Goal: Task Accomplishment & Management: Complete application form

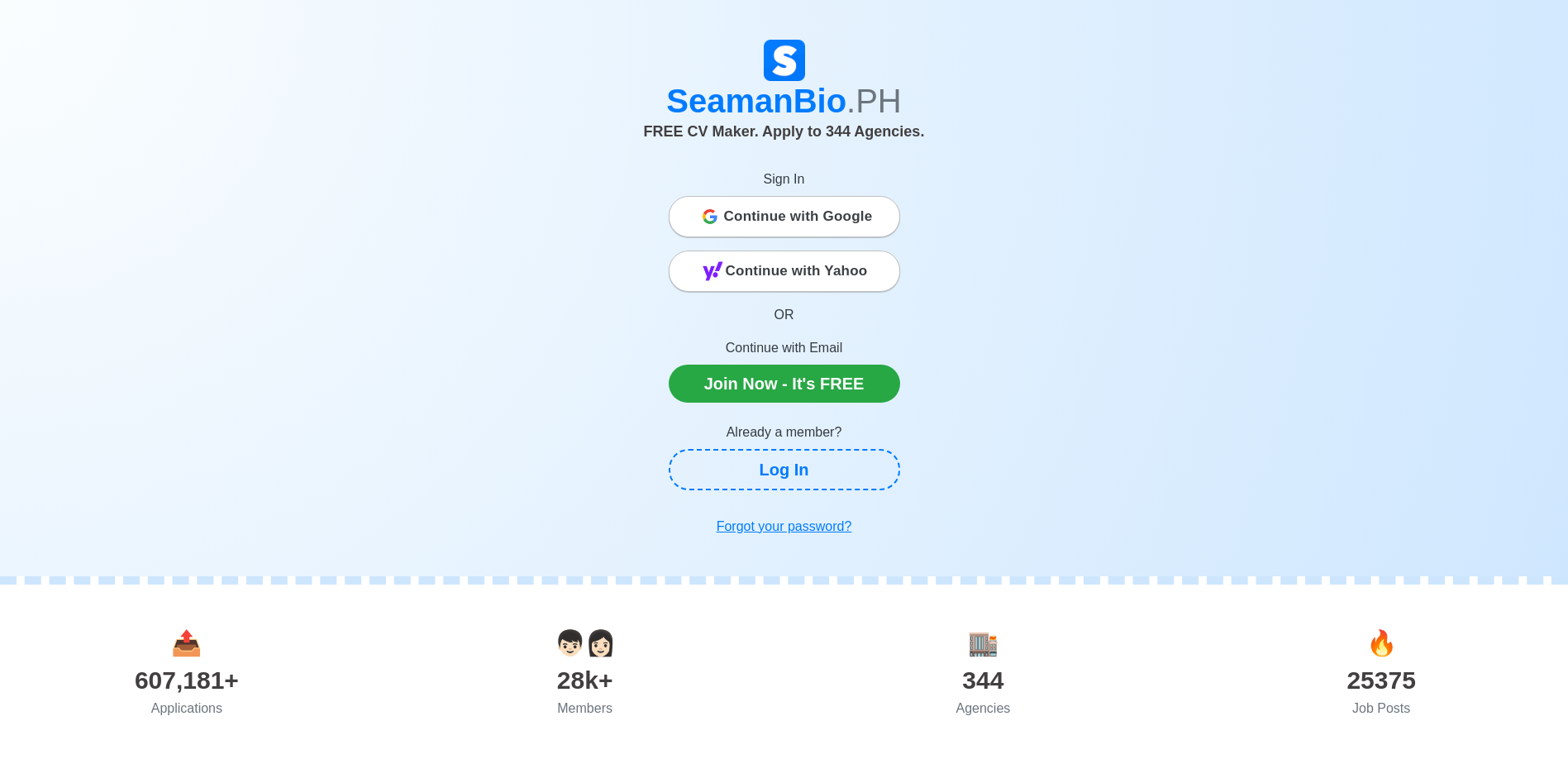
click at [778, 204] on button "Continue with Google" at bounding box center [784, 216] width 231 height 41
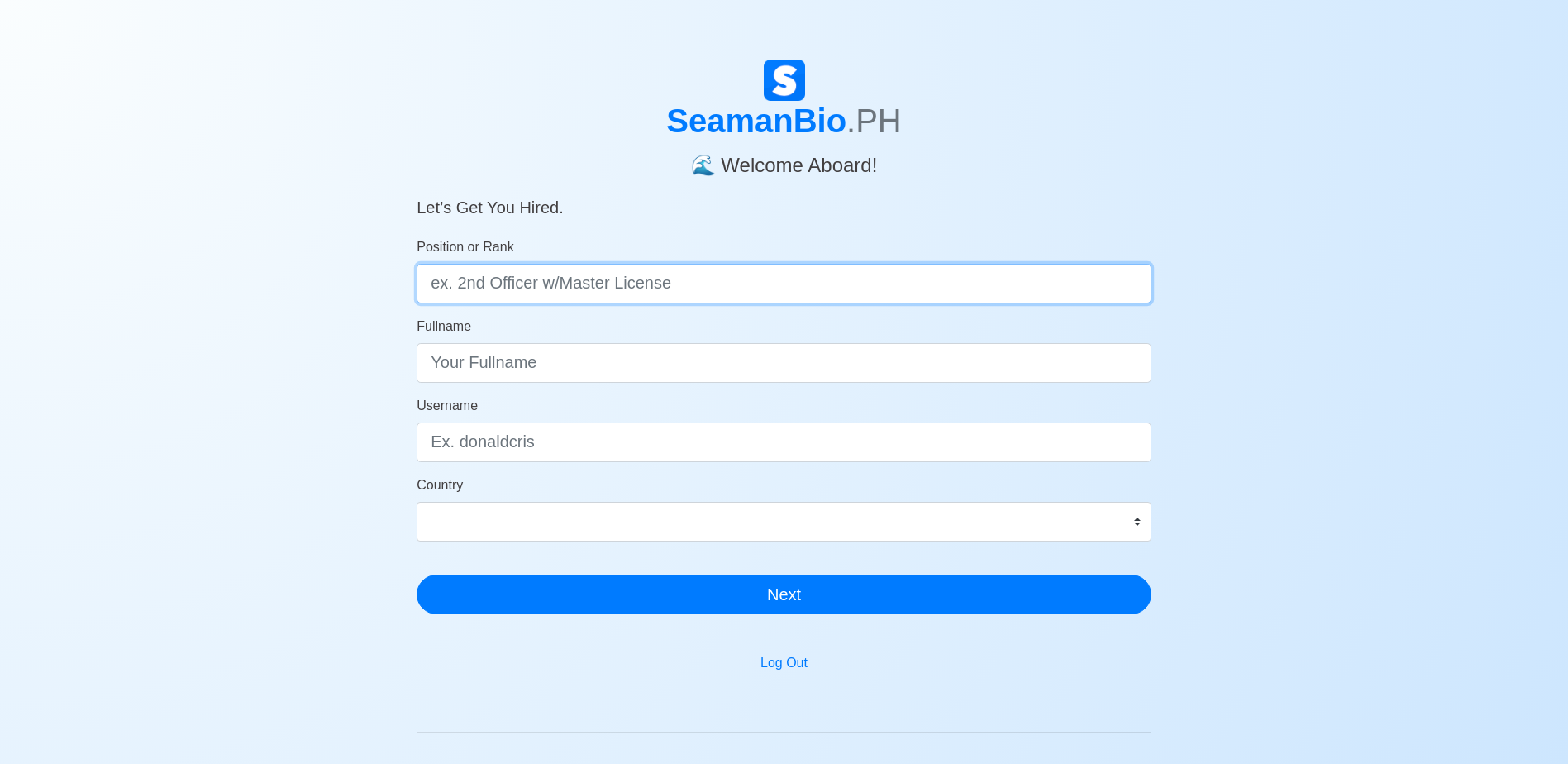
click at [707, 271] on input "Position or Rank" at bounding box center [783, 283] width 735 height 40
type input "dec"
click at [597, 264] on input "Position or Rank" at bounding box center [783, 283] width 735 height 40
click at [546, 275] on input "Position or Rank" at bounding box center [783, 283] width 735 height 40
type input "Deck Cadet"
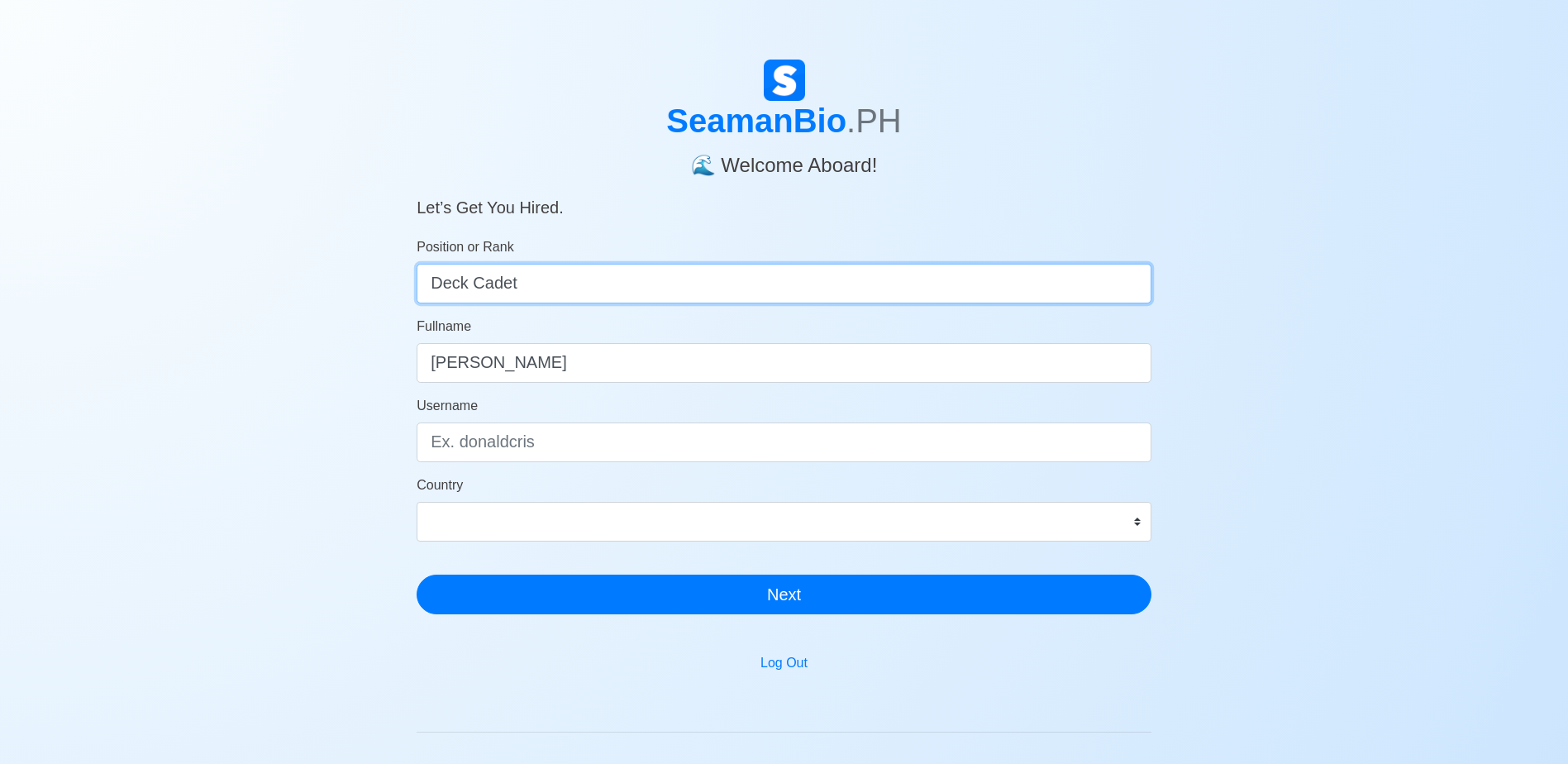
click at [515, 292] on input "Deck Cadet" at bounding box center [783, 283] width 735 height 40
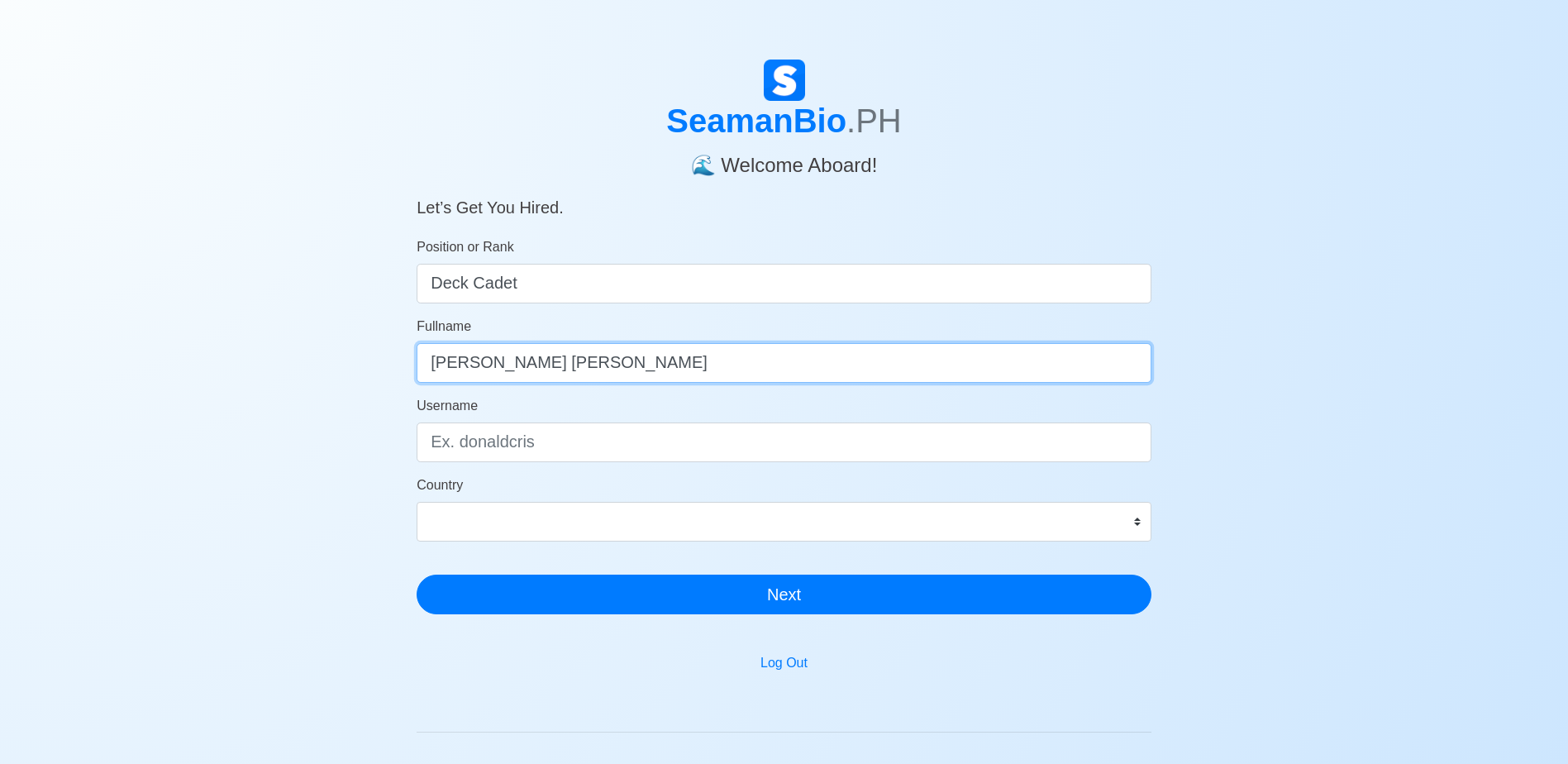
type input "[PERSON_NAME] [PERSON_NAME]"
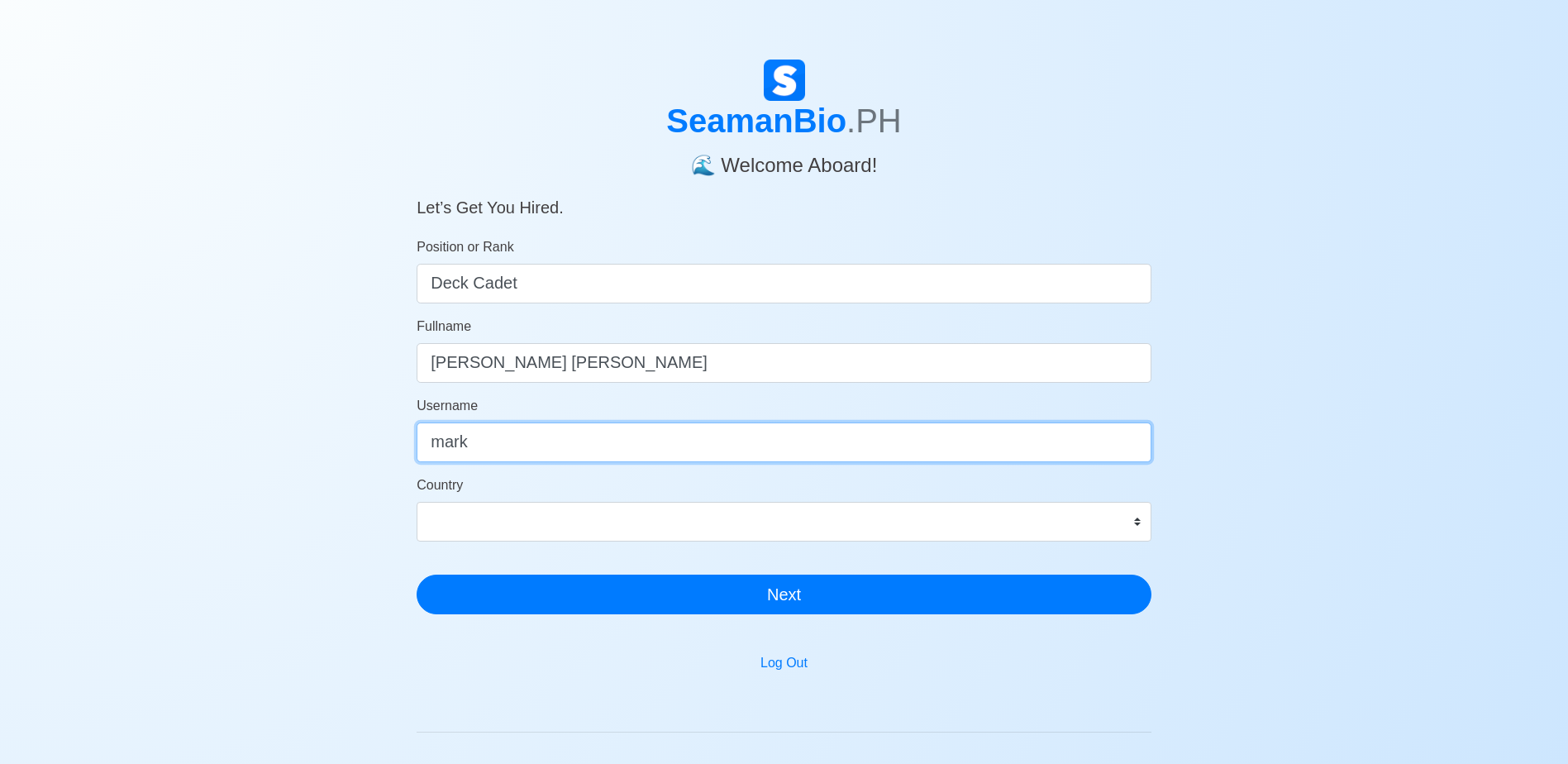
type input "mark"
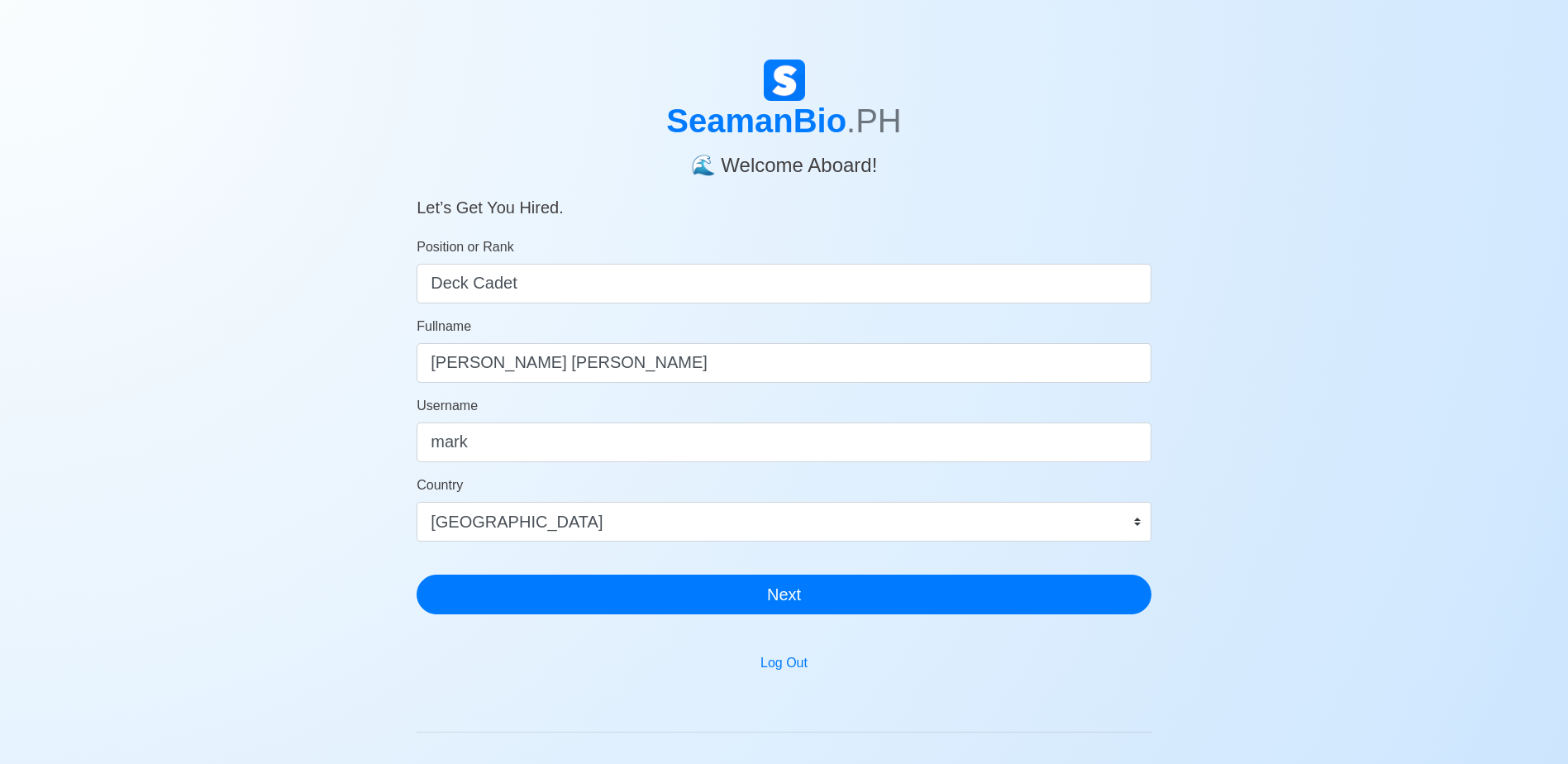
click at [1151, 519] on main "SeamanBio .PH 🌊 Welcome Aboard! Let’s Get You Hired. Position or Rank Deck Cade…" at bounding box center [783, 493] width 759 height 868
click at [1146, 519] on select "[GEOGRAPHIC_DATA] [GEOGRAPHIC_DATA] [GEOGRAPHIC_DATA] [GEOGRAPHIC_DATA] [US_STA…" at bounding box center [783, 521] width 735 height 40
select select "PH"
click at [416, 502] on select "[GEOGRAPHIC_DATA] [GEOGRAPHIC_DATA] [GEOGRAPHIC_DATA] [GEOGRAPHIC_DATA] [US_STA…" at bounding box center [783, 521] width 735 height 40
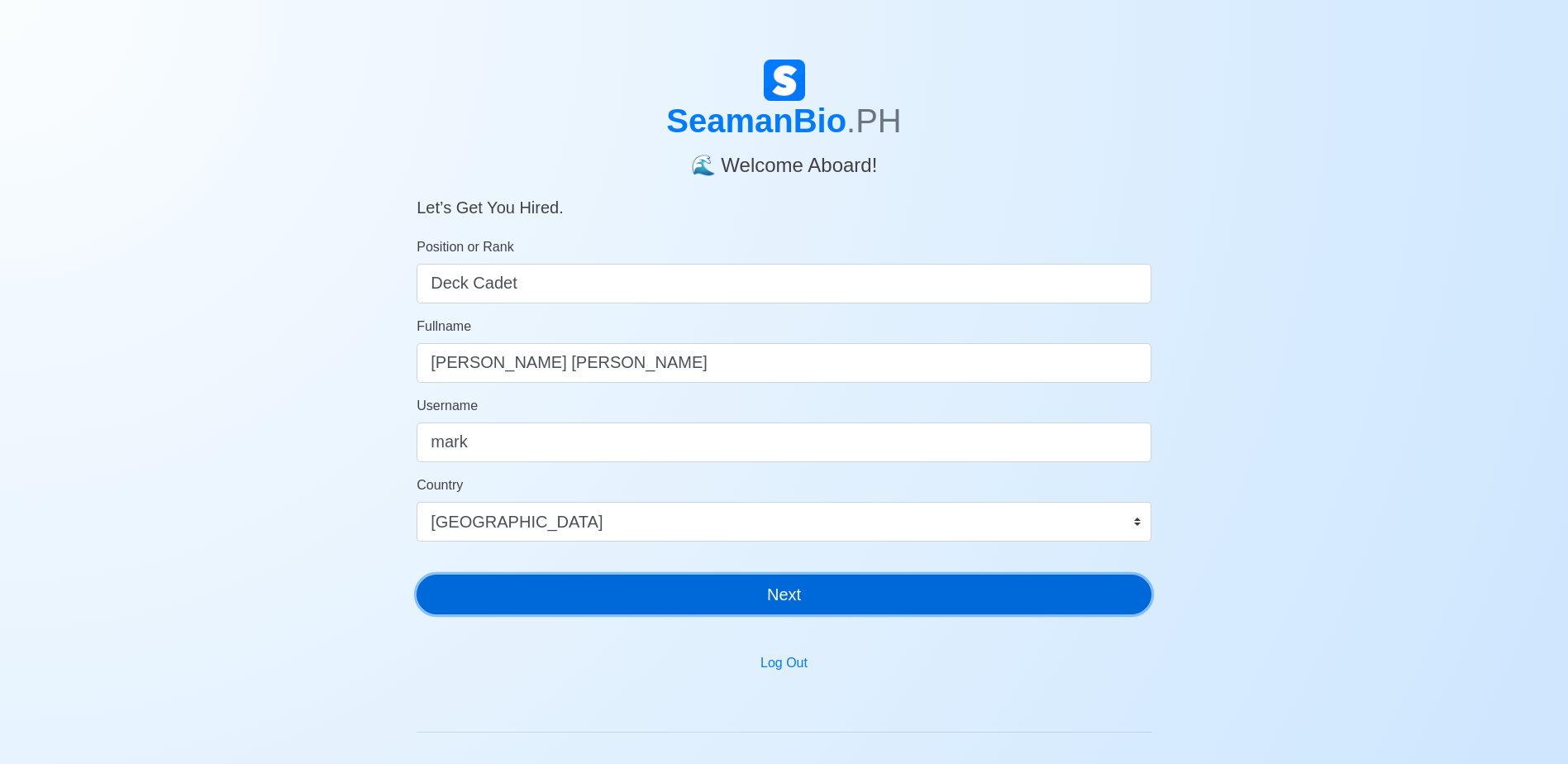
click at [653, 610] on button "Next" at bounding box center [783, 594] width 735 height 40
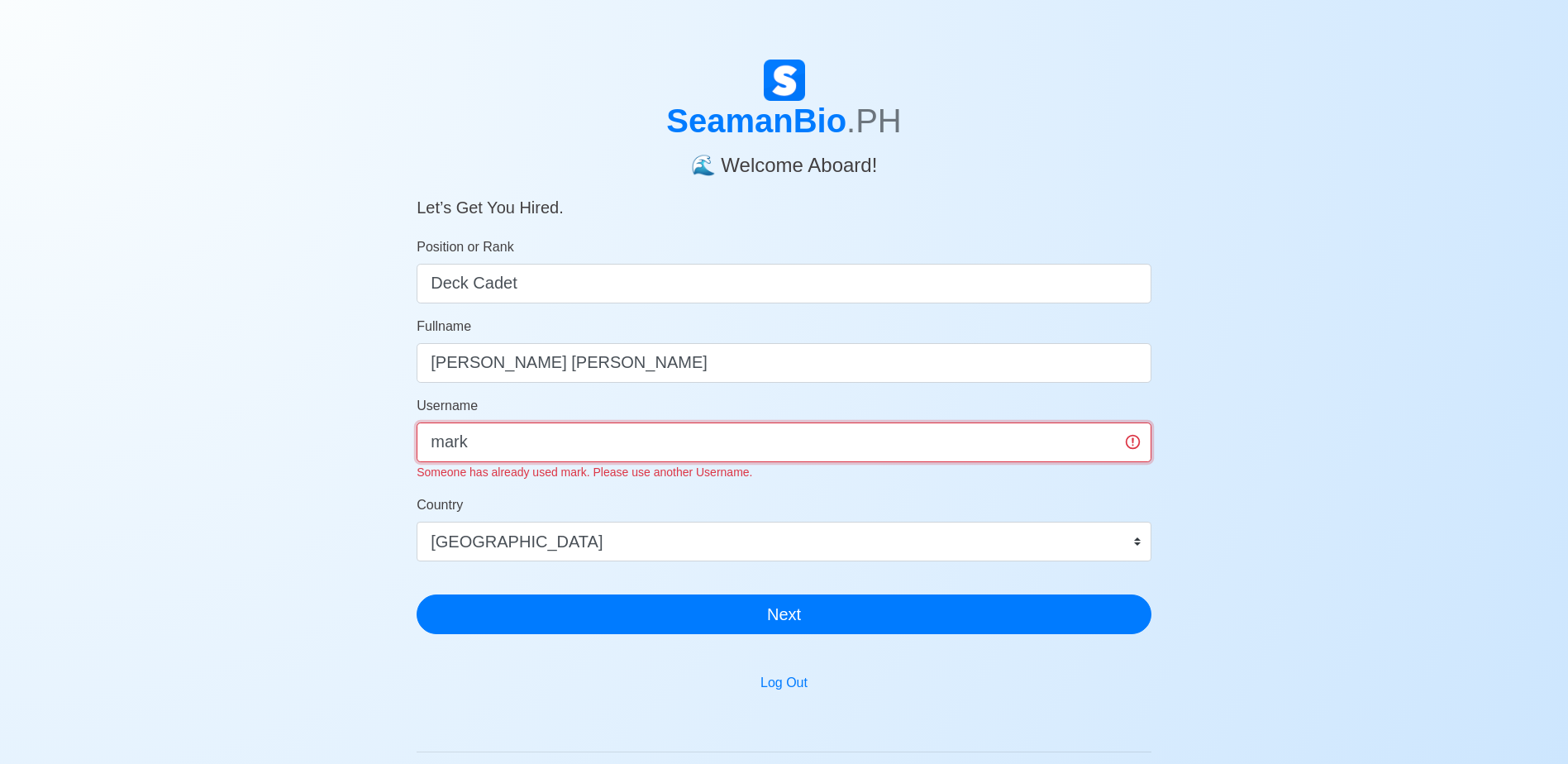
click at [577, 423] on input "mark" at bounding box center [783, 442] width 735 height 40
click at [427, 440] on input "mark" at bounding box center [783, 442] width 735 height 40
click at [555, 436] on input "mark" at bounding box center [783, 442] width 735 height 40
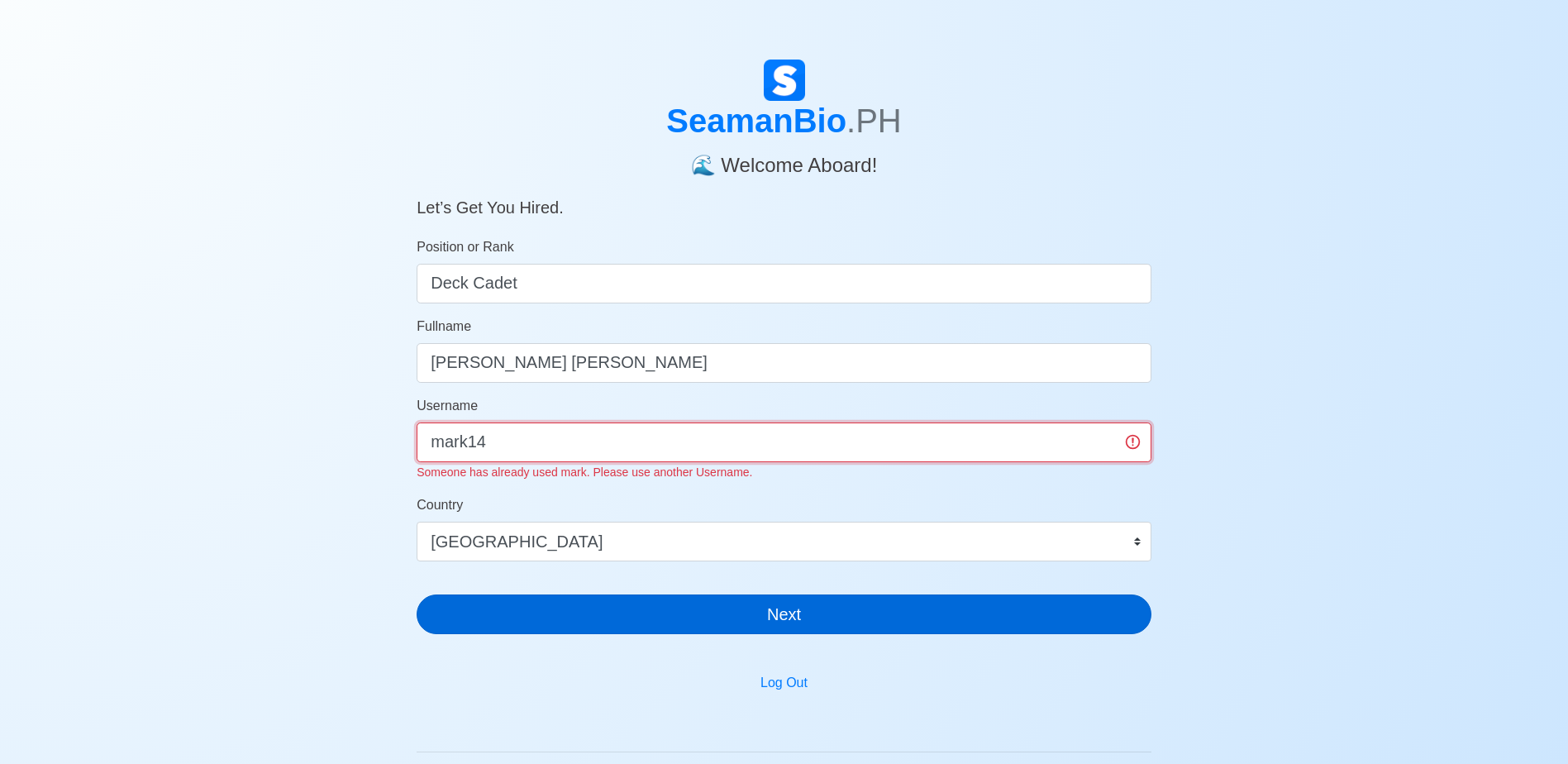
type input "mark14"
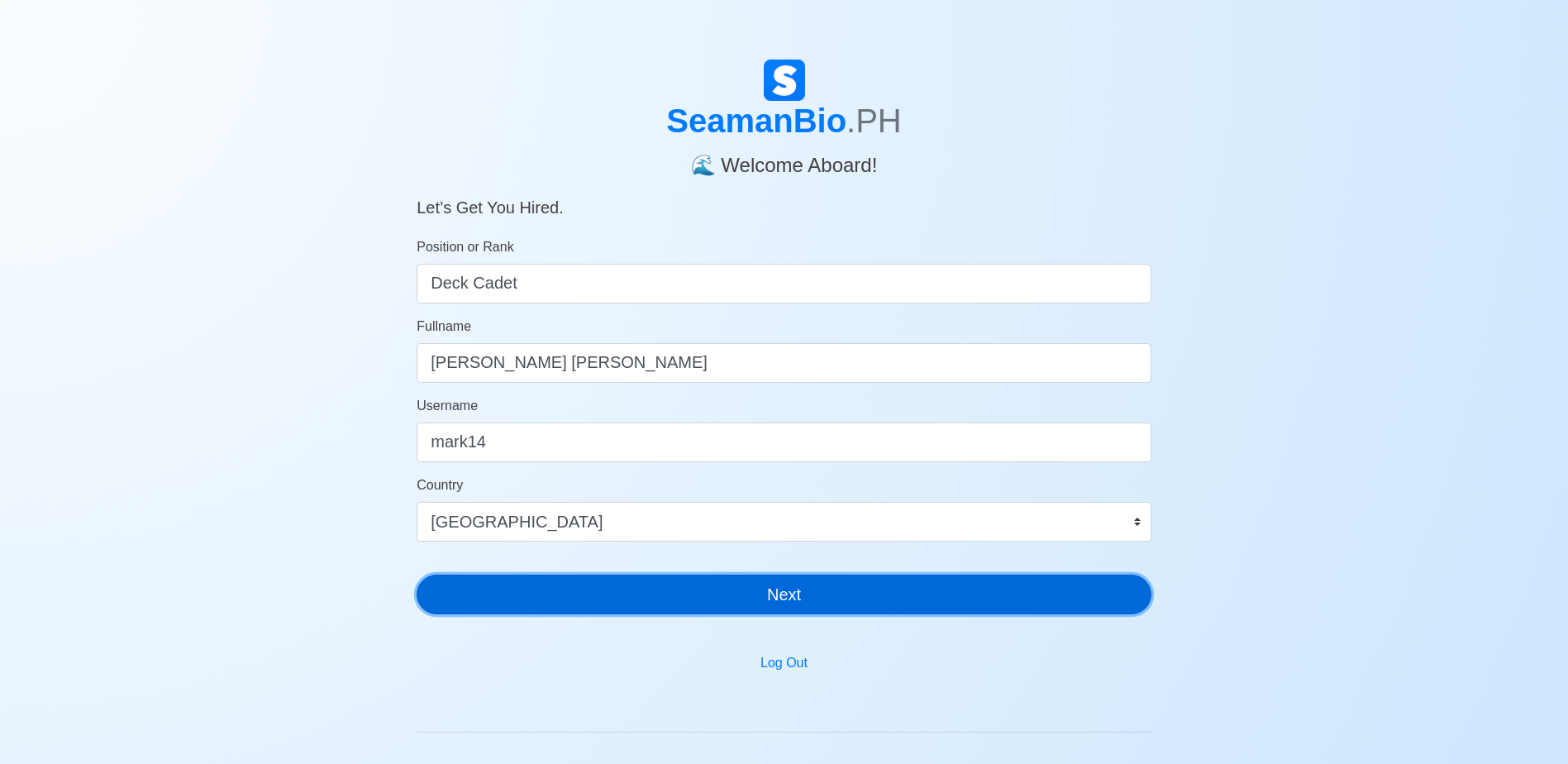
click at [833, 614] on div "SeamanBio .PH 🌊 Welcome Aboard! Let’s Get You Hired. Position or Rank Deck Cade…" at bounding box center [783, 343] width 735 height 568
click at [839, 608] on button "Next" at bounding box center [783, 594] width 735 height 40
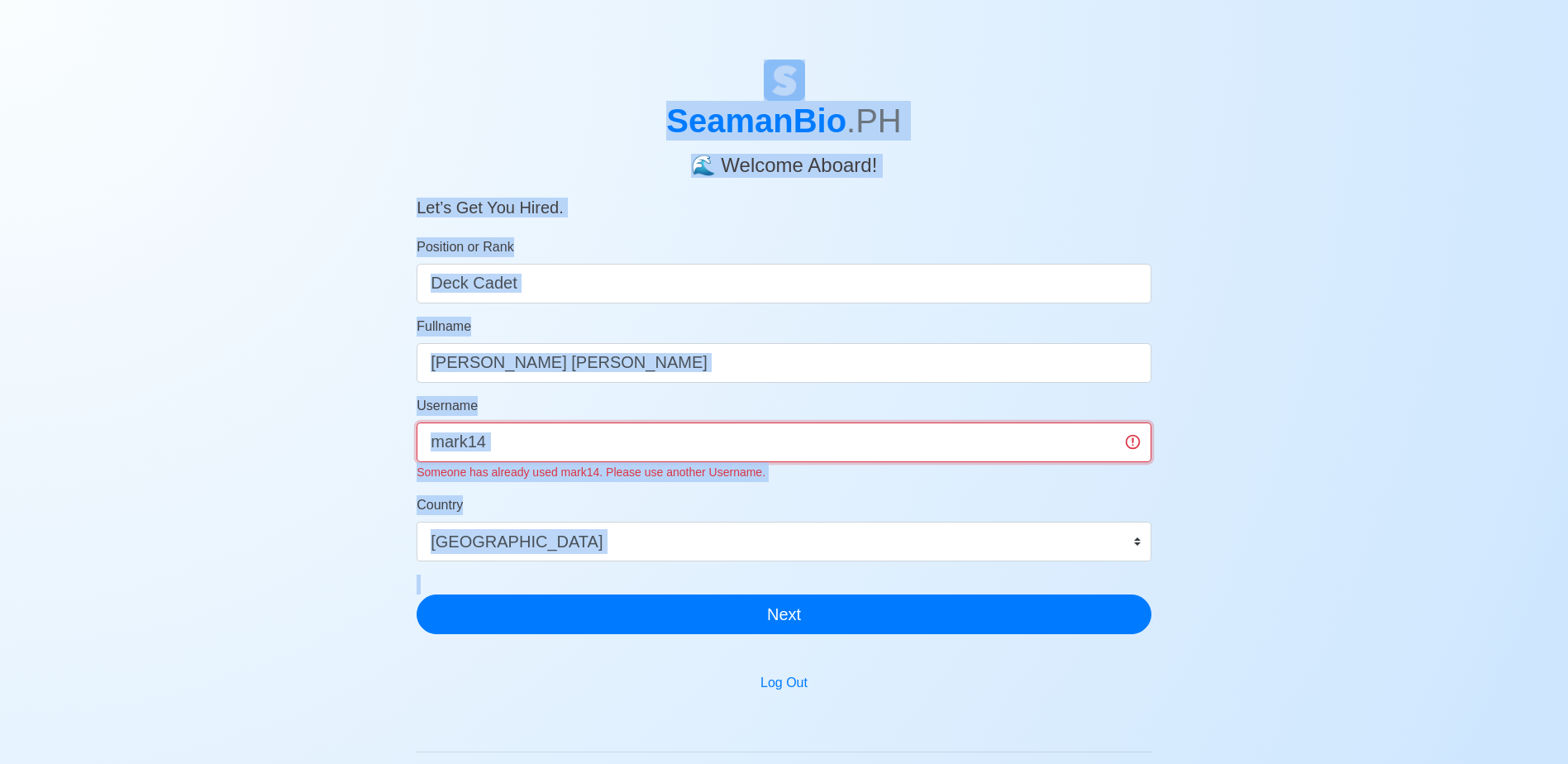
click at [803, 452] on input "mark14" at bounding box center [783, 442] width 735 height 40
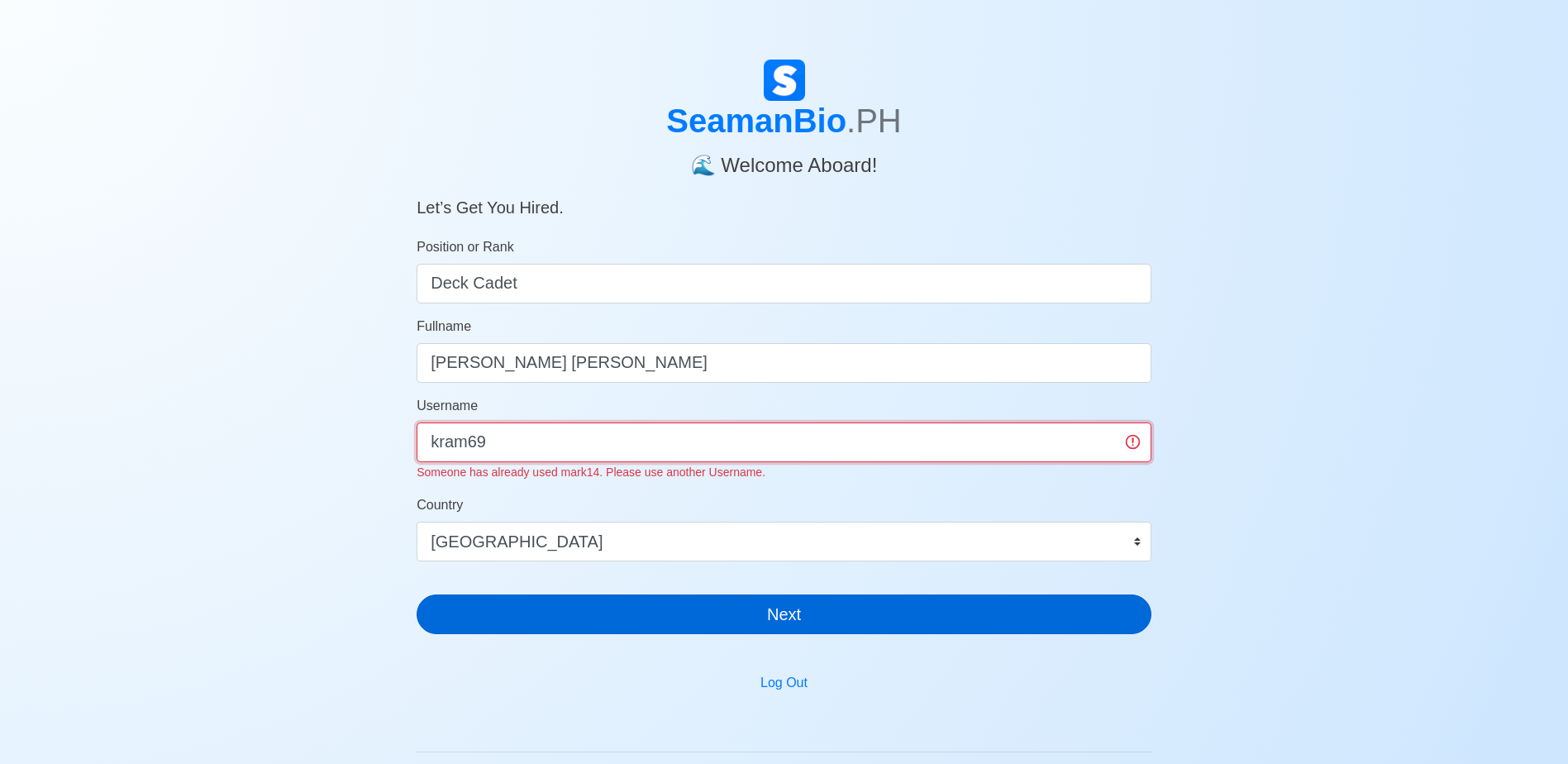
type input "kram69"
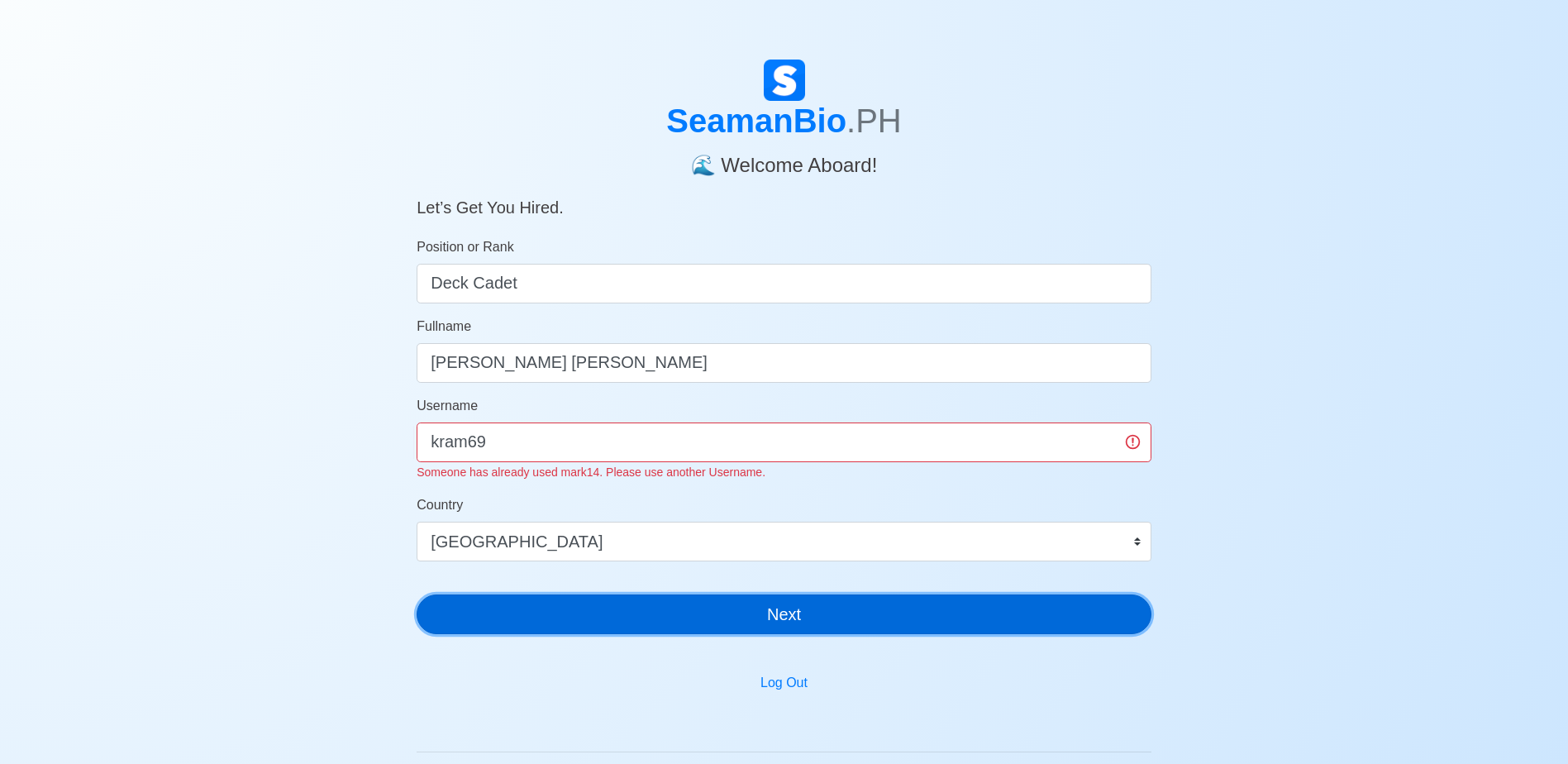
click at [728, 605] on button "Next" at bounding box center [783, 614] width 735 height 40
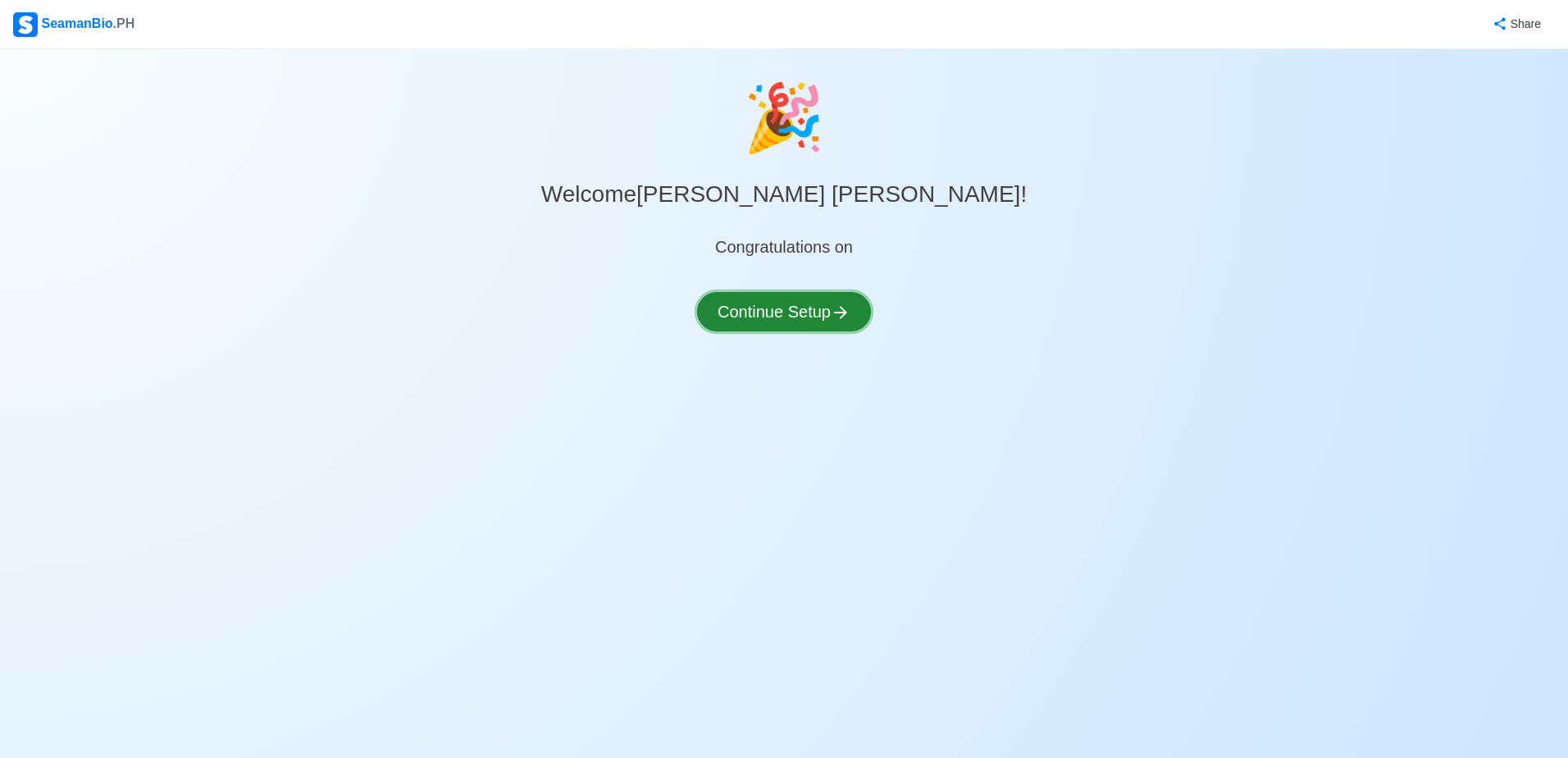
click at [813, 312] on button "Continue Setup" at bounding box center [783, 312] width 174 height 39
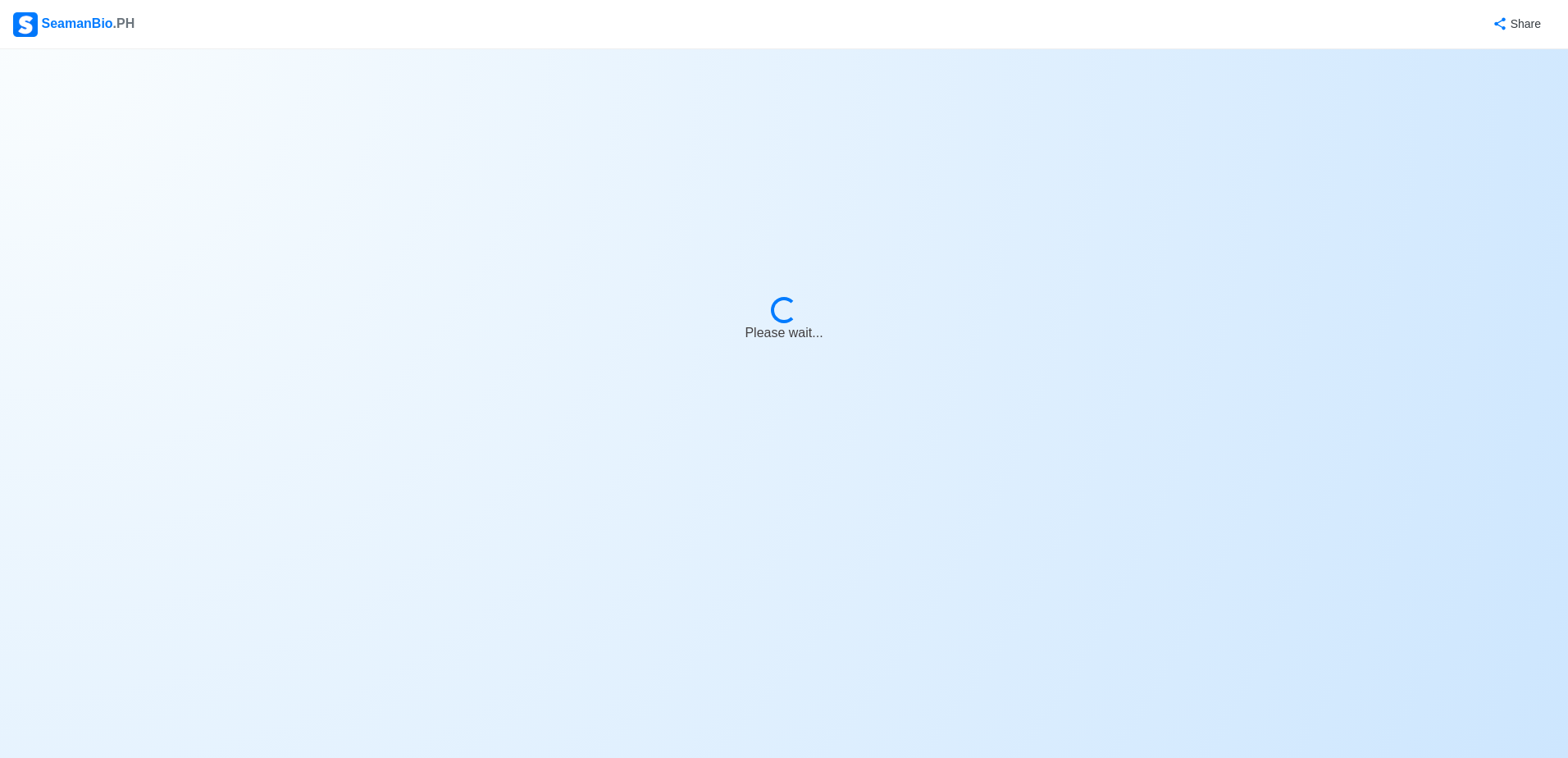
select select "Visible for Hiring"
select select "PH"
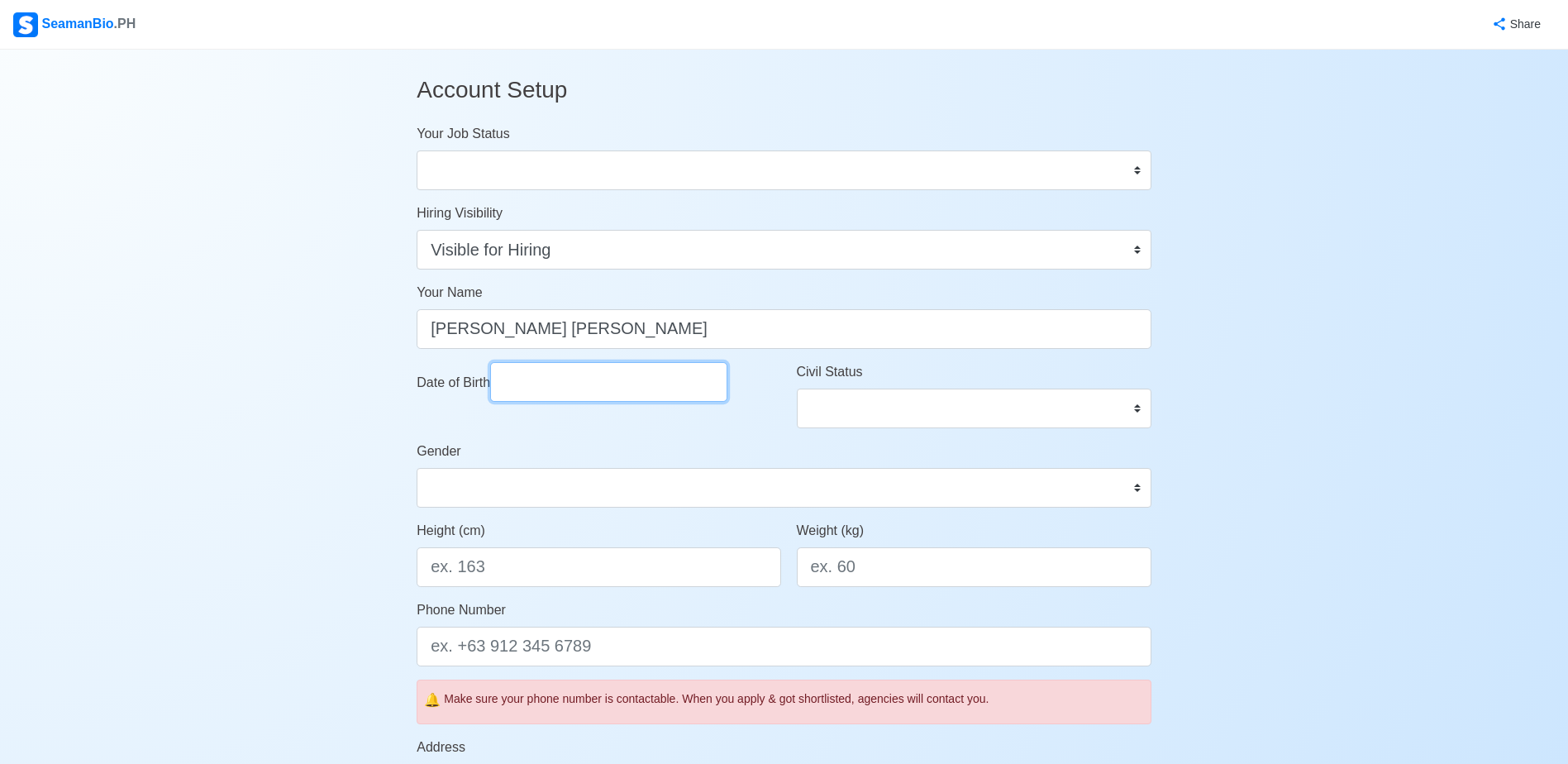
click at [642, 378] on input "Date of Birth" at bounding box center [609, 381] width 237 height 40
select select "****"
select select "******"
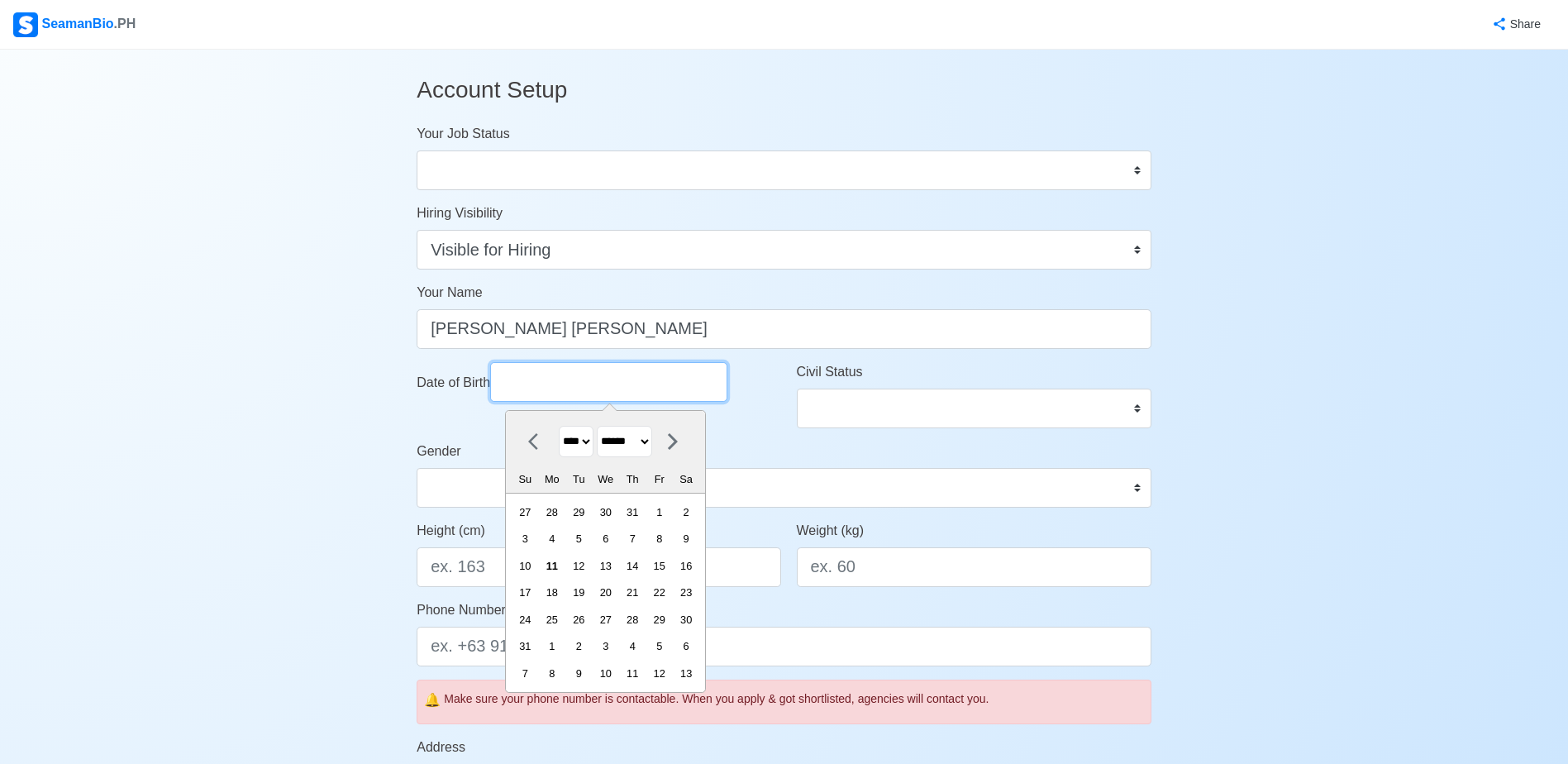
type input "[DATE]"
select select "****"
select select "********"
click at [590, 439] on select "**** **** **** **** **** **** **** **** **** **** **** **** **** **** **** ****…" at bounding box center [575, 442] width 34 height 33
select select "****"
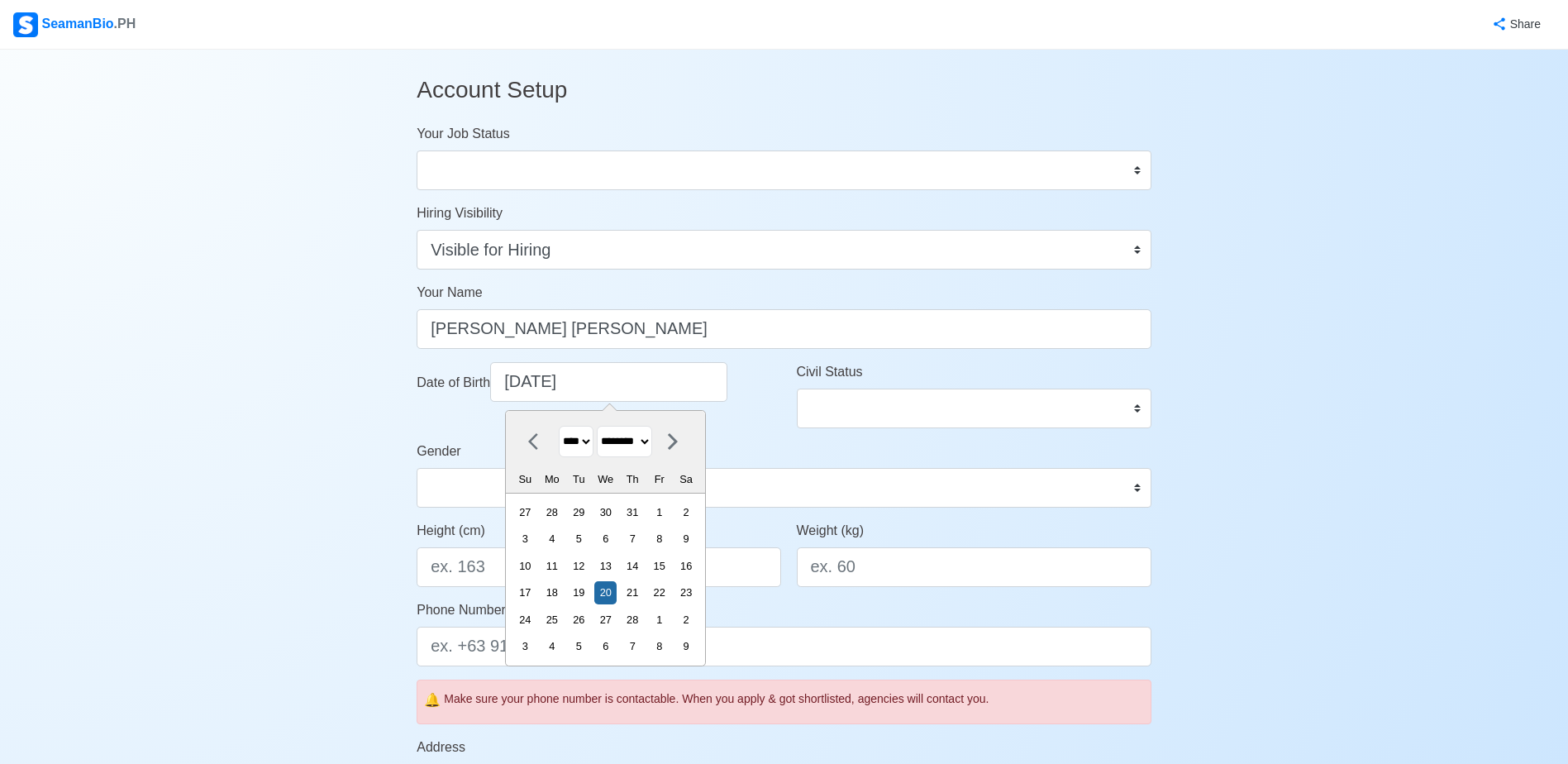
click at [558, 426] on select "**** **** **** **** **** **** **** **** **** **** **** **** **** **** **** ****…" at bounding box center [575, 442] width 34 height 33
click at [635, 438] on select "******* ******** ***** ***** *** **** **** ****** ********* ******* ******** **…" at bounding box center [624, 442] width 56 height 33
select select "****"
click at [604, 426] on select "******* ******** ***** ***** *** **** **** ****** ********* ******* ******** **…" at bounding box center [624, 442] width 56 height 33
click at [558, 639] on div "31" at bounding box center [551, 646] width 22 height 22
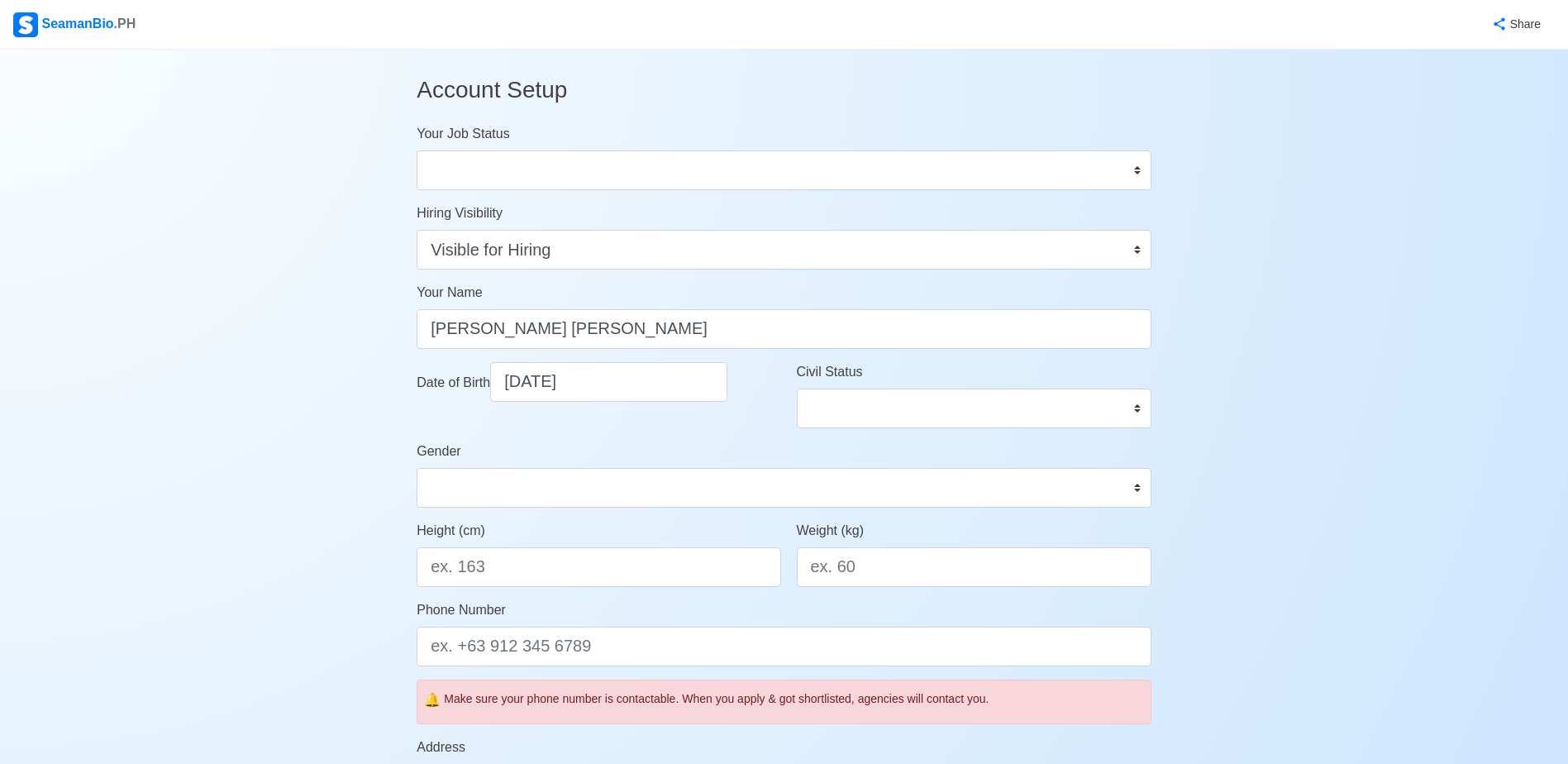
type input "[DATE]"
click at [877, 409] on select "Single Married Widowed Separated" at bounding box center [974, 408] width 355 height 40
click at [796, 388] on select "Single Married Widowed Separated" at bounding box center [974, 408] width 355 height 40
click at [863, 406] on select "Single Married Widowed Separated" at bounding box center [974, 408] width 355 height 40
select select "Single"
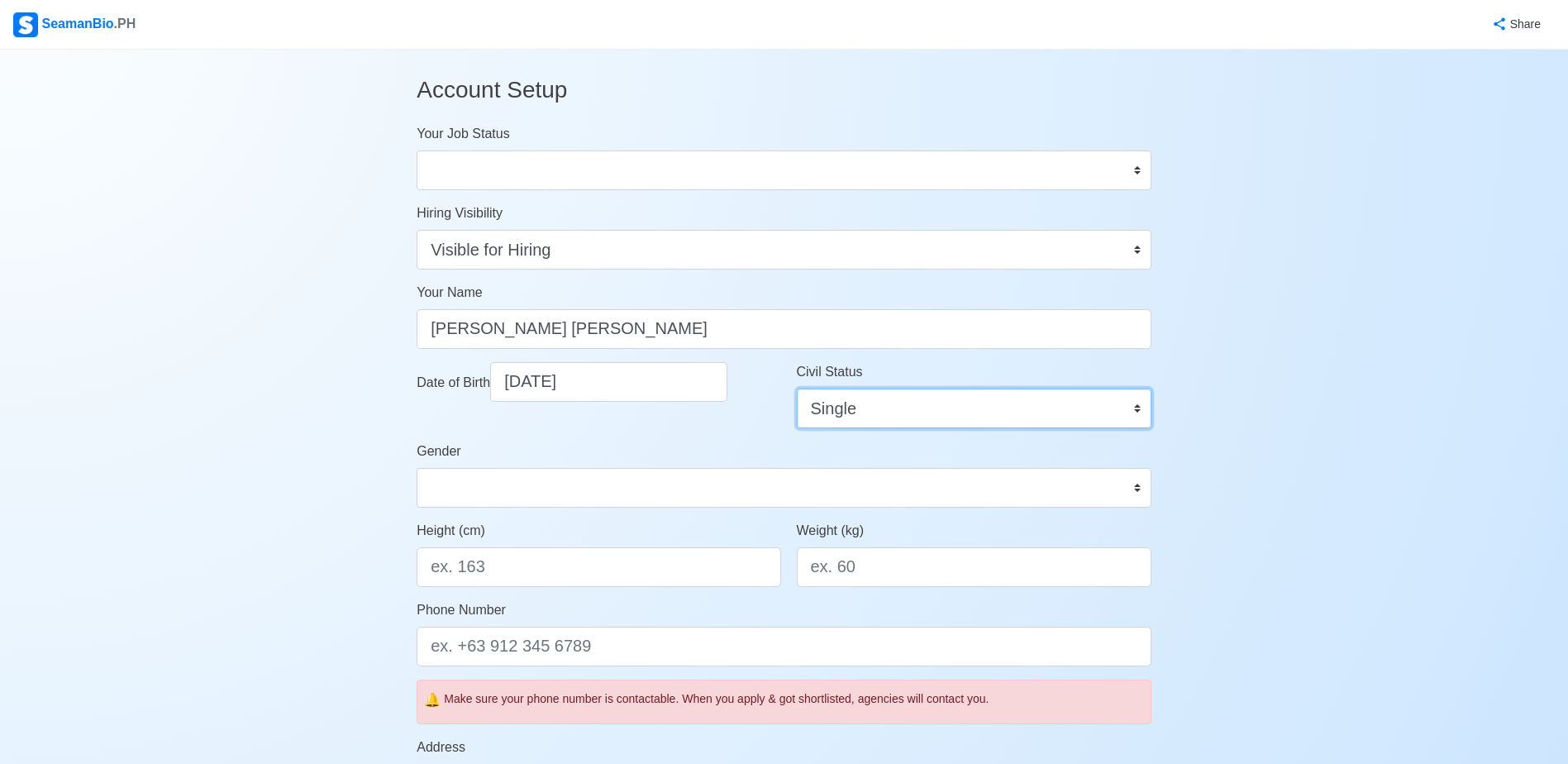
click at [796, 388] on select "Single Married Widowed Separated" at bounding box center [974, 408] width 355 height 40
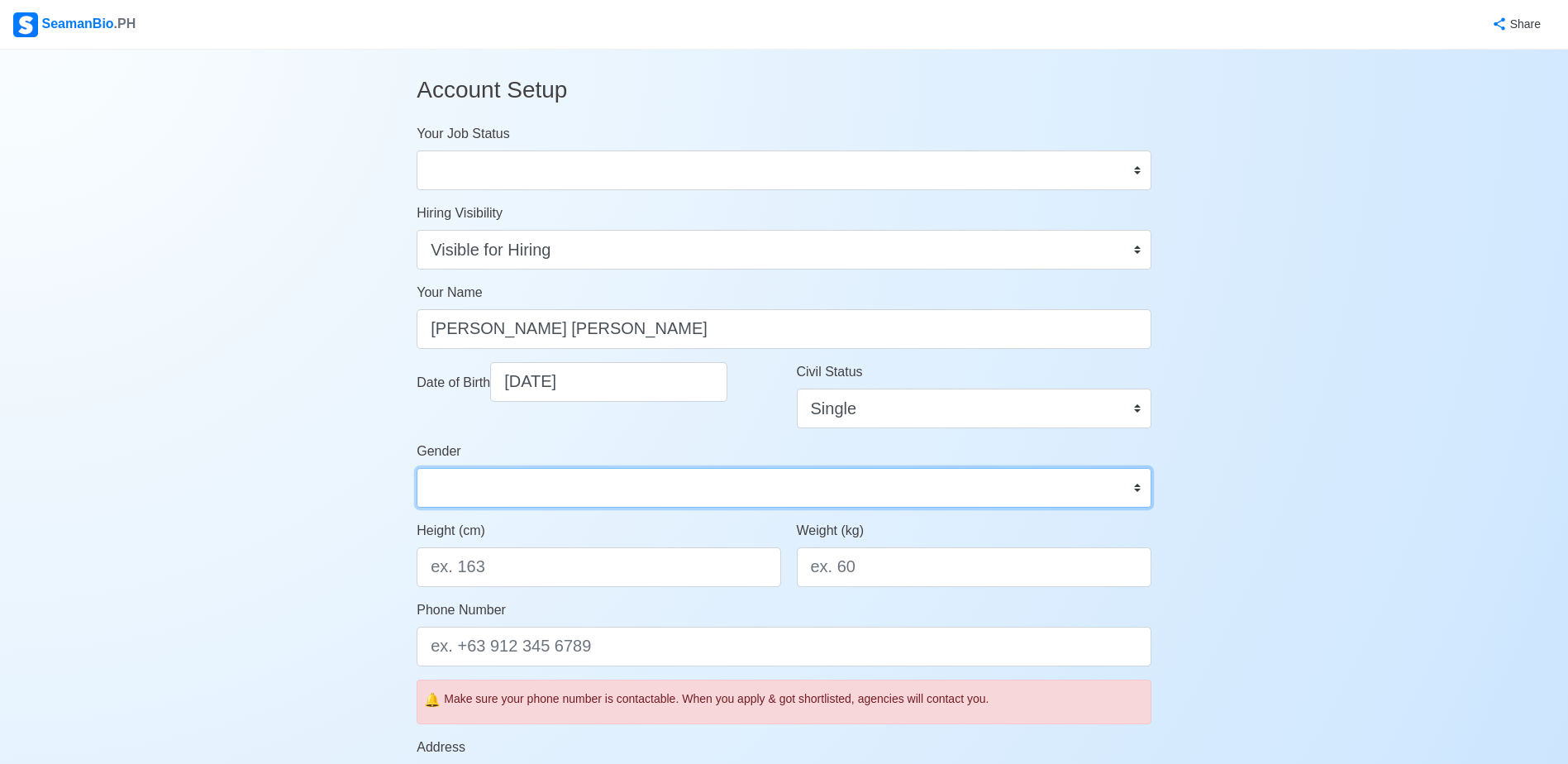
click at [832, 469] on select "[DEMOGRAPHIC_DATA] [DEMOGRAPHIC_DATA]" at bounding box center [783, 487] width 735 height 40
click at [642, 468] on select "[DEMOGRAPHIC_DATA] [DEMOGRAPHIC_DATA]" at bounding box center [783, 487] width 735 height 40
select select "[DEMOGRAPHIC_DATA]"
click at [416, 468] on select "[DEMOGRAPHIC_DATA] [DEMOGRAPHIC_DATA]" at bounding box center [783, 487] width 735 height 40
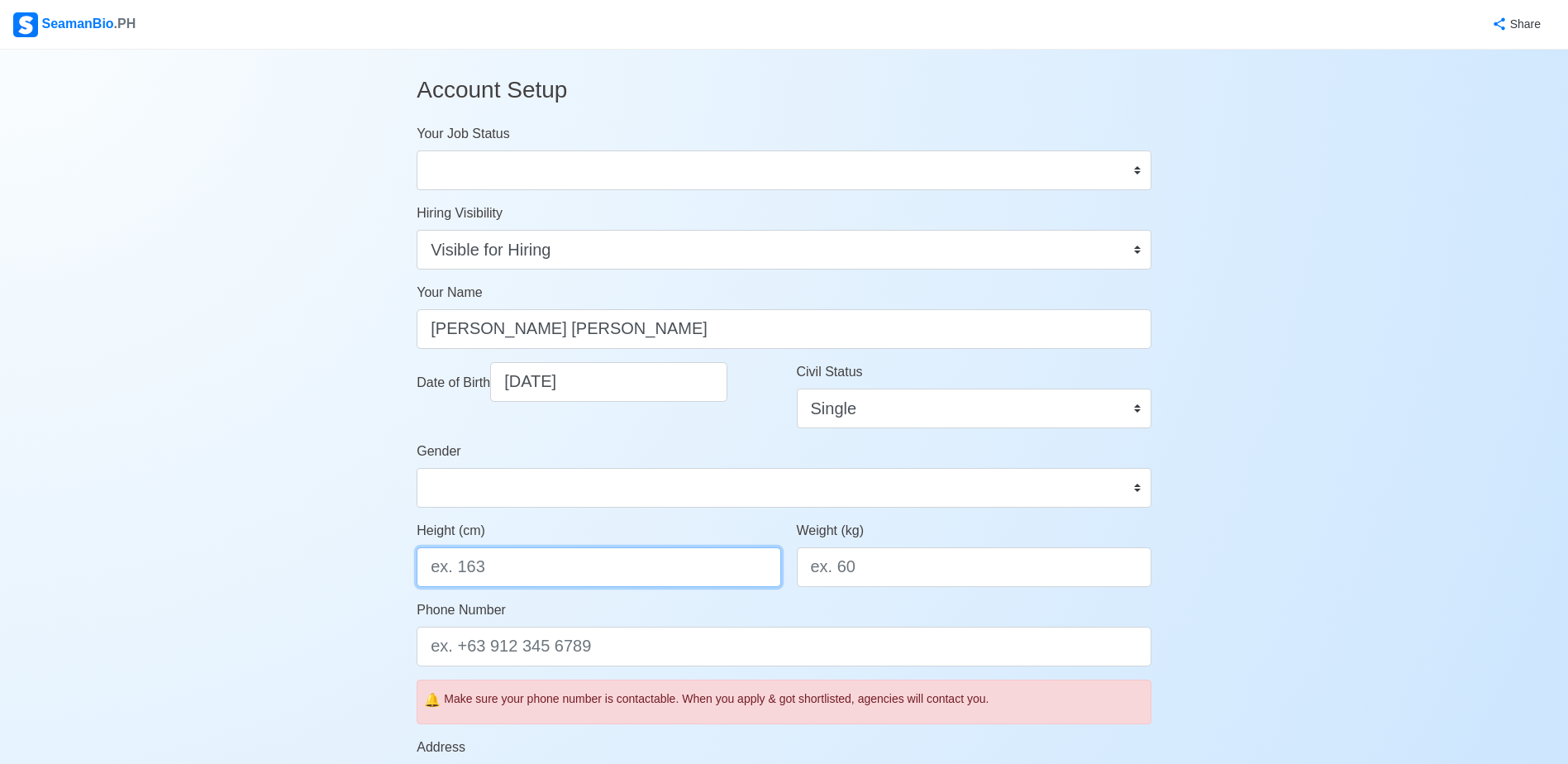
click at [631, 564] on input "Height (cm)" at bounding box center [598, 566] width 363 height 40
type input "1"
type input "164"
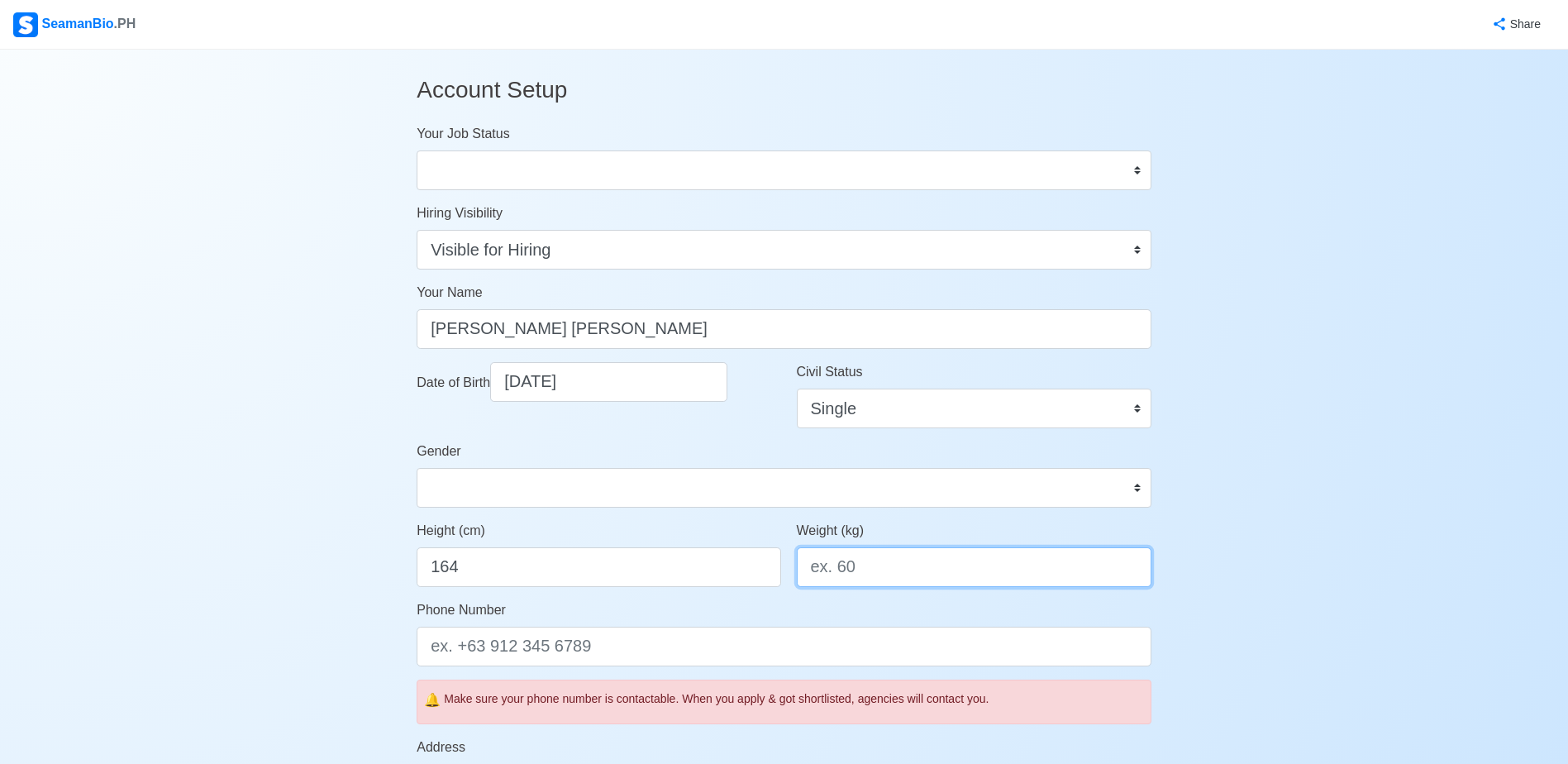
click at [865, 581] on input "Weight (kg)" at bounding box center [974, 566] width 355 height 40
type input "58"
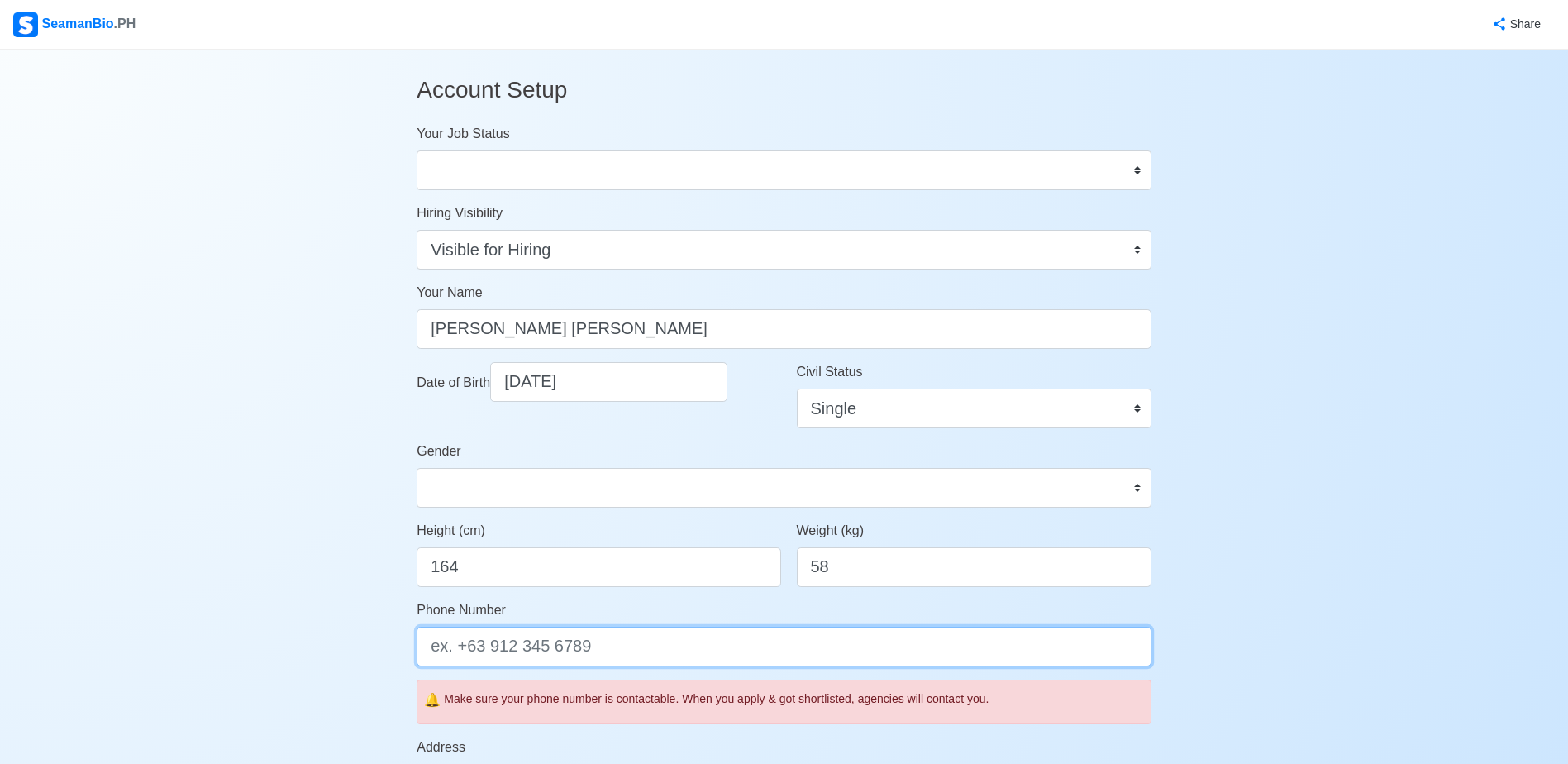
click at [651, 636] on input "Phone Number" at bounding box center [783, 646] width 735 height 40
type input "0945"
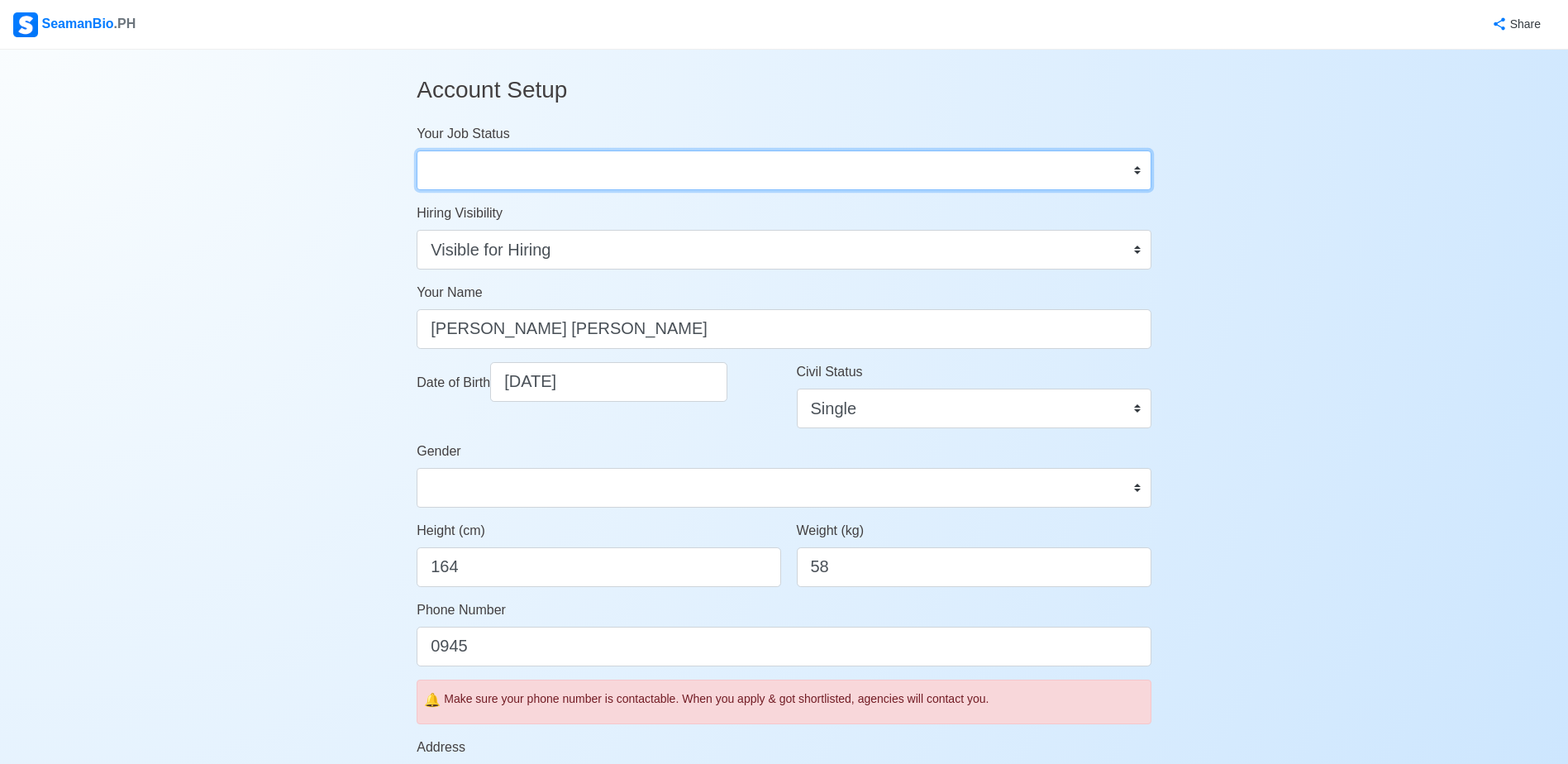
click at [524, 158] on select "Onboard Actively Looking for Job Not Looking for Job" at bounding box center [783, 170] width 735 height 40
select select "Actively Looking for Job"
click at [416, 151] on select "Onboard Actively Looking for Job Not Looking for Job" at bounding box center [783, 170] width 735 height 40
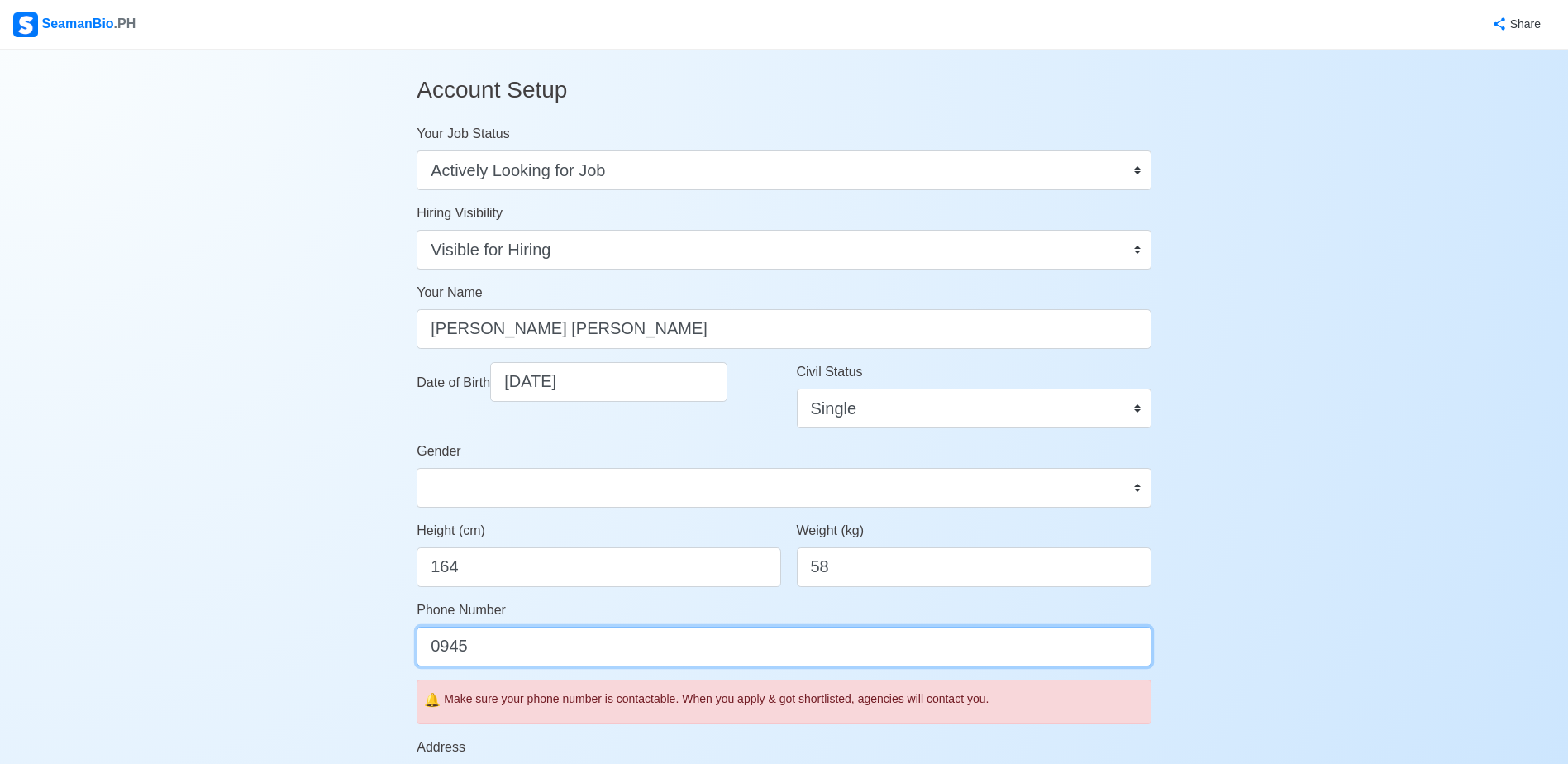
click at [489, 659] on input "0945" at bounding box center [783, 646] width 735 height 40
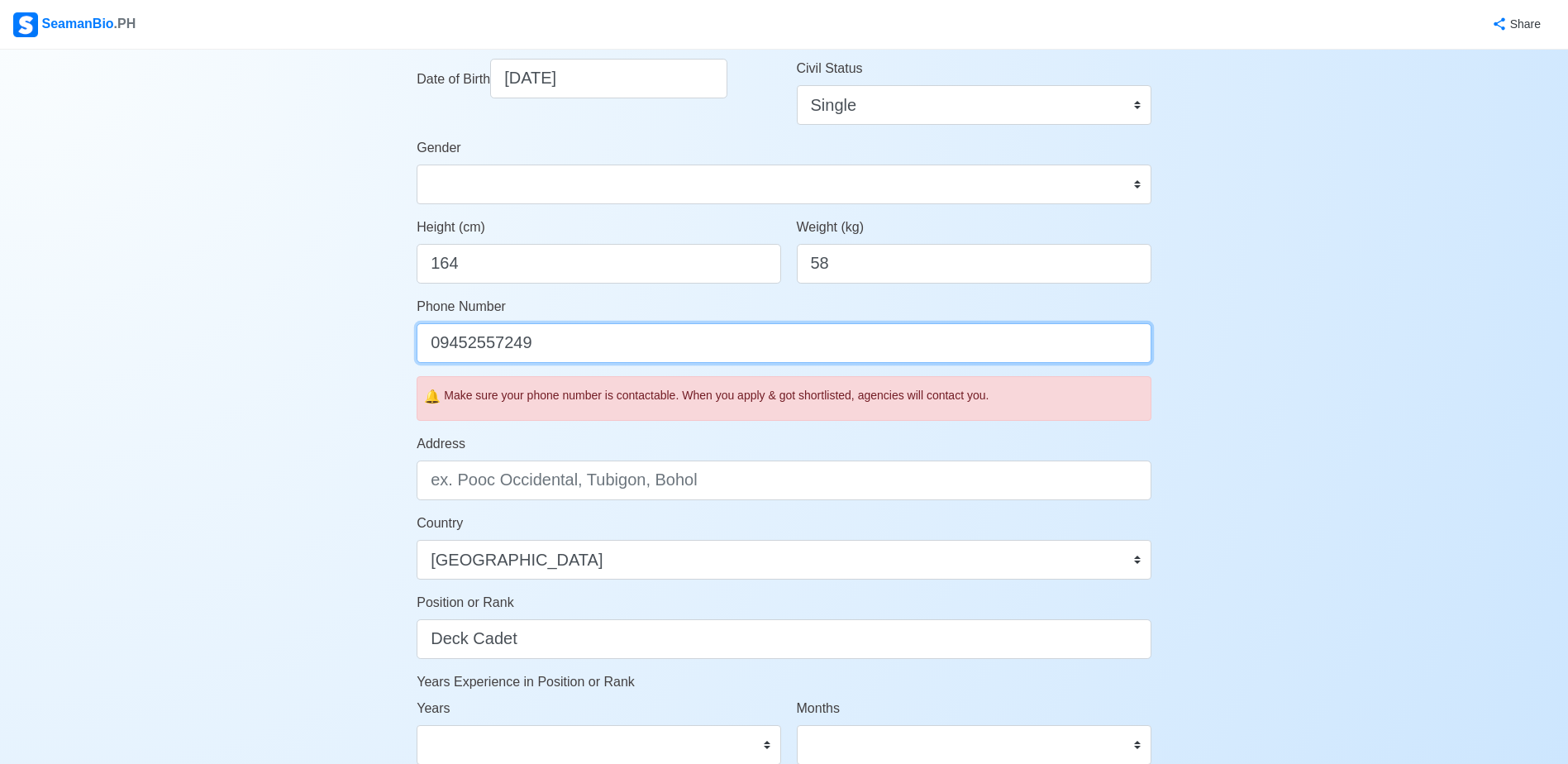
scroll to position [414, 0]
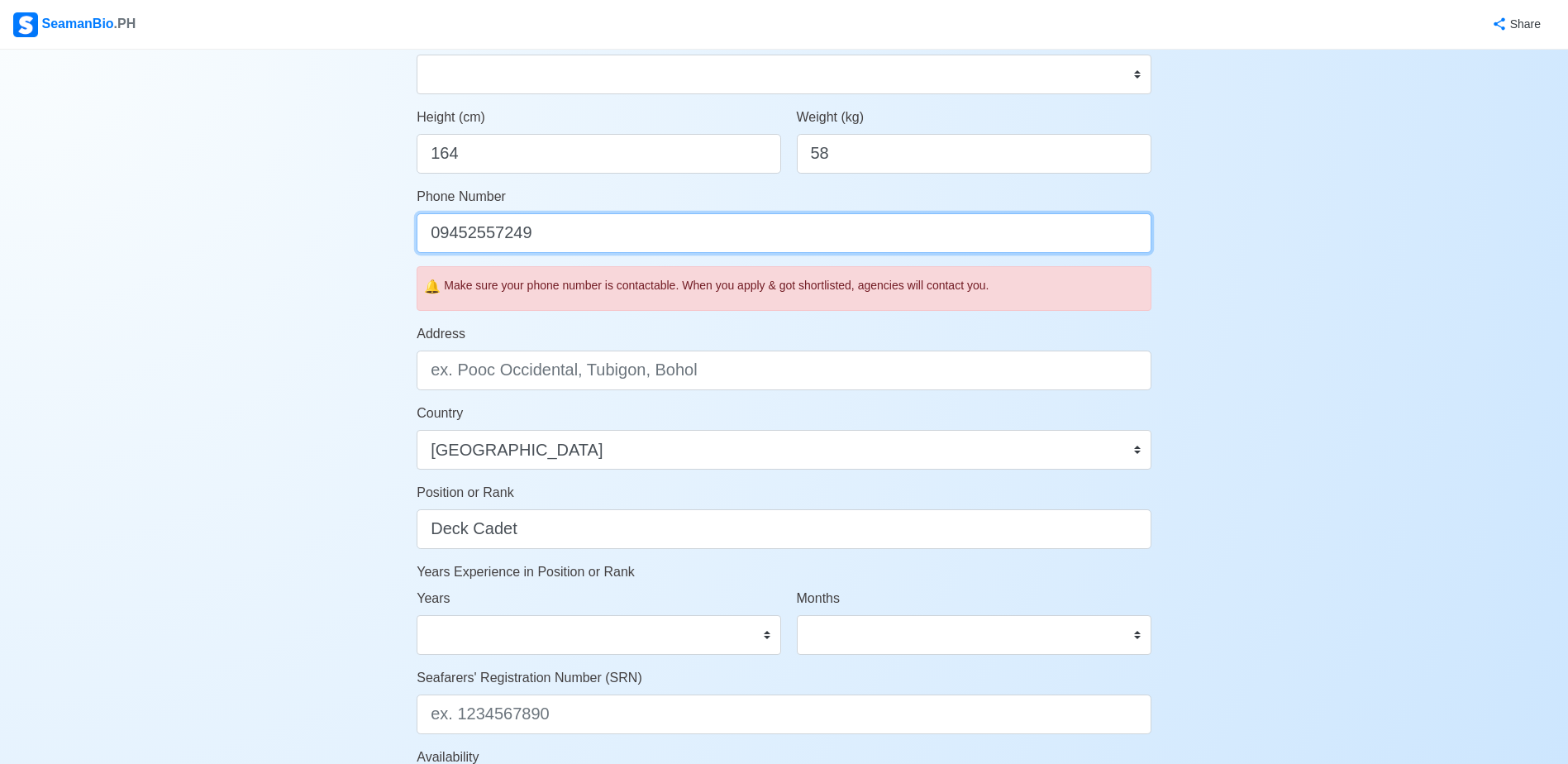
type input "09452557249"
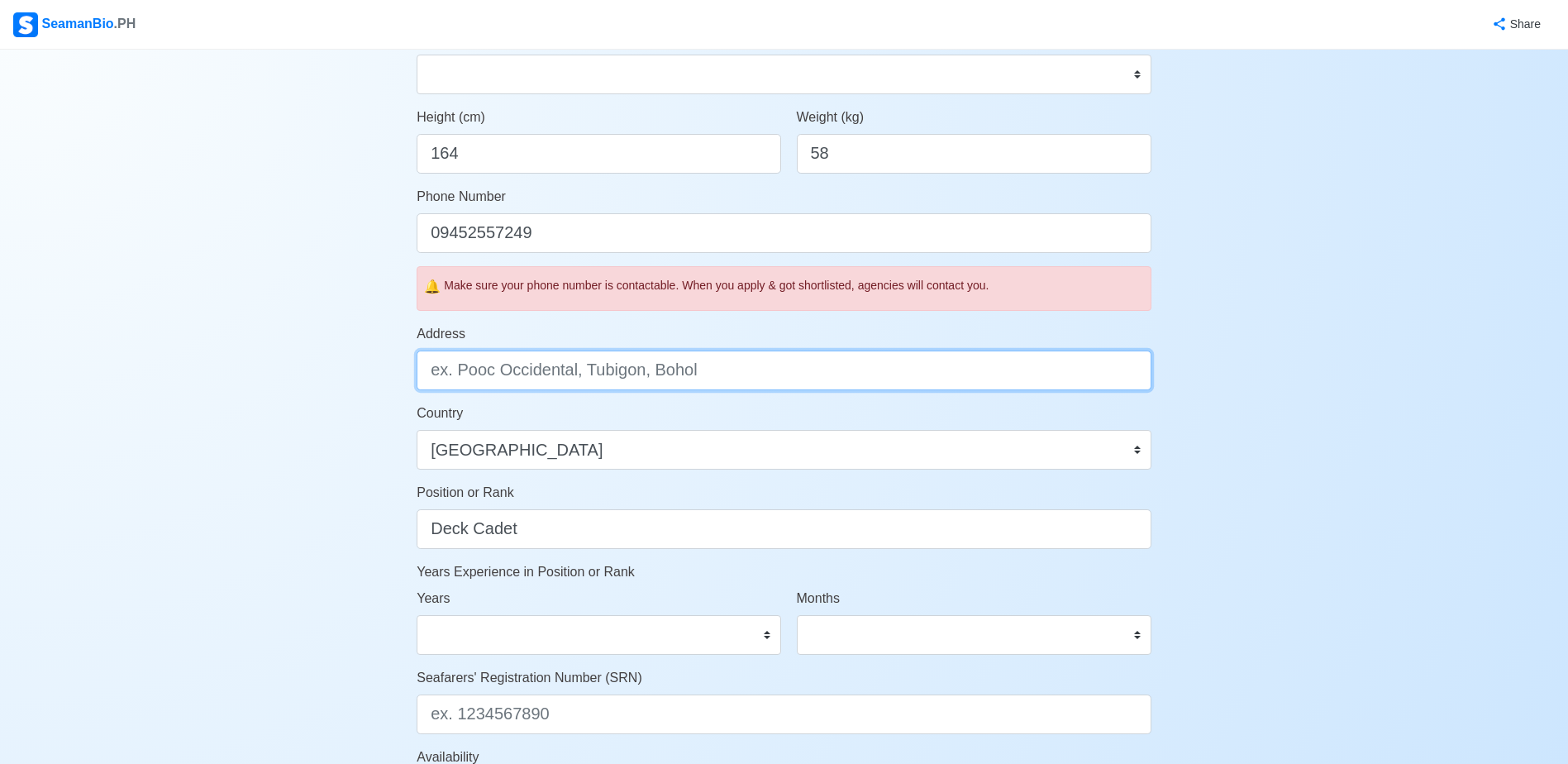
click at [590, 378] on input "Address" at bounding box center [783, 370] width 735 height 40
type input "NHA Bangkal Phs [STREET_ADDRESS]"
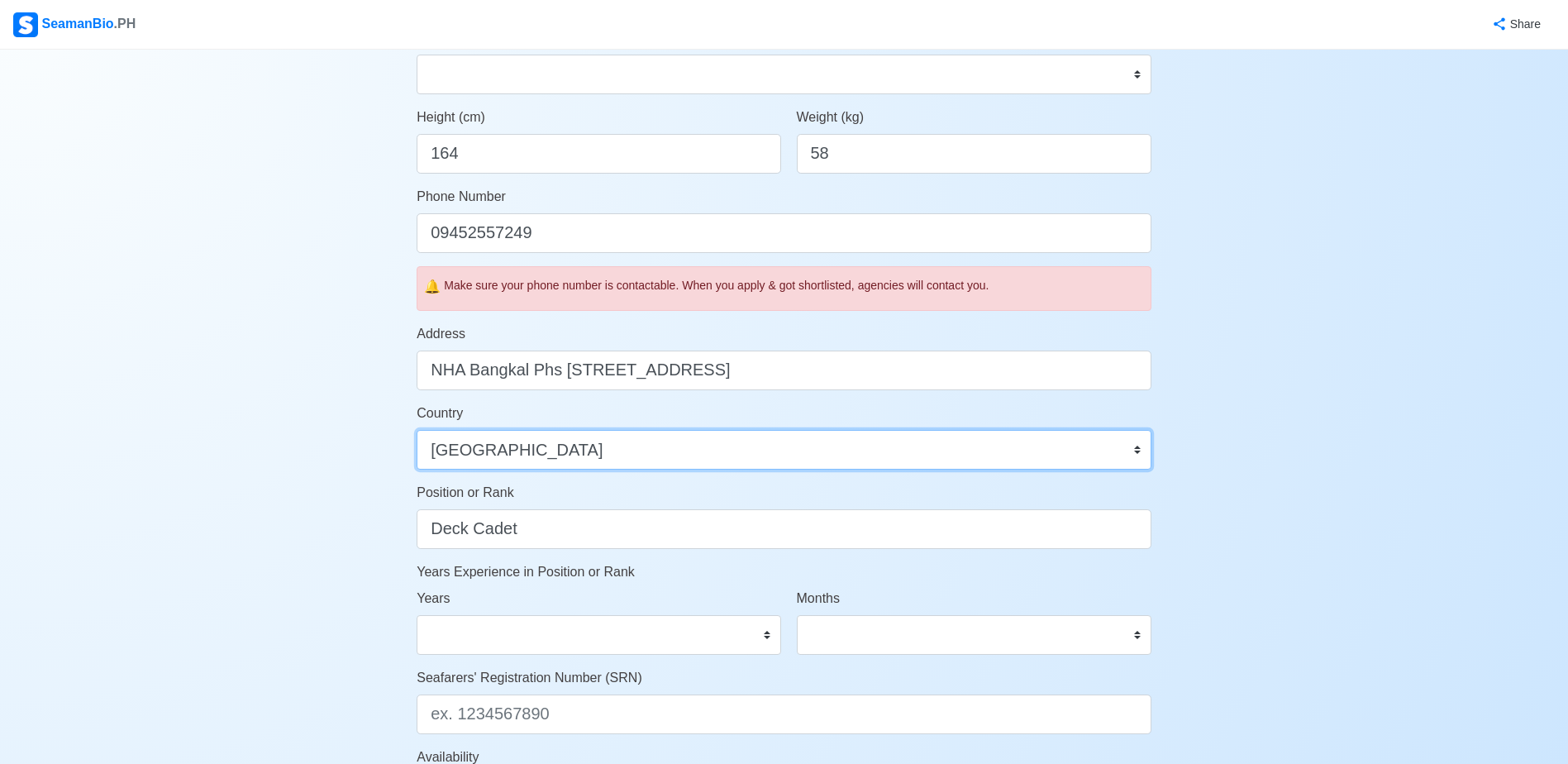
click at [518, 449] on select "[GEOGRAPHIC_DATA] [GEOGRAPHIC_DATA] [GEOGRAPHIC_DATA] [GEOGRAPHIC_DATA] [US_STA…" at bounding box center [783, 449] width 735 height 40
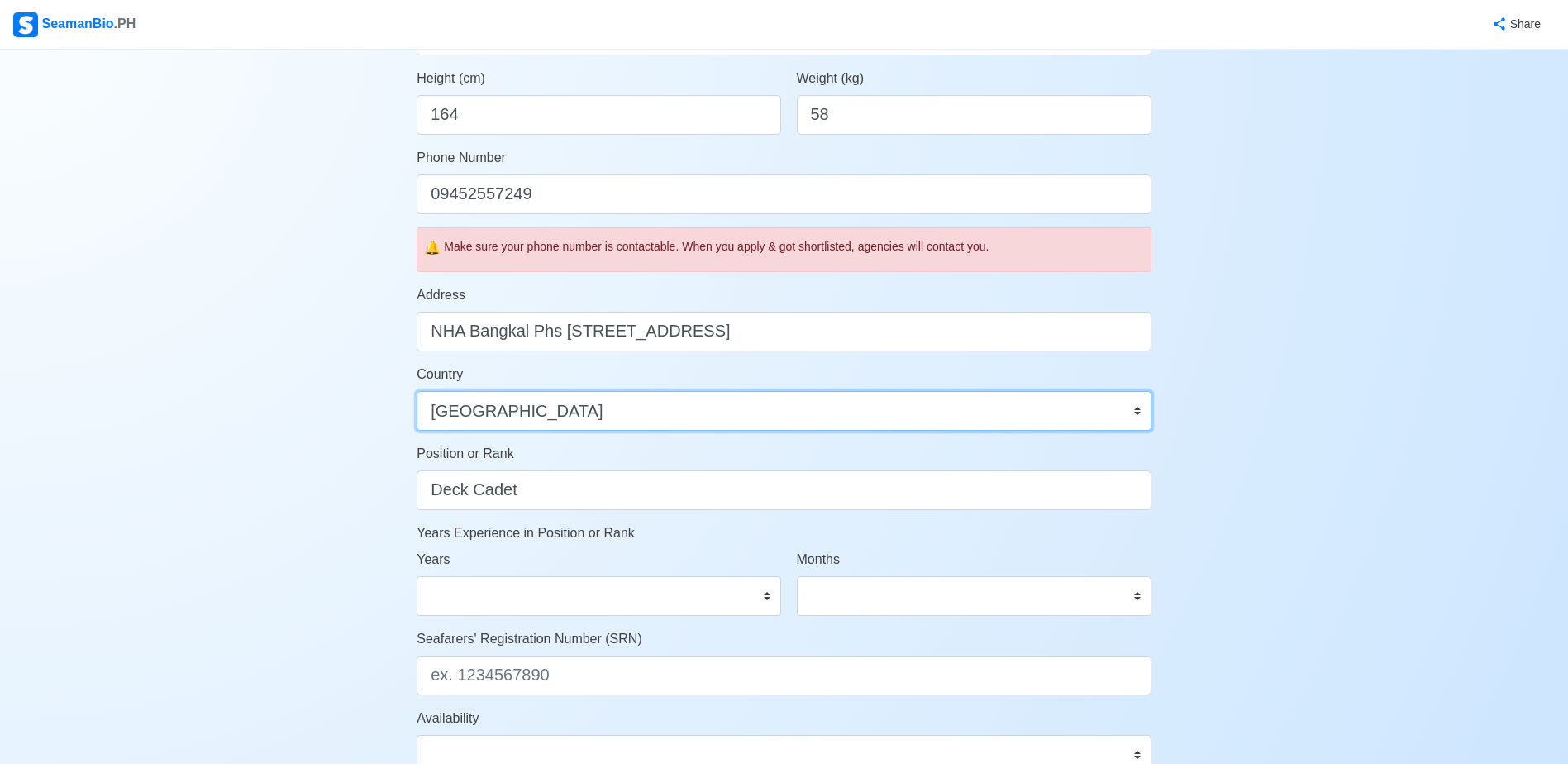
scroll to position [496, 0]
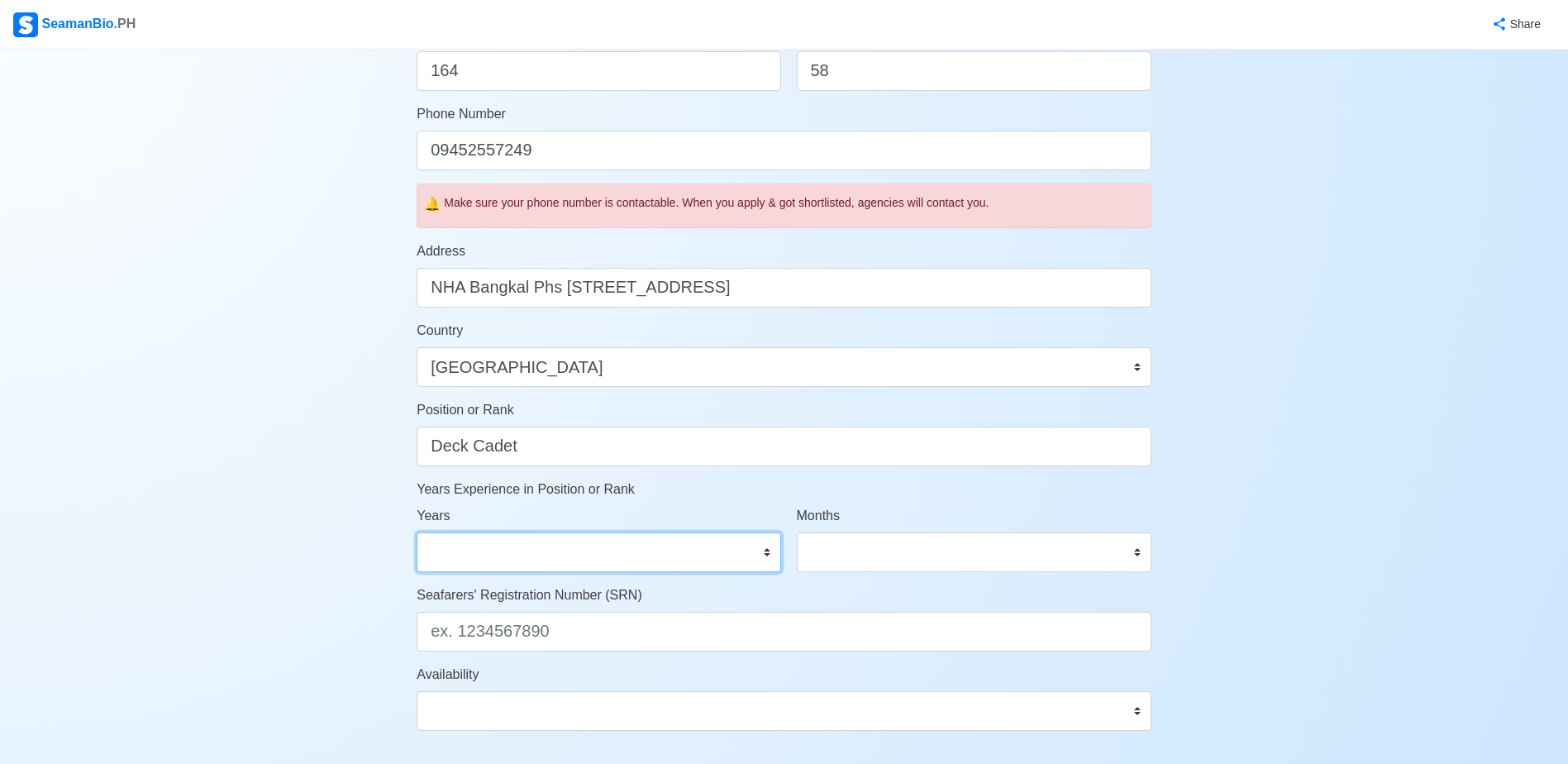
click at [553, 556] on select "0 1 2 3 4 5 6 7 8 9 10 11 12 13 14 15 16 17 18 19 20 21 22 23 24 25 26 27 28 29…" at bounding box center [598, 551] width 363 height 40
click at [416, 532] on select "0 1 2 3 4 5 6 7 8 9 10 11 12 13 14 15 16 17 18 19 20 21 22 23 24 25 26 27 28 29…" at bounding box center [598, 551] width 363 height 40
drag, startPoint x: 494, startPoint y: 549, endPoint x: 490, endPoint y: 532, distance: 17.5
click at [495, 548] on select "0 1 2 3 4 5 6 7 8 9 10 11 12 13 14 15 16 17 18 19 20 21 22 23 24 25 26 27 28 29…" at bounding box center [598, 551] width 363 height 40
select select "1"
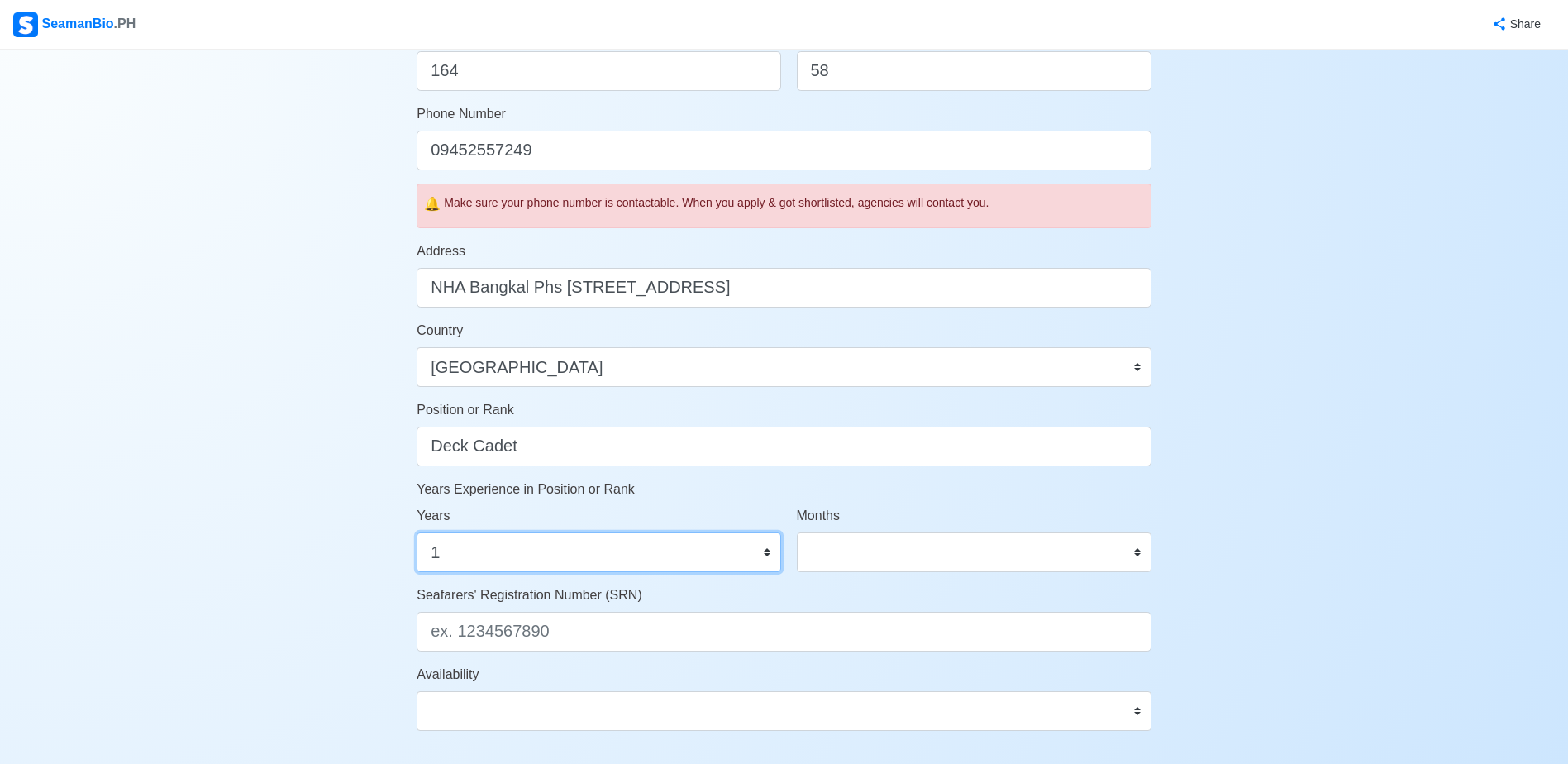
click at [416, 532] on select "0 1 2 3 4 5 6 7 8 9 10 11 12 13 14 15 16 17 18 19 20 21 22 23 24 25 26 27 28 29…" at bounding box center [598, 551] width 363 height 40
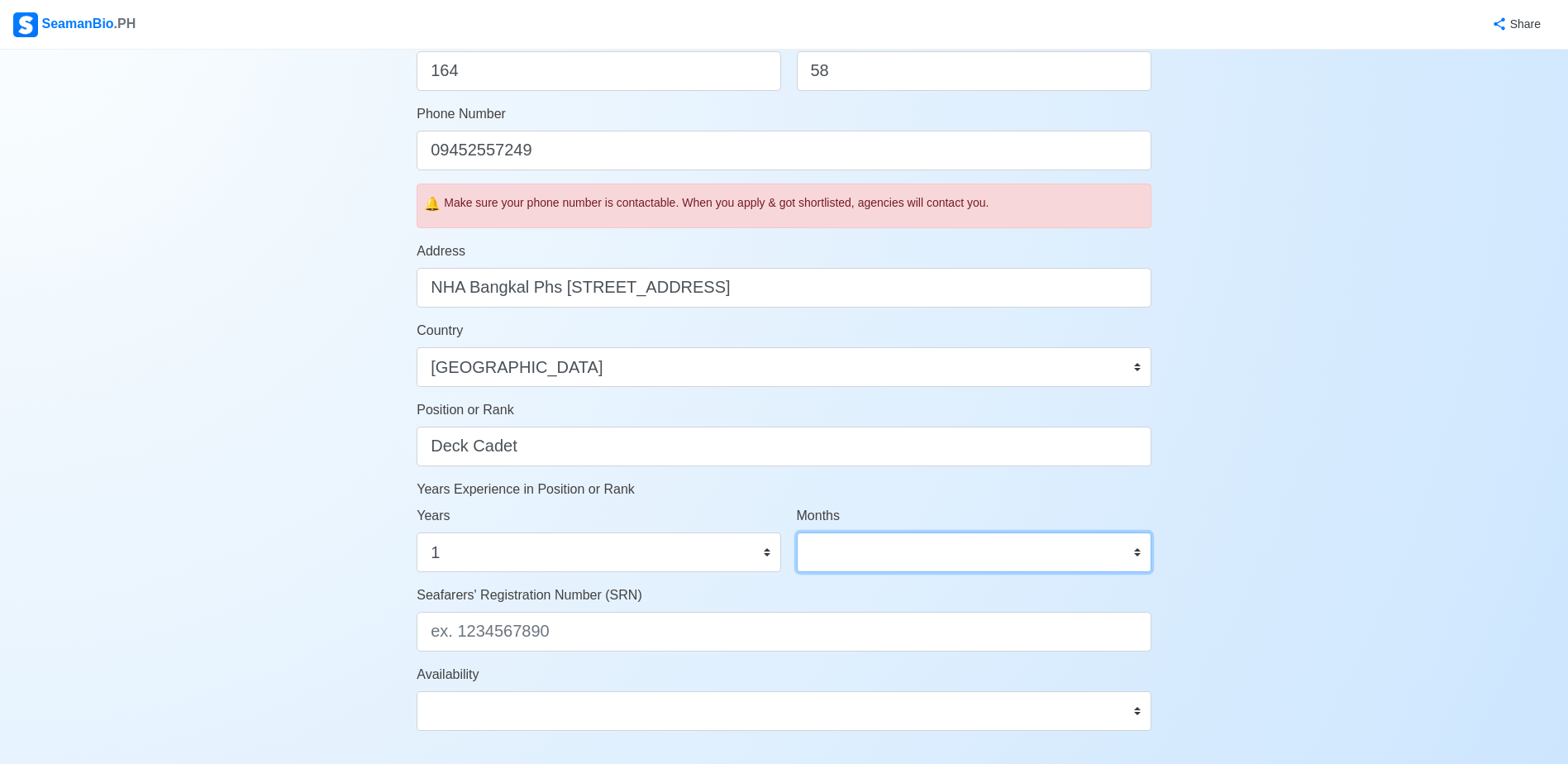
click at [875, 544] on select "0 1 2 3 4 5 6 7 8 9 10 11" at bounding box center [974, 551] width 355 height 40
select select "3"
click at [796, 532] on select "0 1 2 3 4 5 6 7 8 9 10 11" at bounding box center [974, 551] width 355 height 40
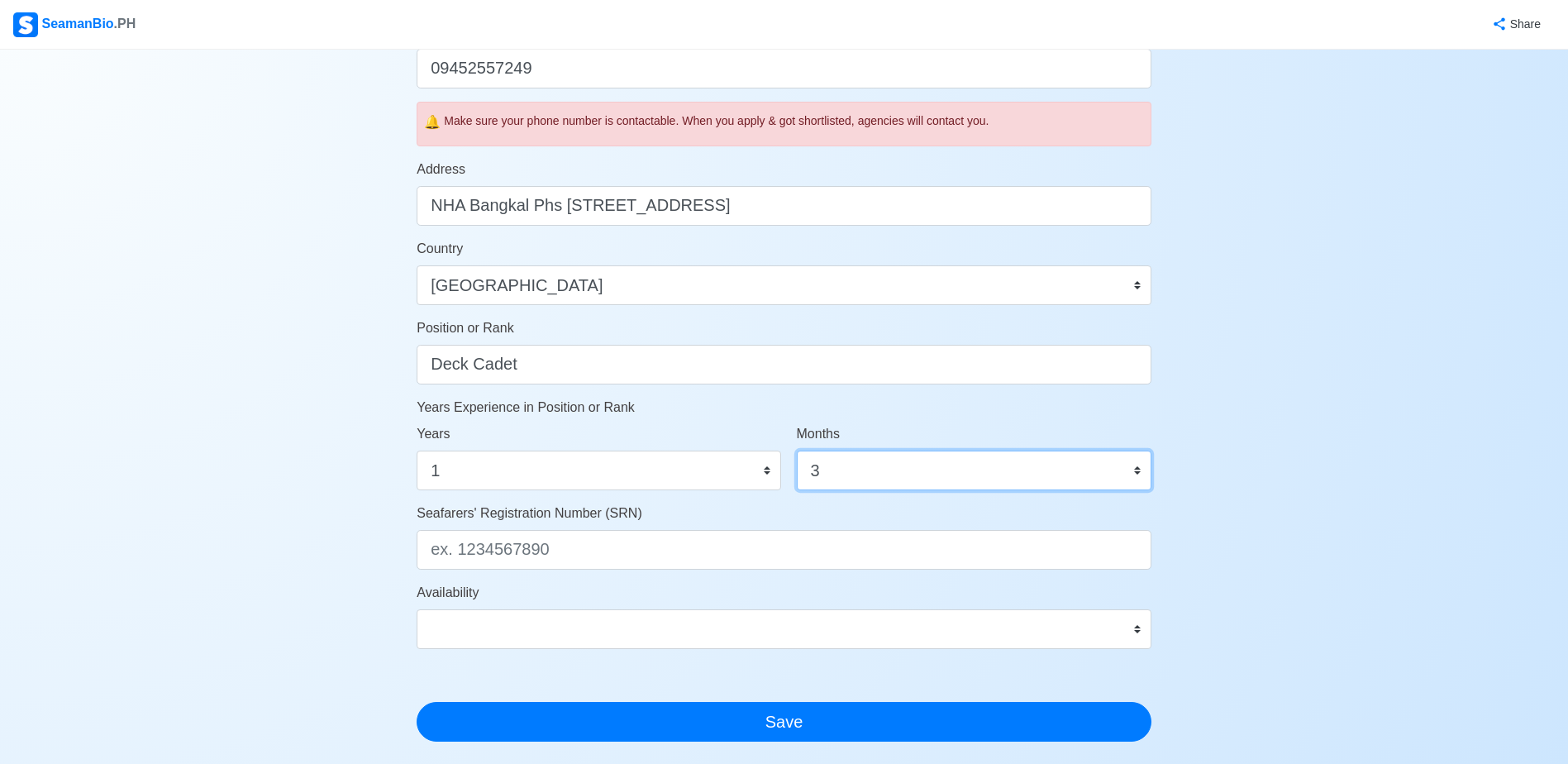
scroll to position [579, 0]
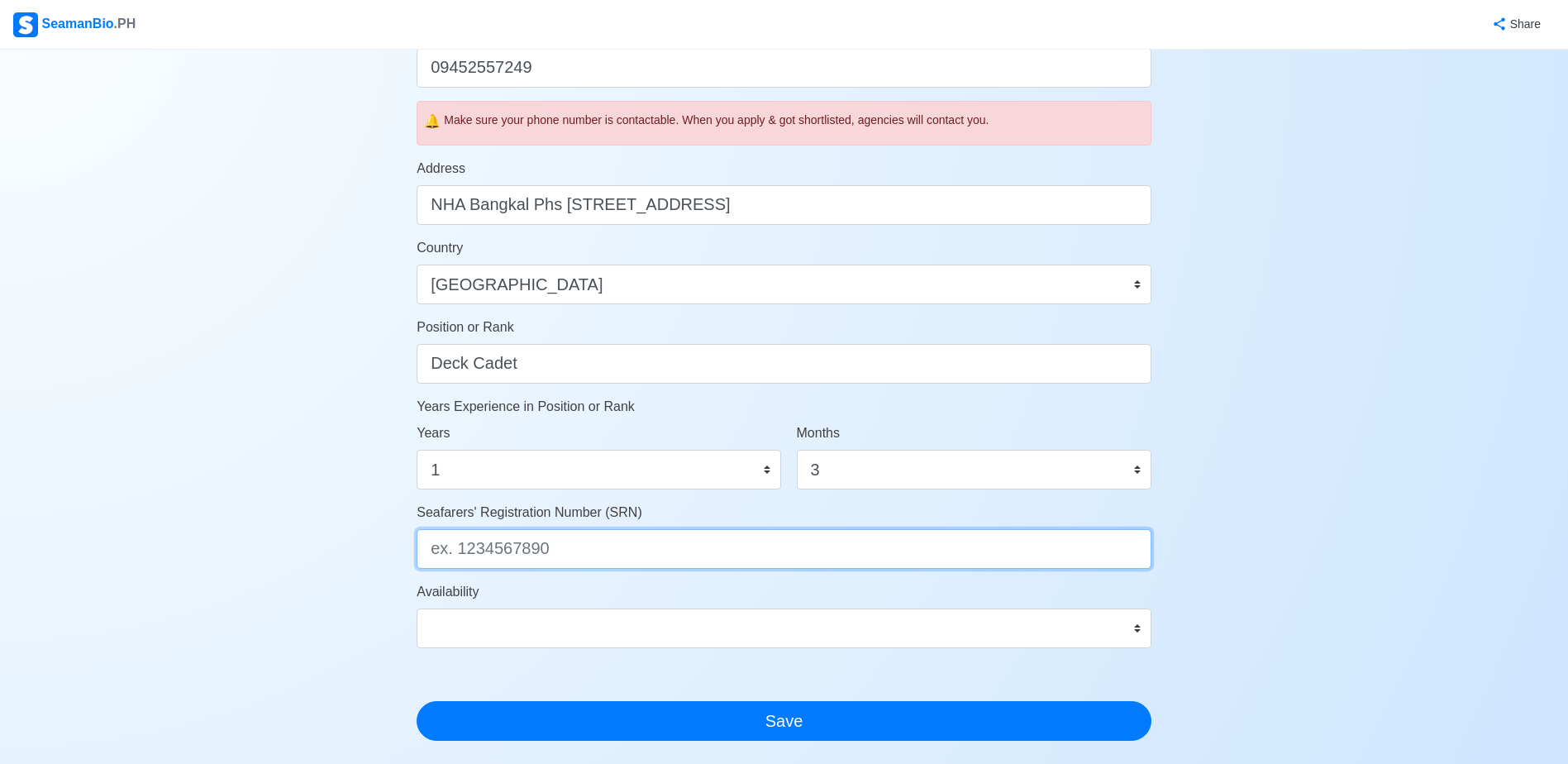
click at [593, 551] on input "Seafarers' Registration Number (SRN)" at bounding box center [783, 549] width 735 height 40
click at [617, 558] on input "Seafarers' Registration Number (SRN)" at bounding box center [783, 549] width 735 height 40
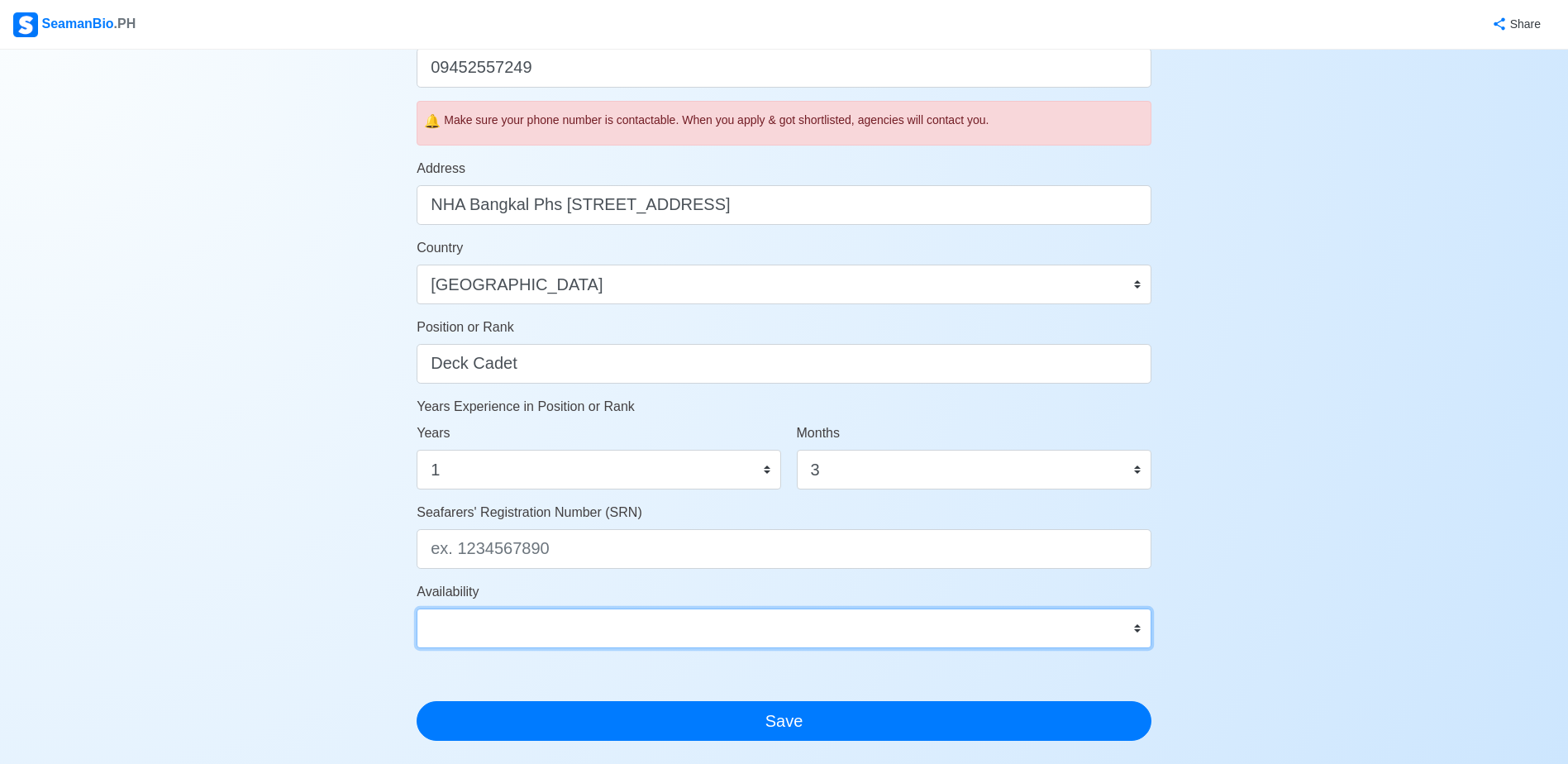
click at [560, 624] on select "Immediate [DATE] [DATE] [DATE] [DATE] [DATE] [DATE] [DATE] [DATE] [DATE]" at bounding box center [783, 628] width 735 height 40
click at [287, 420] on div "Account Setup Your Job Status Onboard Actively Looking for Job Not Looking for …" at bounding box center [784, 187] width 1568 height 1434
drag, startPoint x: 457, startPoint y: 633, endPoint x: 449, endPoint y: 606, distance: 28.2
click at [457, 632] on select "Immediate [DATE] [DATE] [DATE] [DATE] [DATE] [DATE] [DATE] [DATE] [DATE]" at bounding box center [783, 628] width 735 height 40
select select "4102416000000"
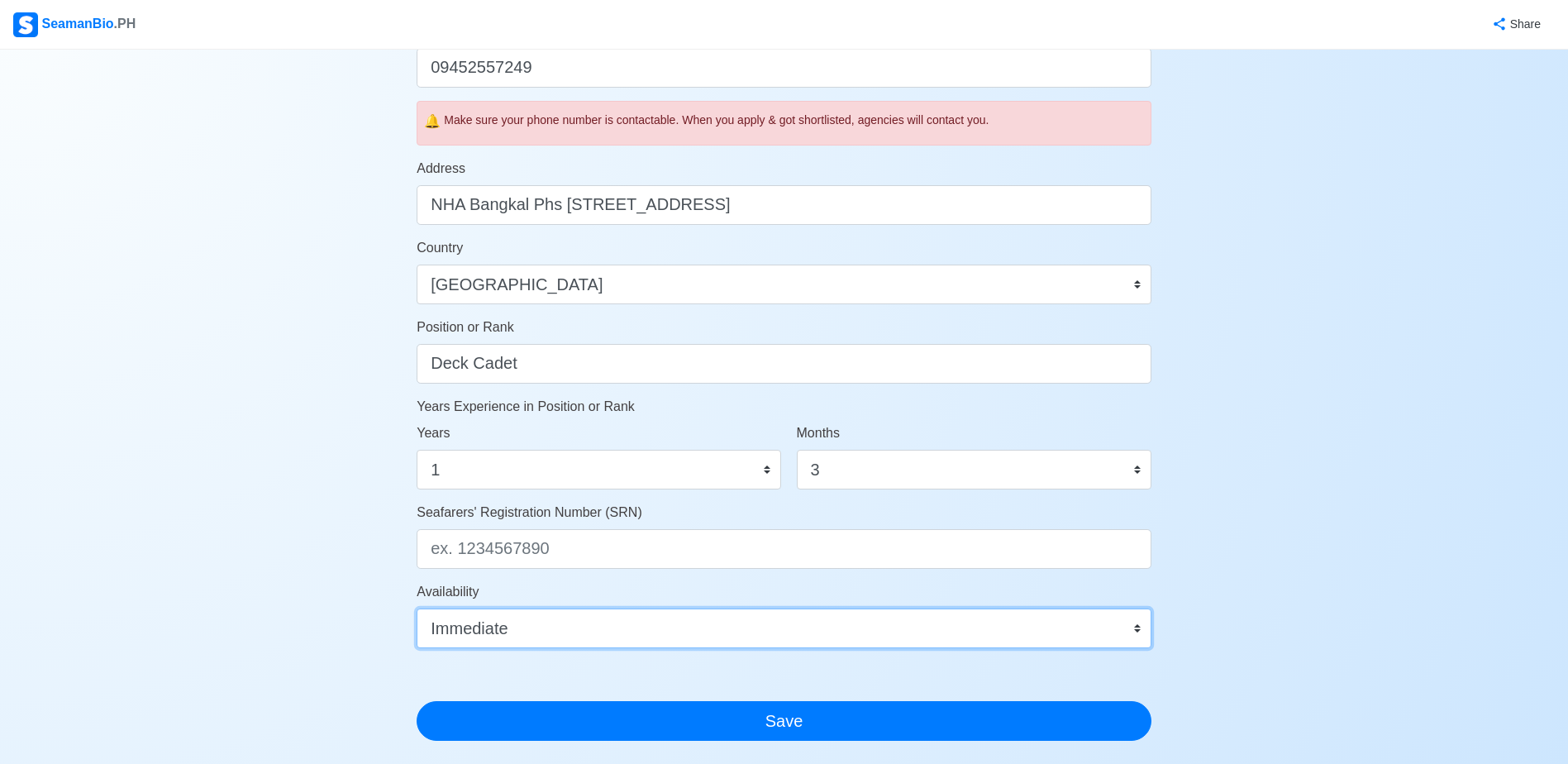
click at [416, 609] on select "Immediate [DATE] [DATE] [DATE] [DATE] [DATE] [DATE] [DATE] [DATE] [DATE]" at bounding box center [783, 628] width 735 height 40
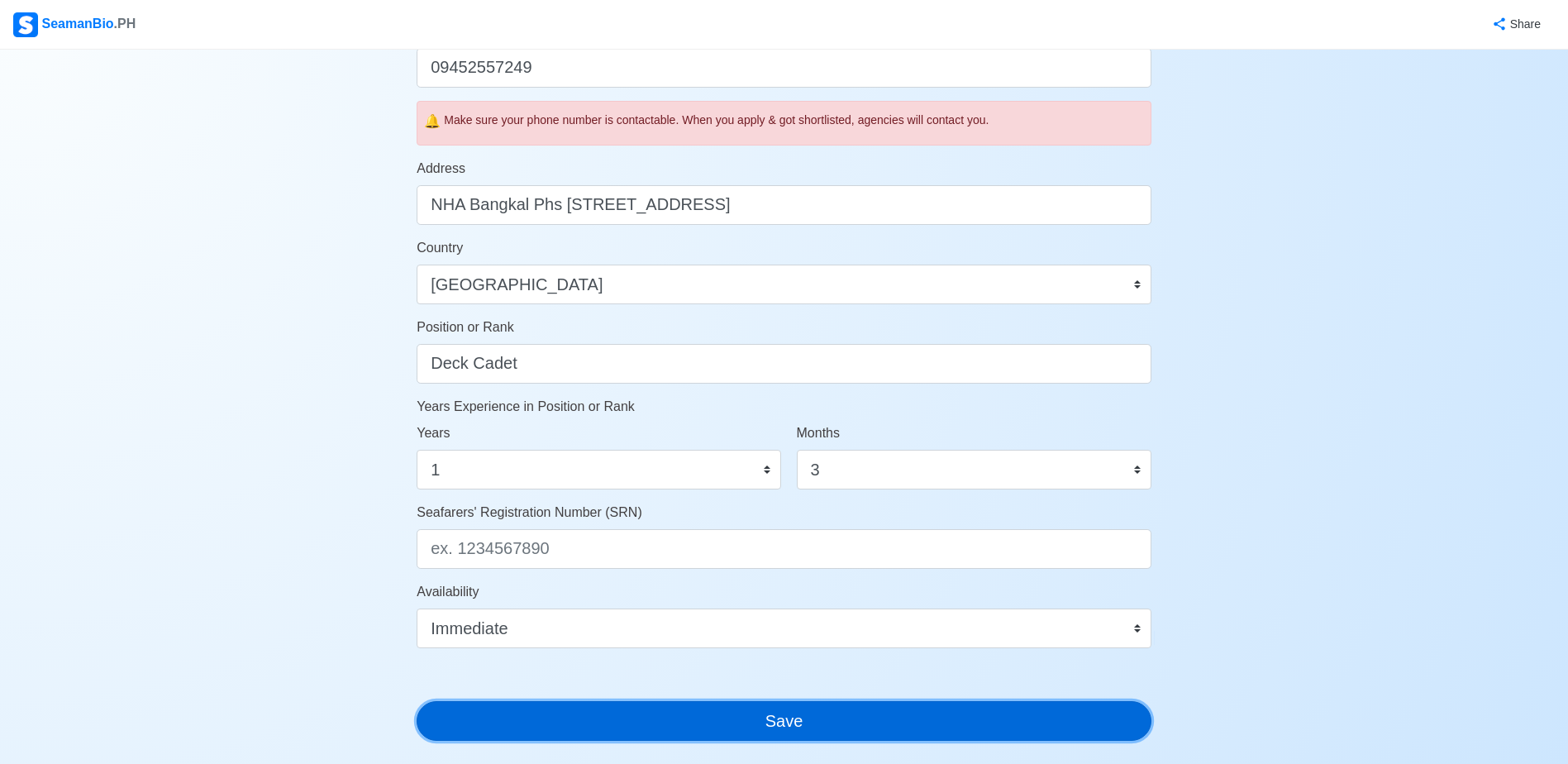
click at [639, 732] on button "Save" at bounding box center [783, 721] width 735 height 40
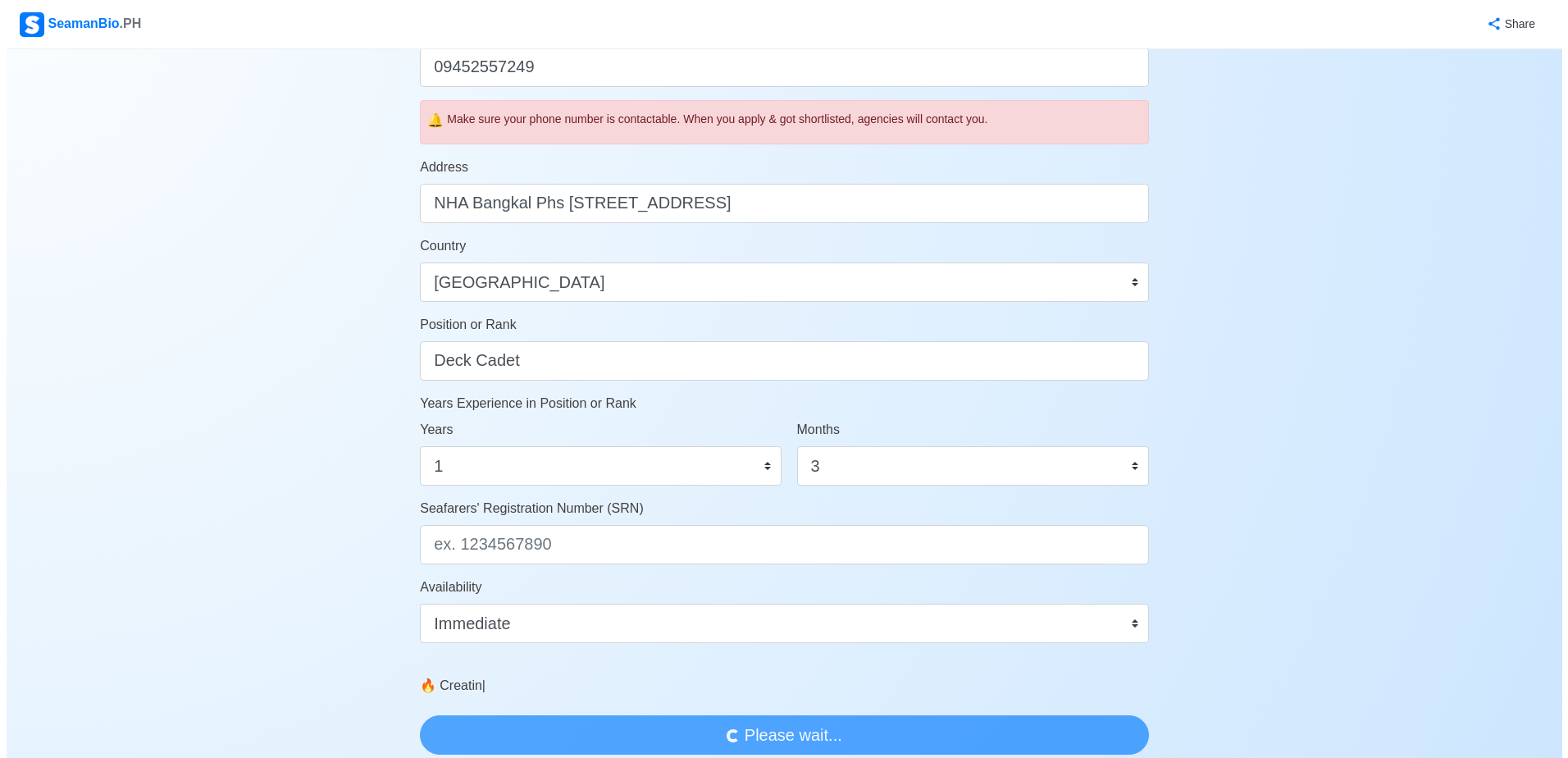
scroll to position [0, 0]
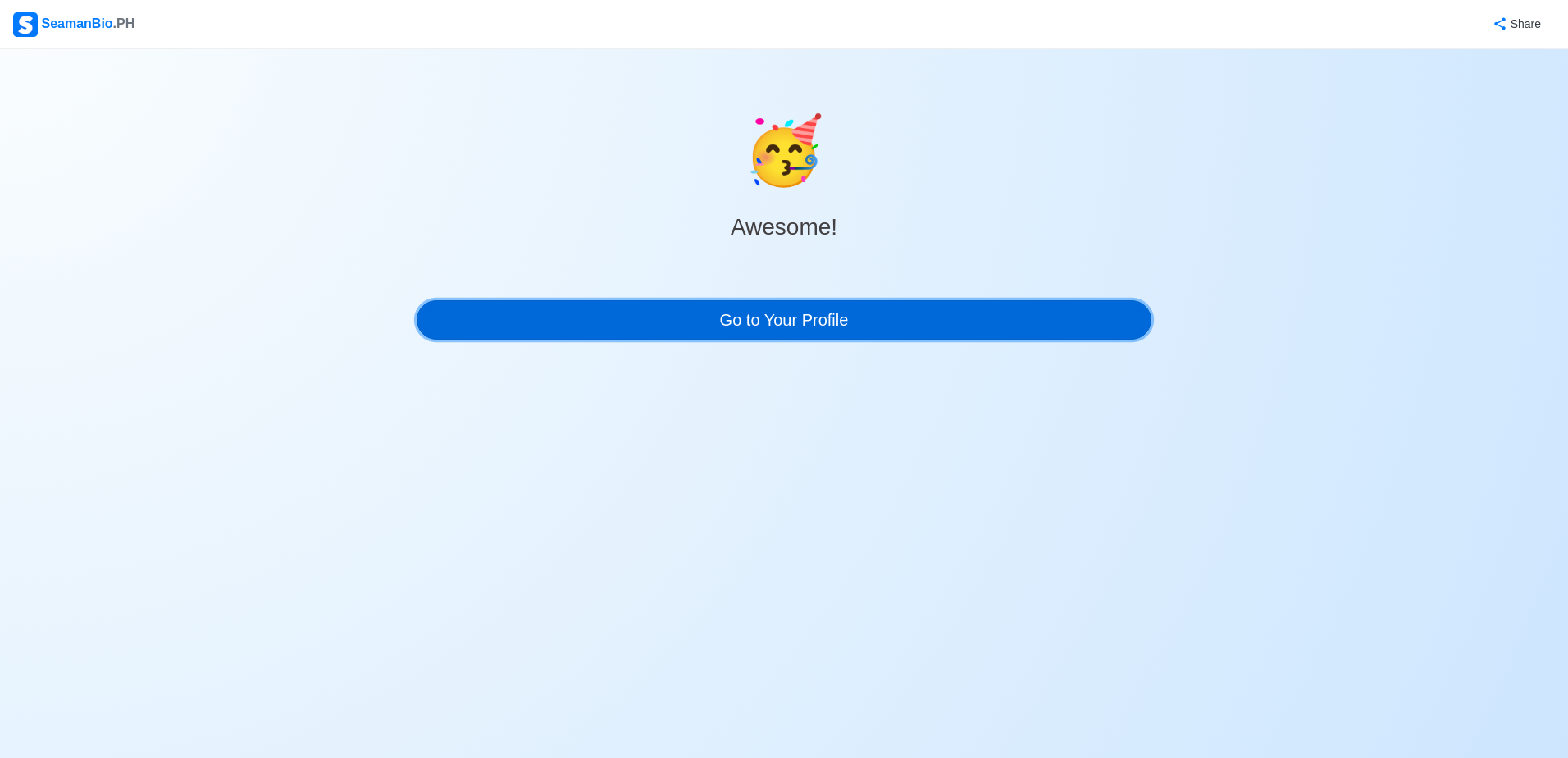
click at [791, 329] on link "Go to Your Profile" at bounding box center [784, 319] width 735 height 39
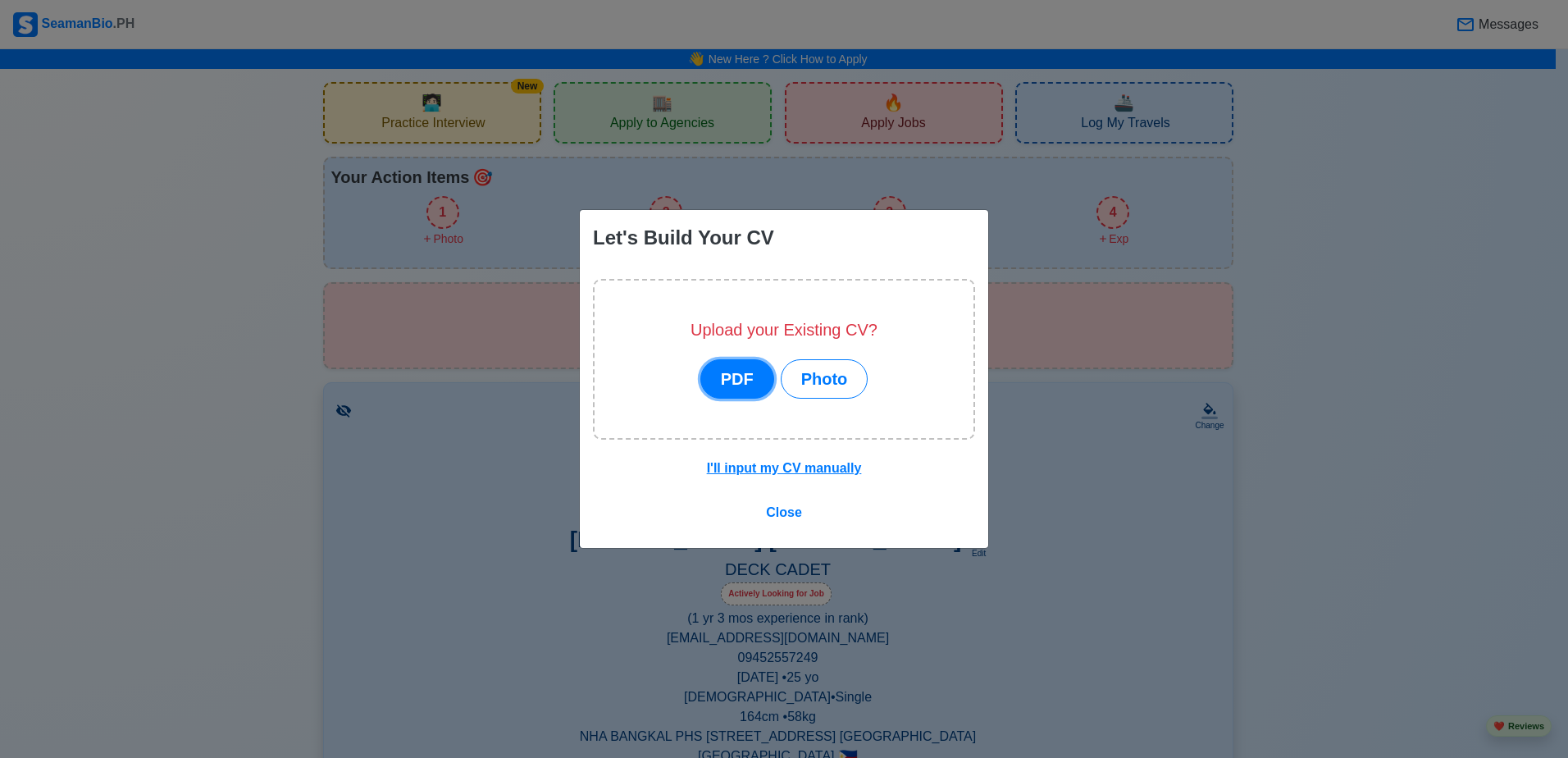
click at [743, 379] on button "PDF" at bounding box center [737, 378] width 74 height 39
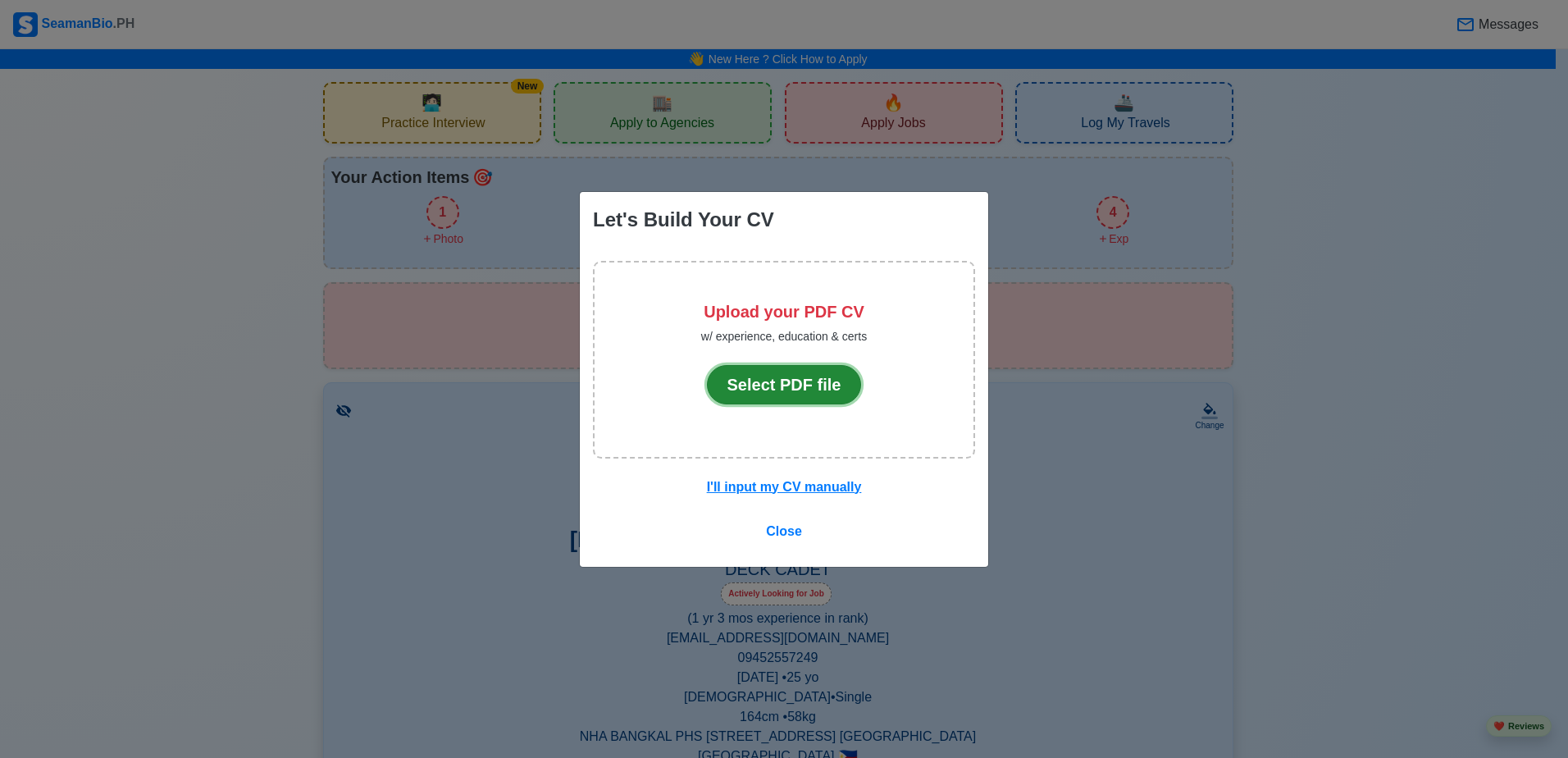
click at [808, 387] on button "Select PDF file" at bounding box center [784, 384] width 155 height 39
click at [801, 490] on u "I'll input my CV manually" at bounding box center [784, 487] width 155 height 14
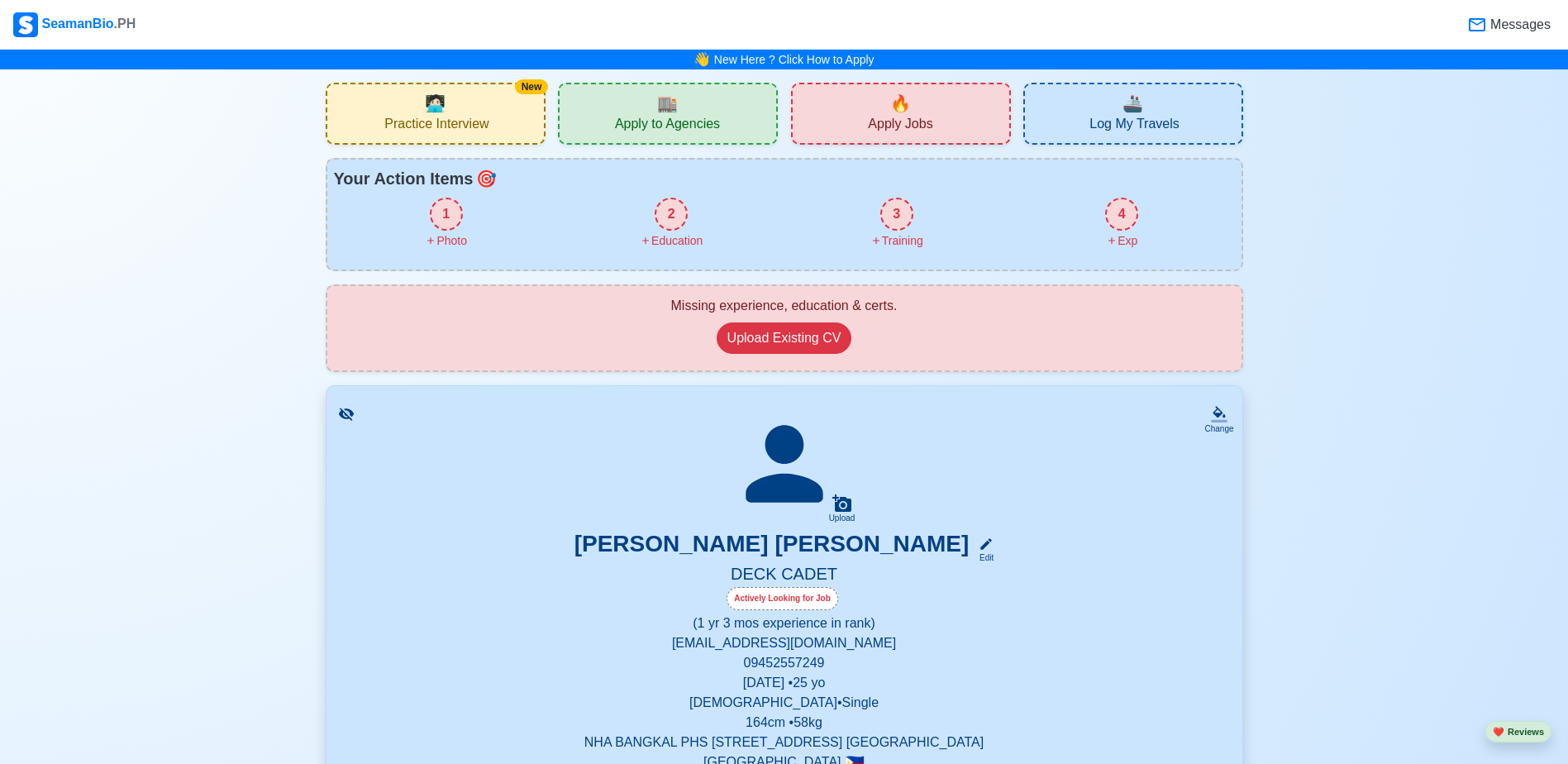
click at [449, 224] on div "1" at bounding box center [445, 213] width 33 height 33
click at [437, 210] on div "1" at bounding box center [445, 213] width 33 height 33
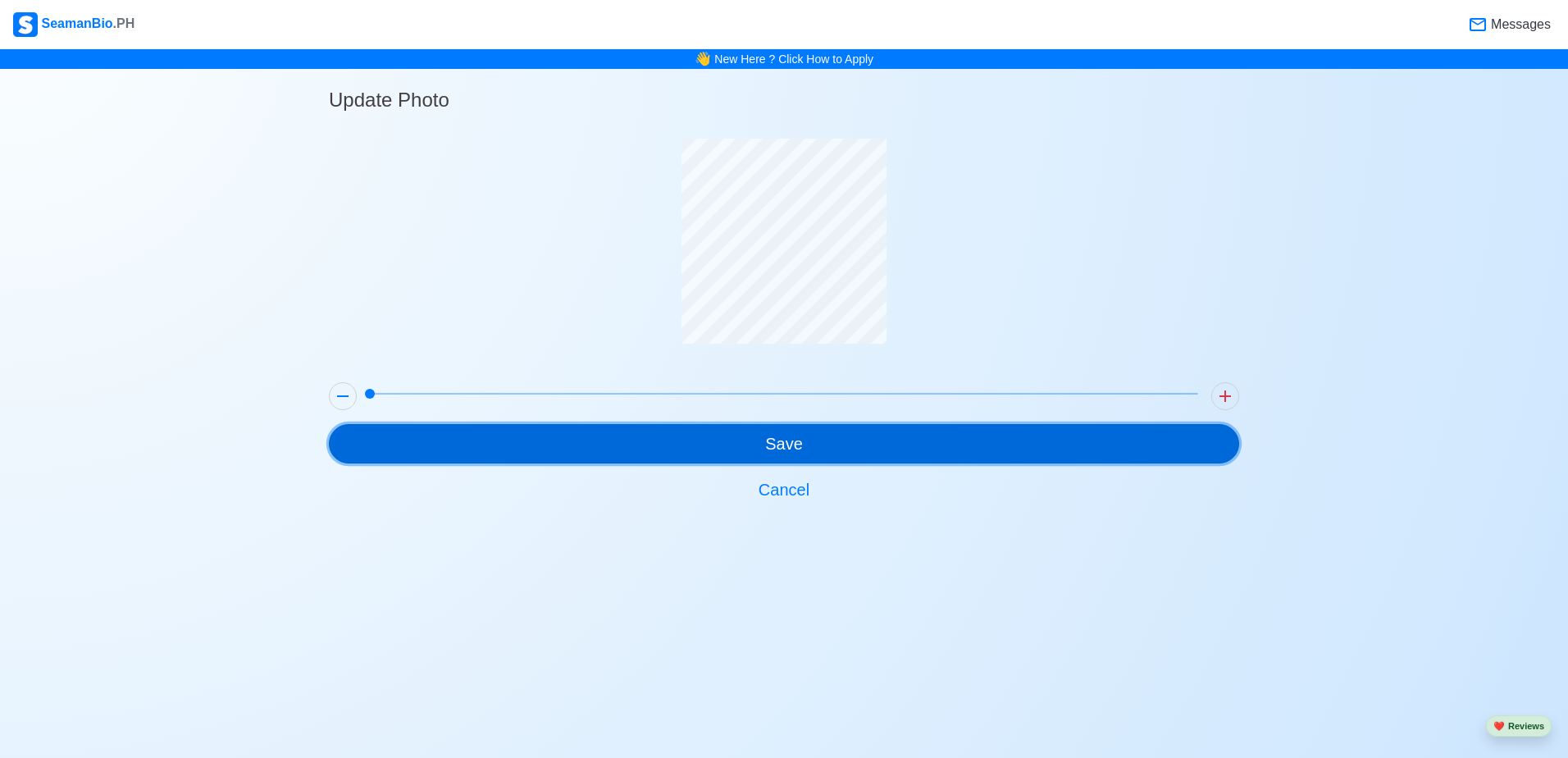
click at [740, 446] on button "Save" at bounding box center [784, 443] width 910 height 39
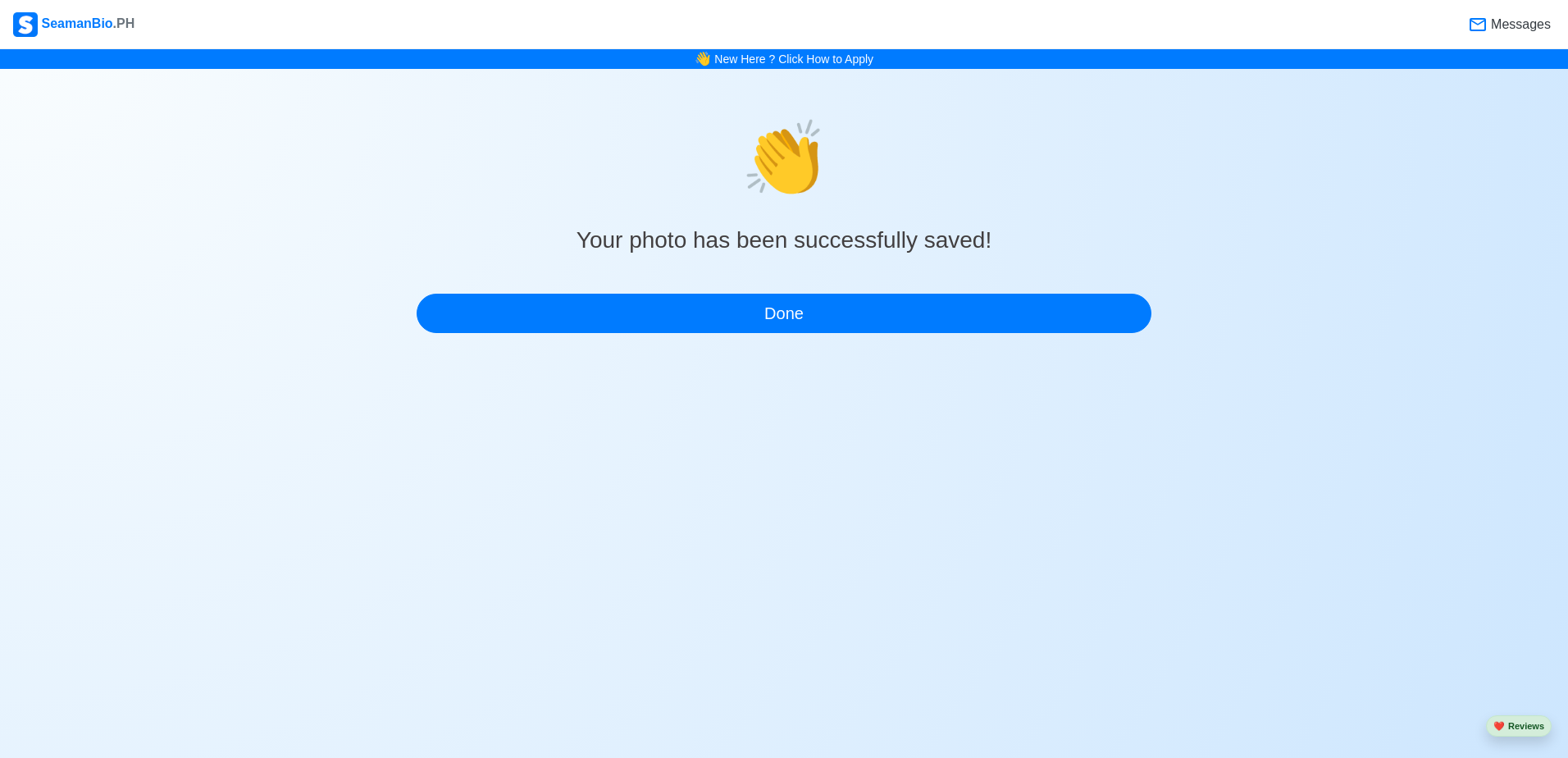
click at [788, 340] on div "SeamanBio .PH Messages 👋 New Here ? Click How to Apply 👏 Your photo has been su…" at bounding box center [784, 186] width 1568 height 372
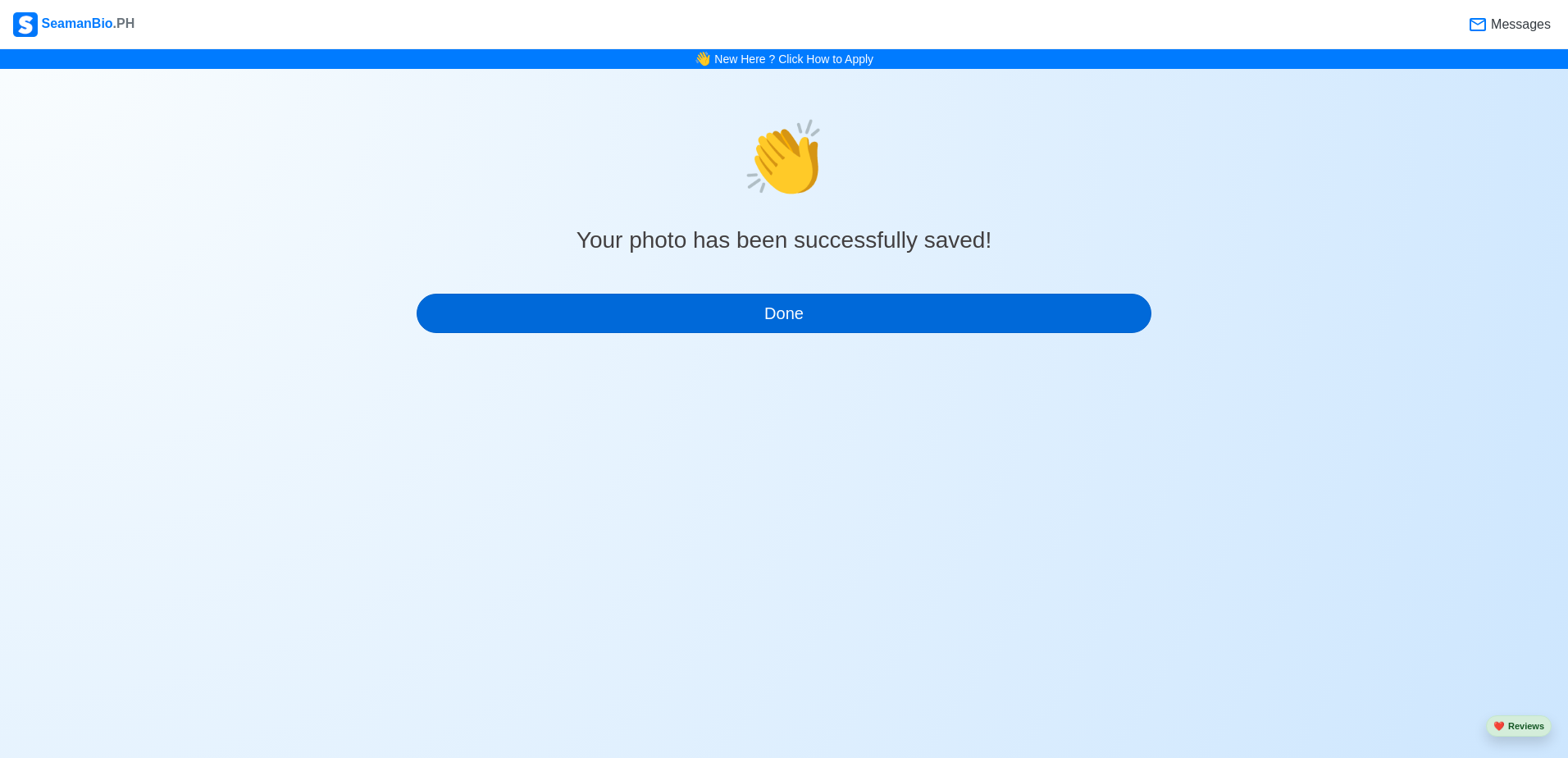
click at [788, 333] on div "SeamanBio .PH Messages 👋 New Here ? Click How to Apply 👏 Your photo has been su…" at bounding box center [784, 186] width 1568 height 372
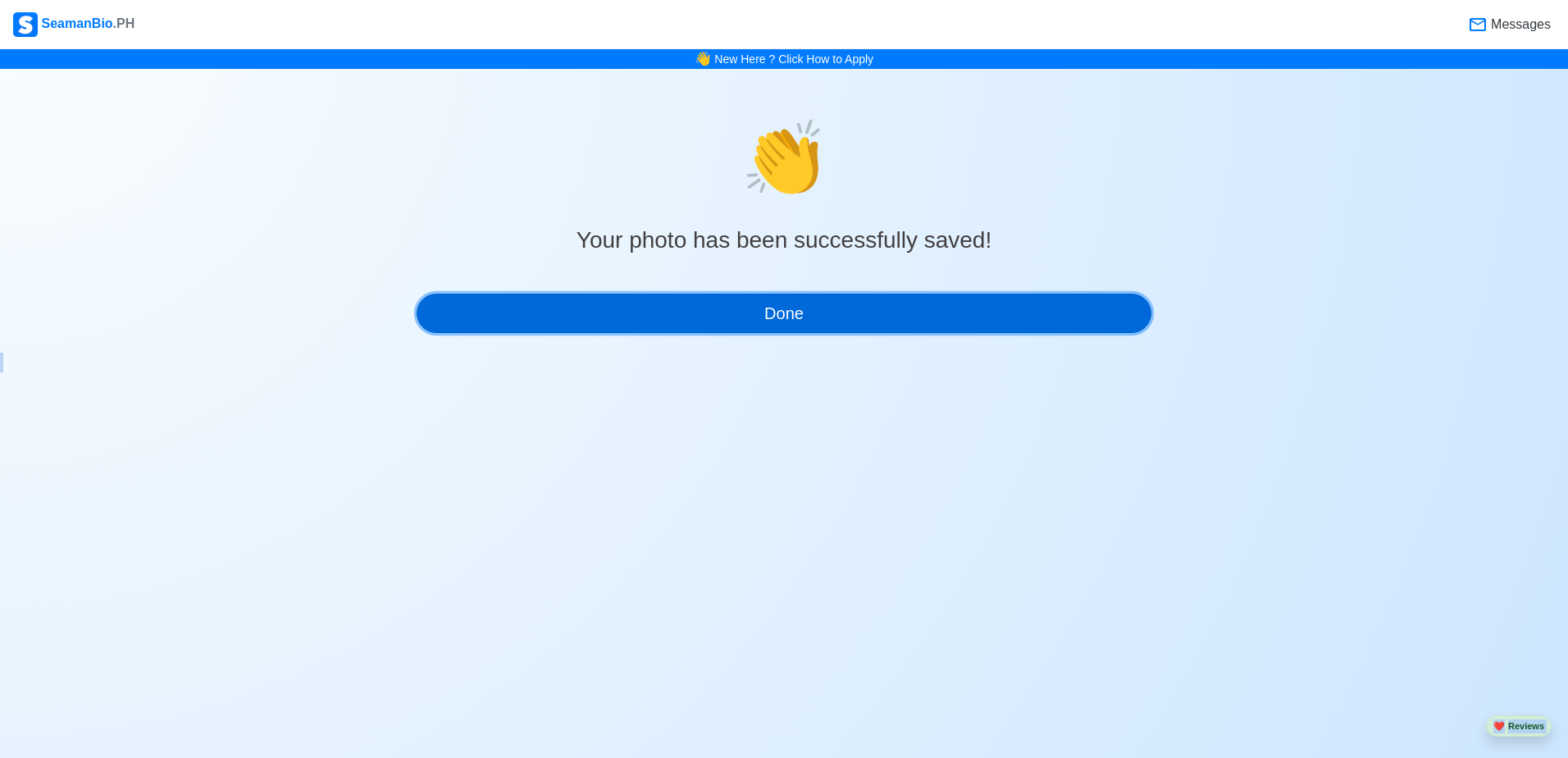
drag, startPoint x: 788, startPoint y: 333, endPoint x: 797, endPoint y: 307, distance: 27.5
click at [797, 307] on button "Done" at bounding box center [784, 312] width 735 height 39
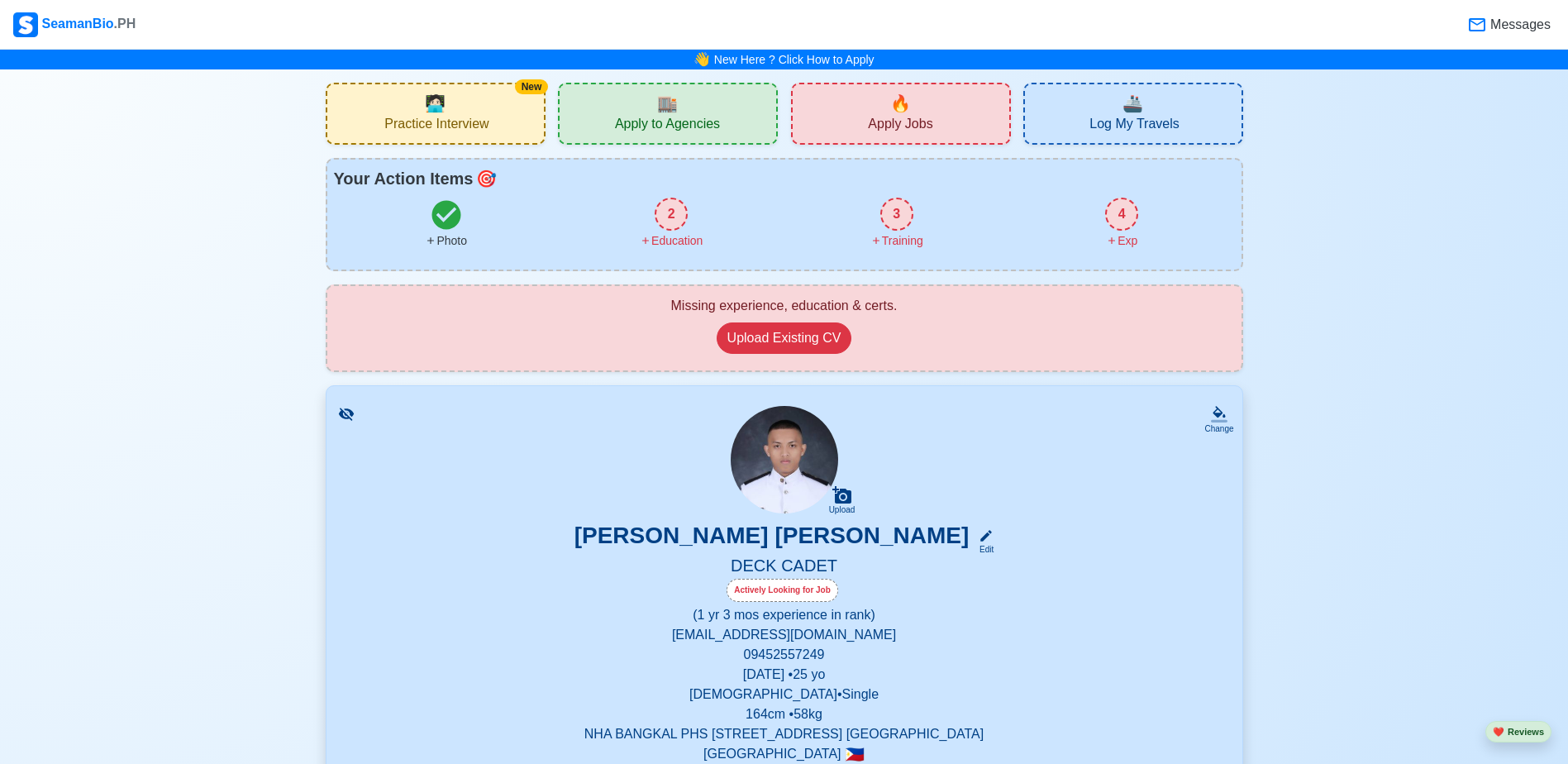
click at [673, 223] on div "2" at bounding box center [670, 213] width 33 height 33
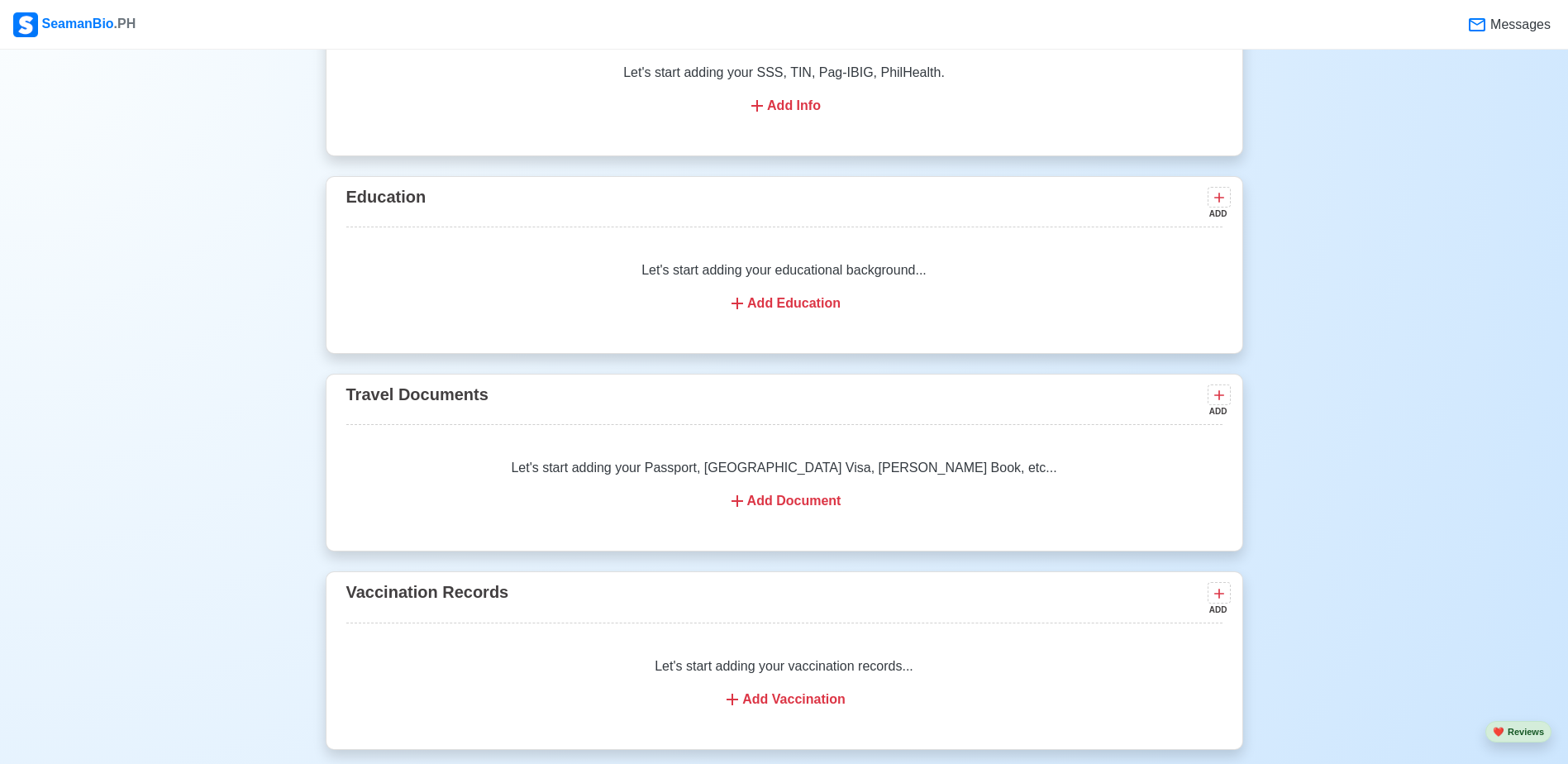
scroll to position [1224, 0]
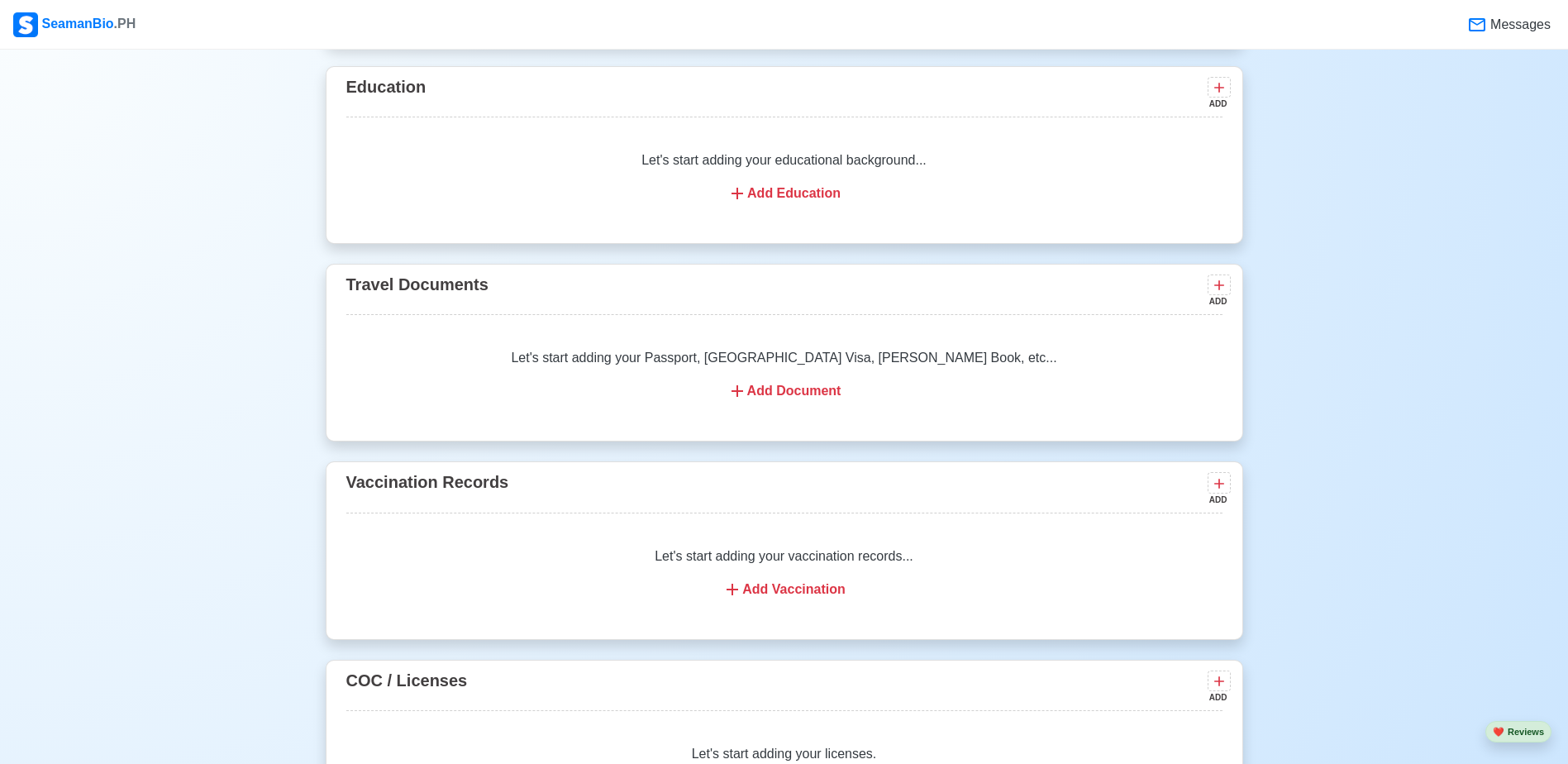
click at [799, 166] on div "Let's start adding your educational background... Add Education" at bounding box center [784, 176] width 876 height 93
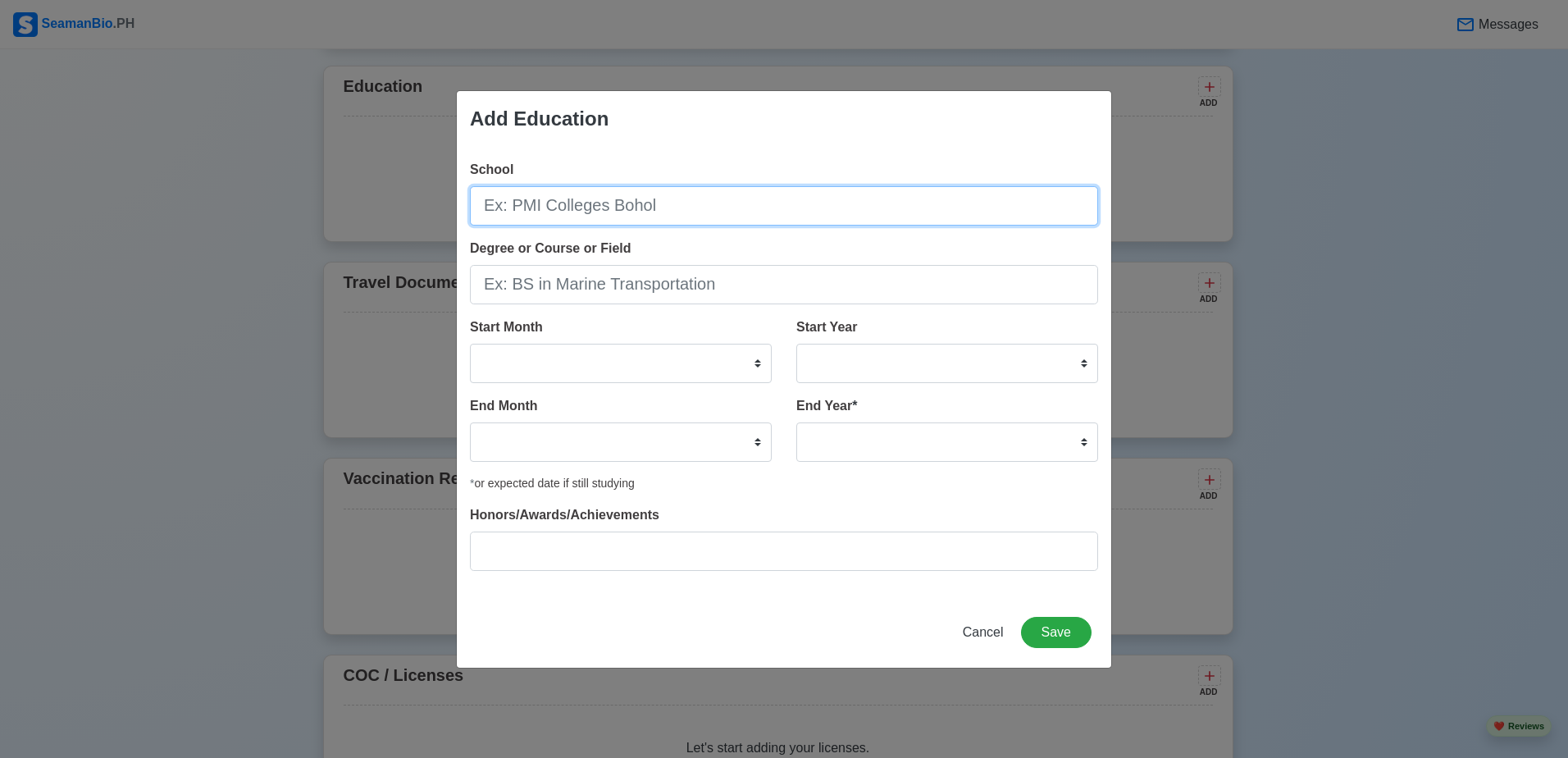
click at [683, 214] on input "School" at bounding box center [784, 206] width 628 height 39
type input "DMMA-CSP"
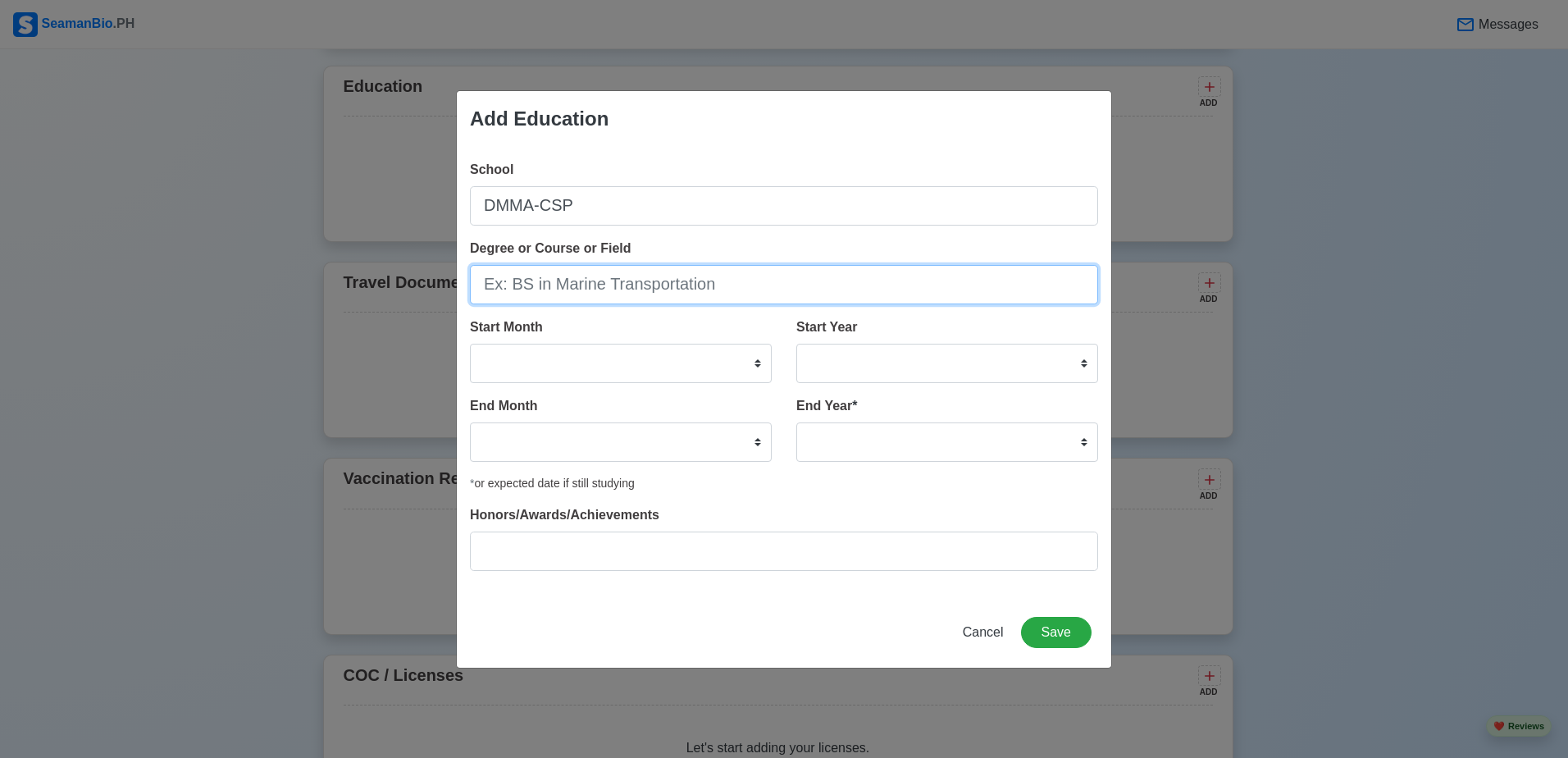
click at [647, 290] on input "Degree or Course or Field" at bounding box center [784, 284] width 628 height 39
type input "b"
type input "BS MARIN"
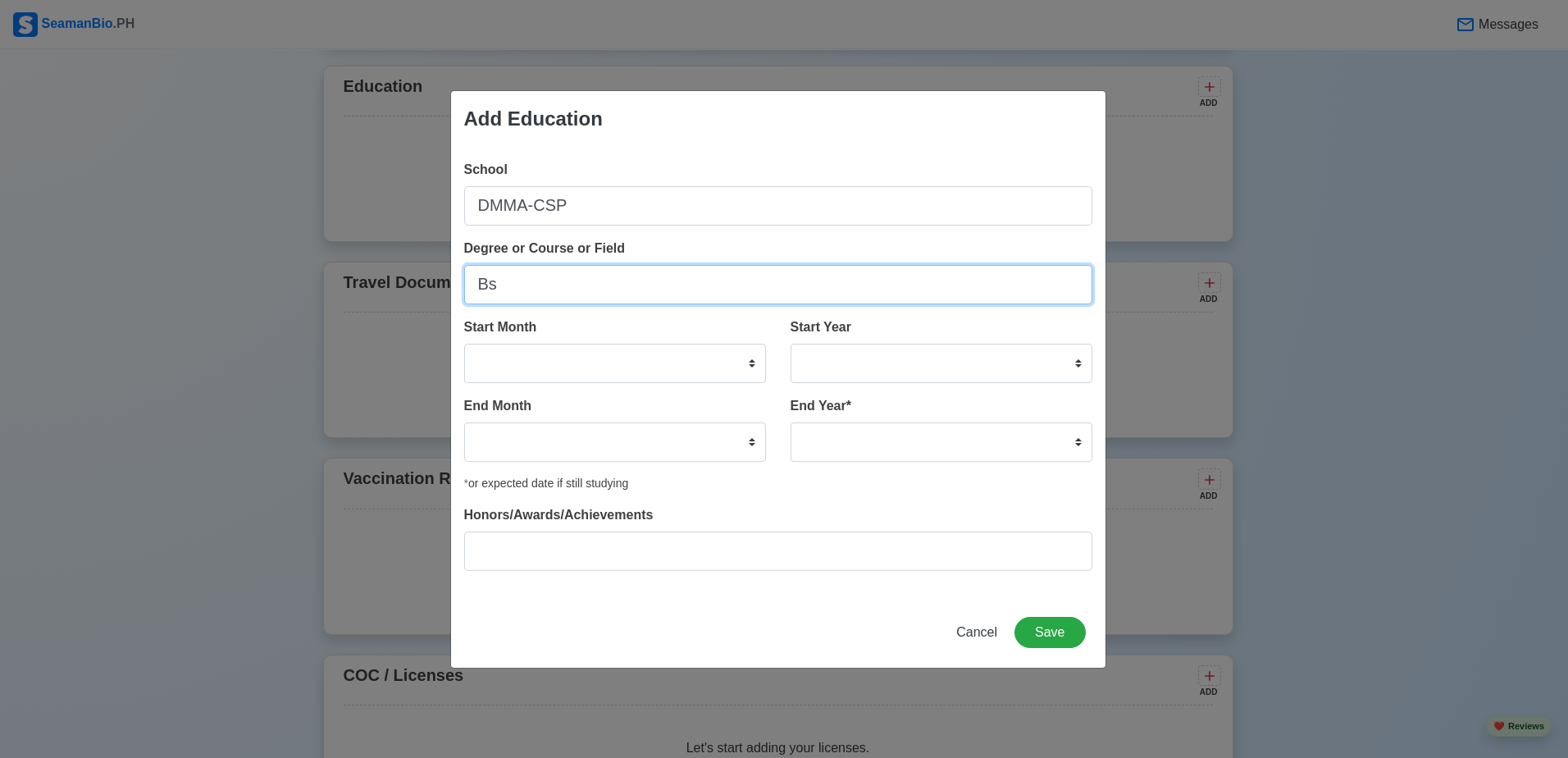
type input "B"
type input "b"
type input "BS IN MARINE TRANSPORTATION"
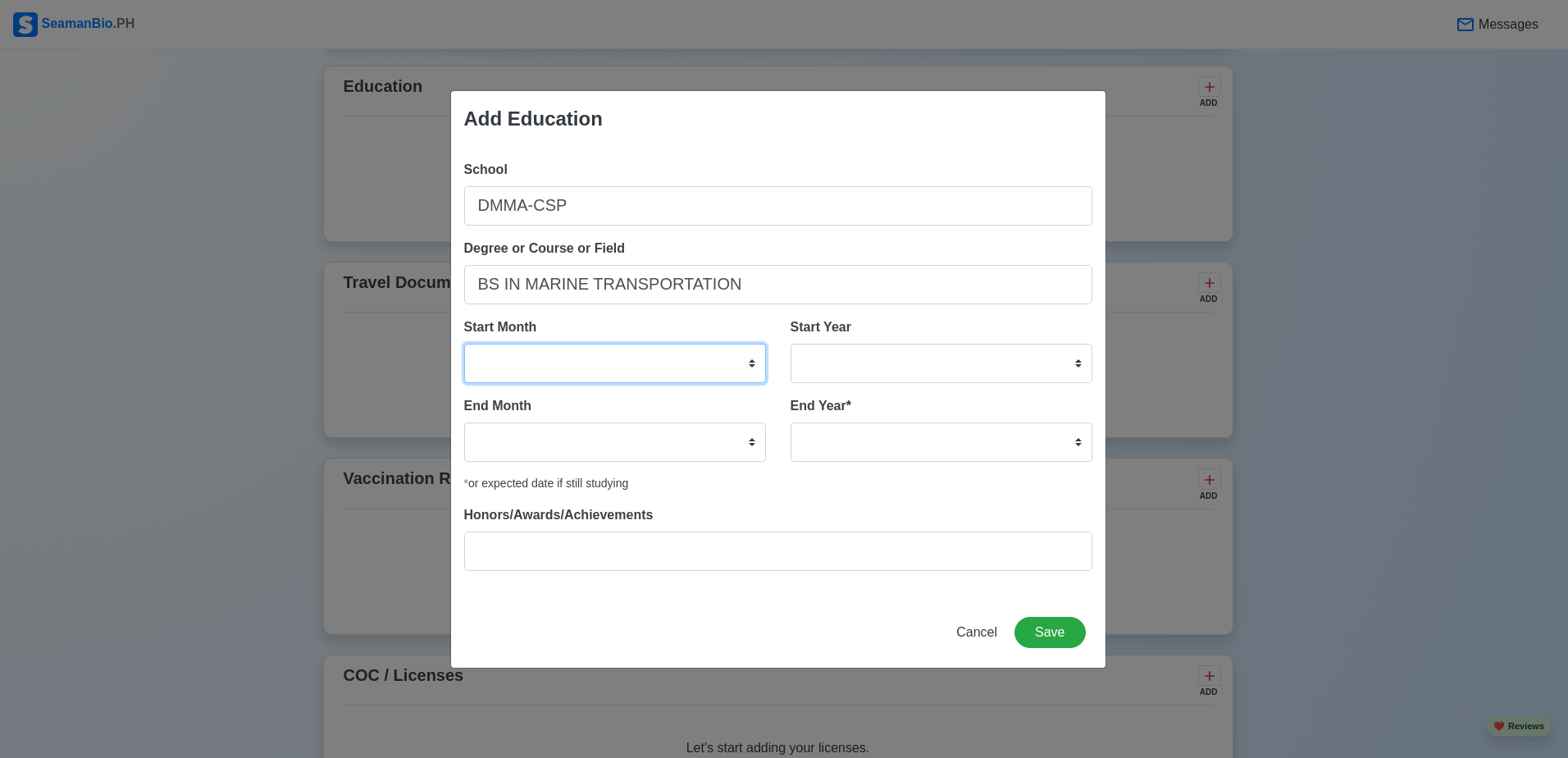
click at [672, 366] on select "January February March April May June July August September October November De…" at bounding box center [614, 363] width 302 height 39
click at [755, 319] on div "Start Month January February March April May June July August September October…" at bounding box center [614, 350] width 302 height 66
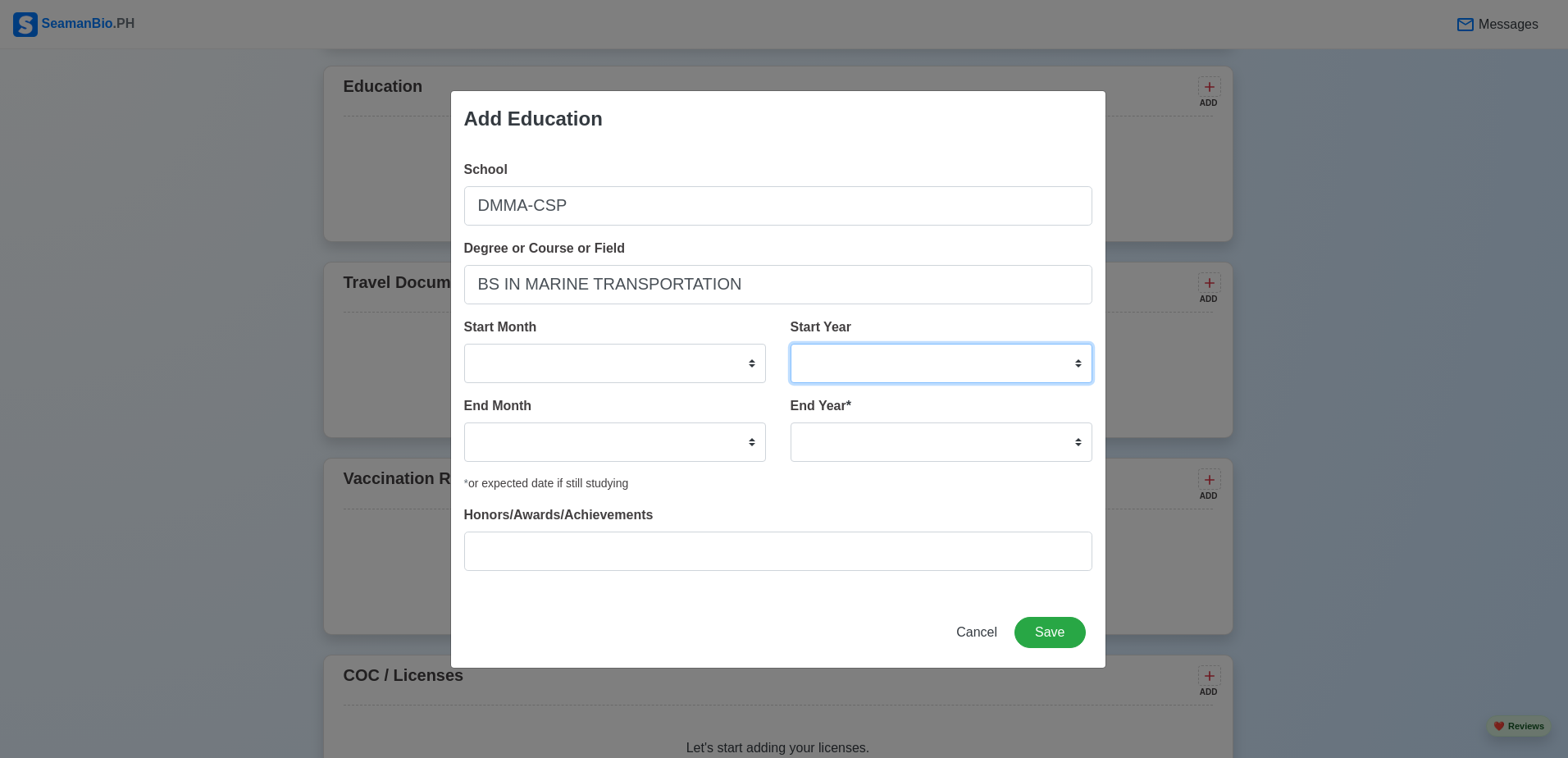
click at [867, 352] on select "2025 2024 2023 2022 2021 2020 2019 2018 2017 2016 2015 2014 2013 2012 2011 2010…" at bounding box center [941, 363] width 302 height 39
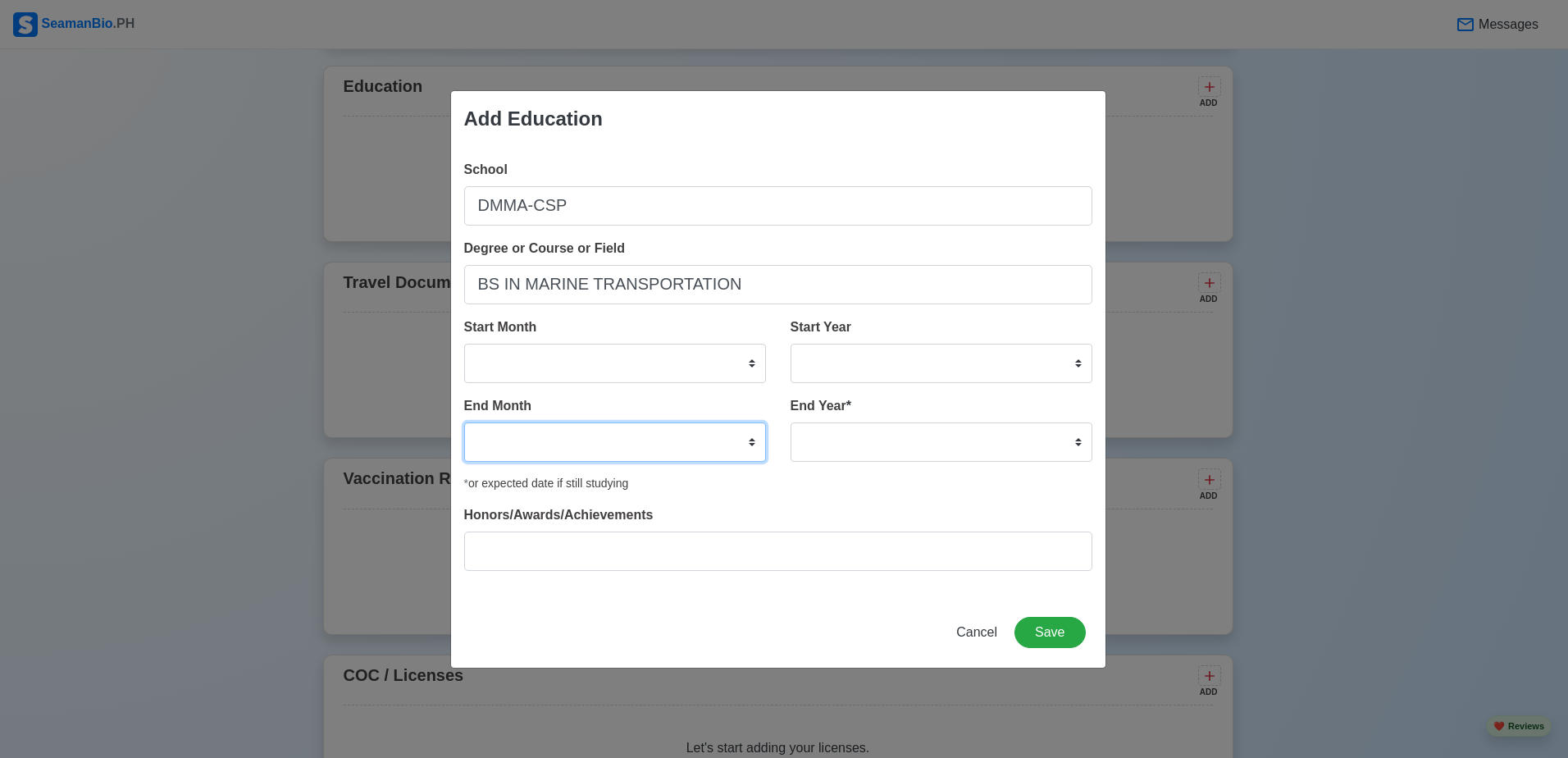
click at [625, 449] on select "January February March April May June July August September October November De…" at bounding box center [614, 442] width 302 height 39
click at [1033, 628] on button "Save" at bounding box center [1049, 633] width 71 height 32
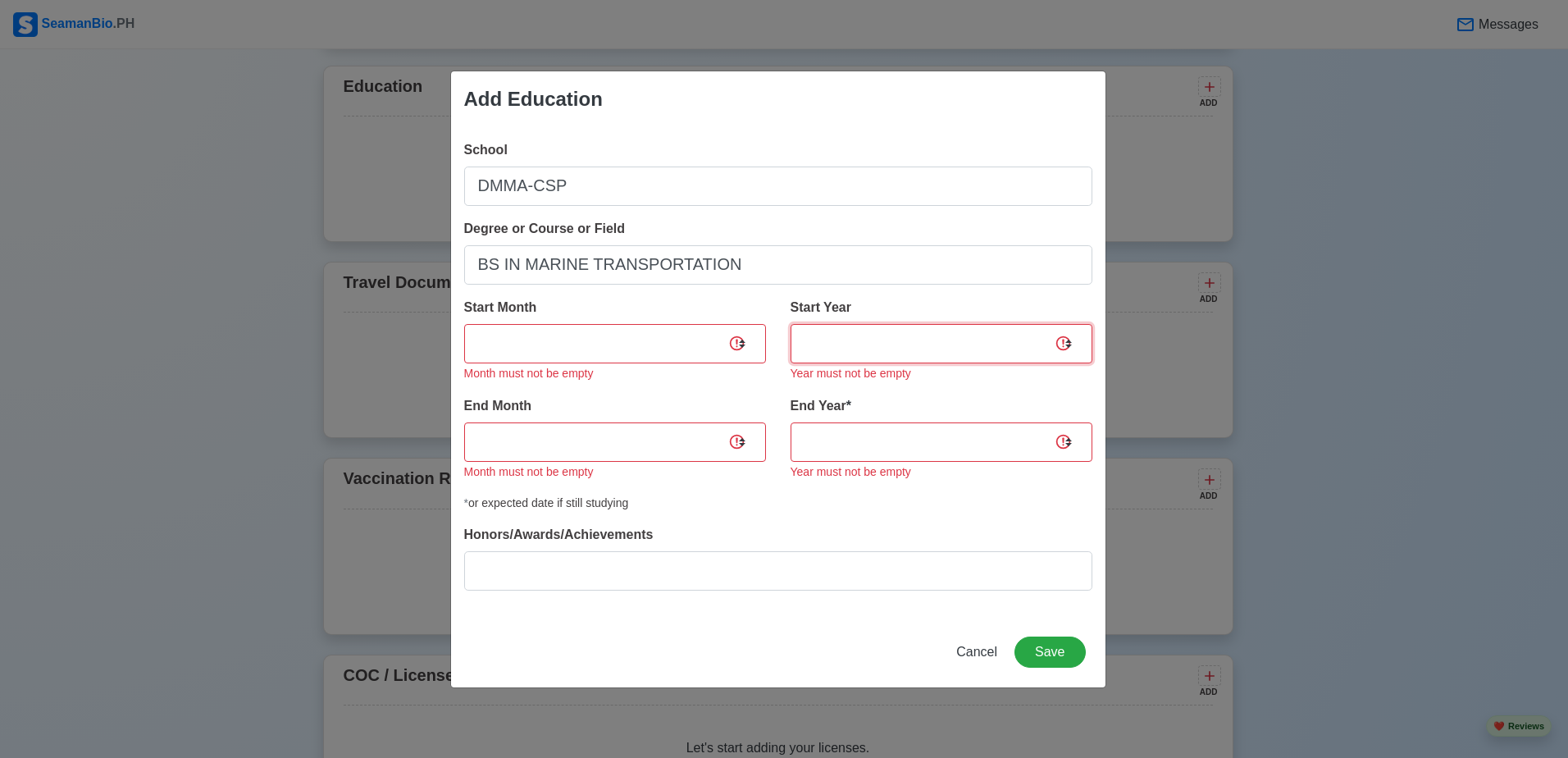
click at [931, 334] on select "2025 2024 2023 2022 2021 2020 2019 2018 2017 2016 2015 2014 2013 2012 2011 2010…" at bounding box center [941, 343] width 302 height 39
click at [545, 353] on select "January February March April May June July August September October November De…" at bounding box center [614, 343] width 302 height 39
click at [616, 348] on select "January February March April May June July August September October November De…" at bounding box center [614, 343] width 302 height 39
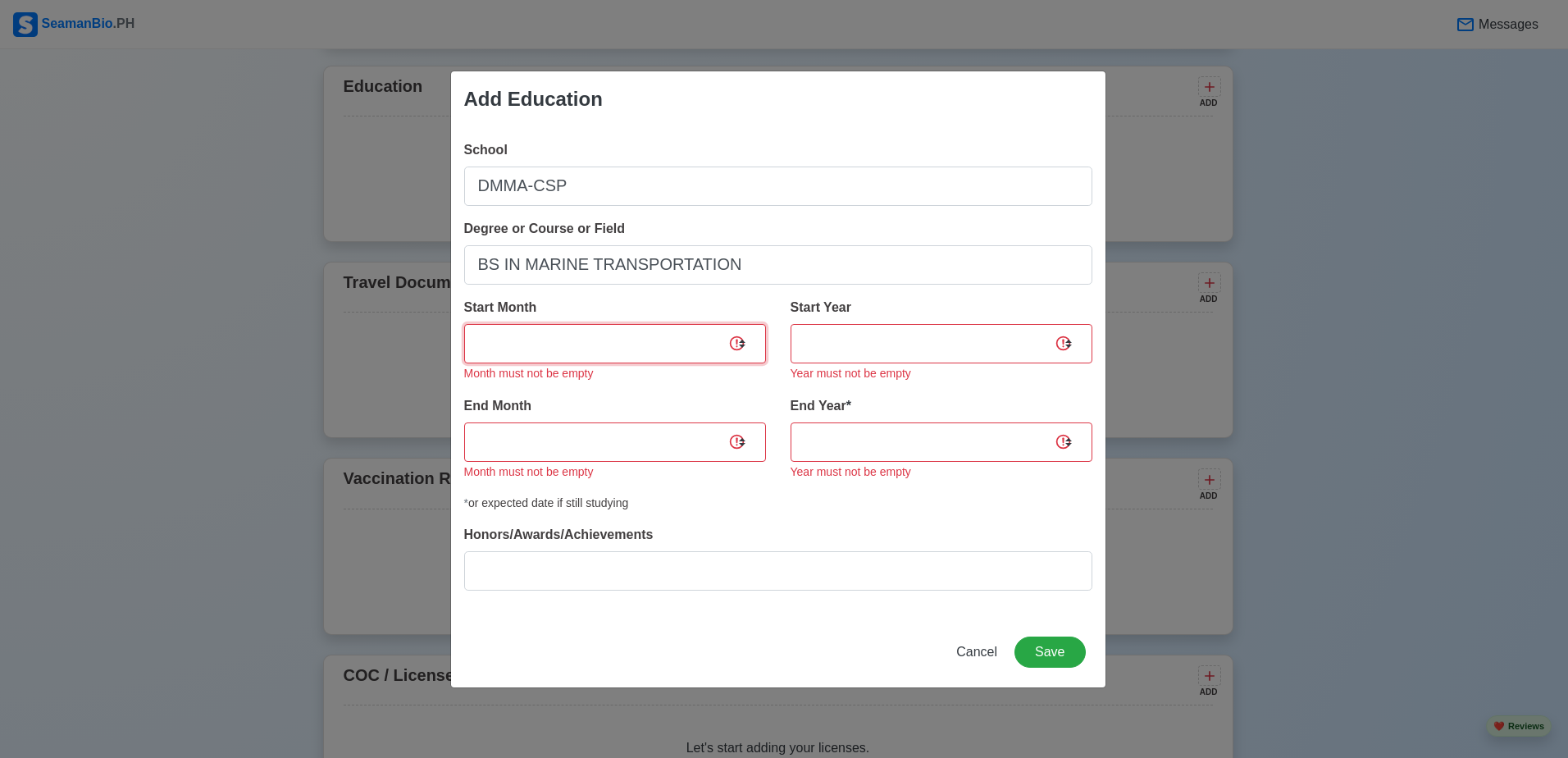
click at [616, 348] on select "January February March April May June July August September October November De…" at bounding box center [614, 343] width 302 height 39
click at [584, 445] on select "January February March April May June July August September October November De…" at bounding box center [614, 442] width 302 height 39
select select "August"
click at [464, 423] on select "January February March April May June July August September October November De…" at bounding box center [614, 442] width 302 height 39
click at [918, 453] on select "2035 2034 2033 2032 2031 2030 2029 2028 2027 2026 2025 2024 2023 2022 2021 2020…" at bounding box center [941, 442] width 302 height 39
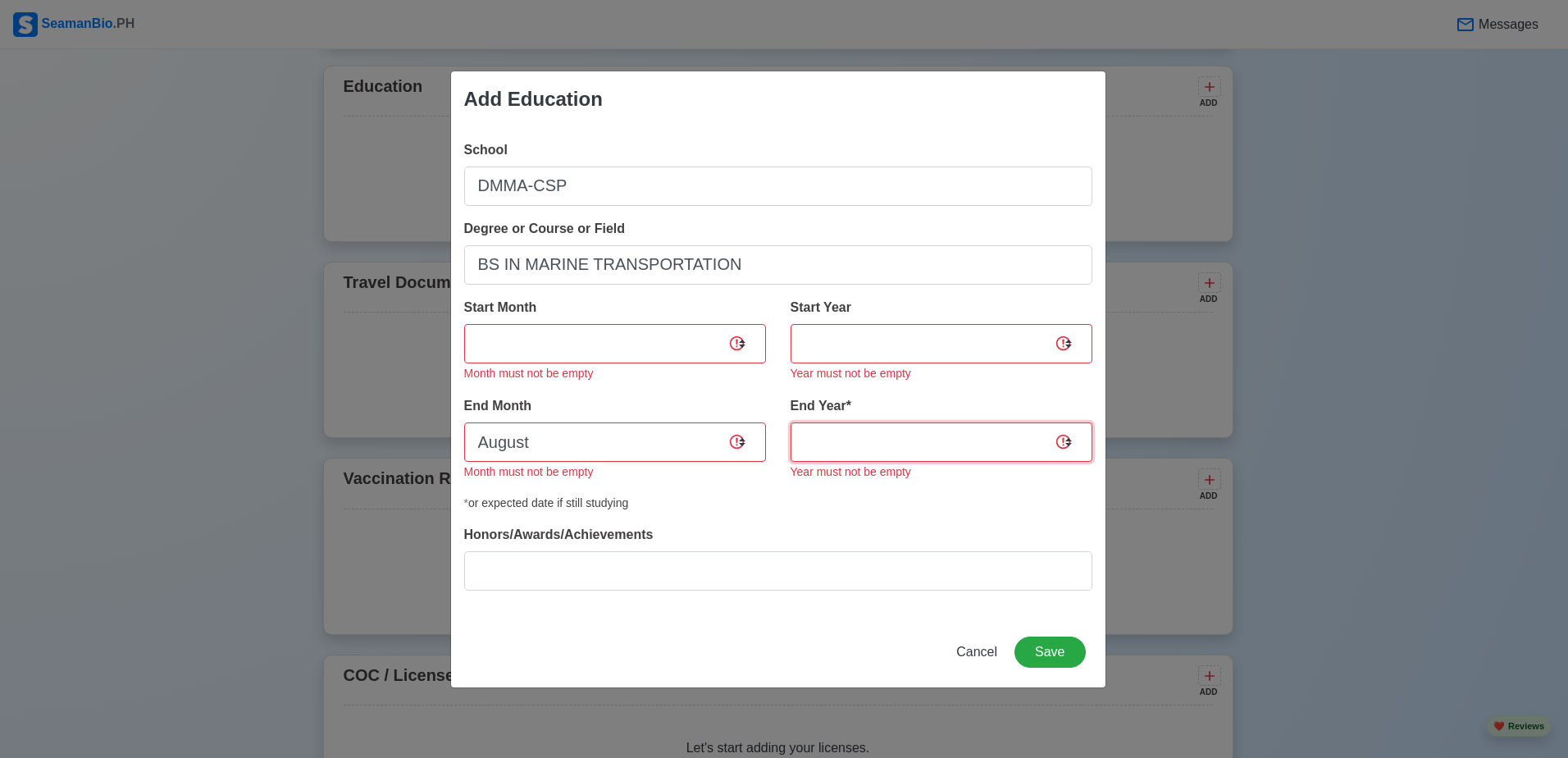
click at [916, 449] on select "2035 2034 2033 2032 2031 2030 2029 2028 2027 2026 2025 2024 2023 2022 2021 2020…" at bounding box center [941, 442] width 302 height 39
select select "2023"
click at [790, 423] on select "2035 2034 2033 2032 2031 2030 2029 2028 2027 2026 2025 2024 2023 2022 2021 2020…" at bounding box center [941, 442] width 302 height 39
click at [645, 332] on select "January February March April May June July August September October November De…" at bounding box center [614, 343] width 302 height 39
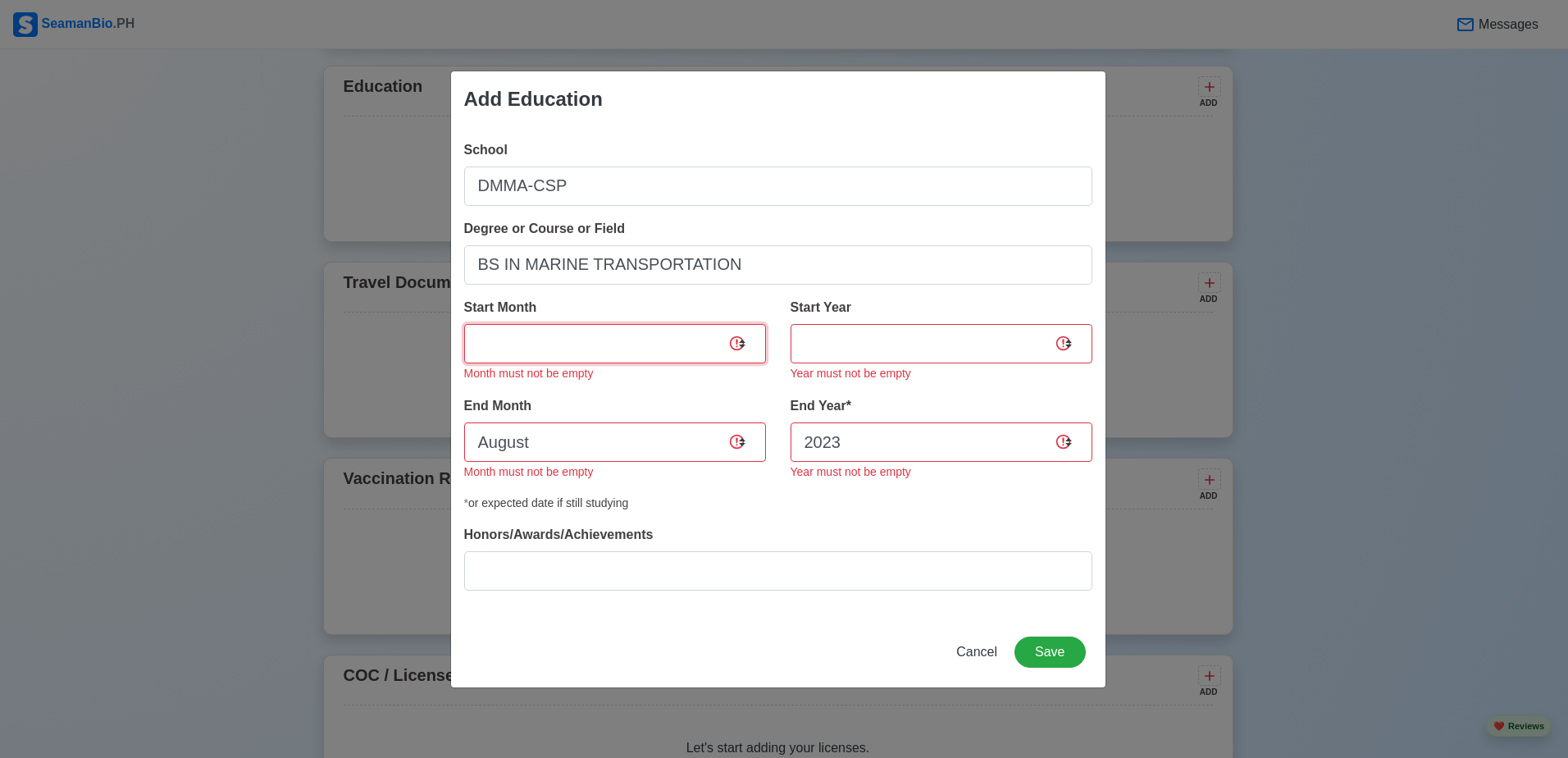
click at [645, 332] on select "January February March April May June July August September October November De…" at bounding box center [614, 343] width 302 height 39
click at [876, 346] on select "2025 2024 2023 2022 2021 2020 2019 2018 2017 2016 2015 2014 2013 2012 2011 2010…" at bounding box center [941, 343] width 302 height 39
select select "2022"
click at [790, 324] on select "2025 2024 2023 2022 2021 2020 2019 2018 2017 2016 2015 2014 2013 2012 2011 2010…" at bounding box center [941, 343] width 302 height 39
click at [564, 334] on select "January February March April May June July August September October November De…" at bounding box center [614, 343] width 302 height 39
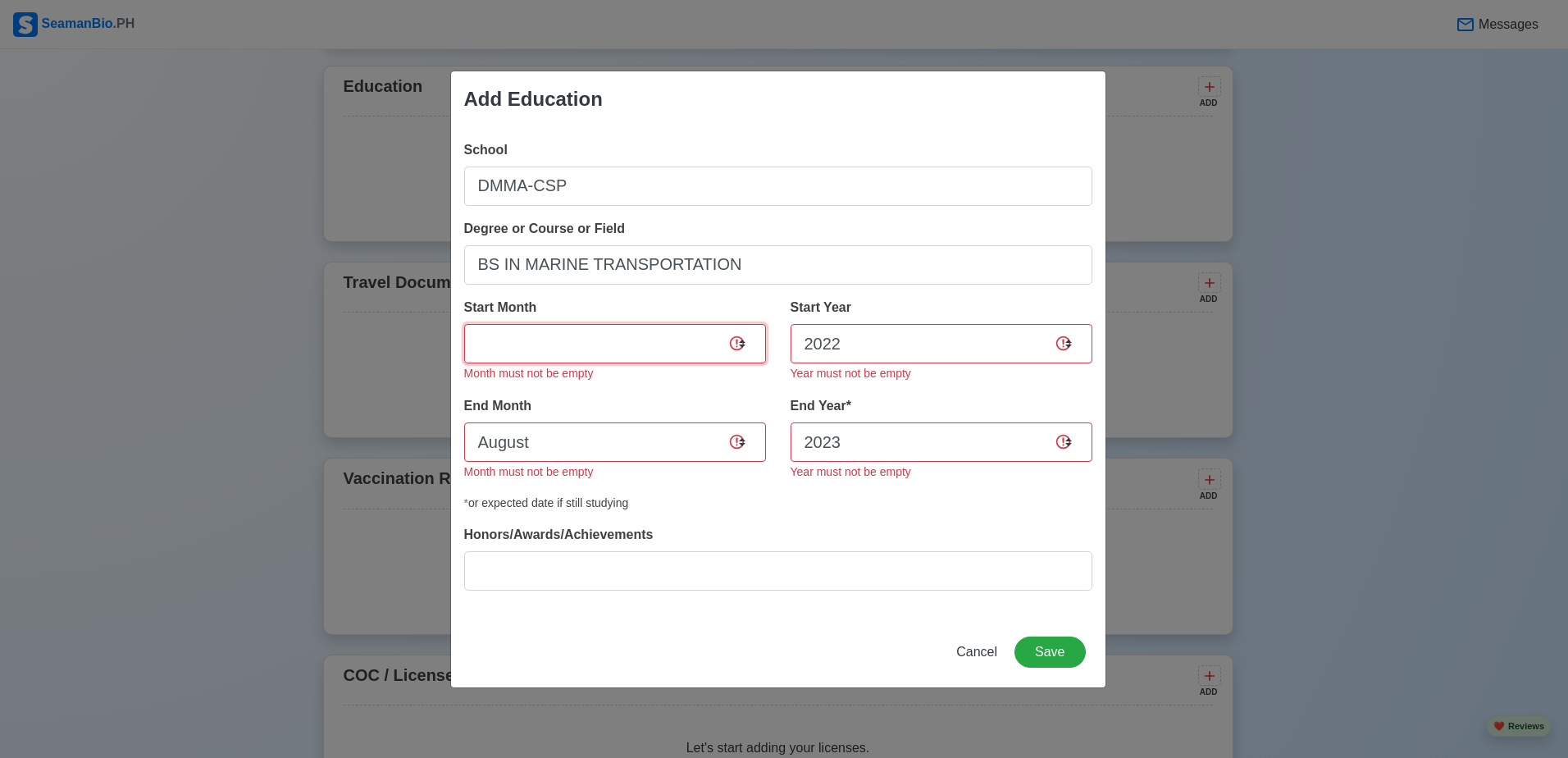
select select "July"
click at [464, 324] on select "January February March April May June July August September October November De…" at bounding box center [614, 343] width 302 height 39
drag, startPoint x: 1059, startPoint y: 646, endPoint x: 1044, endPoint y: 624, distance: 26.6
click at [1001, 595] on div "Add Education School DMMA-CSP Degree or Course or Field BS IN MARINE TRANSPORTA…" at bounding box center [778, 380] width 656 height 618
click at [1052, 656] on button "Save" at bounding box center [1049, 652] width 71 height 32
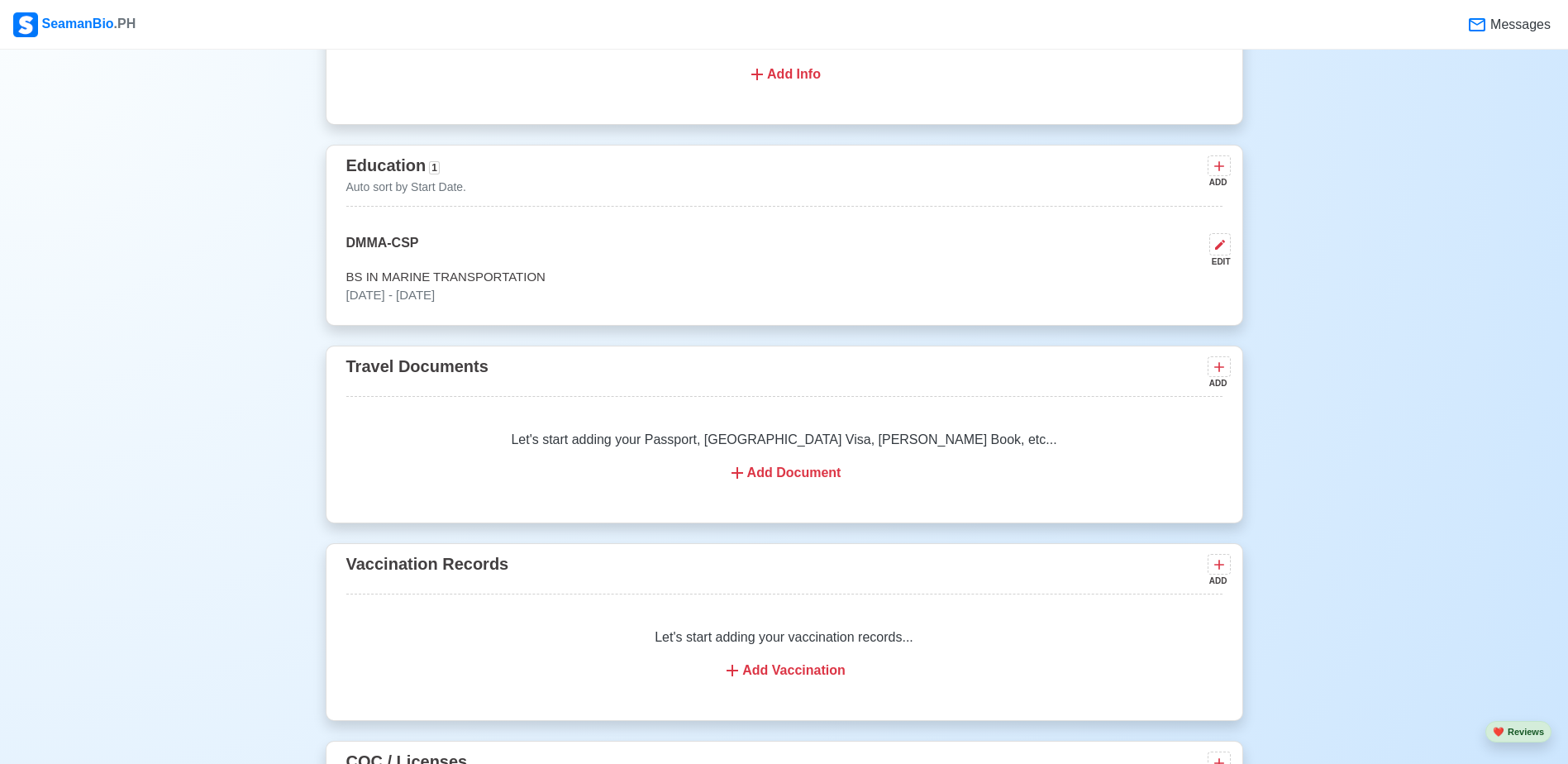
scroll to position [1141, 0]
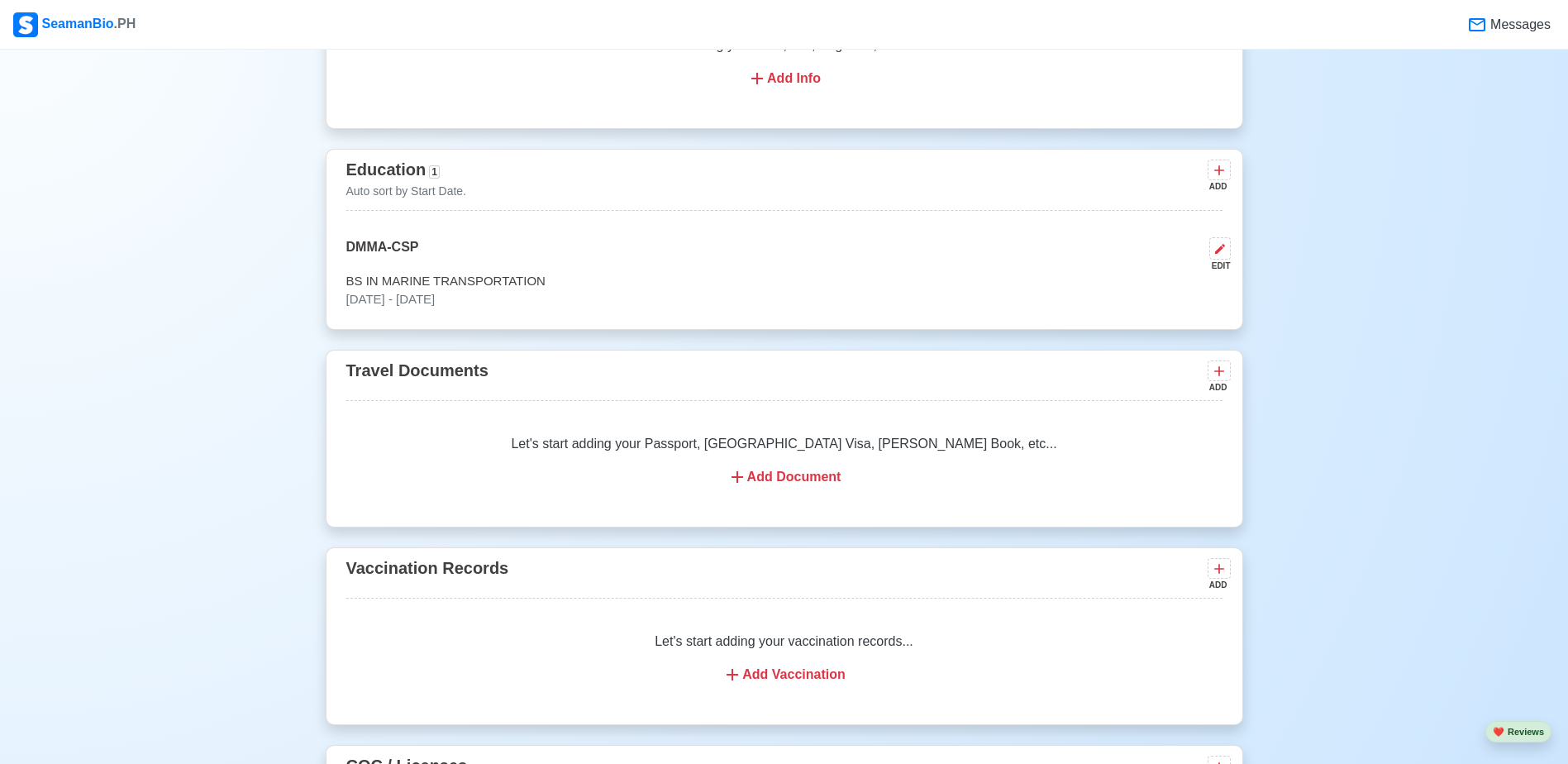
click at [772, 679] on div "Add Vaccination" at bounding box center [784, 674] width 836 height 19
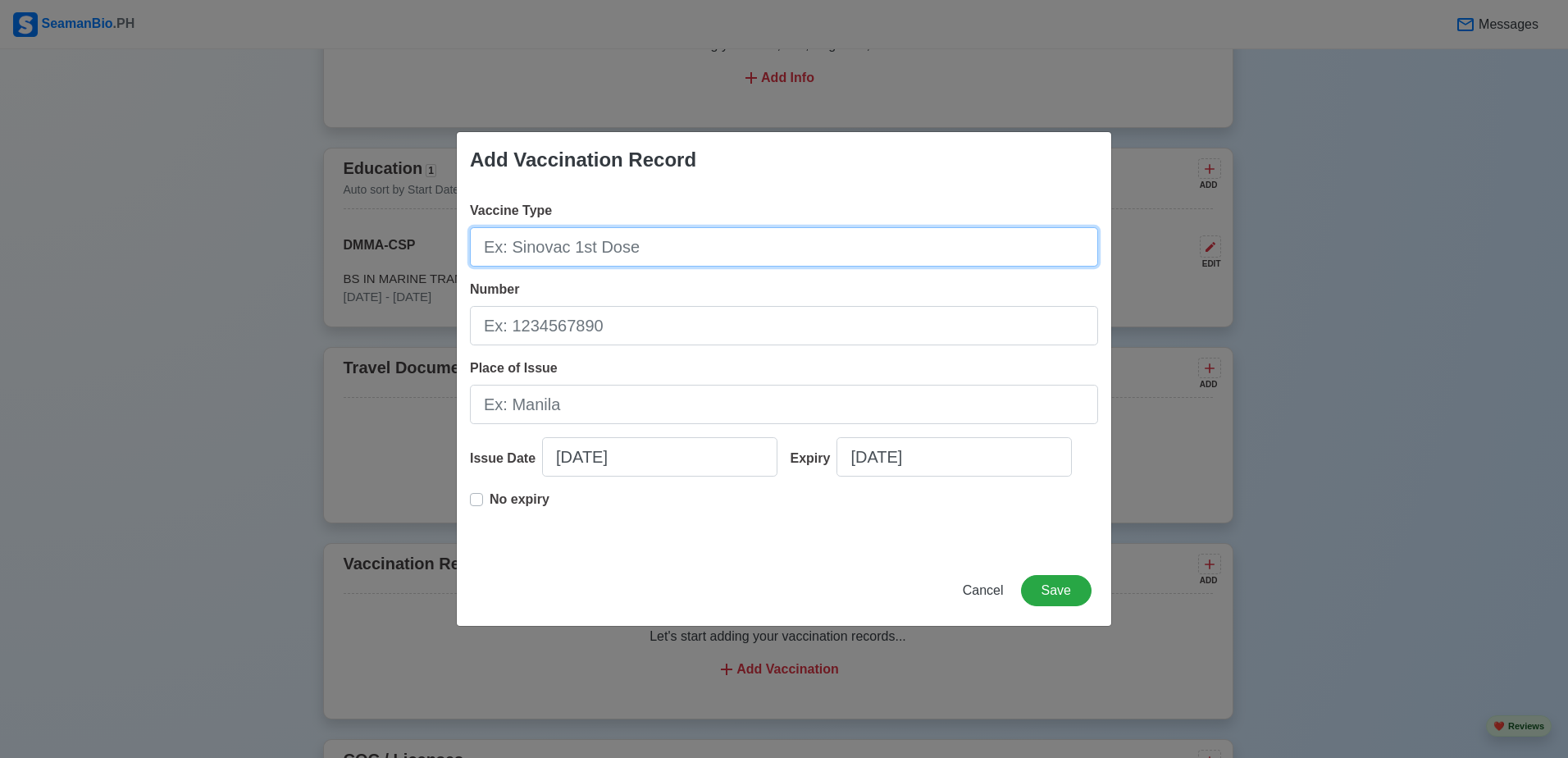
click at [661, 260] on input "Vaccine Type" at bounding box center [784, 247] width 628 height 39
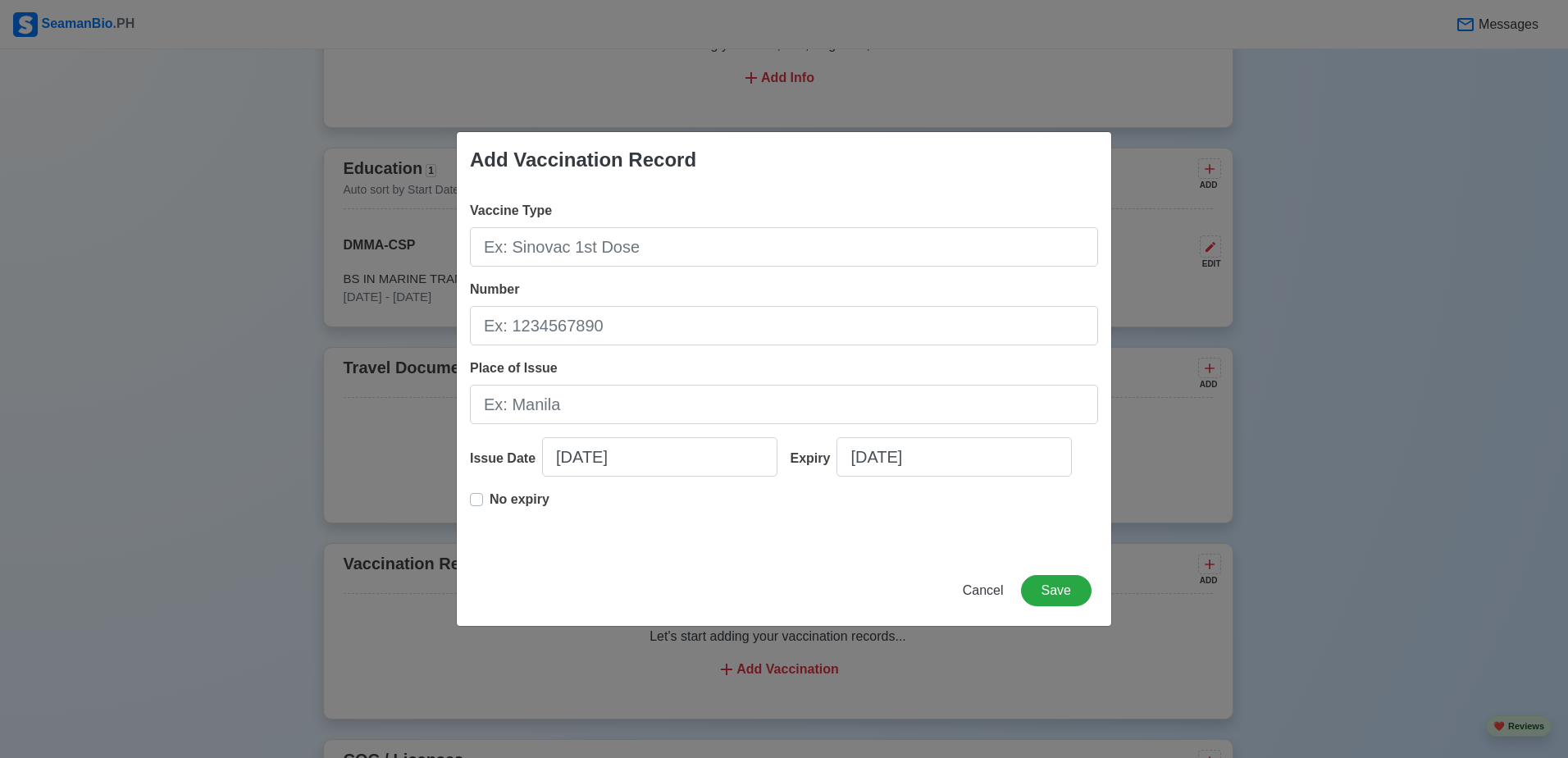
click at [710, 566] on div "Add Vaccination Record Vaccine Type Number Place of Issue Issue Date 08/11/2025…" at bounding box center [784, 379] width 656 height 495
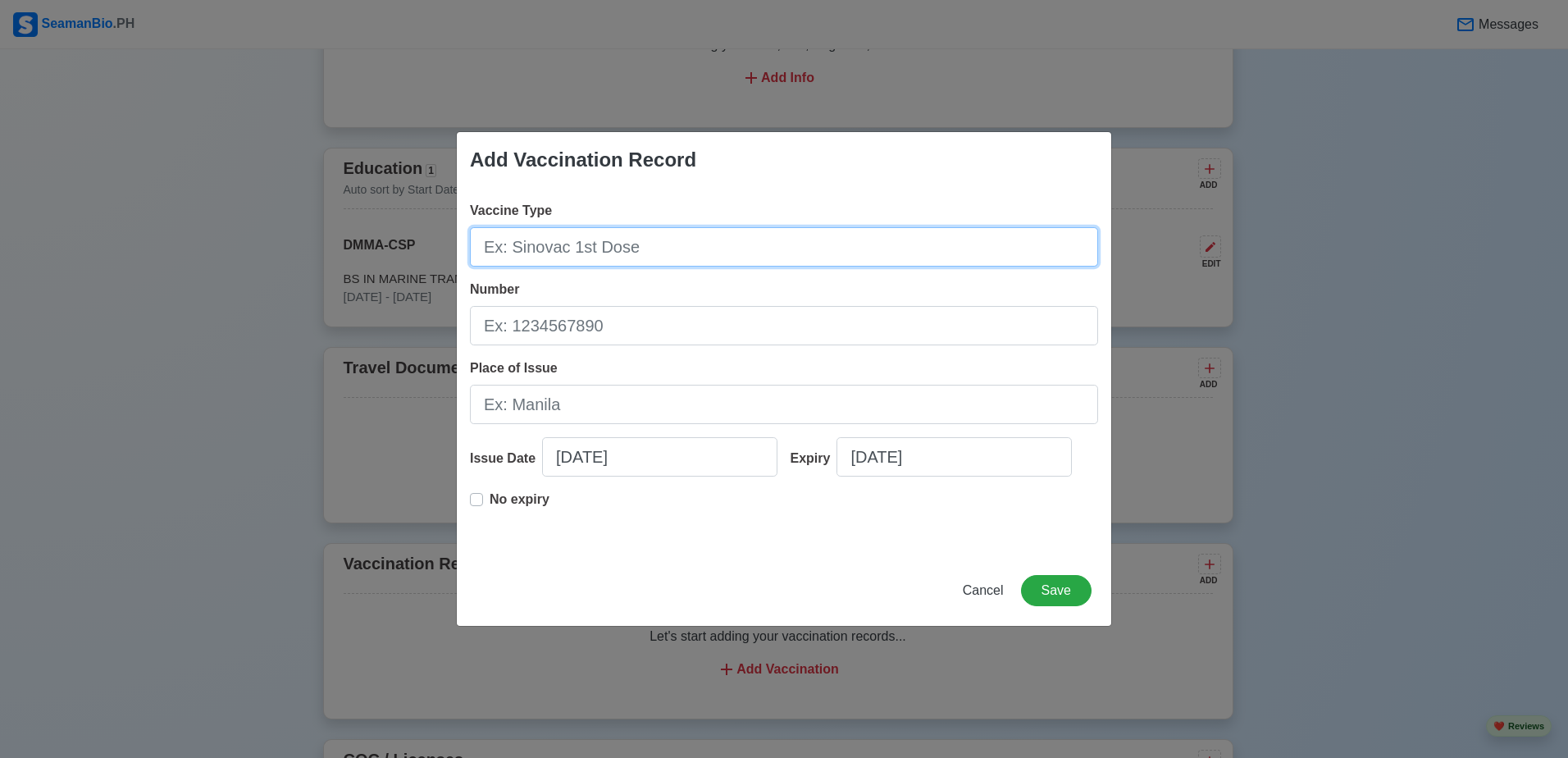
click at [596, 247] on input "Vaccine Type" at bounding box center [784, 247] width 628 height 39
type input "p"
type input "pfizer 2nd Dose"
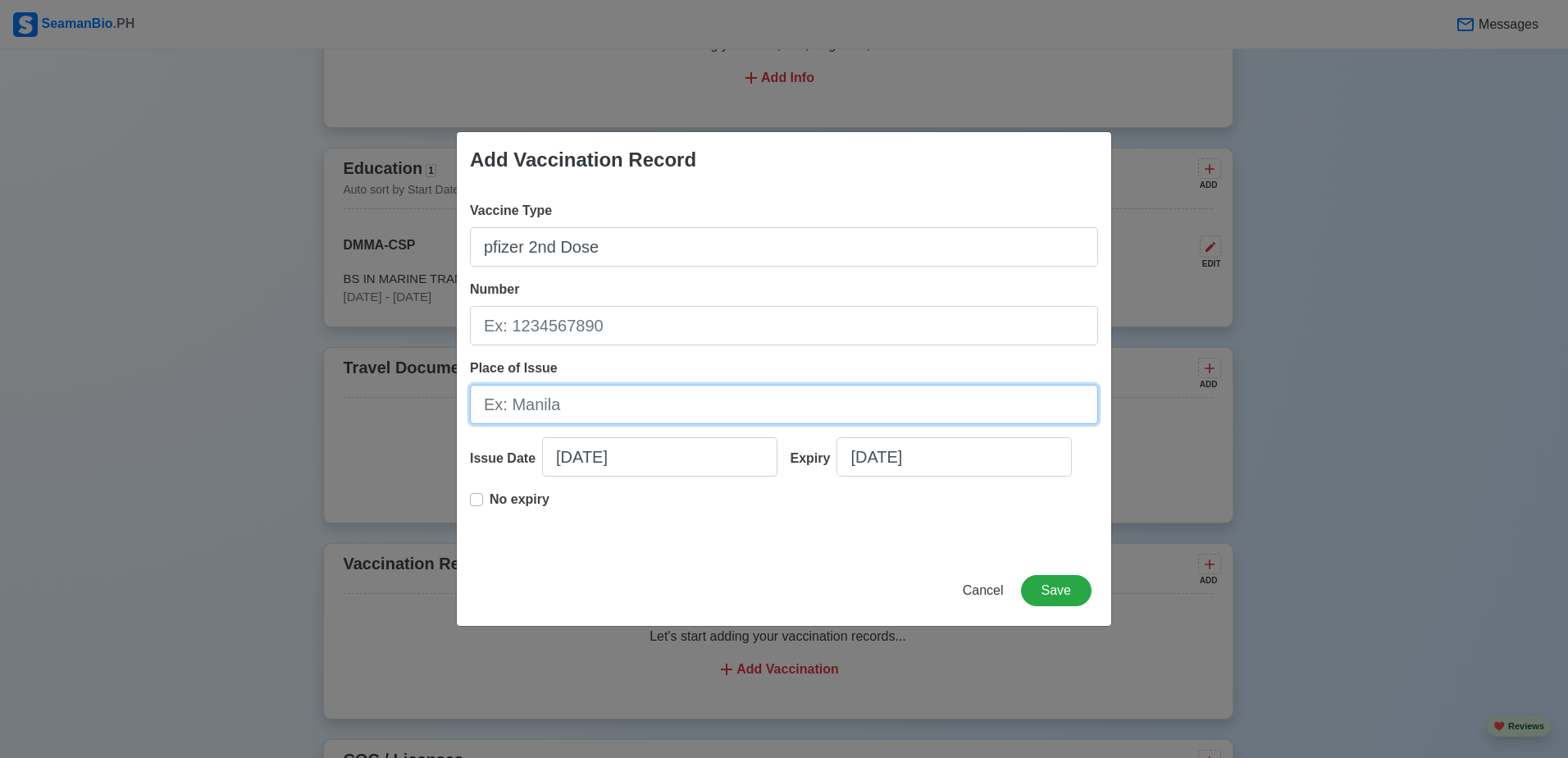
click at [633, 403] on input "Place of Issue" at bounding box center [784, 404] width 628 height 39
type input "Davao City"
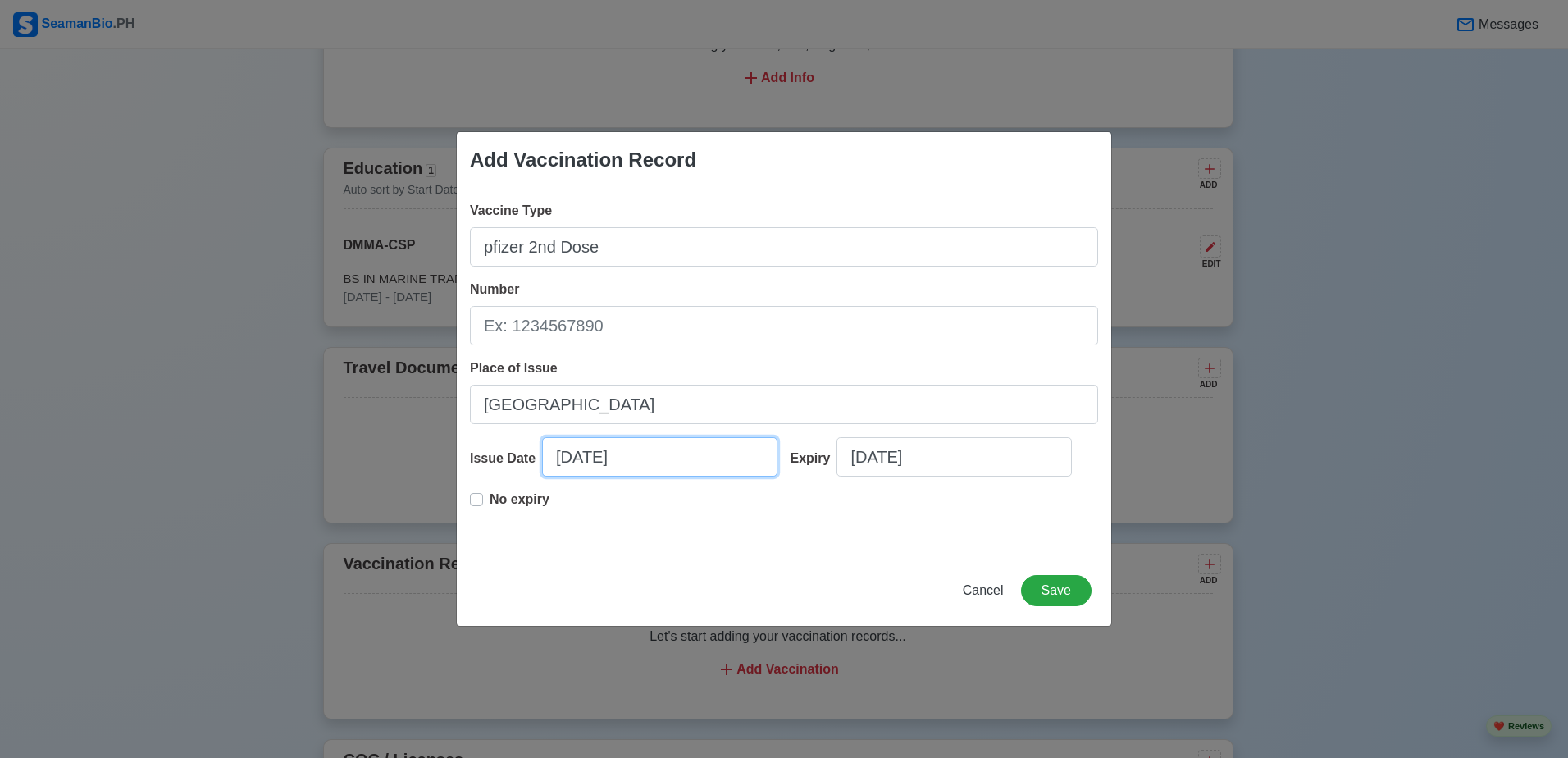
select select "****"
select select "******"
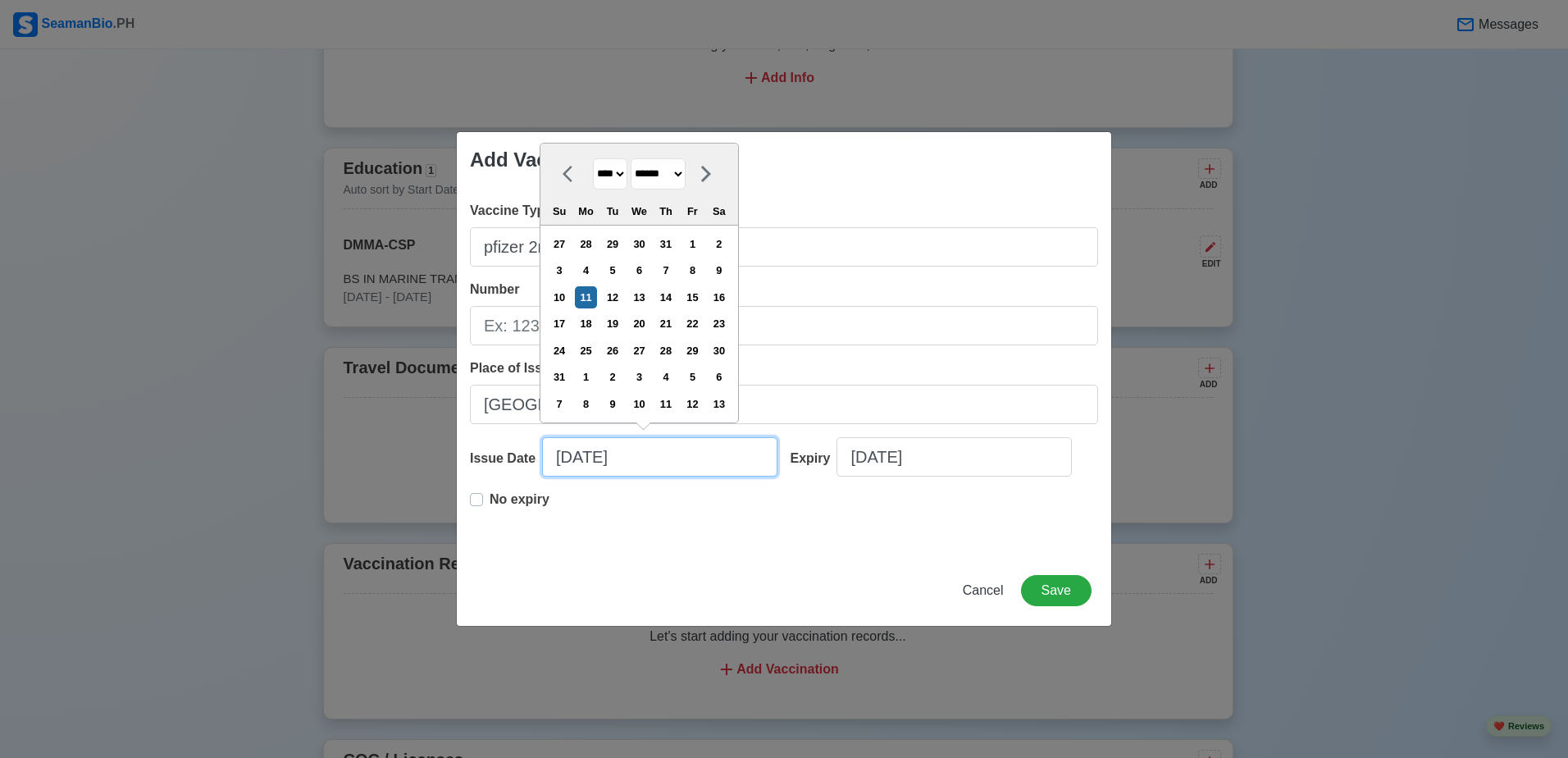
click at [586, 467] on input "08/11/2025" at bounding box center [659, 456] width 235 height 39
click at [571, 457] on input "08/11/2025" at bounding box center [659, 456] width 235 height 39
type input "1/11/2025"
select select "*******"
type input "10/11/2025"
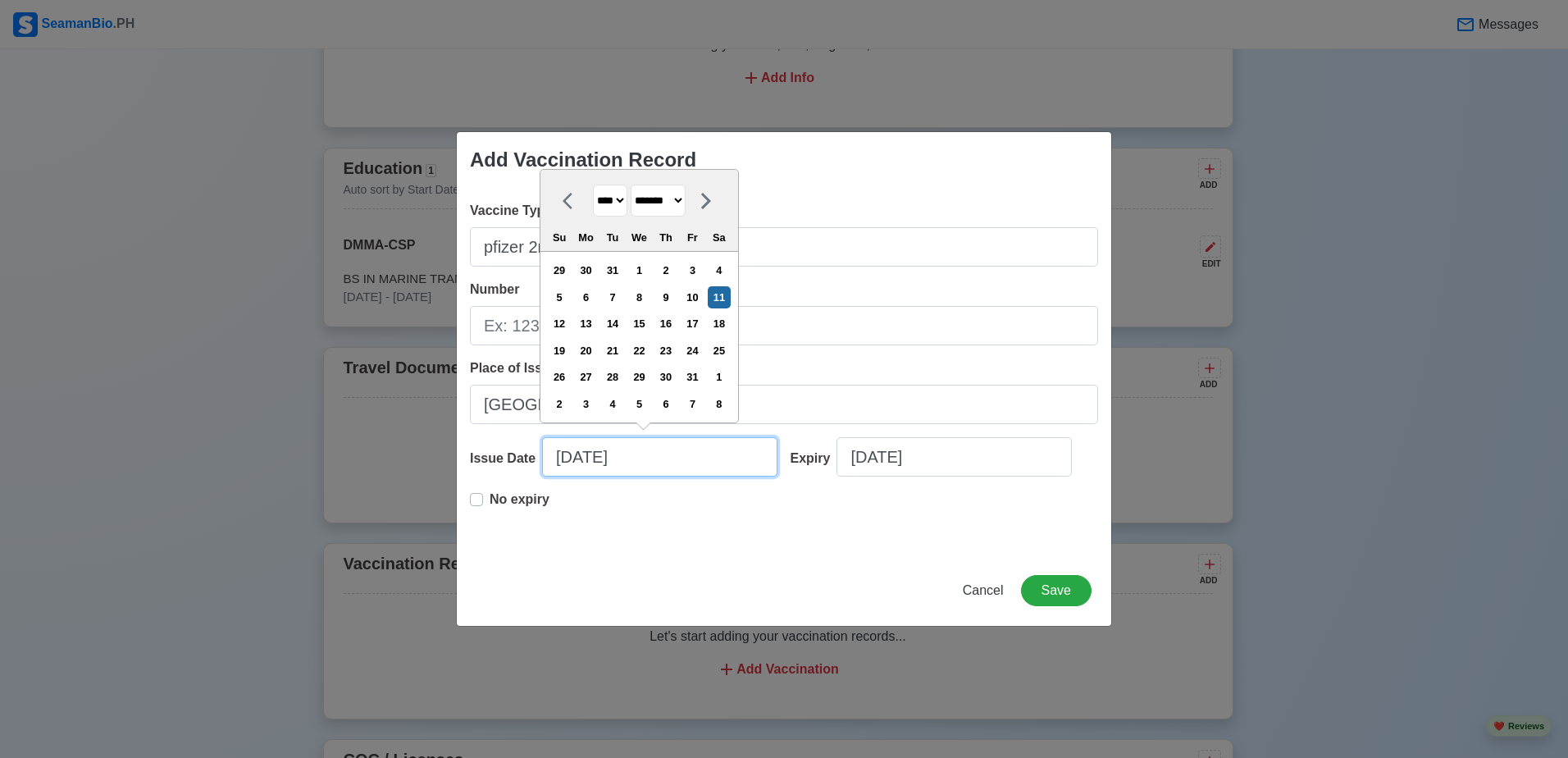
select select "*******"
type input "10/11/2025"
select select "****"
select select "******"
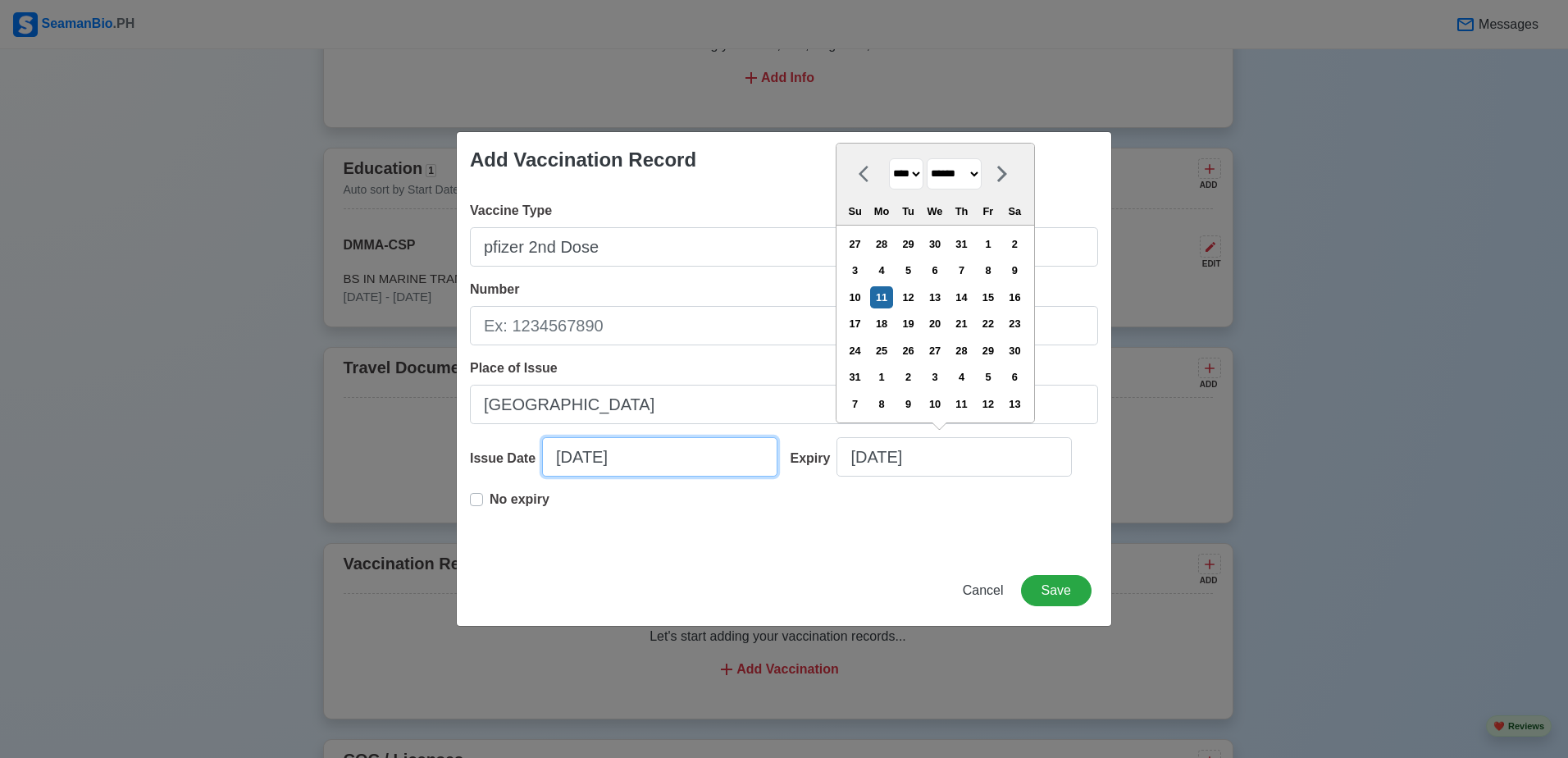
select select "****"
select select "*******"
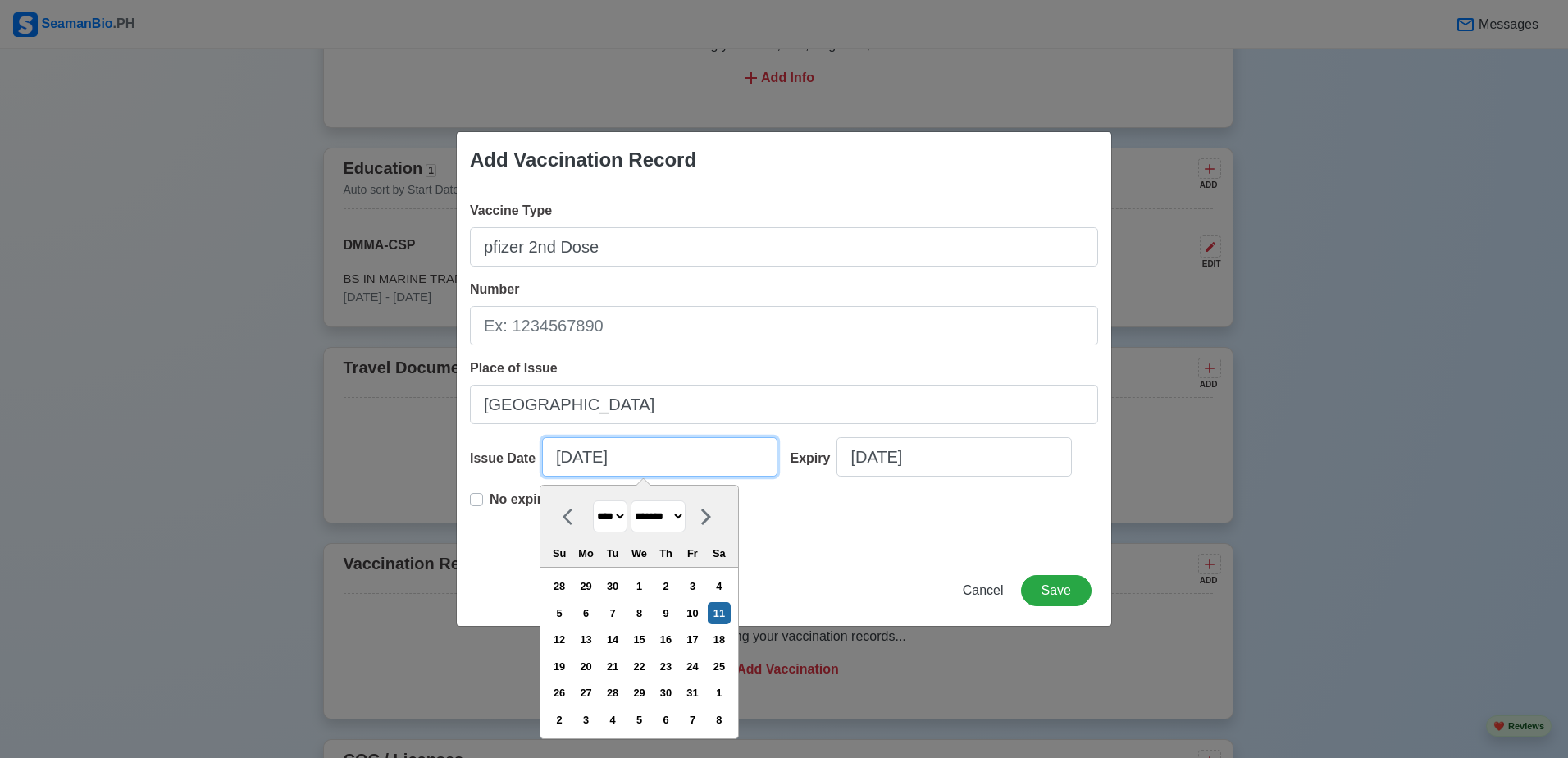
click at [592, 466] on input "10/11/2025" at bounding box center [659, 456] width 235 height 39
type input "10/28/2021"
select select "****"
type input "10/28/2021"
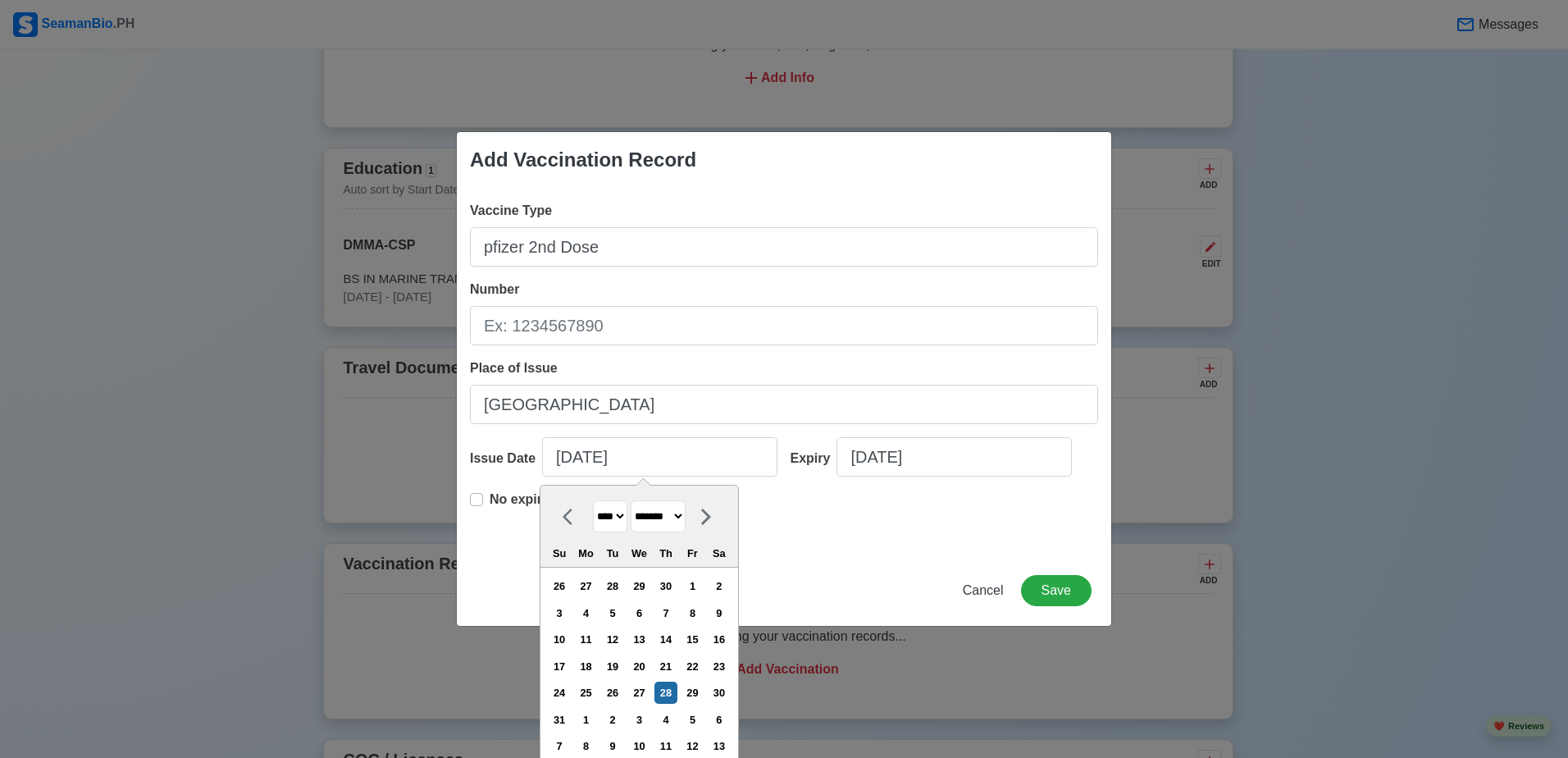
click at [856, 514] on div "No expiry" at bounding box center [784, 516] width 628 height 53
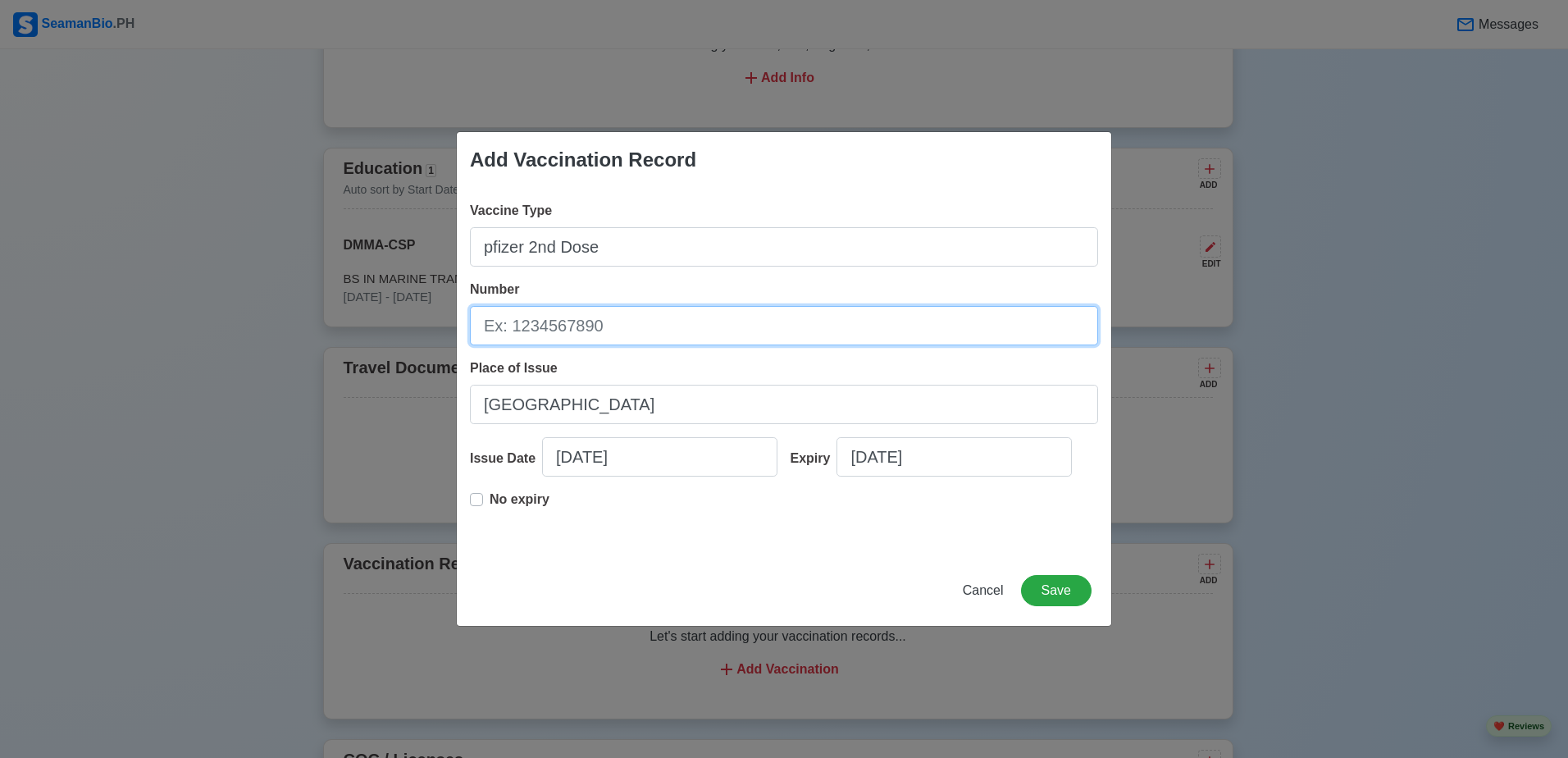
click at [653, 321] on input "Number" at bounding box center [784, 326] width 628 height 39
type input "000254"
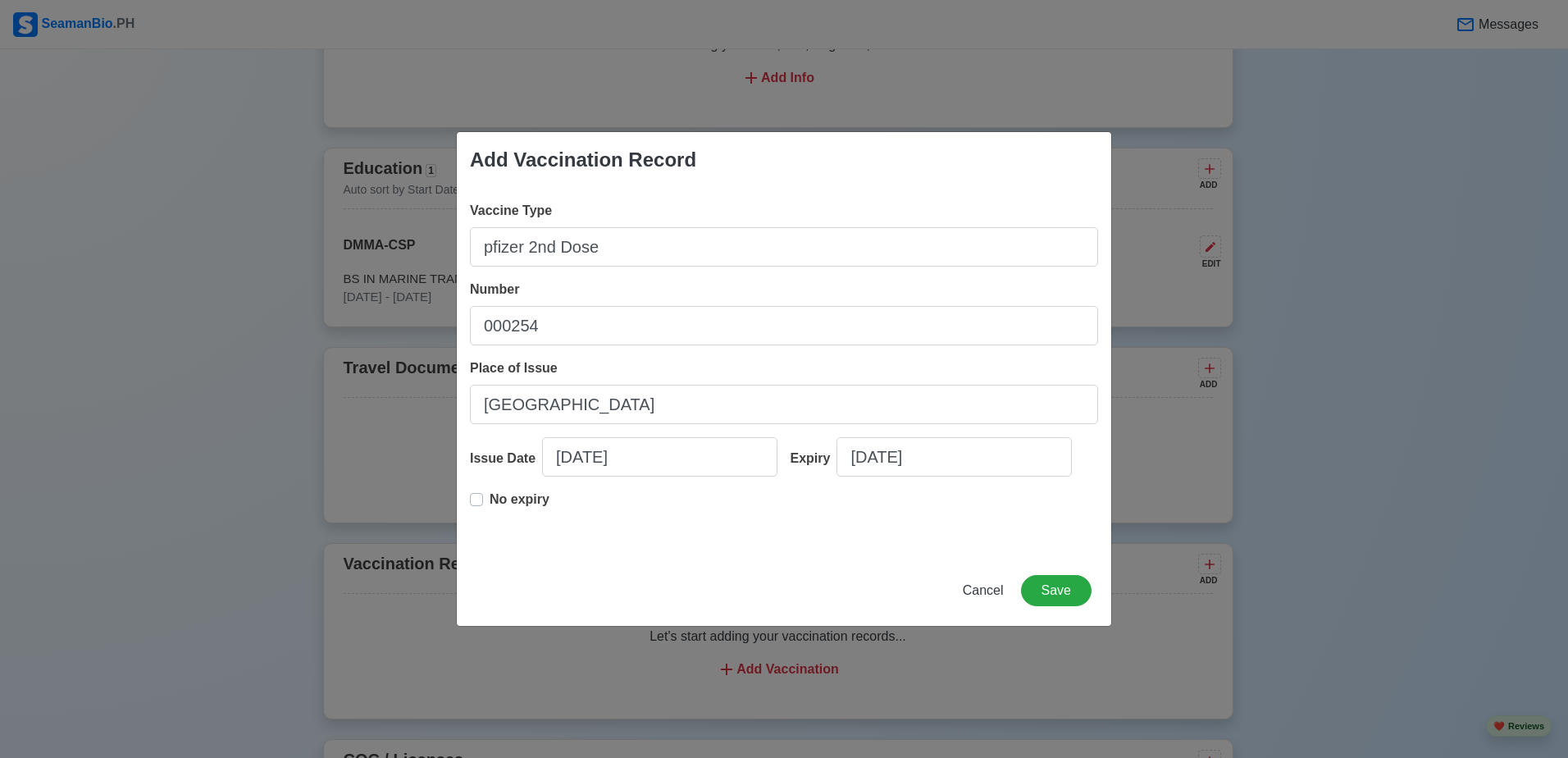
click at [489, 502] on label "No expiry" at bounding box center [519, 505] width 60 height 32
type input "10/28/2021"
click at [1058, 593] on button "Save" at bounding box center [1056, 591] width 71 height 32
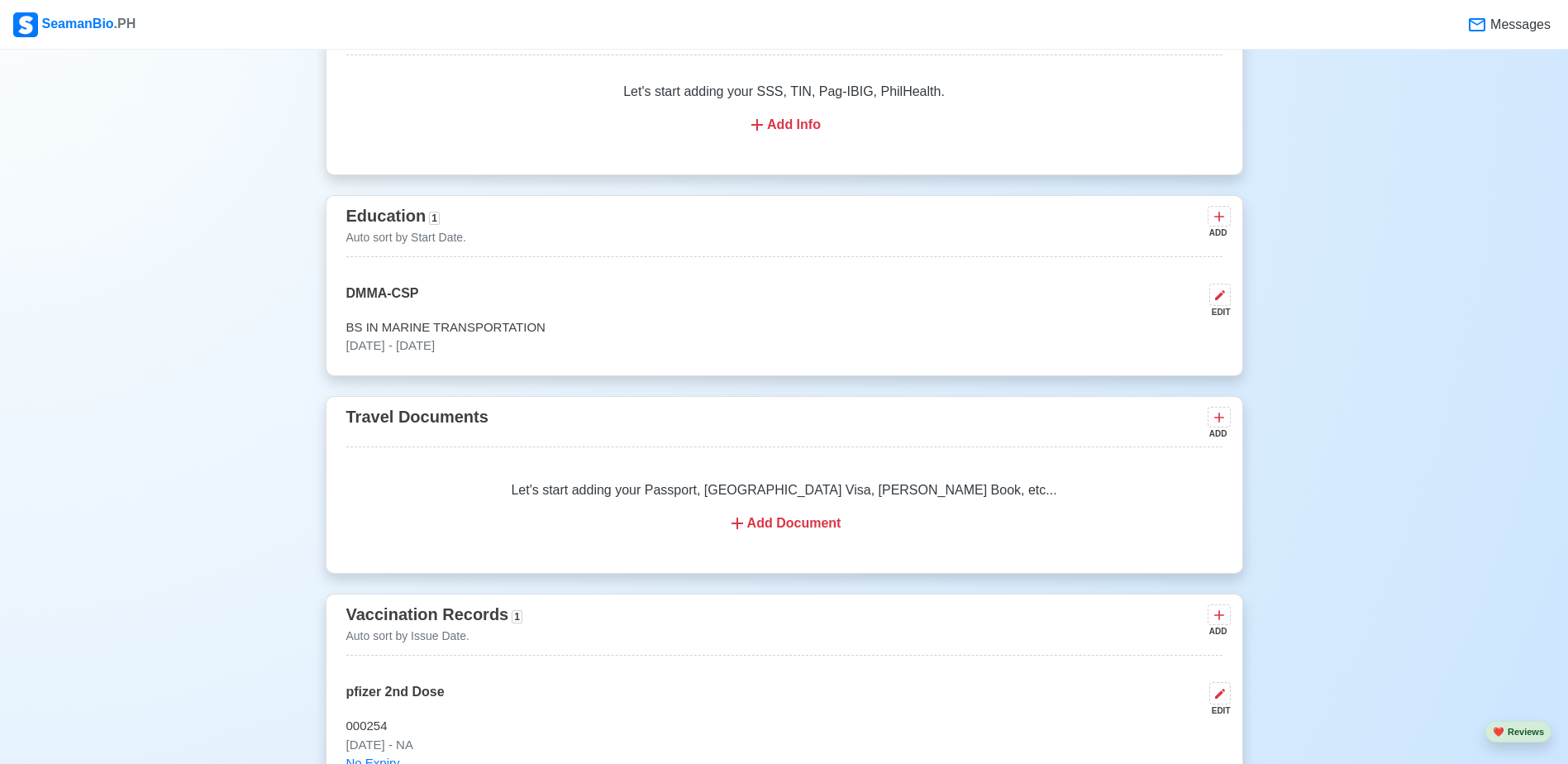
scroll to position [1058, 0]
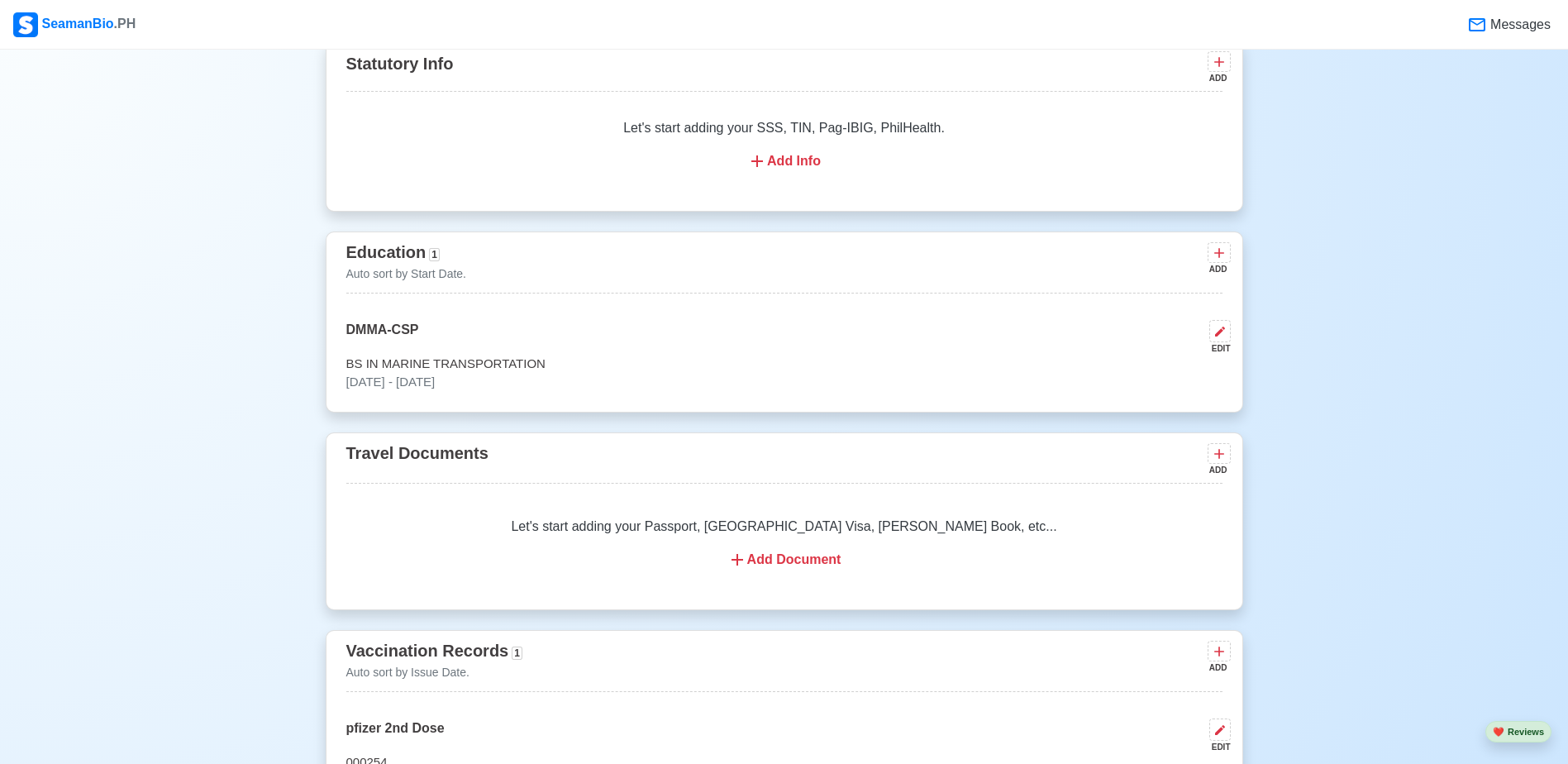
click at [790, 567] on div "Add Document" at bounding box center [784, 559] width 836 height 19
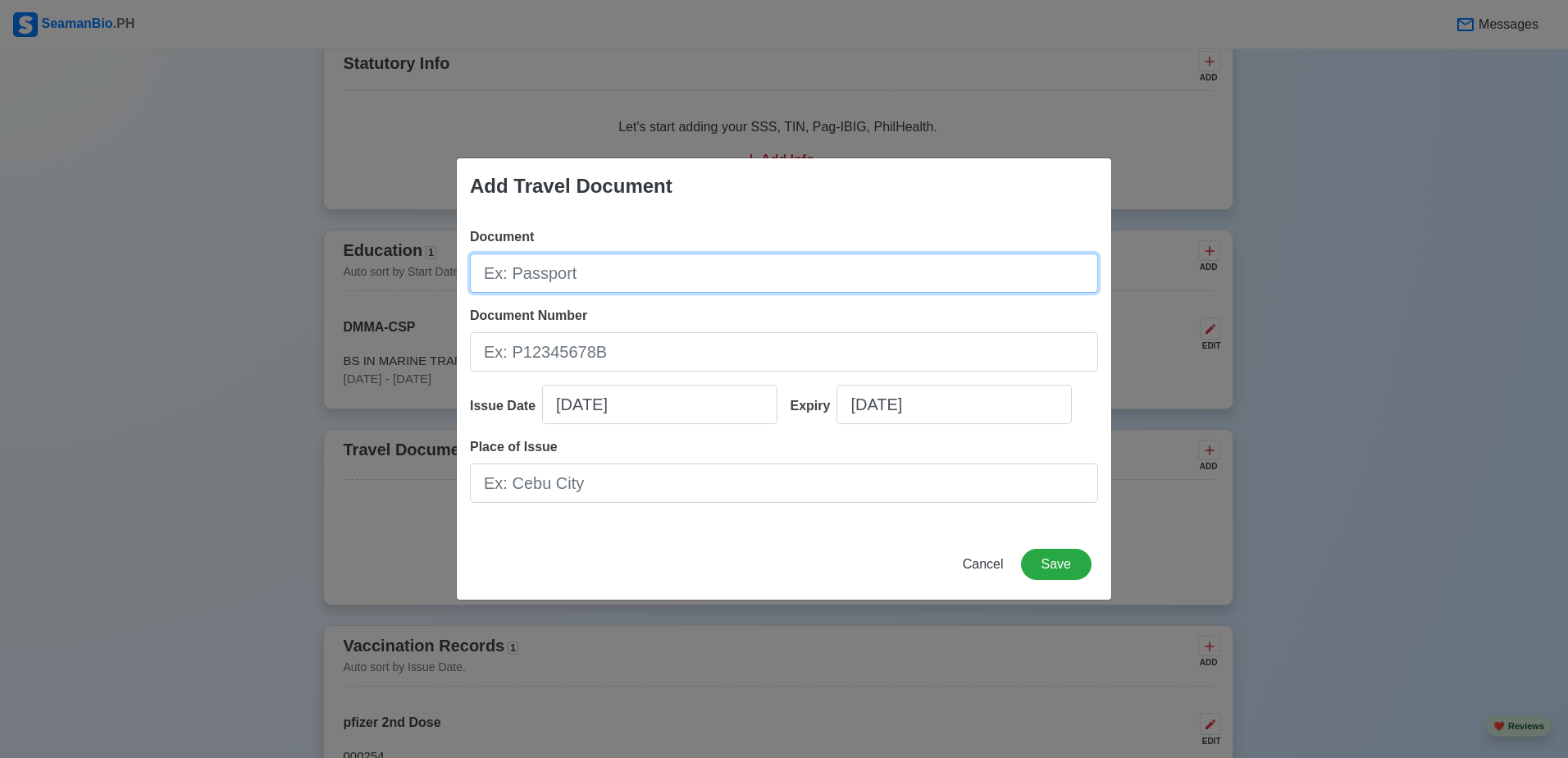
click at [702, 279] on input "Document" at bounding box center [784, 273] width 628 height 39
click at [634, 270] on input "Passport" at bounding box center [784, 273] width 628 height 39
click at [633, 274] on input "Passport" at bounding box center [784, 273] width 628 height 39
type input "P"
click at [640, 282] on input "Document" at bounding box center [784, 273] width 628 height 39
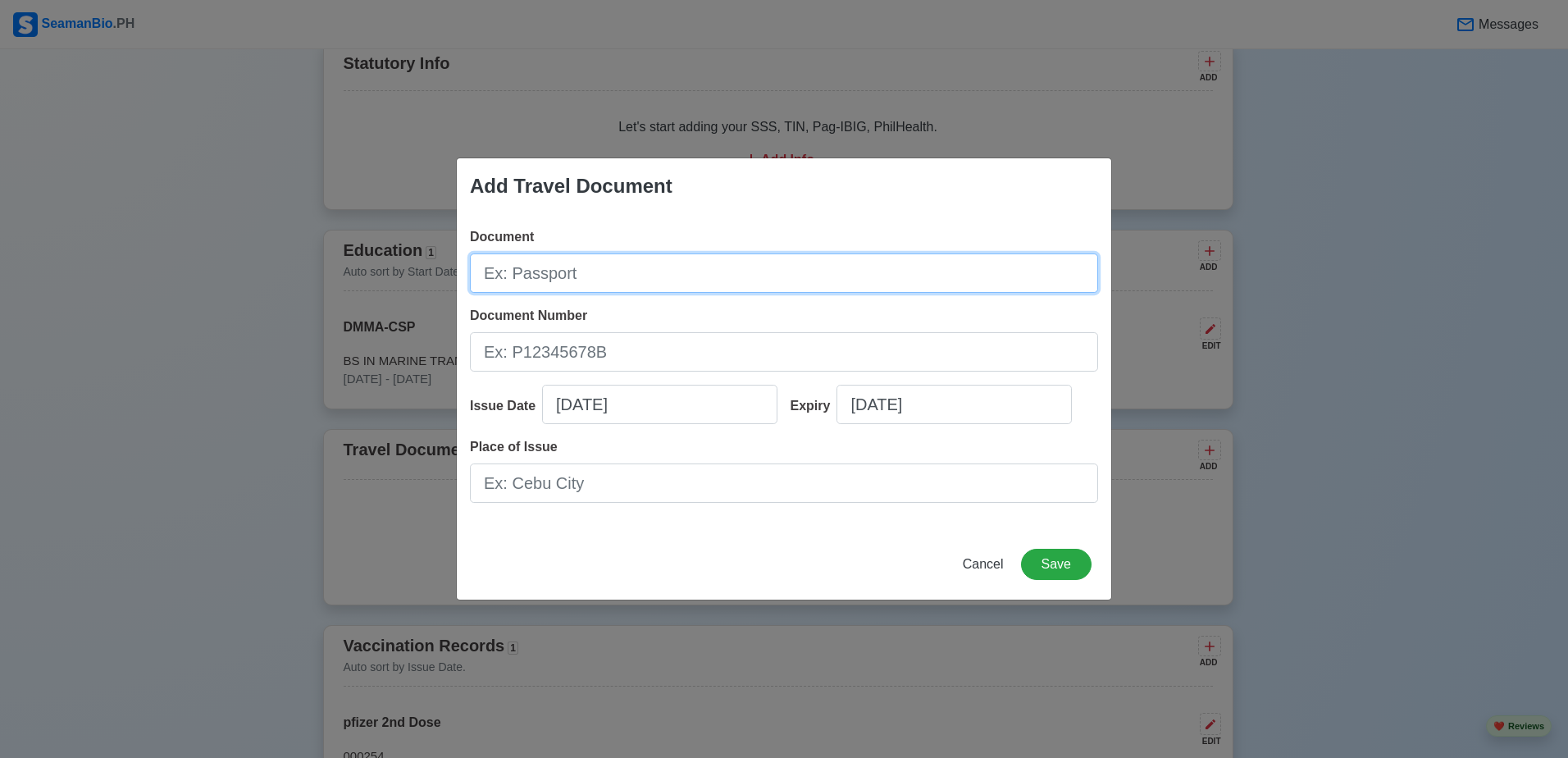
type input "Passport"
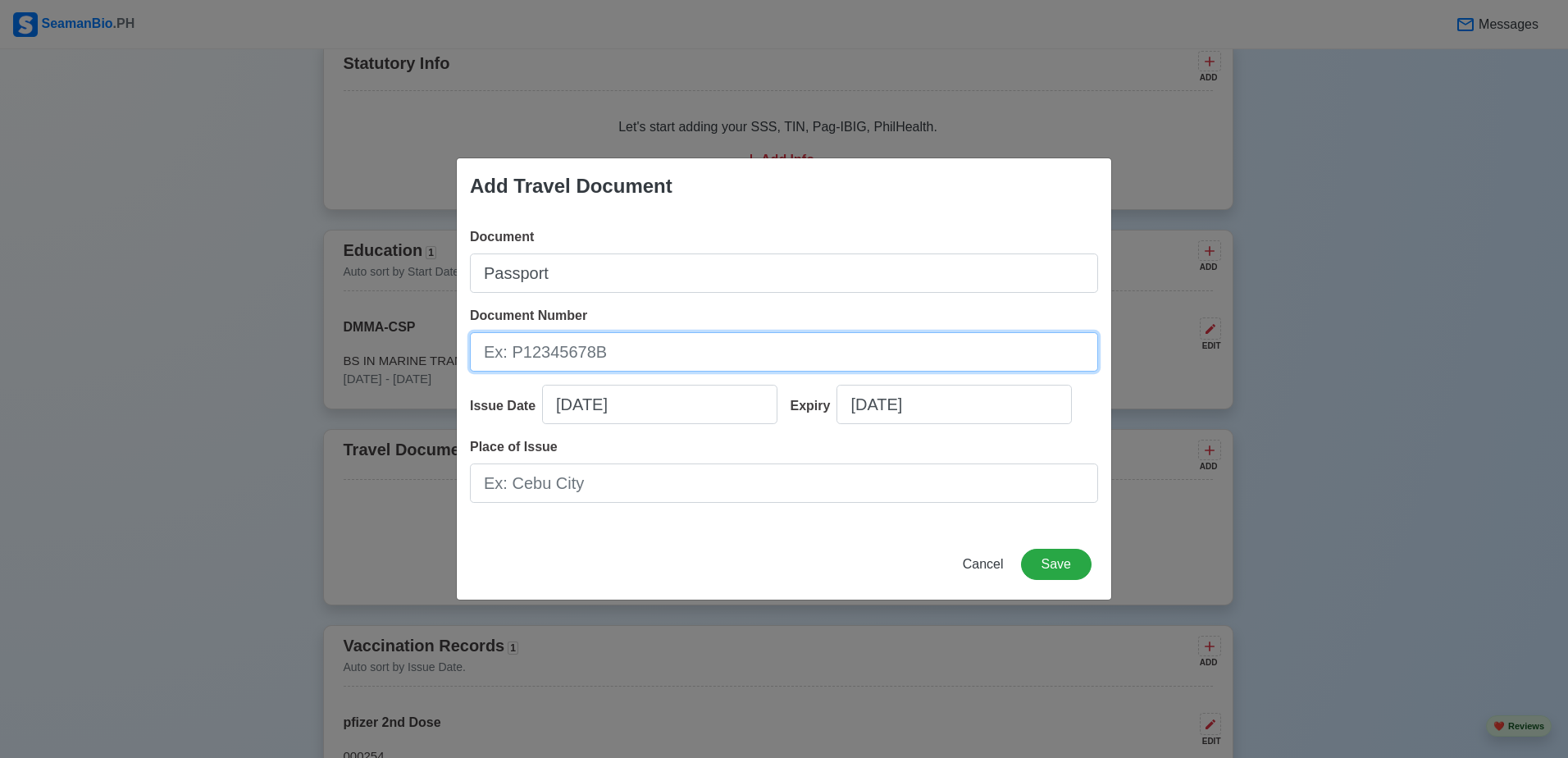
click at [599, 356] on input "Document Number" at bounding box center [784, 352] width 628 height 39
type input "p"
type input "P196022C"
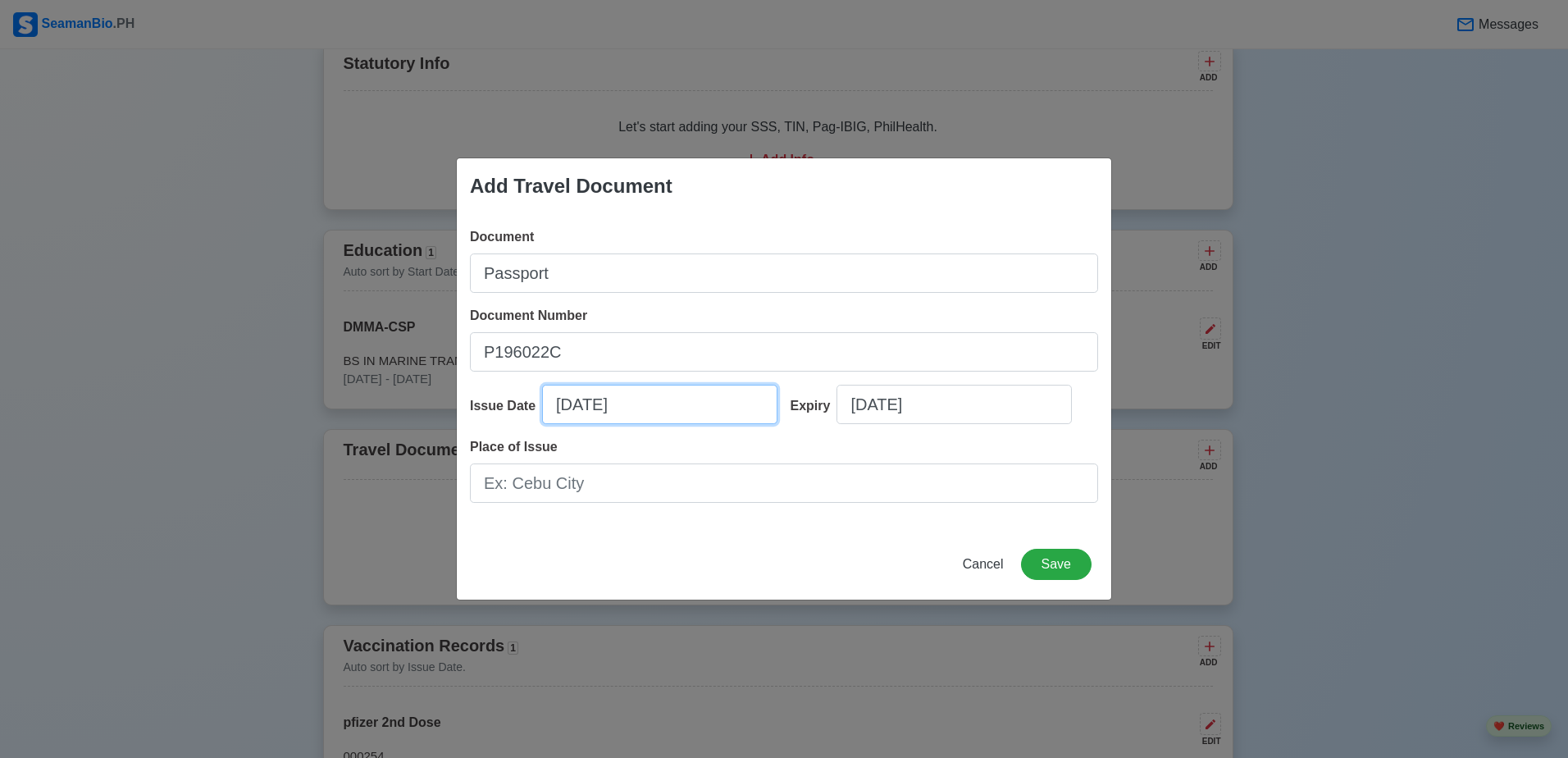
select select "****"
select select "******"
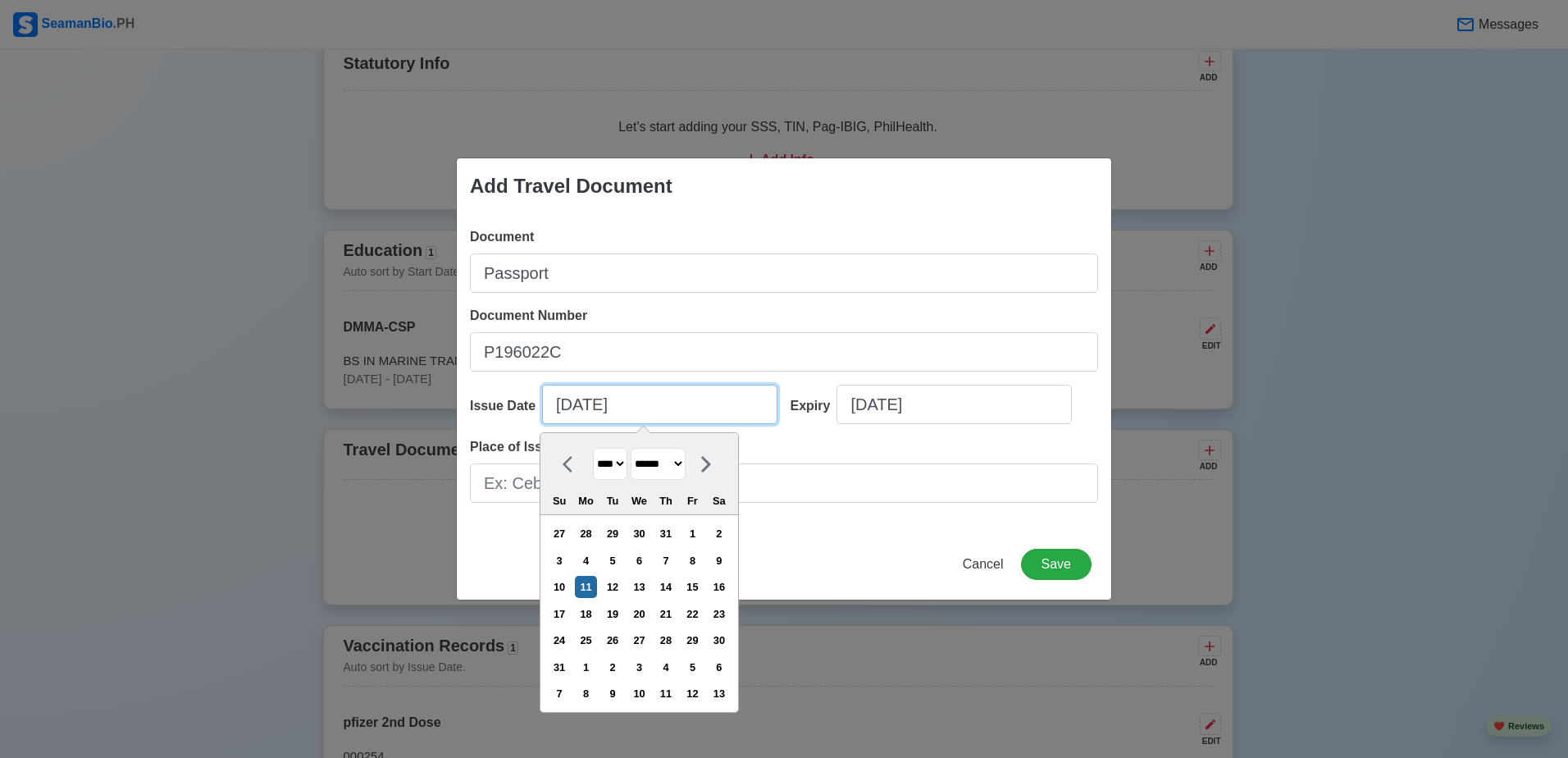
click at [567, 409] on input "08/11/2025" at bounding box center [659, 404] width 235 height 39
drag, startPoint x: 590, startPoint y: 405, endPoint x: 599, endPoint y: 406, distance: 9.1
click at [595, 406] on input "08/11/2025" at bounding box center [659, 404] width 235 height 39
type input "08/30/2025"
click at [654, 456] on select "******* ******** ***** ***** *** **** **** ****** ********* ******* ******** **…" at bounding box center [658, 464] width 55 height 32
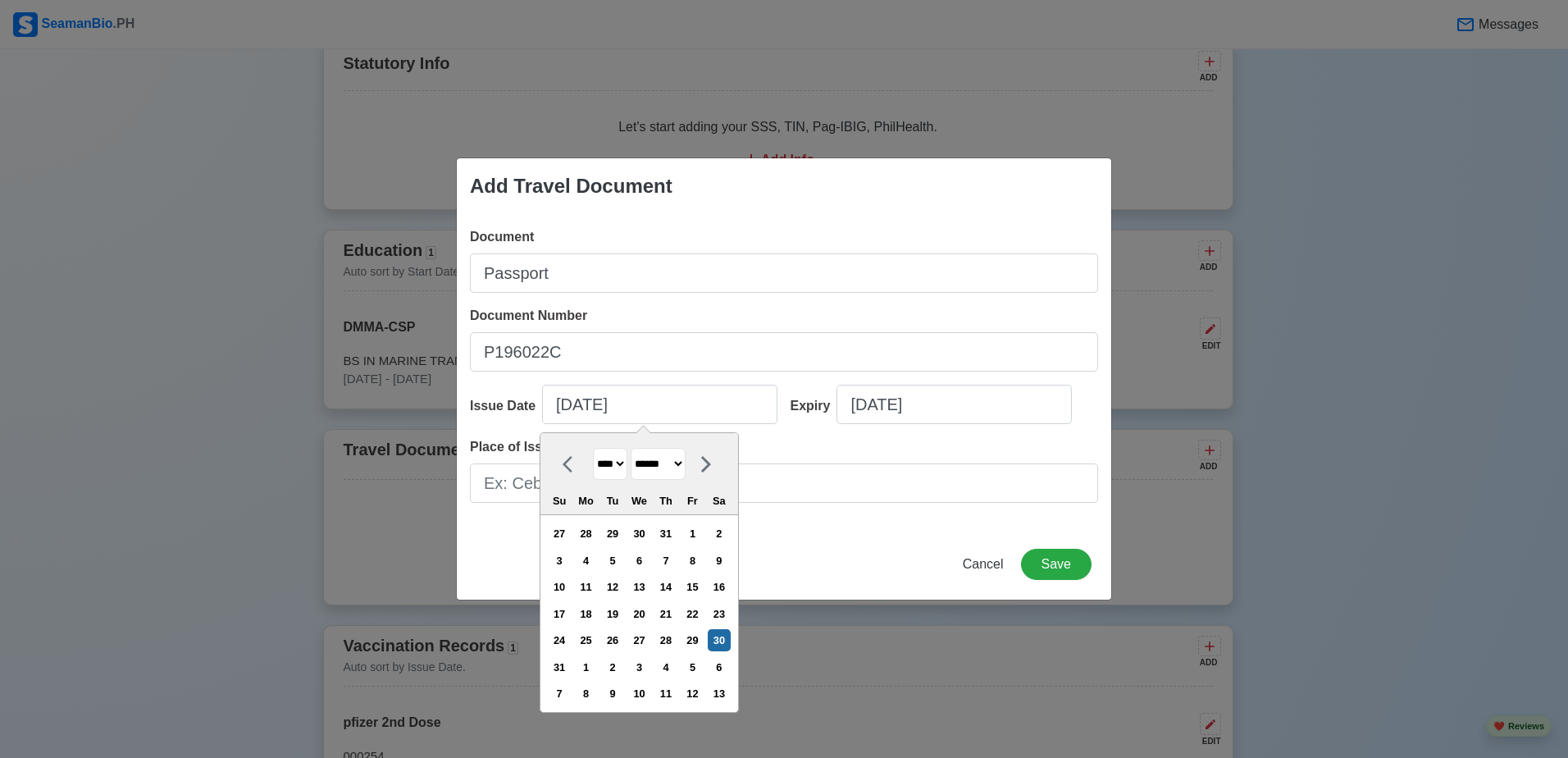
select select "*********"
click at [638, 448] on select "******* ******** ***** ***** *** **** **** ****** ********* ******* ******** **…" at bounding box center [658, 464] width 55 height 32
click at [622, 460] on select "**** **** **** **** **** **** **** **** **** **** **** **** **** **** **** ****…" at bounding box center [609, 464] width 34 height 32
select select "****"
click at [592, 448] on select "**** **** **** **** **** **** **** **** **** **** **** **** **** **** **** ****…" at bounding box center [609, 464] width 34 height 32
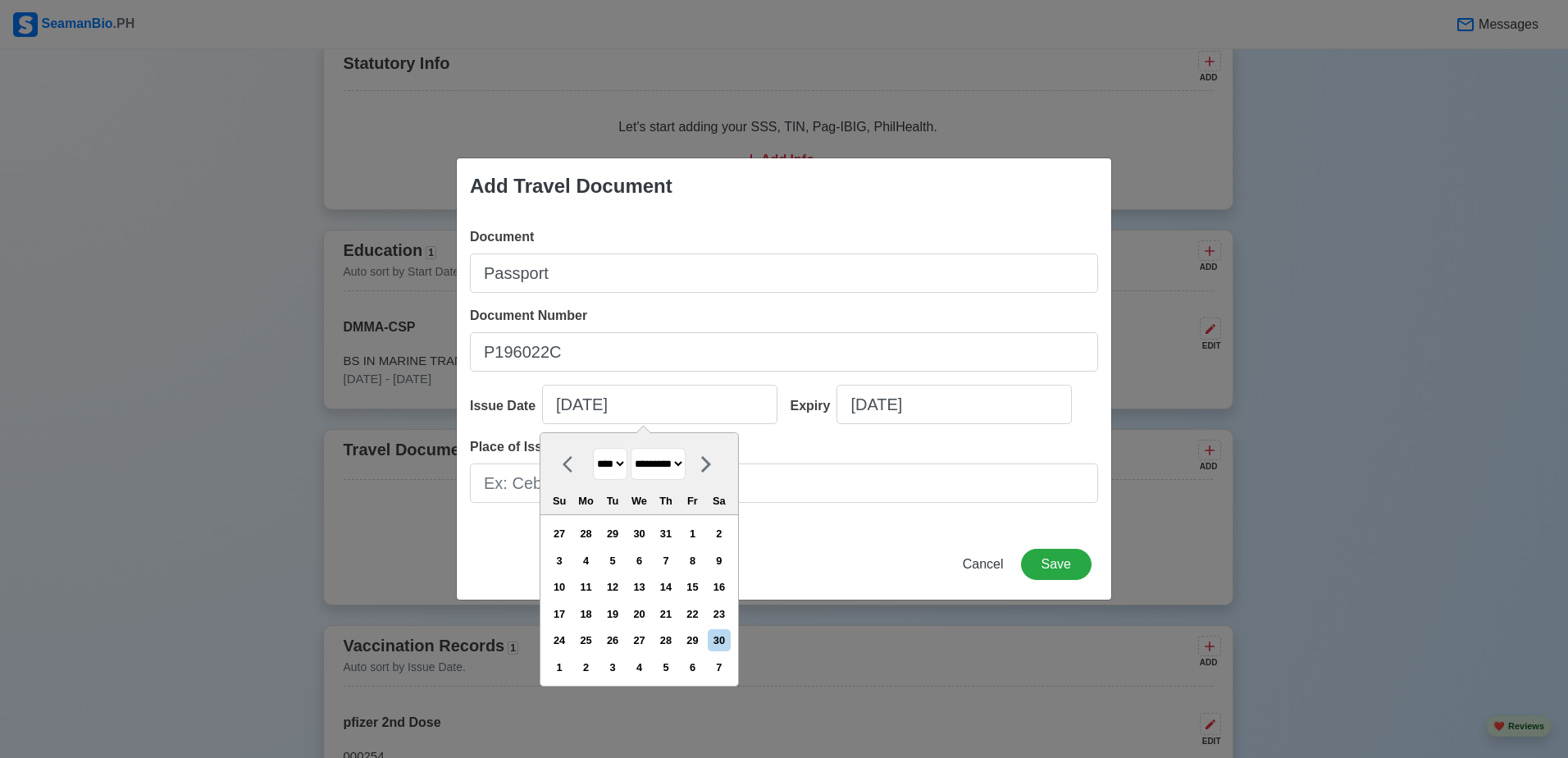
click at [850, 462] on div "Place of Issue" at bounding box center [784, 469] width 628 height 66
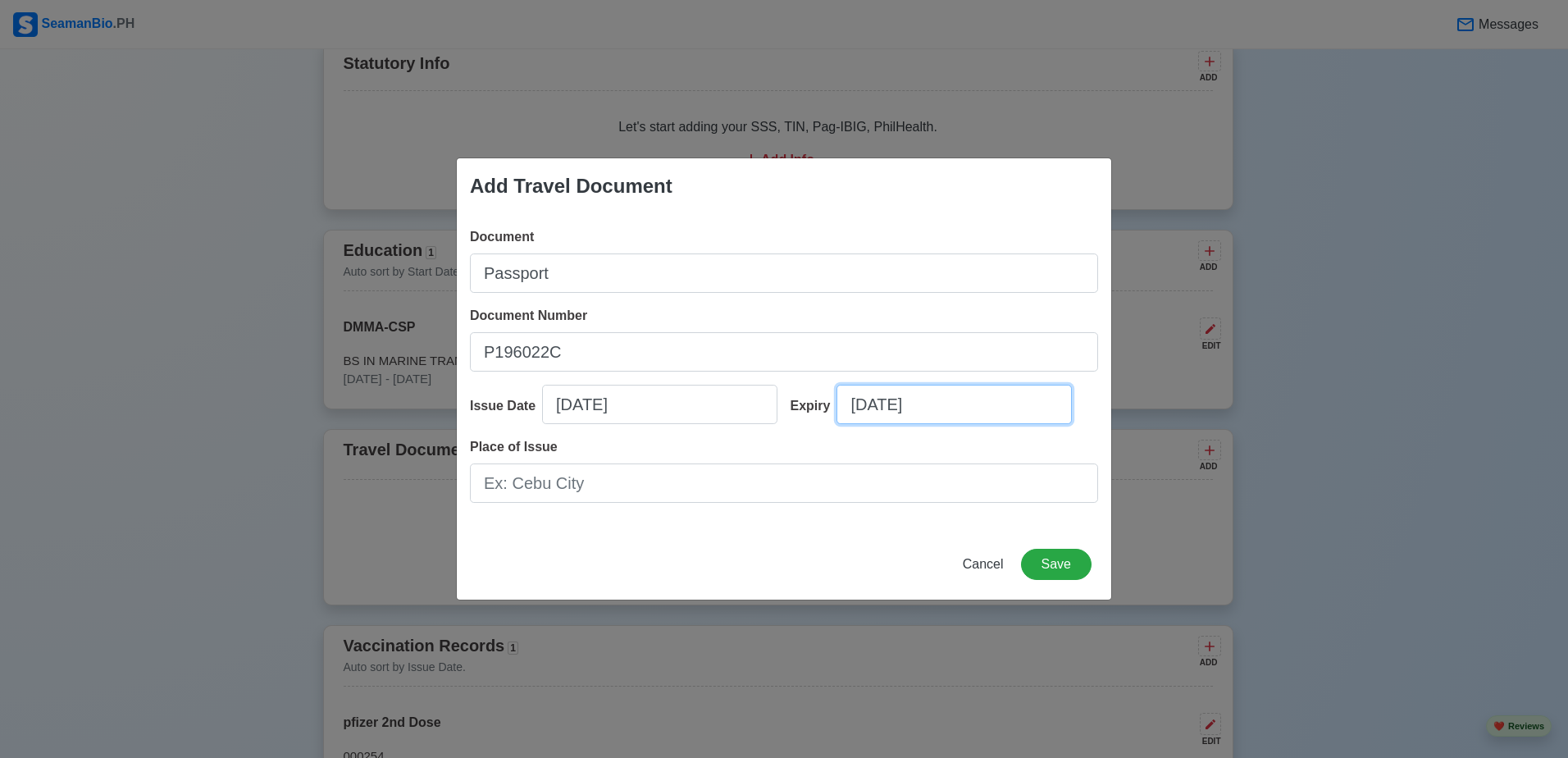
click at [887, 410] on input "08/11/2025" at bounding box center [954, 404] width 235 height 39
select select "****"
select select "******"
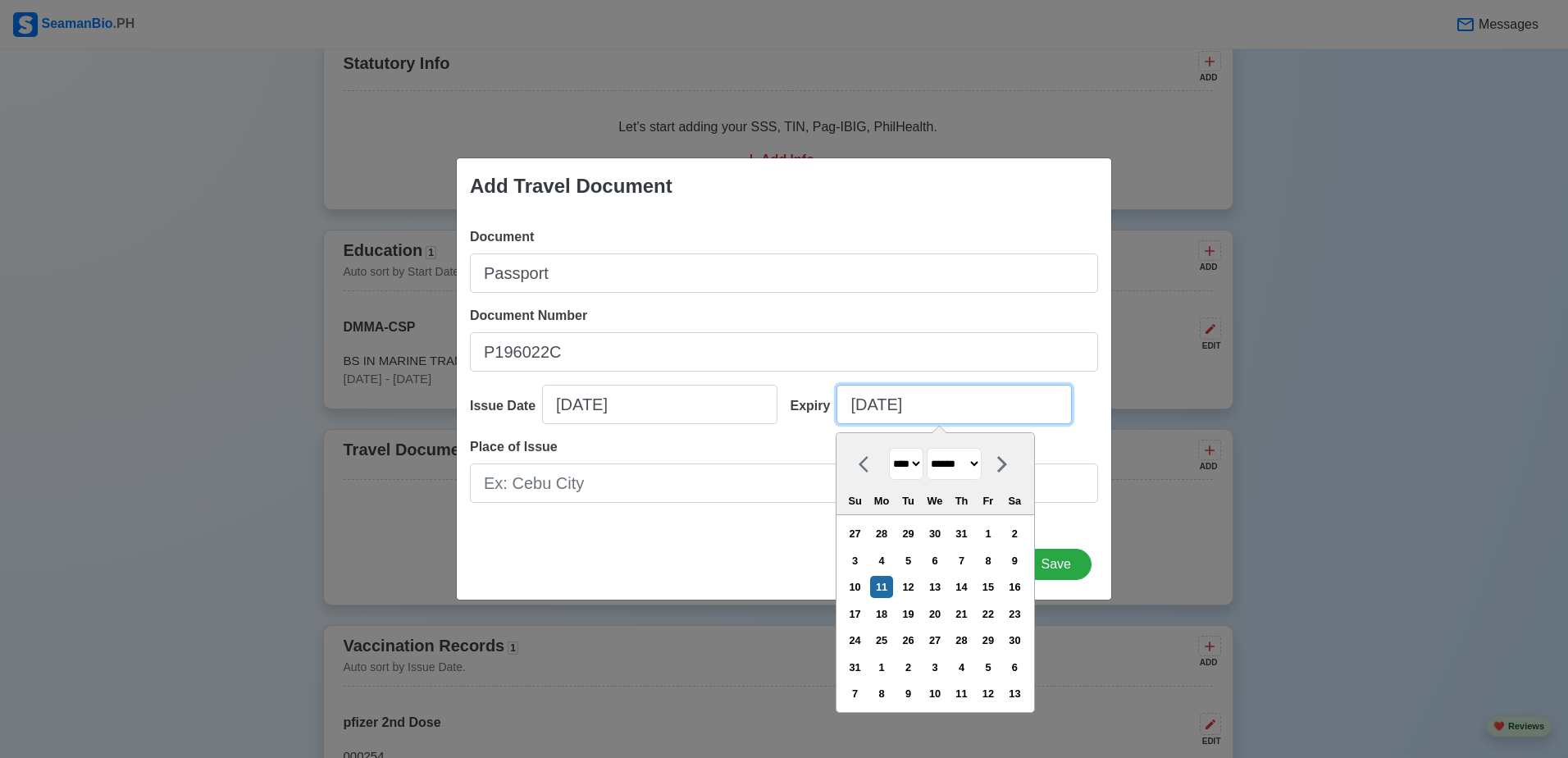
click at [888, 409] on input "08/11/2025" at bounding box center [954, 404] width 235 height 39
click at [934, 410] on input "08/29/2025" at bounding box center [954, 404] width 235 height 39
type input "08/29/20"
select select "****"
type input "08/29/2033"
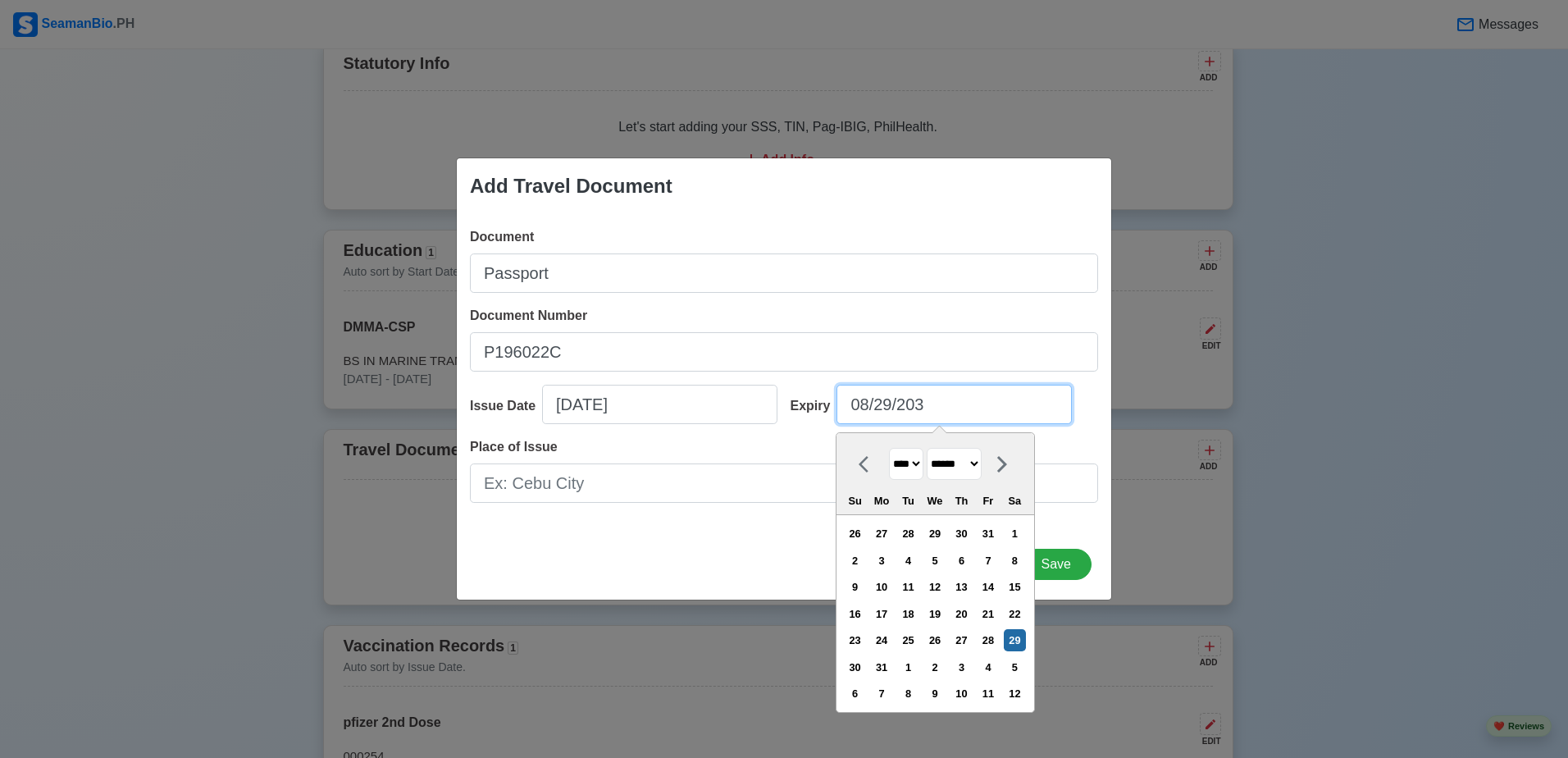
select select "****"
type input "08/29/2033"
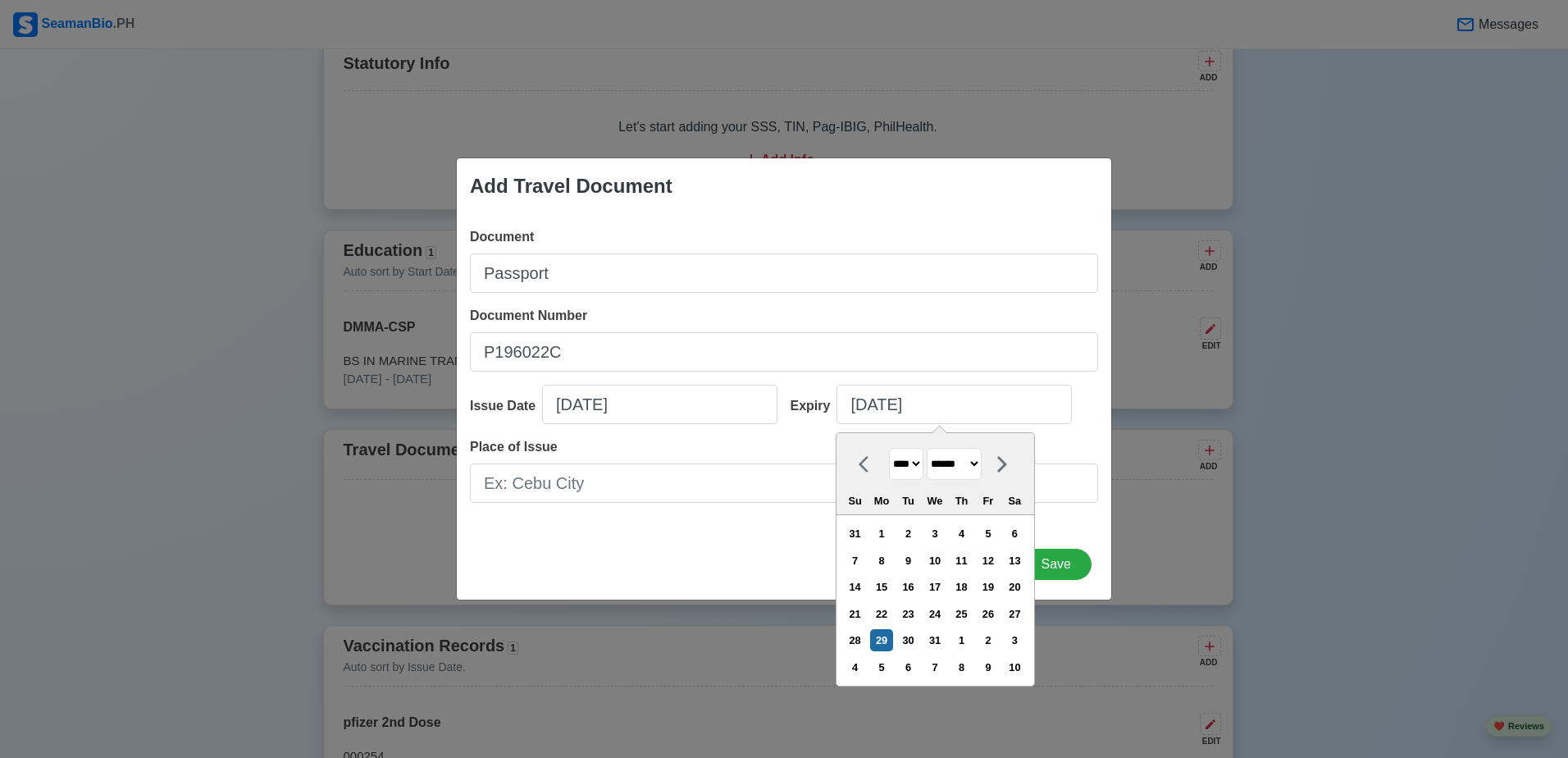
click at [769, 523] on div "Document Passport Document Number P196022C Issue Date 08/30/2025 Expiry 08/29/2…" at bounding box center [784, 372] width 654 height 315
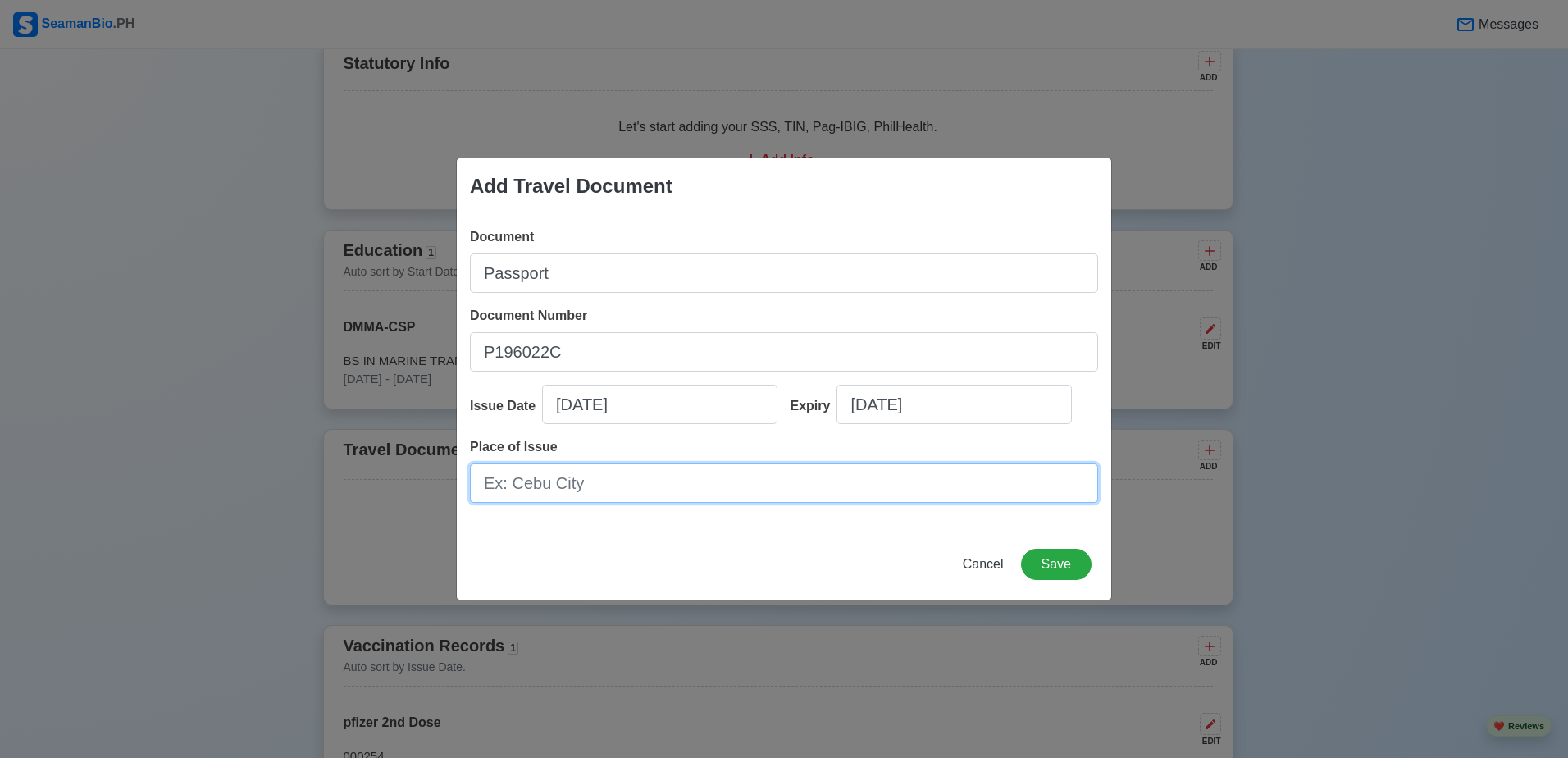
click at [707, 472] on input "Place of Issue" at bounding box center [784, 482] width 628 height 39
type input "Davao City"
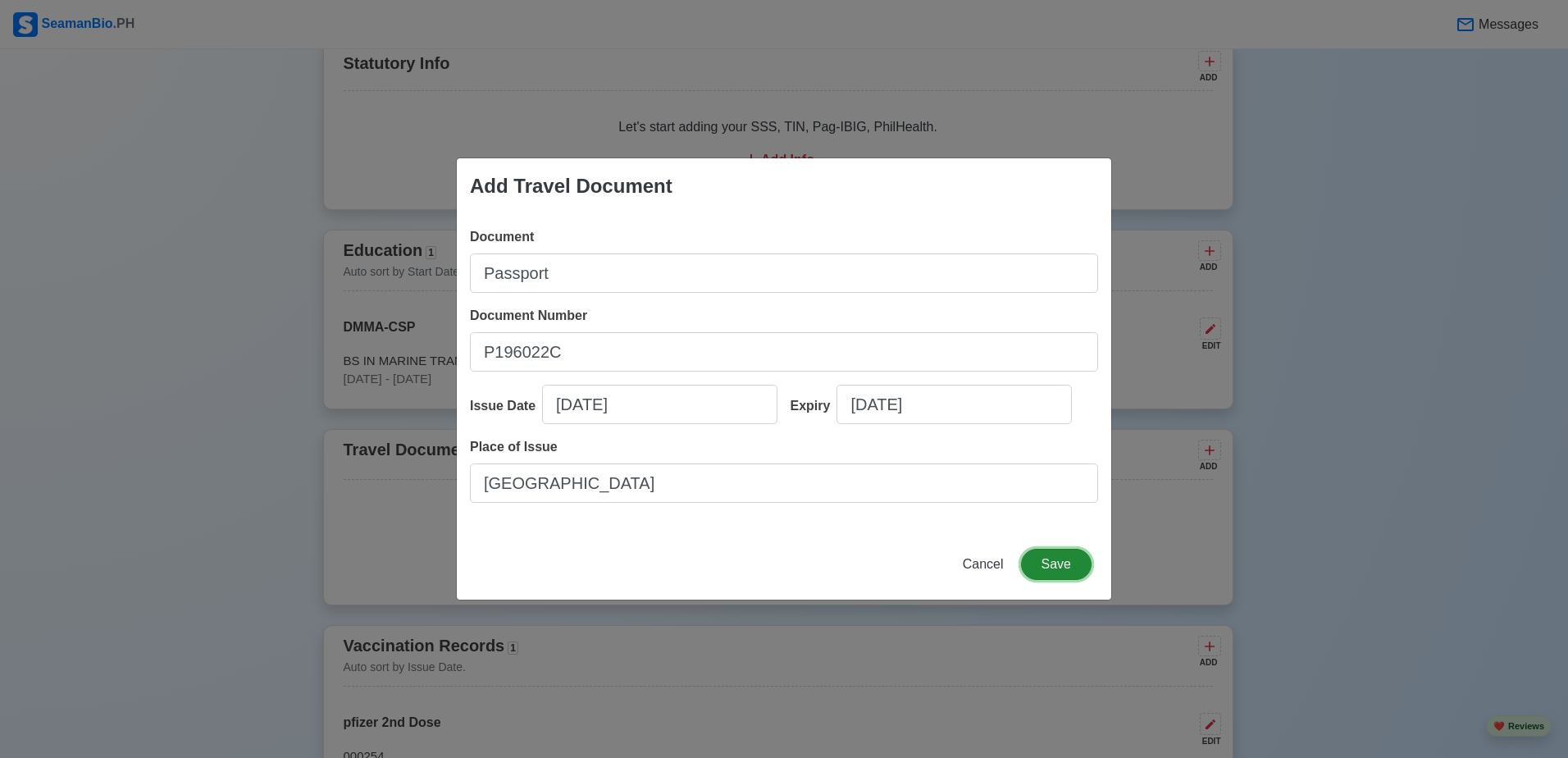
click at [1072, 568] on button "Save" at bounding box center [1056, 565] width 71 height 32
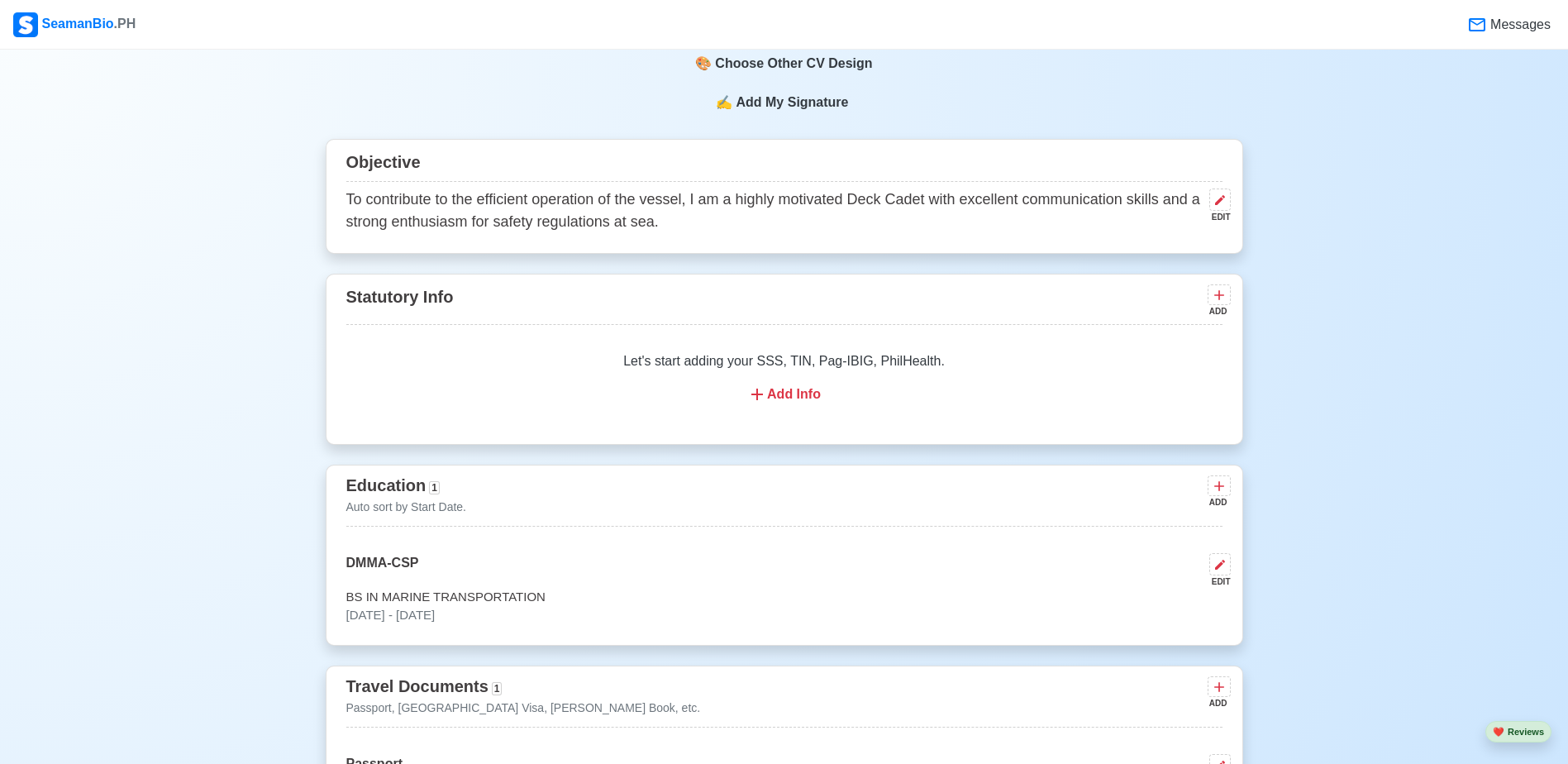
scroll to position [810, 0]
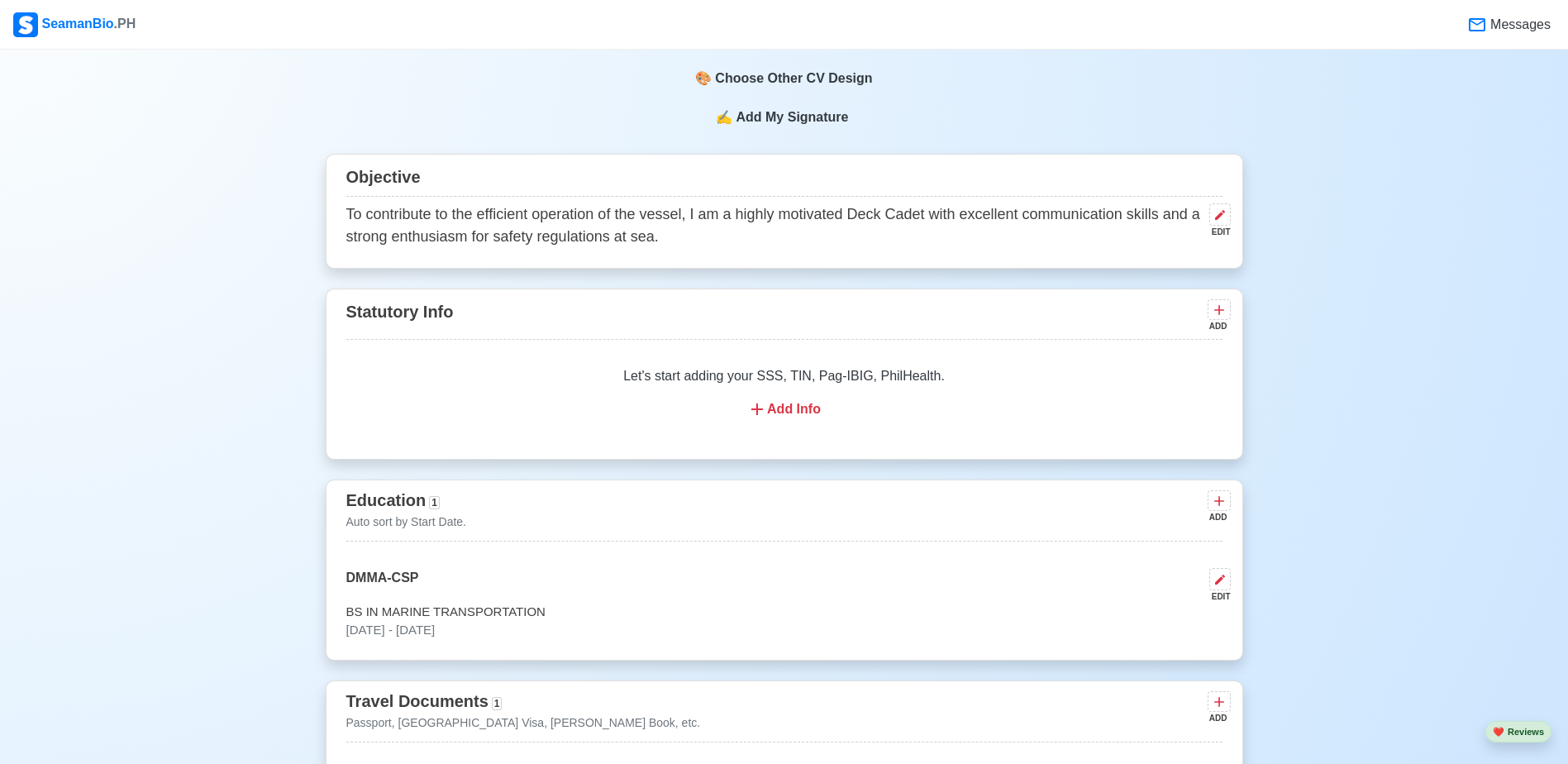
click at [787, 408] on div "Add Info" at bounding box center [784, 409] width 836 height 19
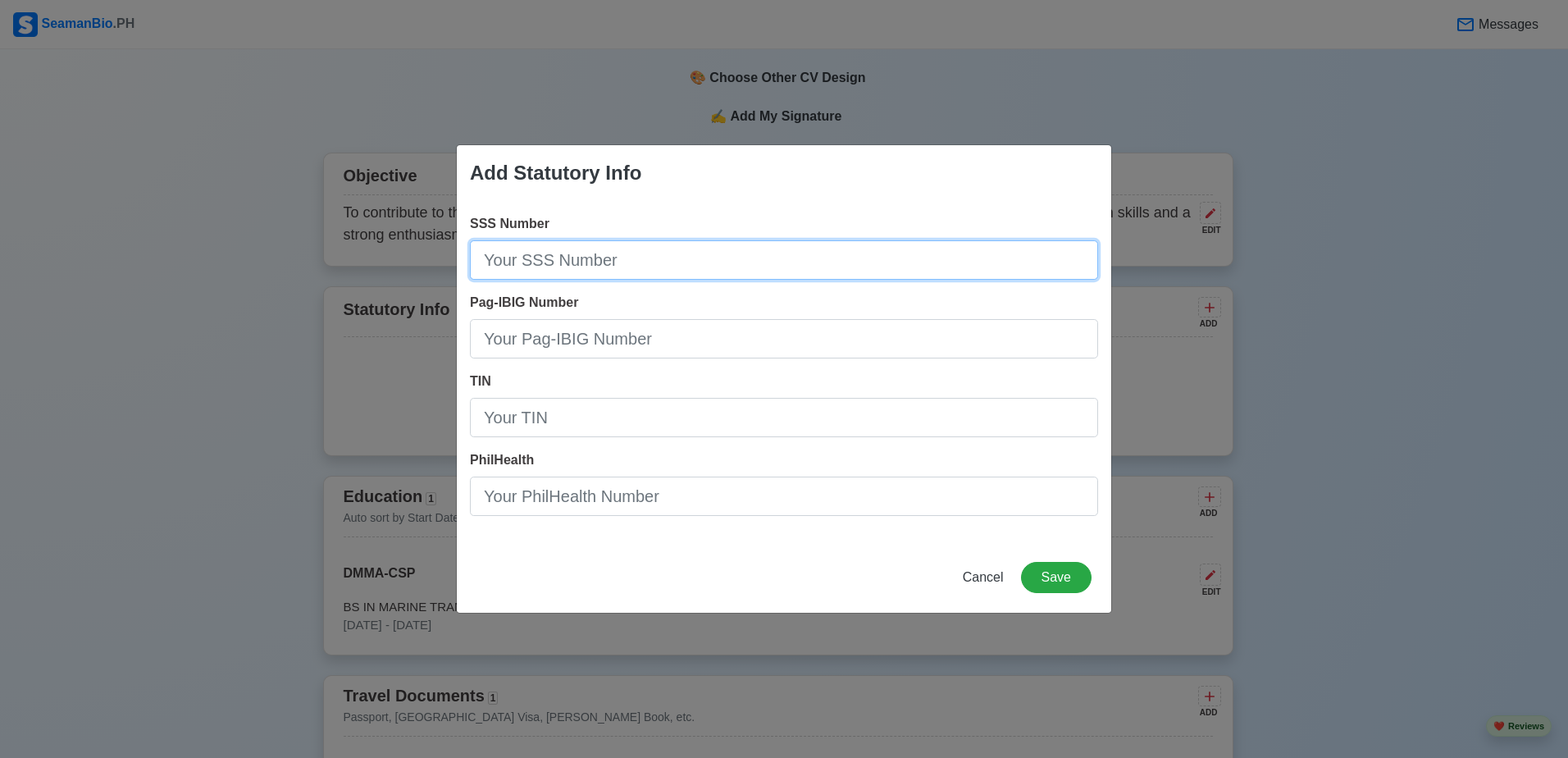
click at [605, 263] on input "SSS Number" at bounding box center [784, 260] width 628 height 39
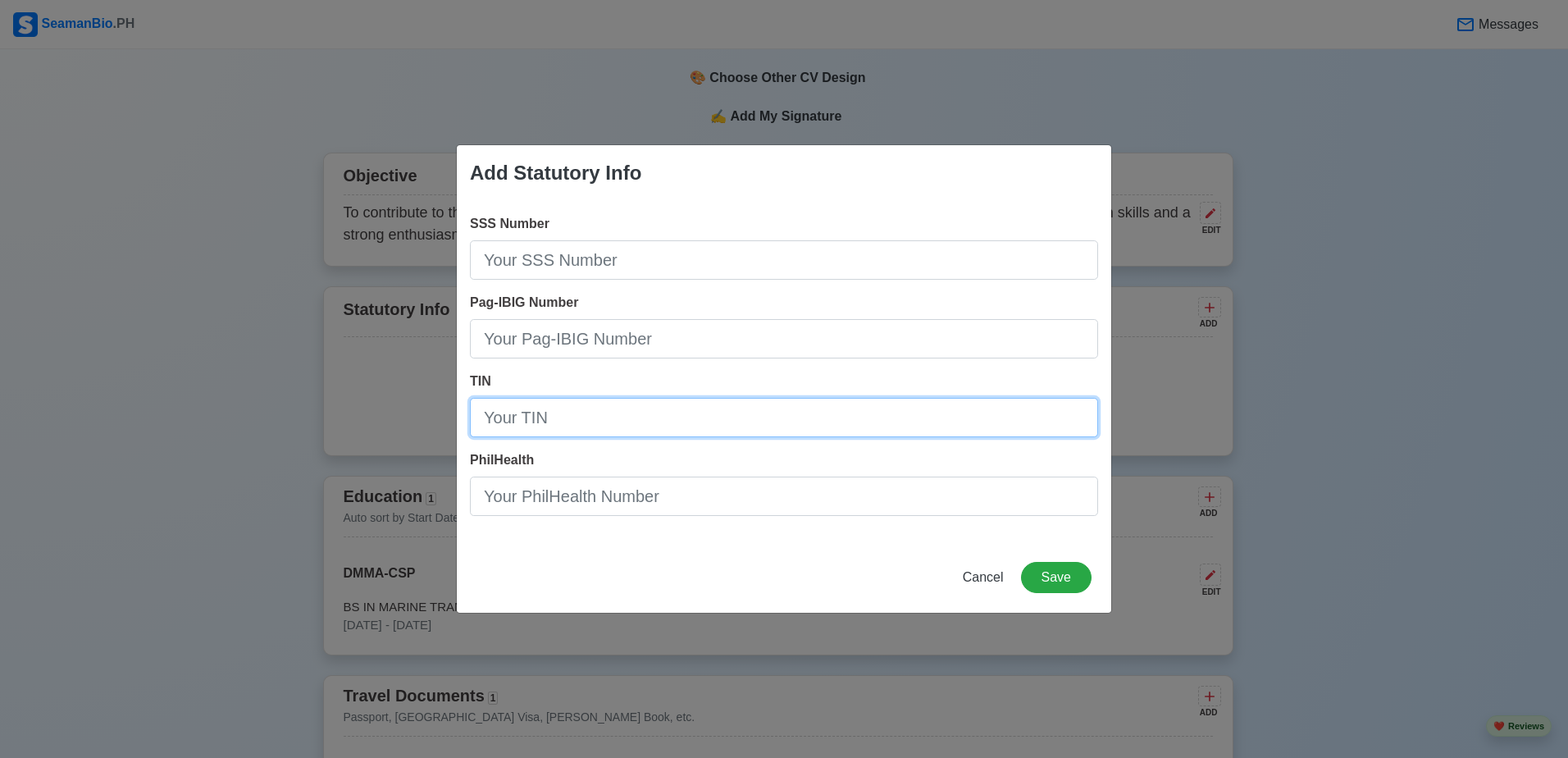
click at [513, 427] on input "TIN" at bounding box center [784, 417] width 628 height 39
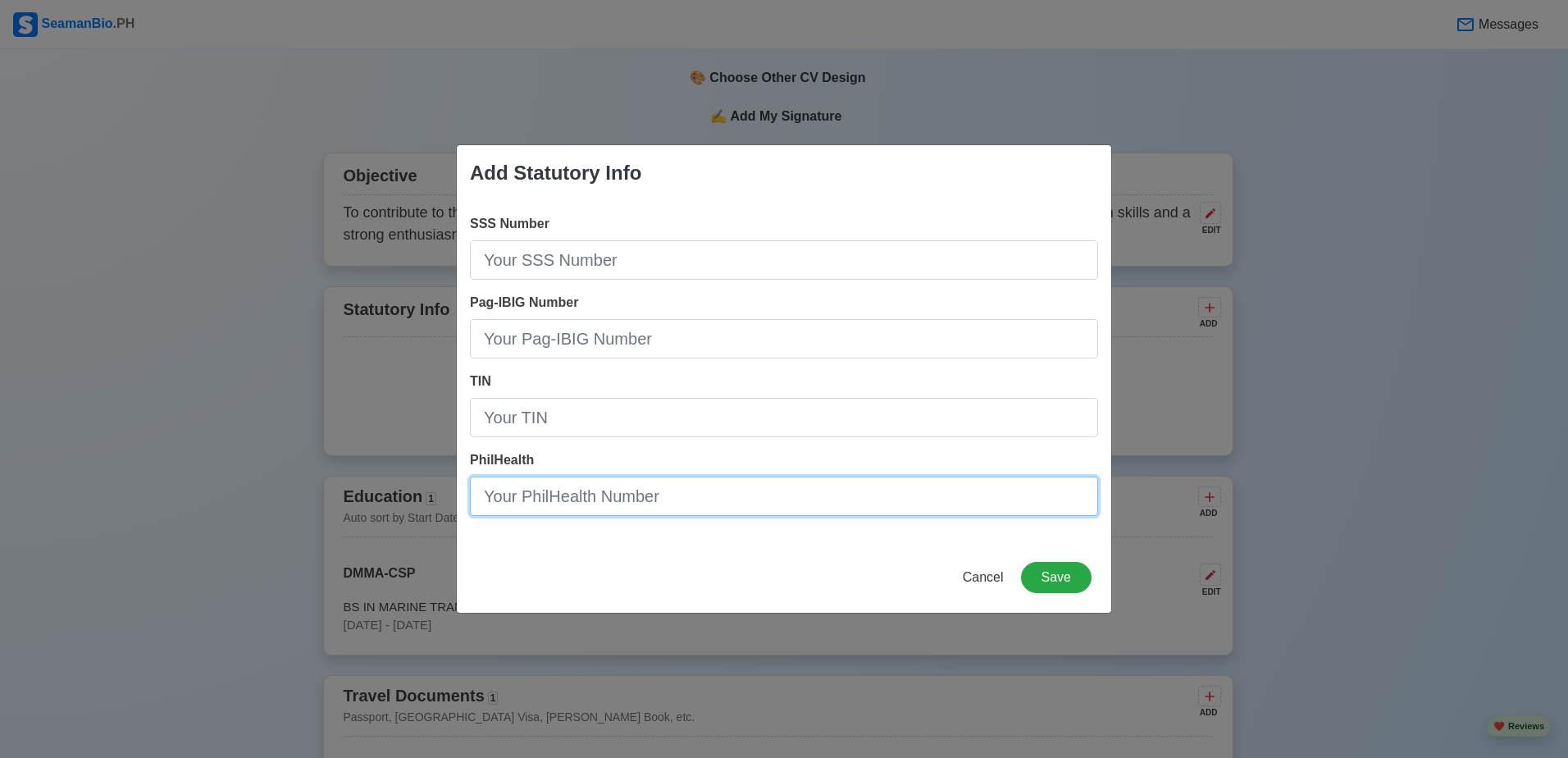
click at [654, 493] on input "PhilHealth" at bounding box center [784, 495] width 628 height 39
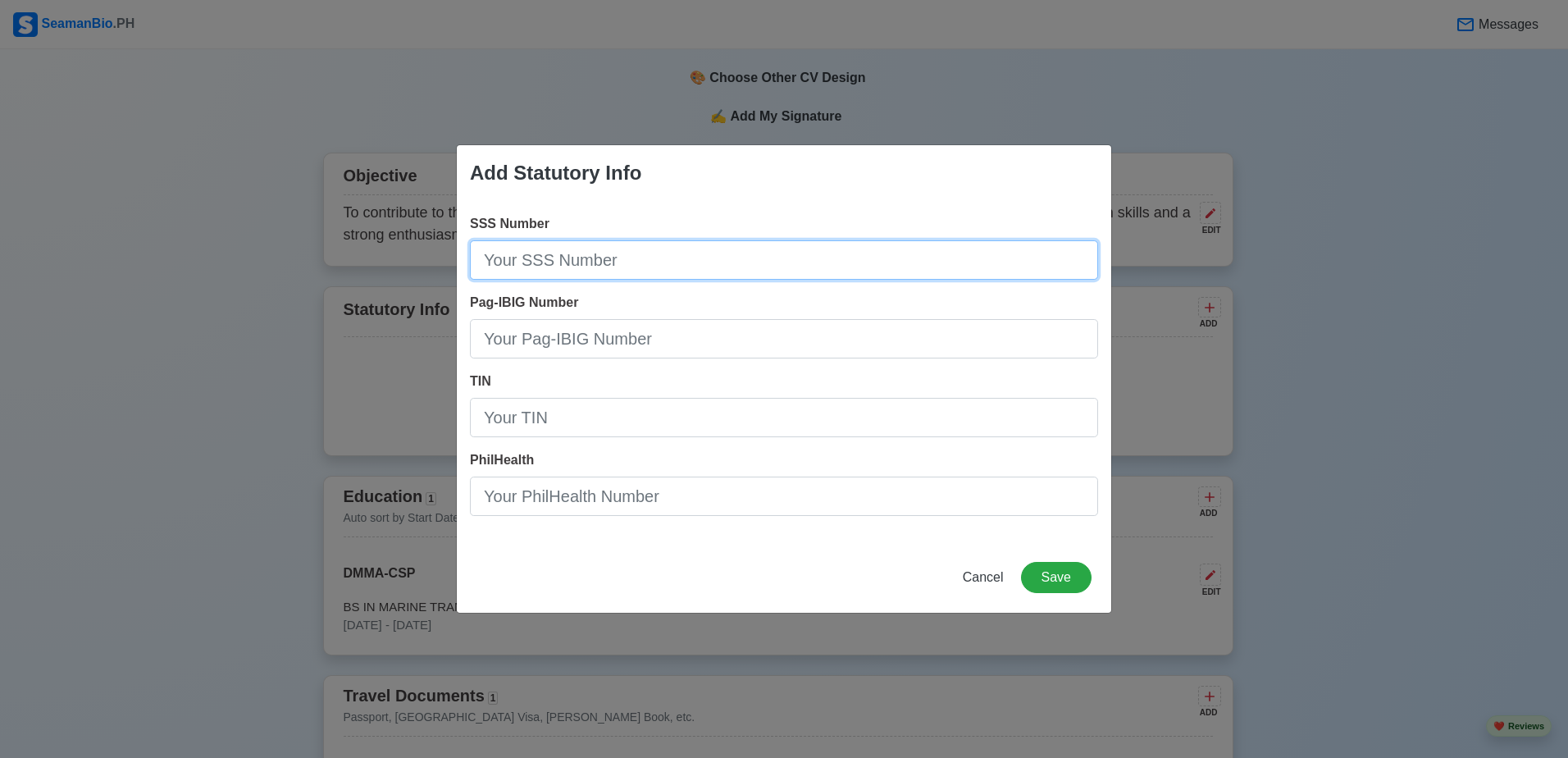
click at [630, 241] on input "SSS Number" at bounding box center [784, 260] width 628 height 39
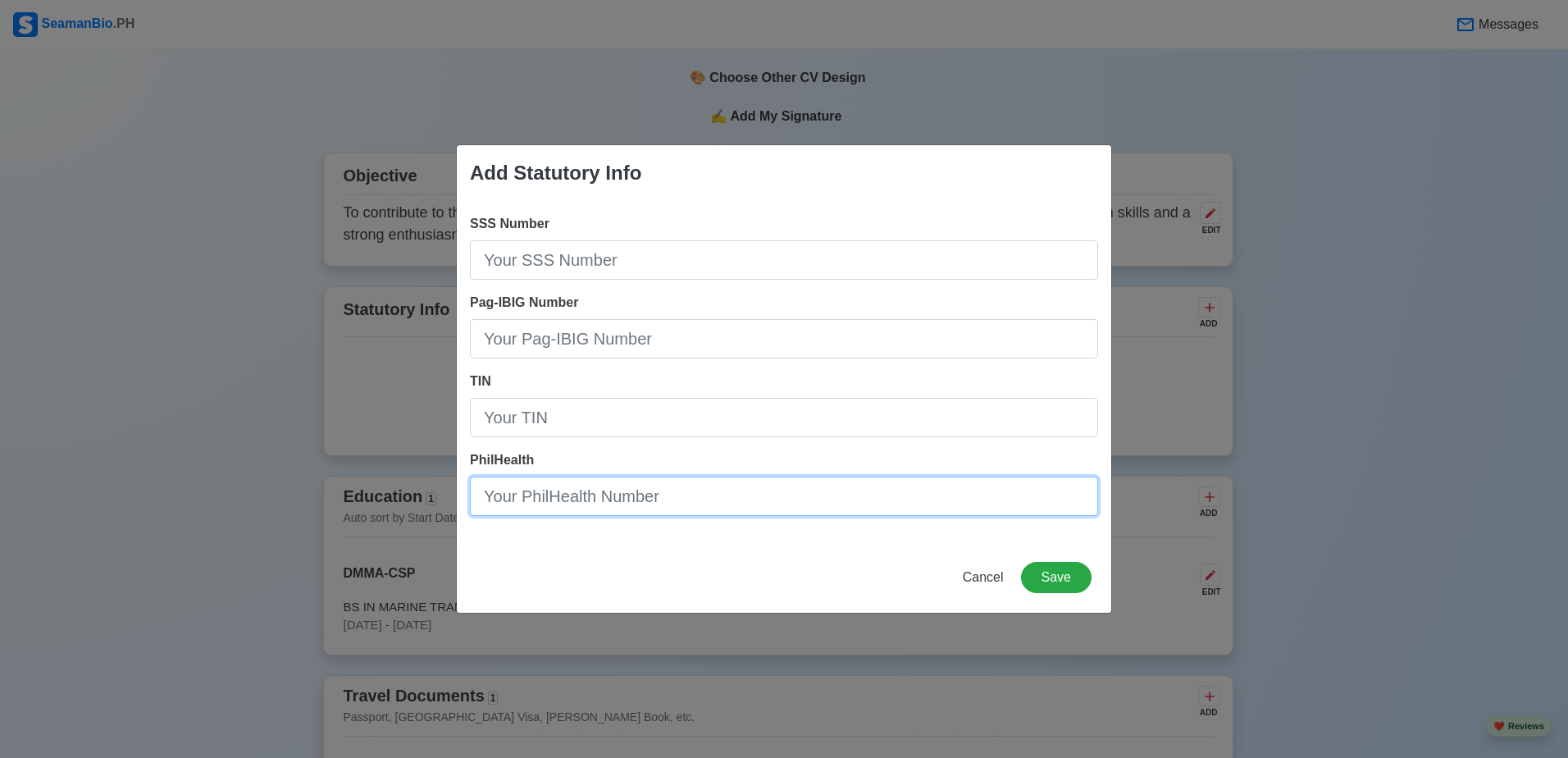
click at [723, 510] on input "PhilHealth" at bounding box center [784, 495] width 628 height 39
click at [723, 505] on input "PhilHealth" at bounding box center [784, 495] width 628 height 39
type input "1"
type input "16-250874046-8"
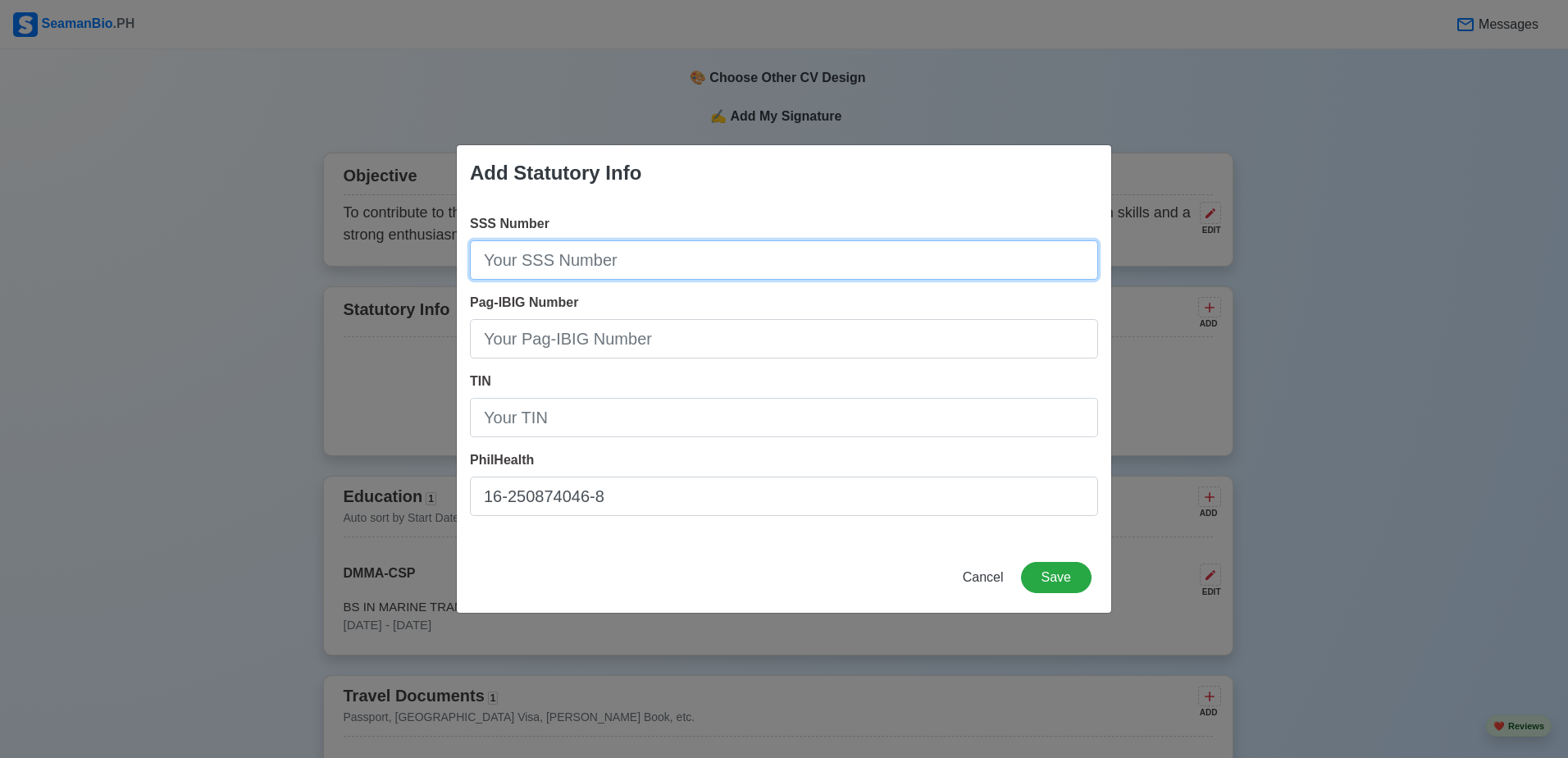
click at [583, 259] on input "SSS Number" at bounding box center [784, 260] width 628 height 39
click at [532, 253] on input "SSS Number" at bounding box center [784, 260] width 628 height 39
type input "09-5390709-A"
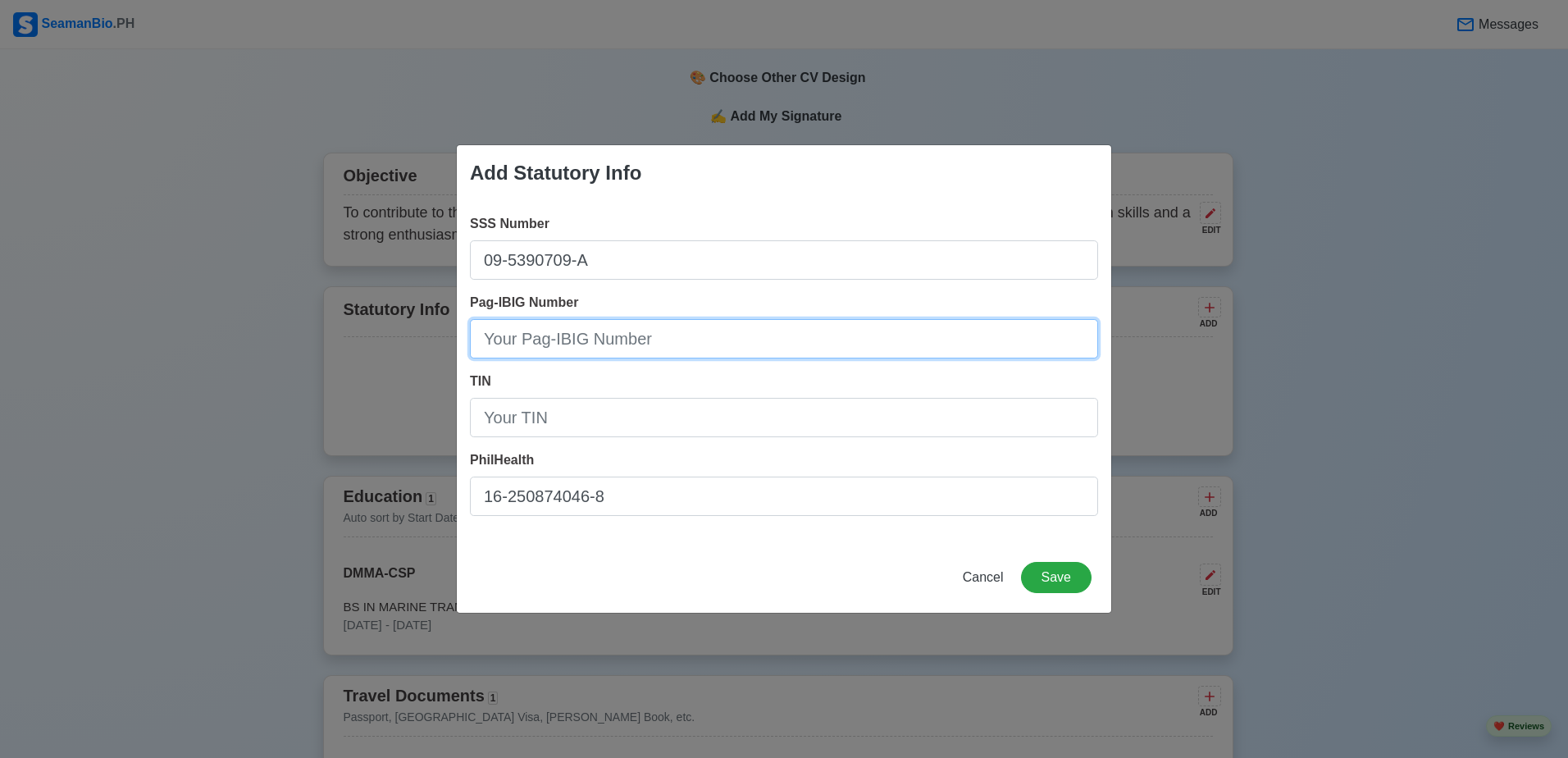
click at [607, 346] on input "Pag-IBIG Number" at bounding box center [784, 339] width 628 height 39
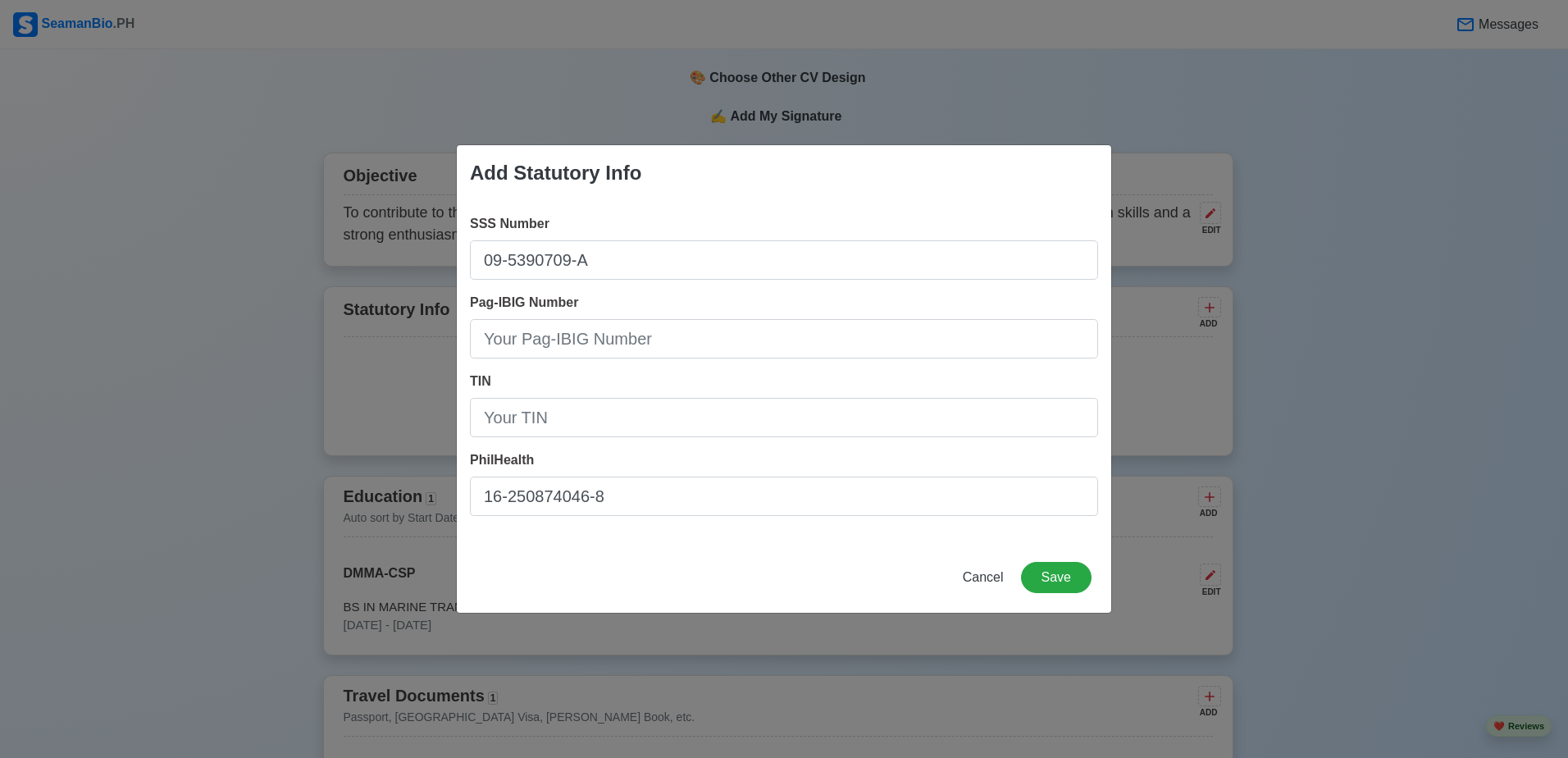
click at [809, 294] on div "Pag-IBIG Number" at bounding box center [784, 326] width 628 height 66
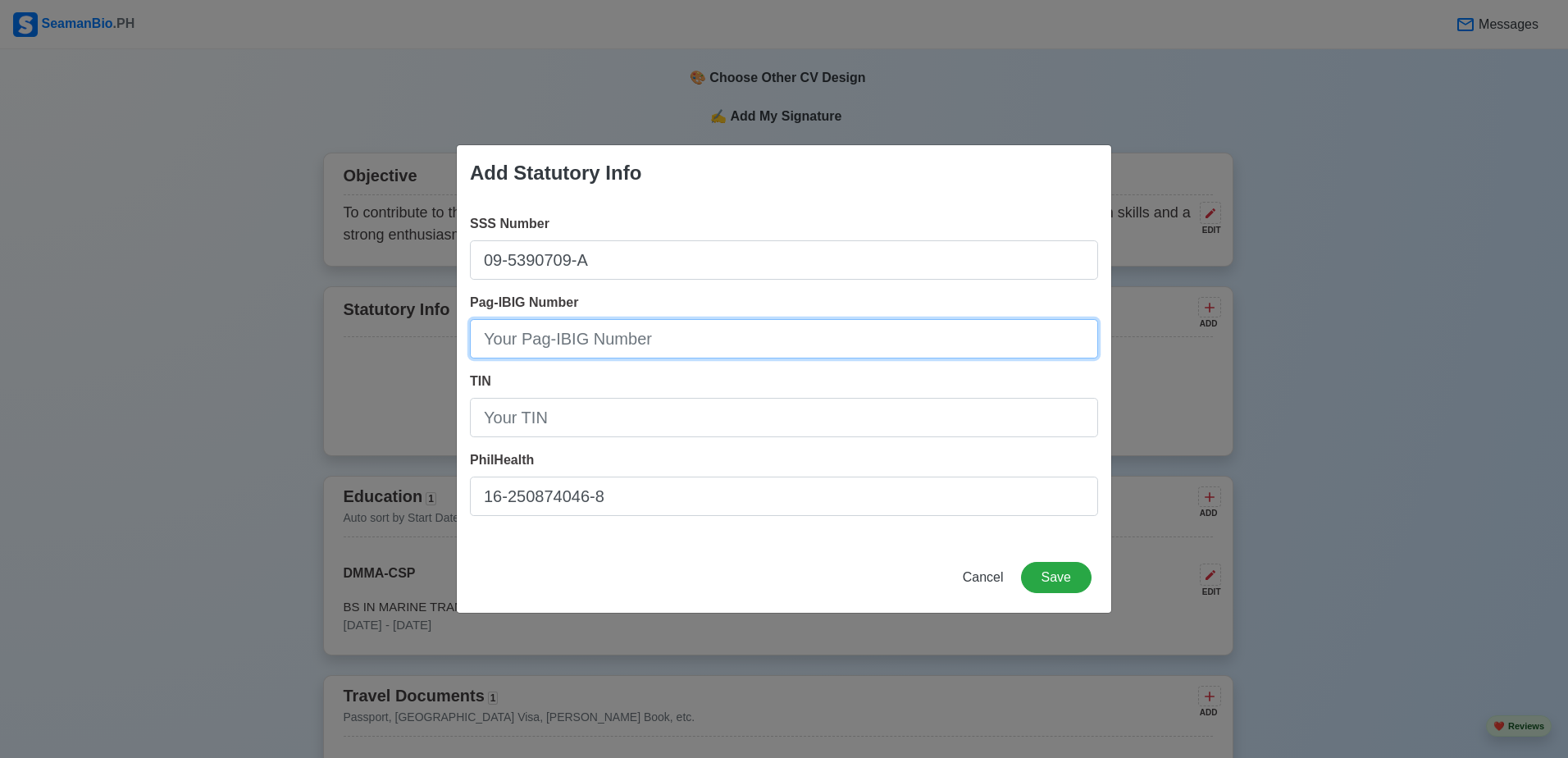
click at [684, 325] on input "Pag-IBIG Number" at bounding box center [784, 339] width 628 height 39
type input "121368420863"
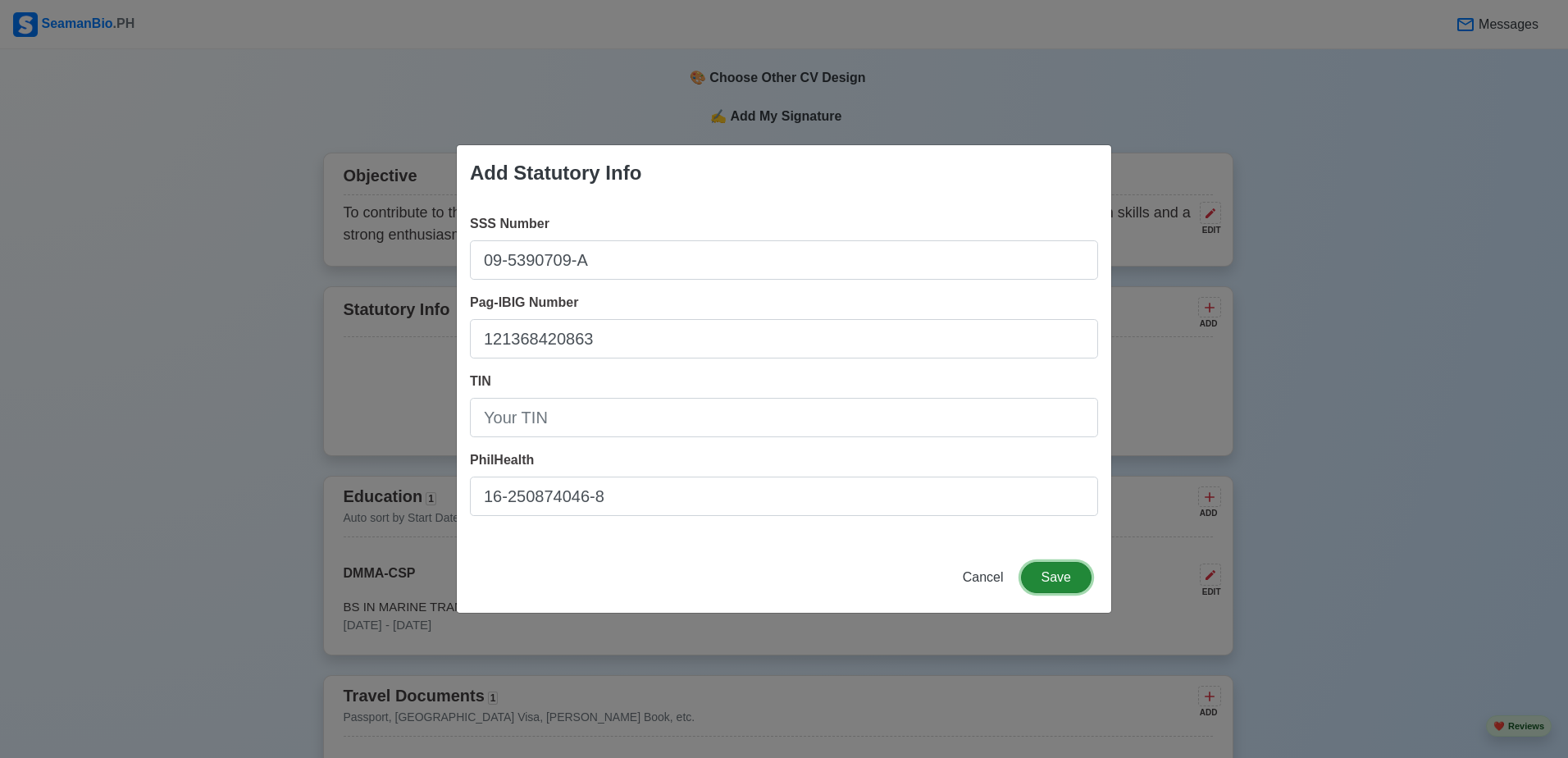
click at [1049, 572] on button "Save" at bounding box center [1056, 578] width 71 height 32
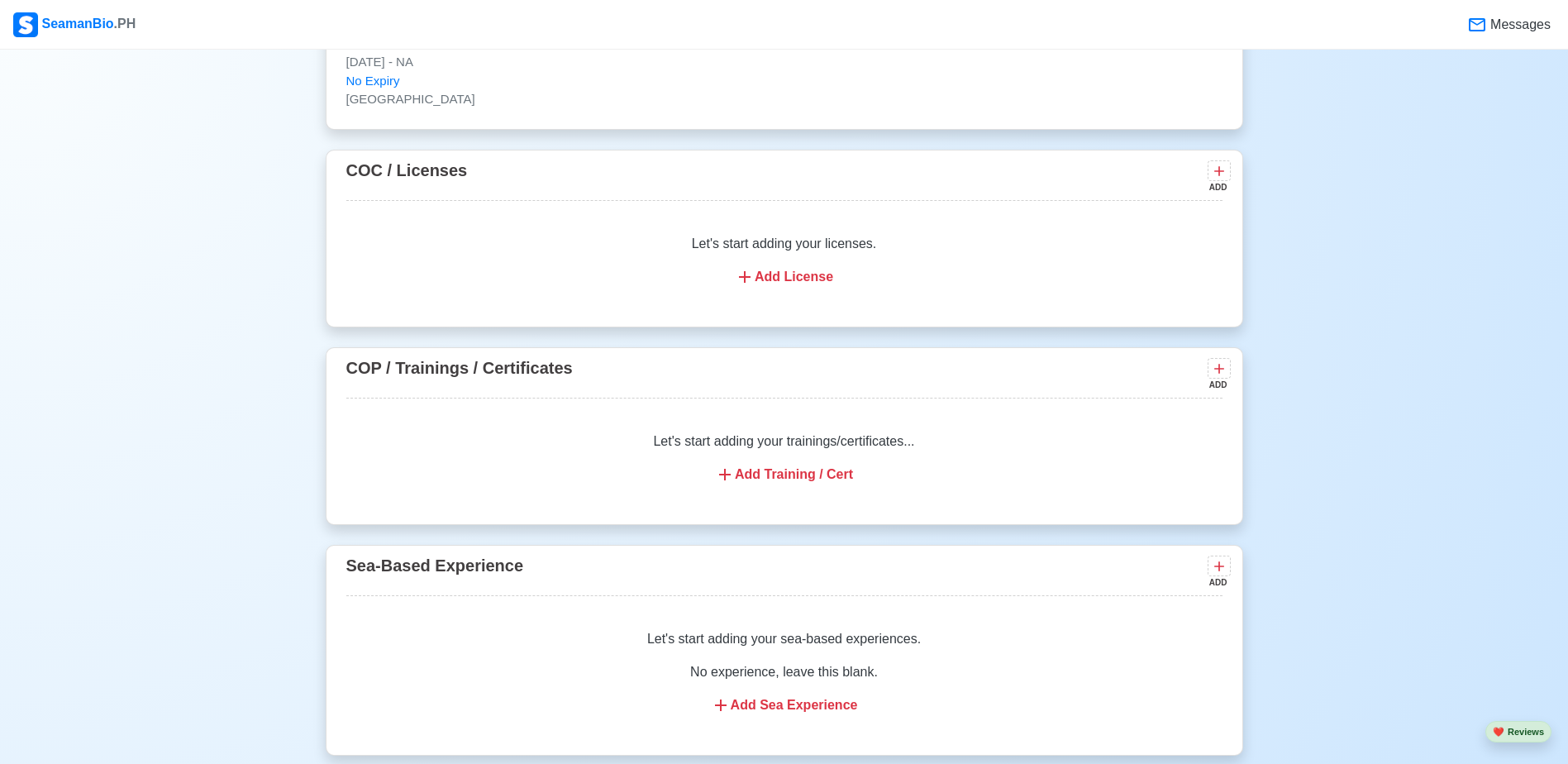
scroll to position [1802, 0]
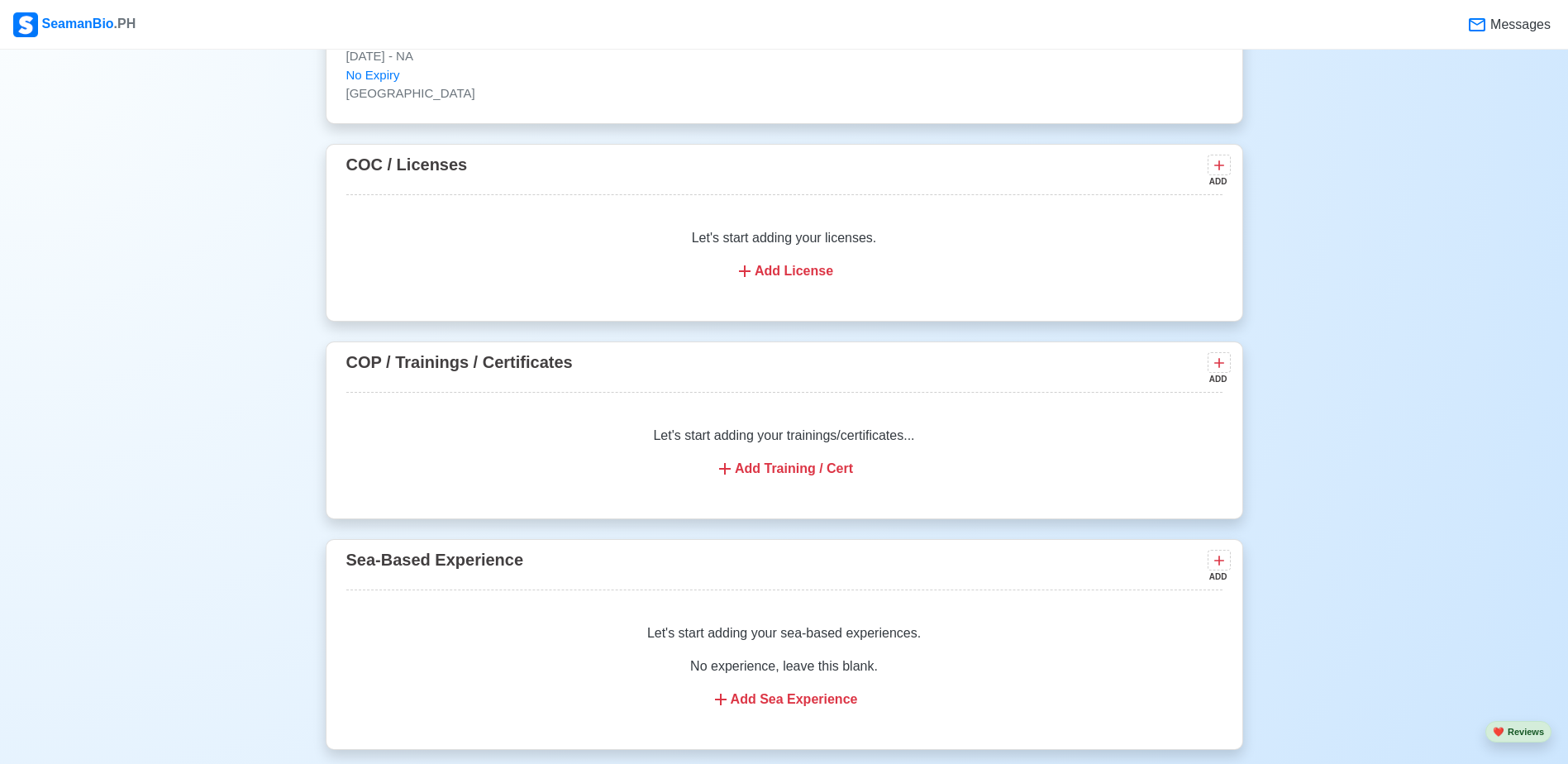
click at [744, 472] on div "Add Training / Cert" at bounding box center [784, 468] width 836 height 19
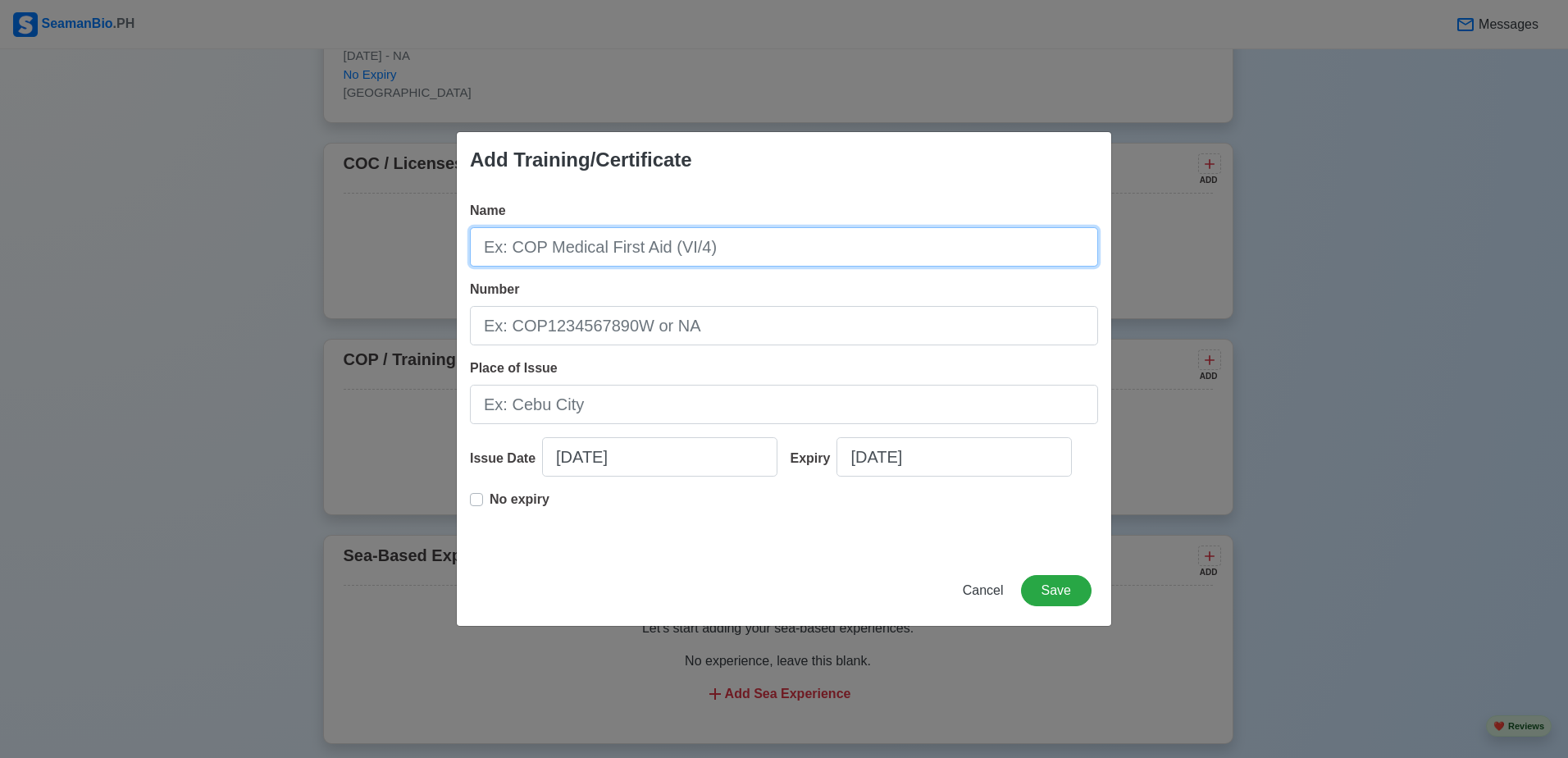
click at [714, 251] on input "Name" at bounding box center [784, 247] width 628 height 39
type input "Basic Training"
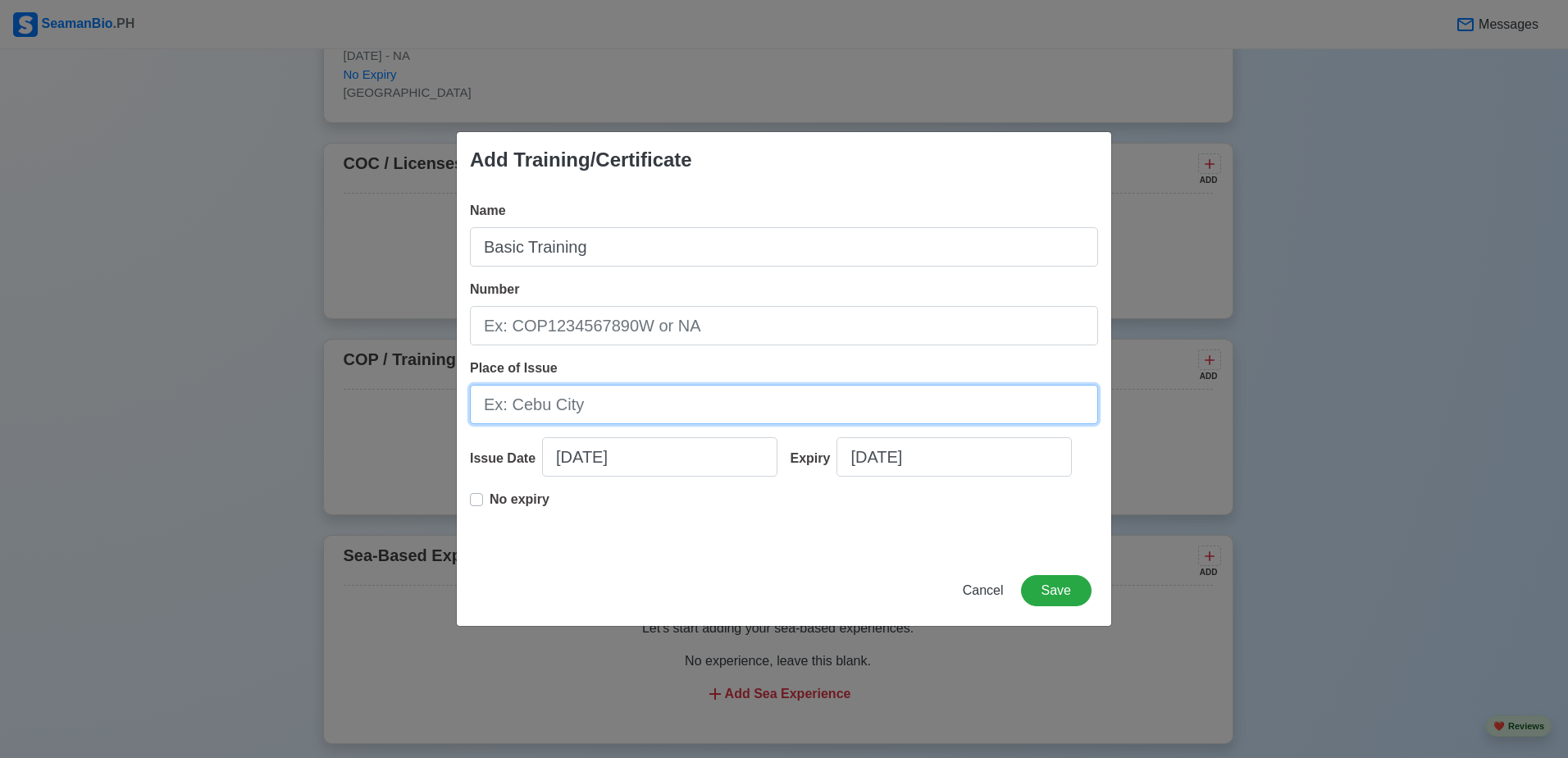
click at [568, 403] on input "Place of Issue" at bounding box center [784, 404] width 628 height 39
type input "Davao City"
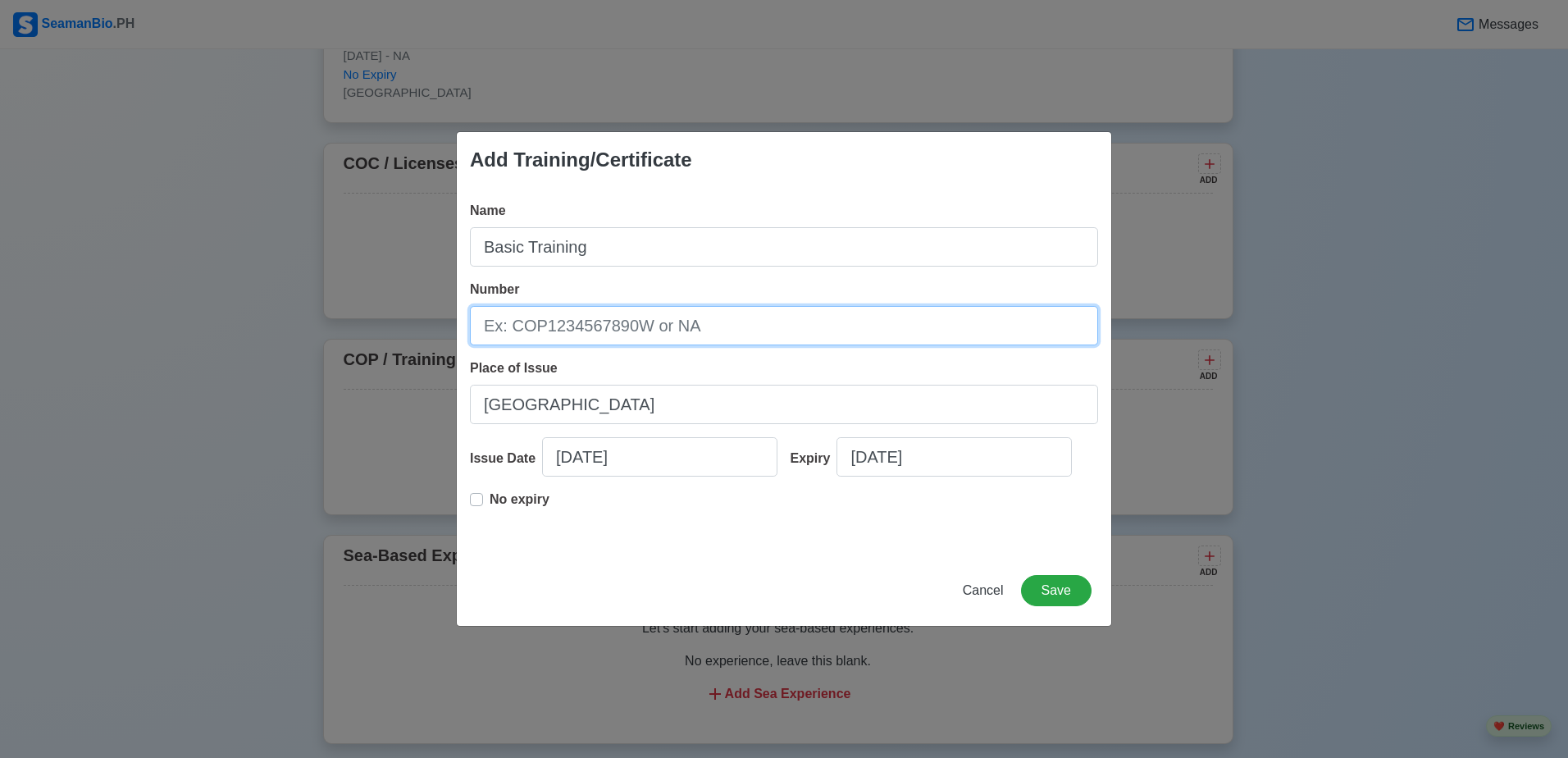
click at [563, 334] on input "Number" at bounding box center [784, 326] width 628 height 39
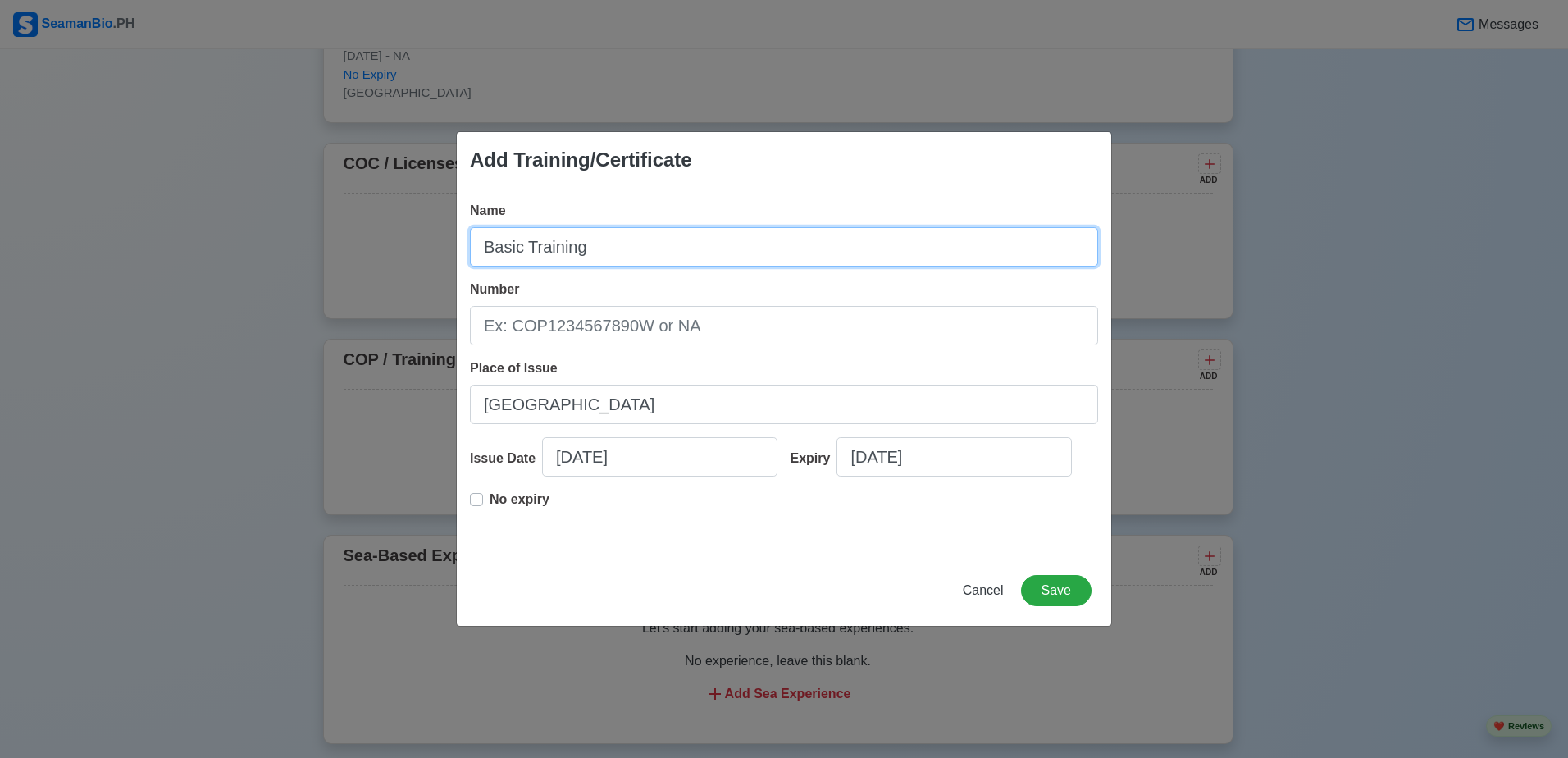
click at [626, 258] on input "Basic Training" at bounding box center [784, 247] width 628 height 39
type input "B"
click at [634, 238] on input "Name" at bounding box center [784, 247] width 628 height 39
type input "Basic Training"
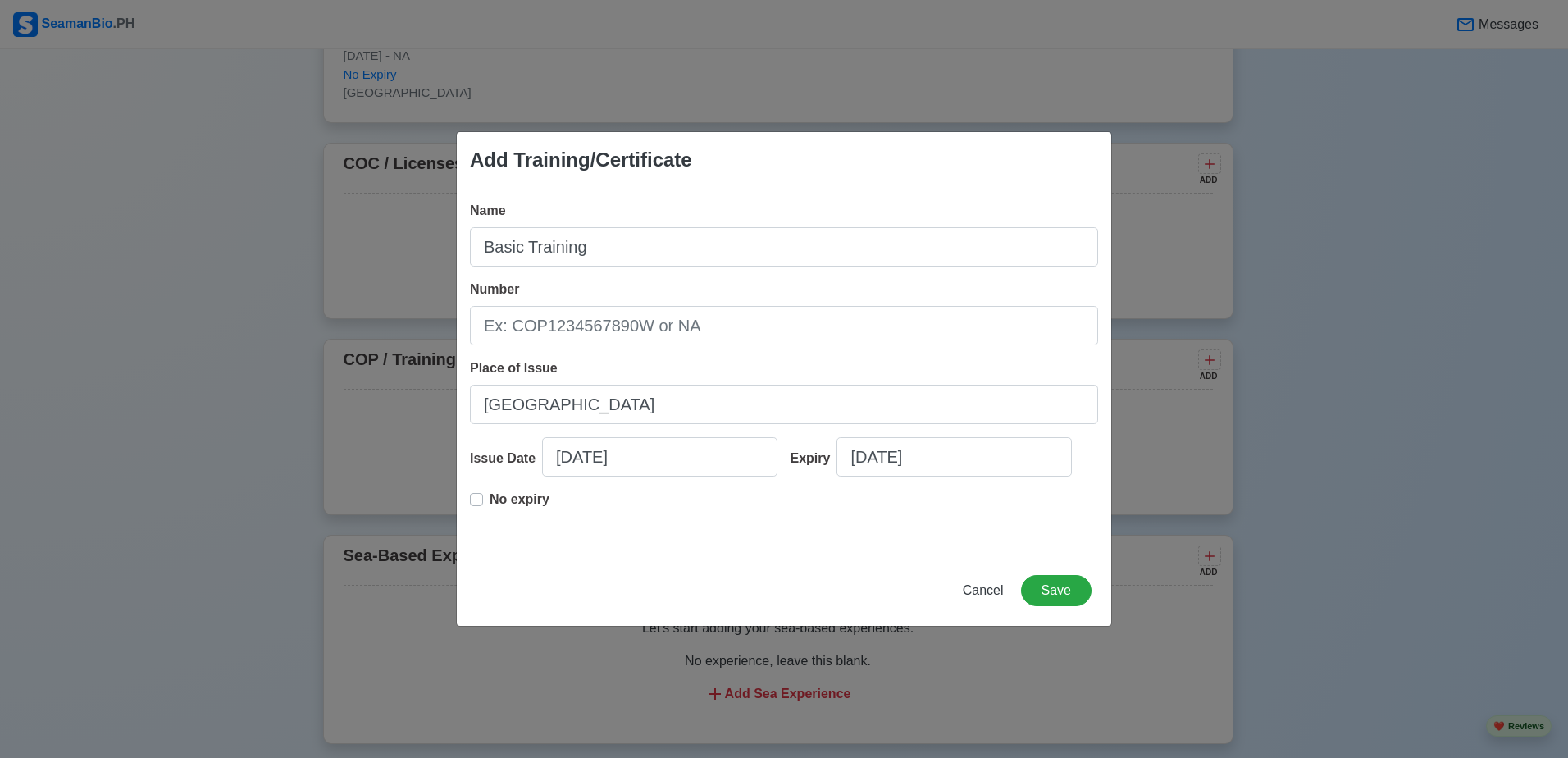
click at [503, 551] on div "Name Basic Training Number Place of Issue Davao City Issue Date 08/11/2025 Expi…" at bounding box center [784, 372] width 654 height 368
click at [996, 583] on span "Cancel" at bounding box center [983, 590] width 41 height 14
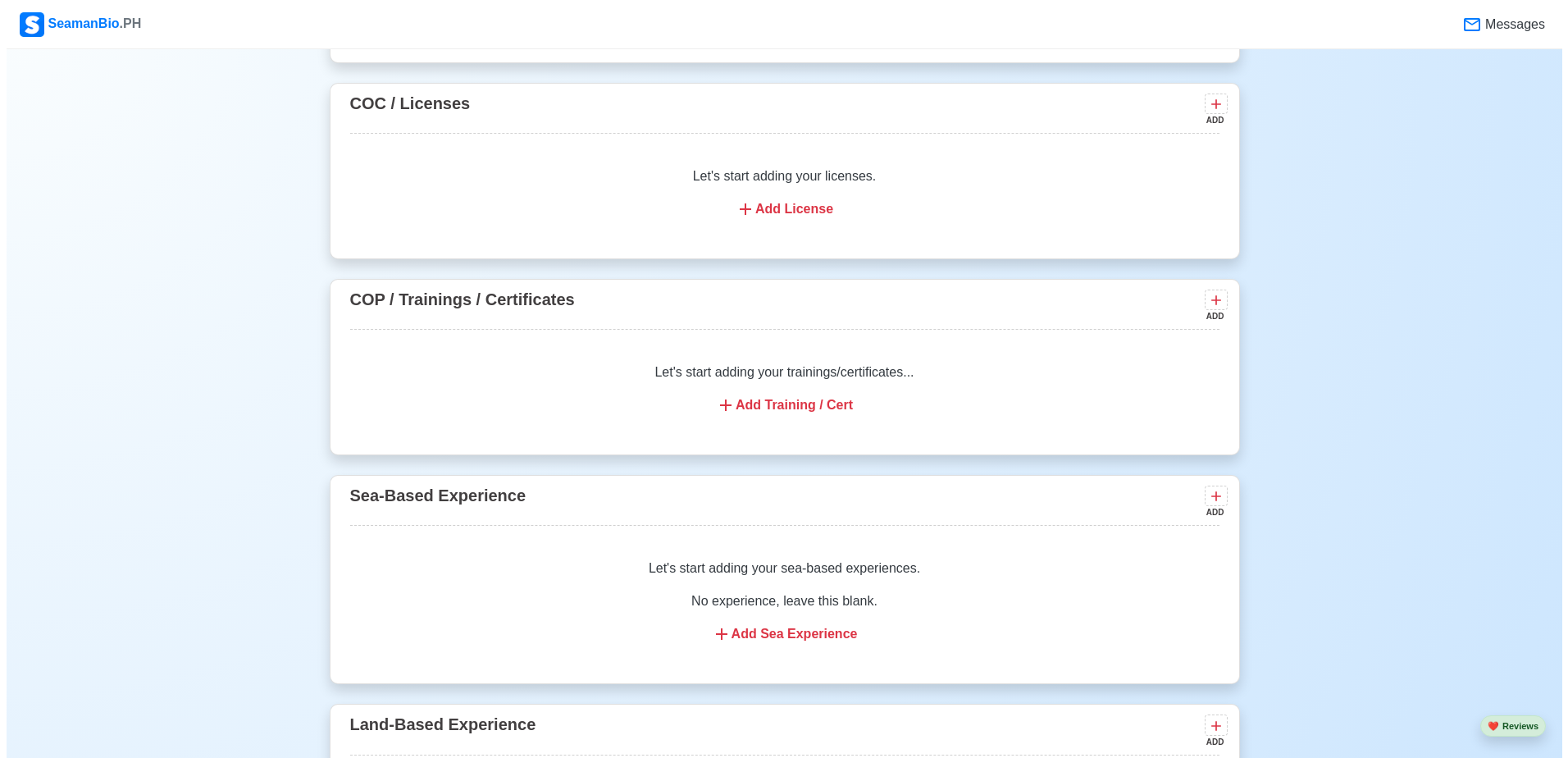
scroll to position [2116, 0]
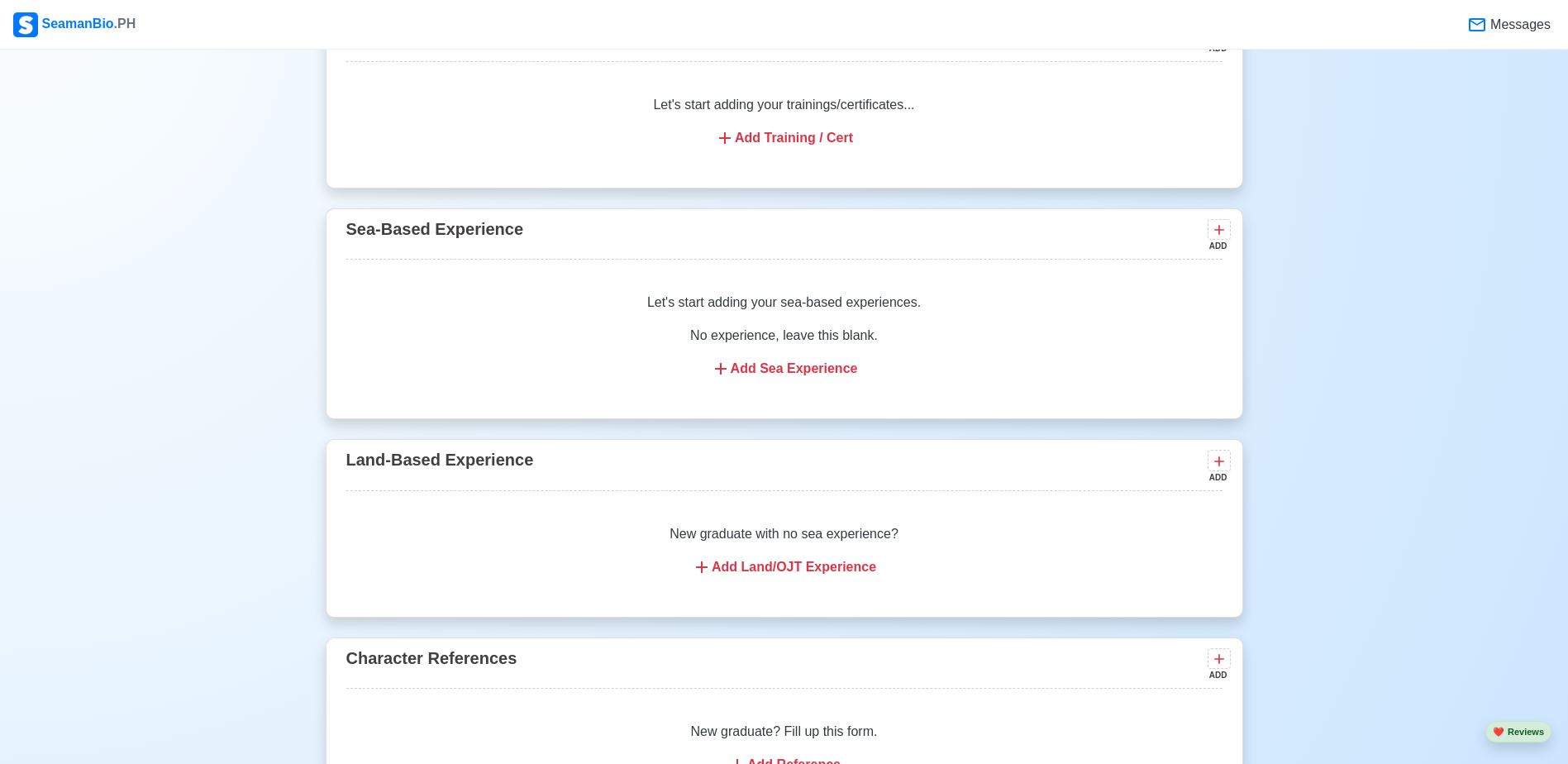
click at [789, 375] on div "Add Sea Experience" at bounding box center [784, 369] width 836 height 19
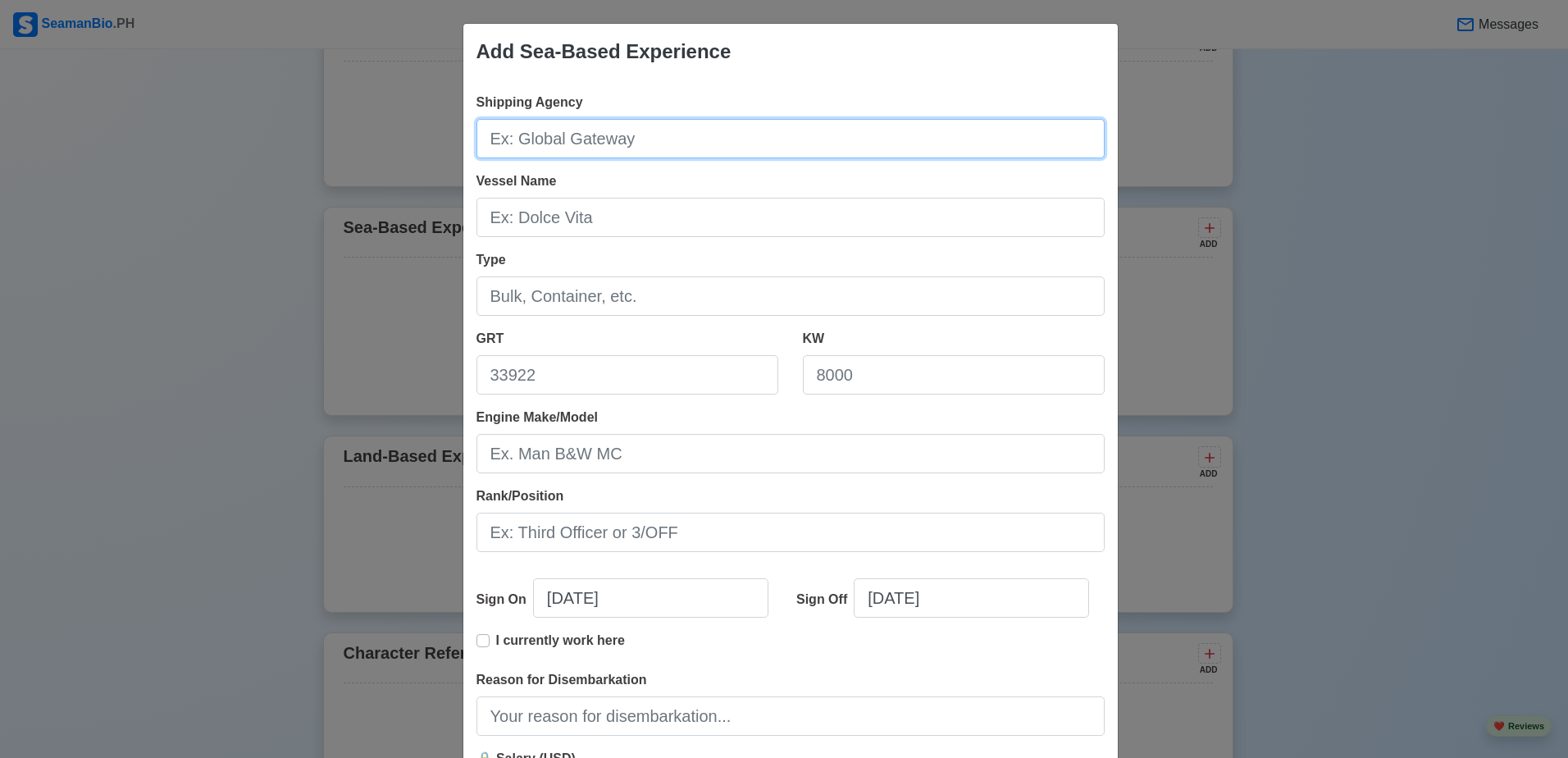
click at [606, 147] on input "Shipping Agency" at bounding box center [790, 138] width 628 height 39
type input "Jomalia Shipping Corporation"
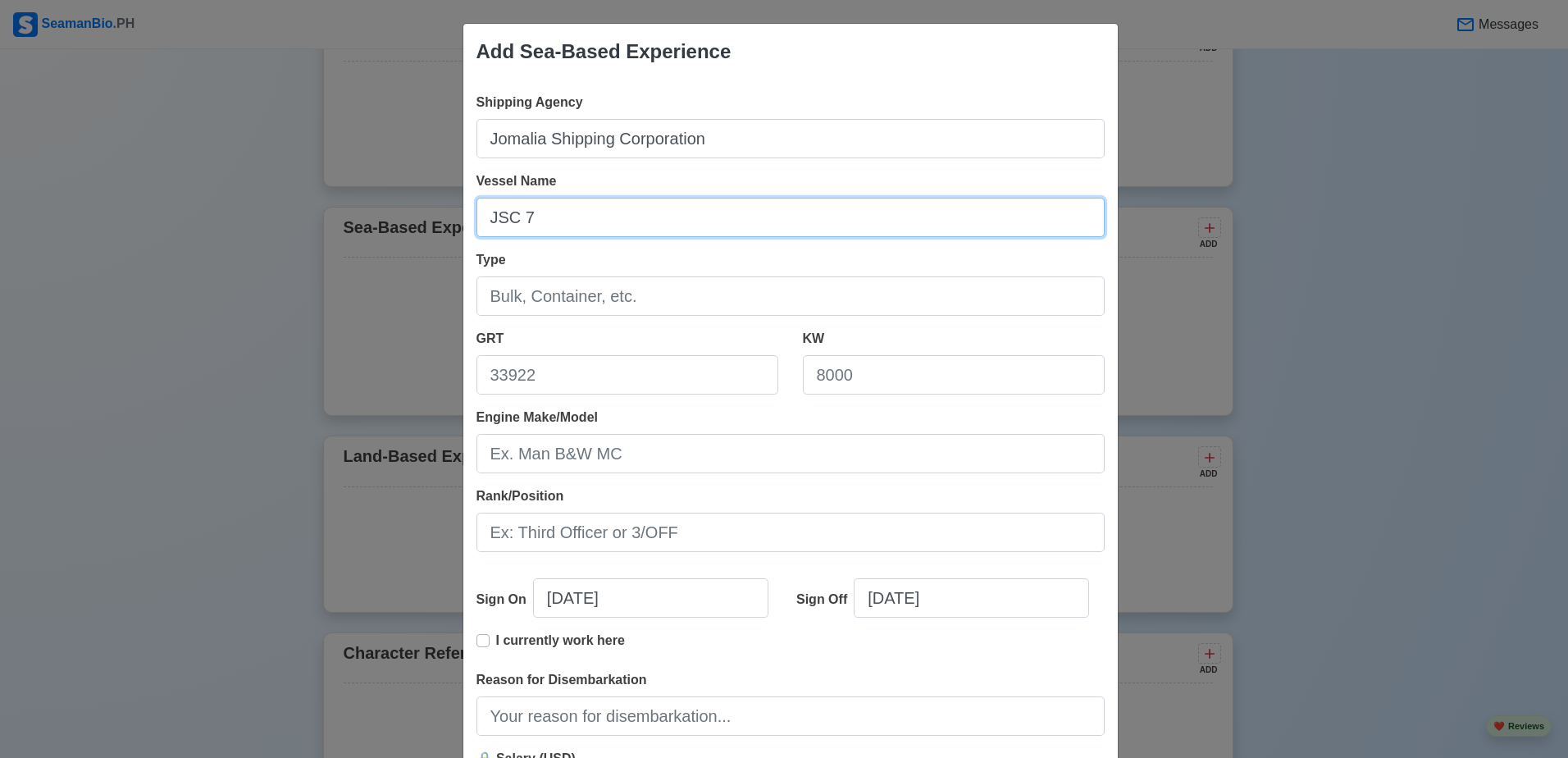
type input "JSC 7"
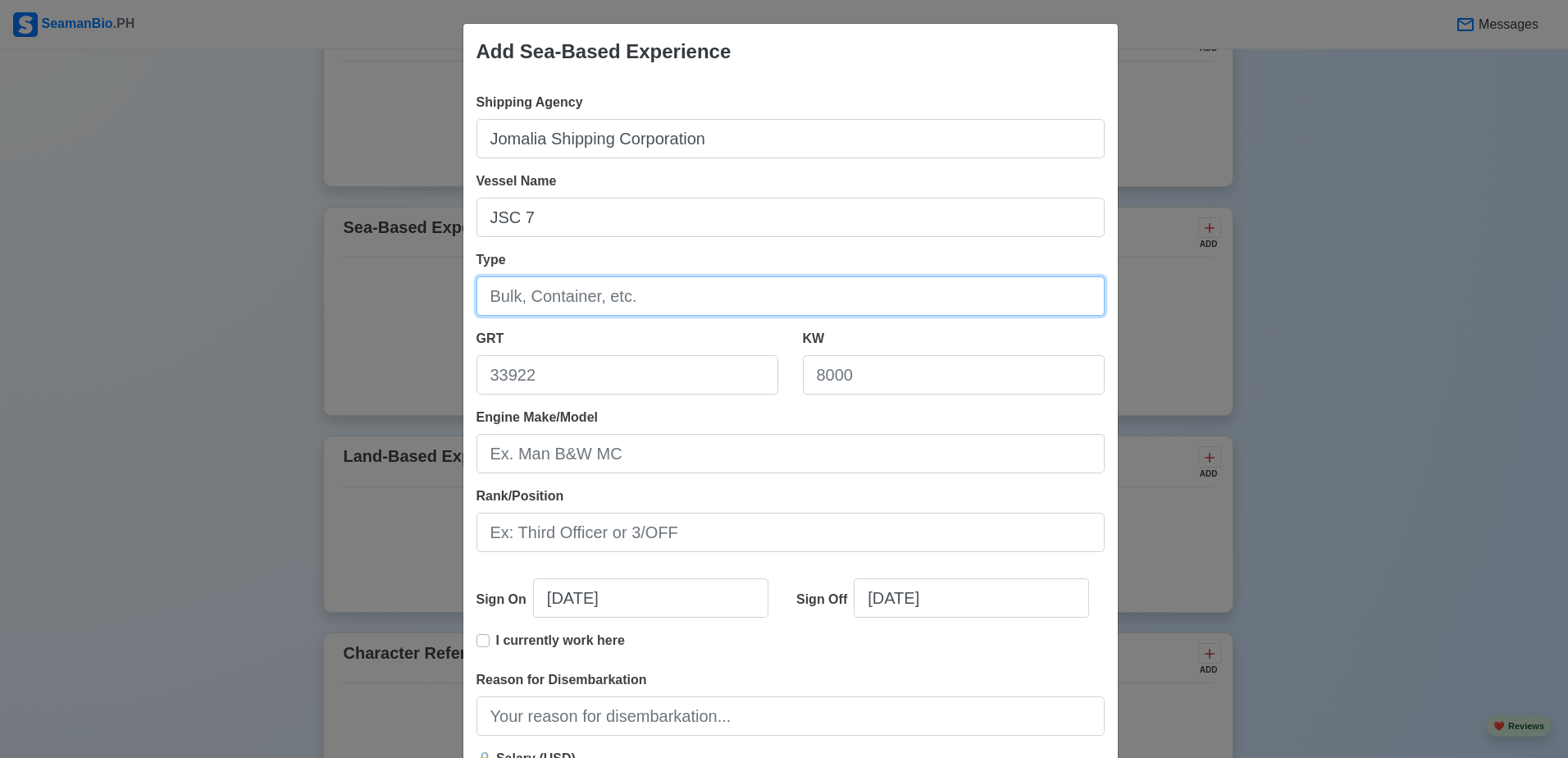
click at [666, 304] on input "Type" at bounding box center [790, 296] width 628 height 39
type input "RORO CARGO"
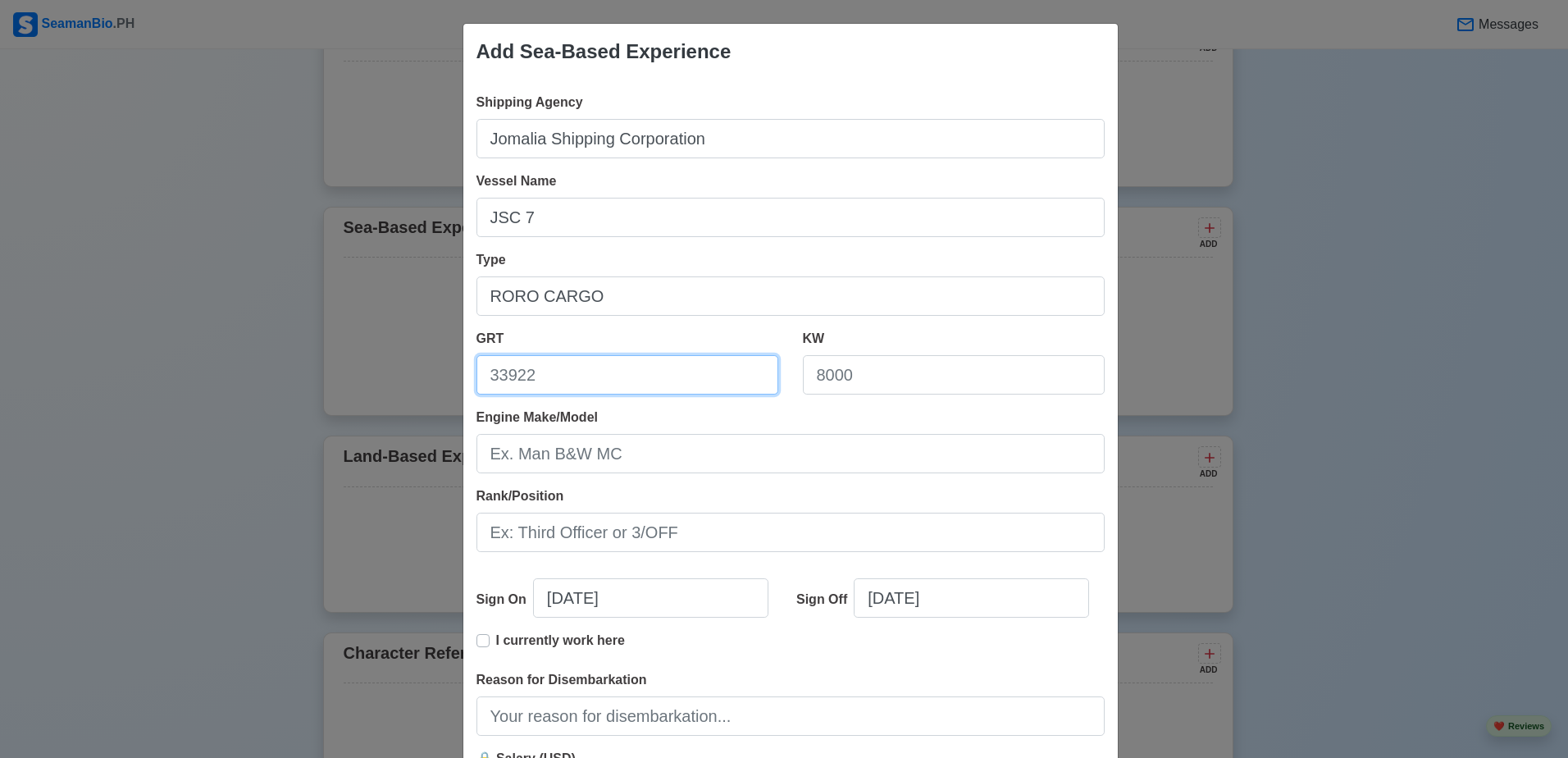
click at [666, 381] on input "GRT" at bounding box center [626, 375] width 302 height 39
type input "743.50"
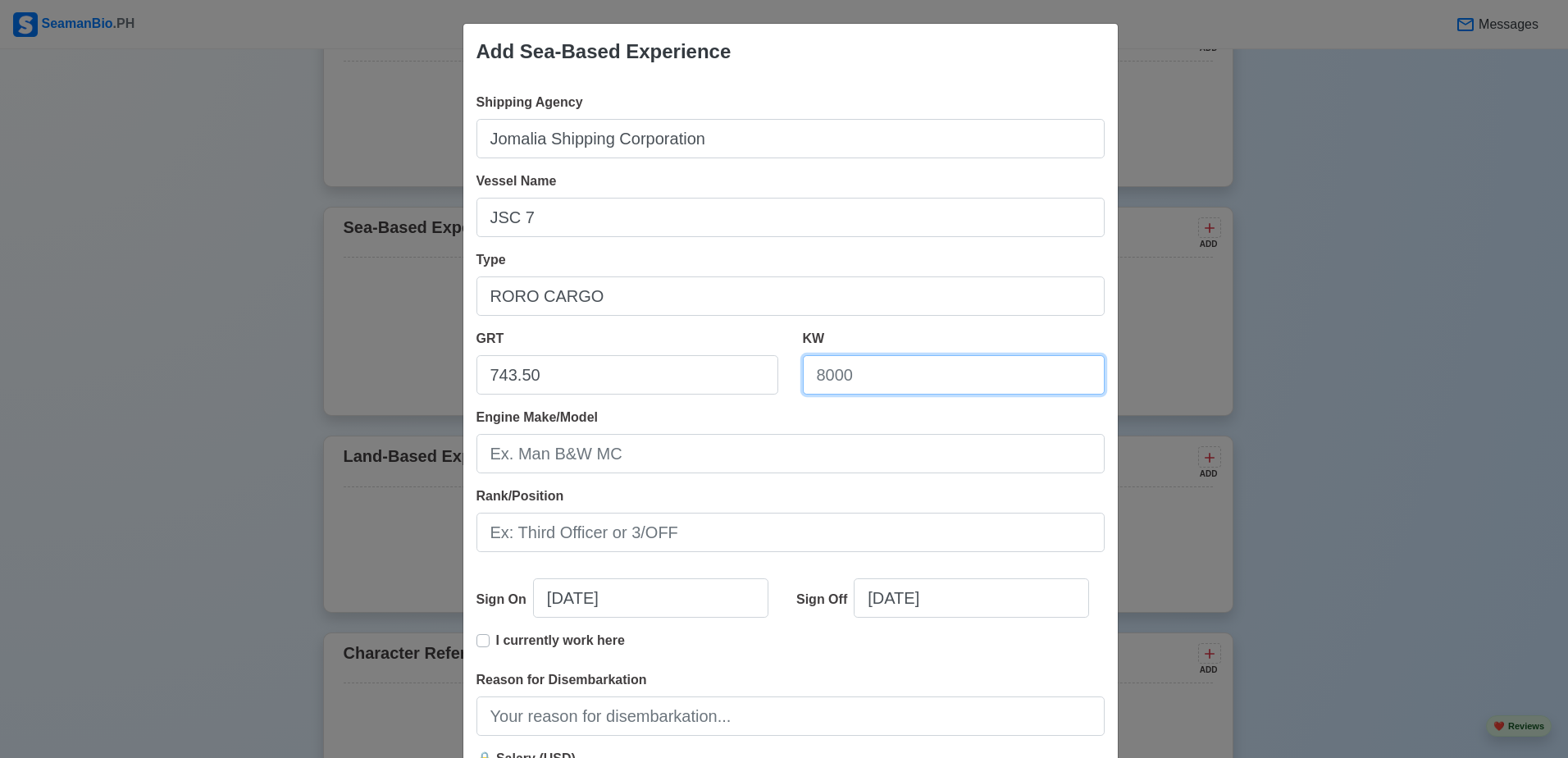
type input "4"
type input "746"
click at [546, 482] on div "Shipping Agency Jomalia Shipping Corporation Vessel Name JSC 7 Type RORO CARGO …" at bounding box center [790, 460] width 654 height 762
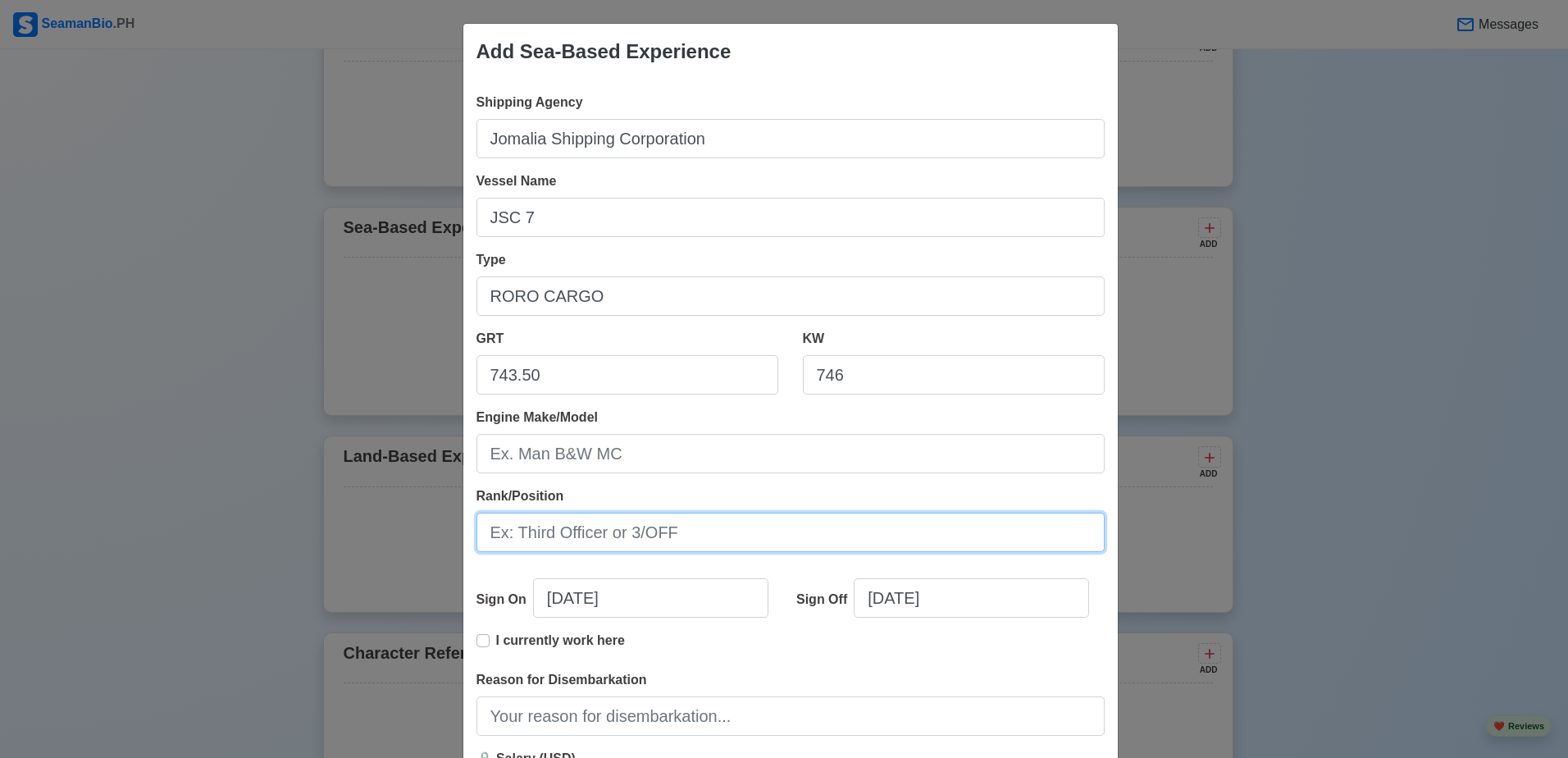
click at [533, 524] on input "Rank/Position" at bounding box center [790, 532] width 628 height 39
type input "d"
type input "D"
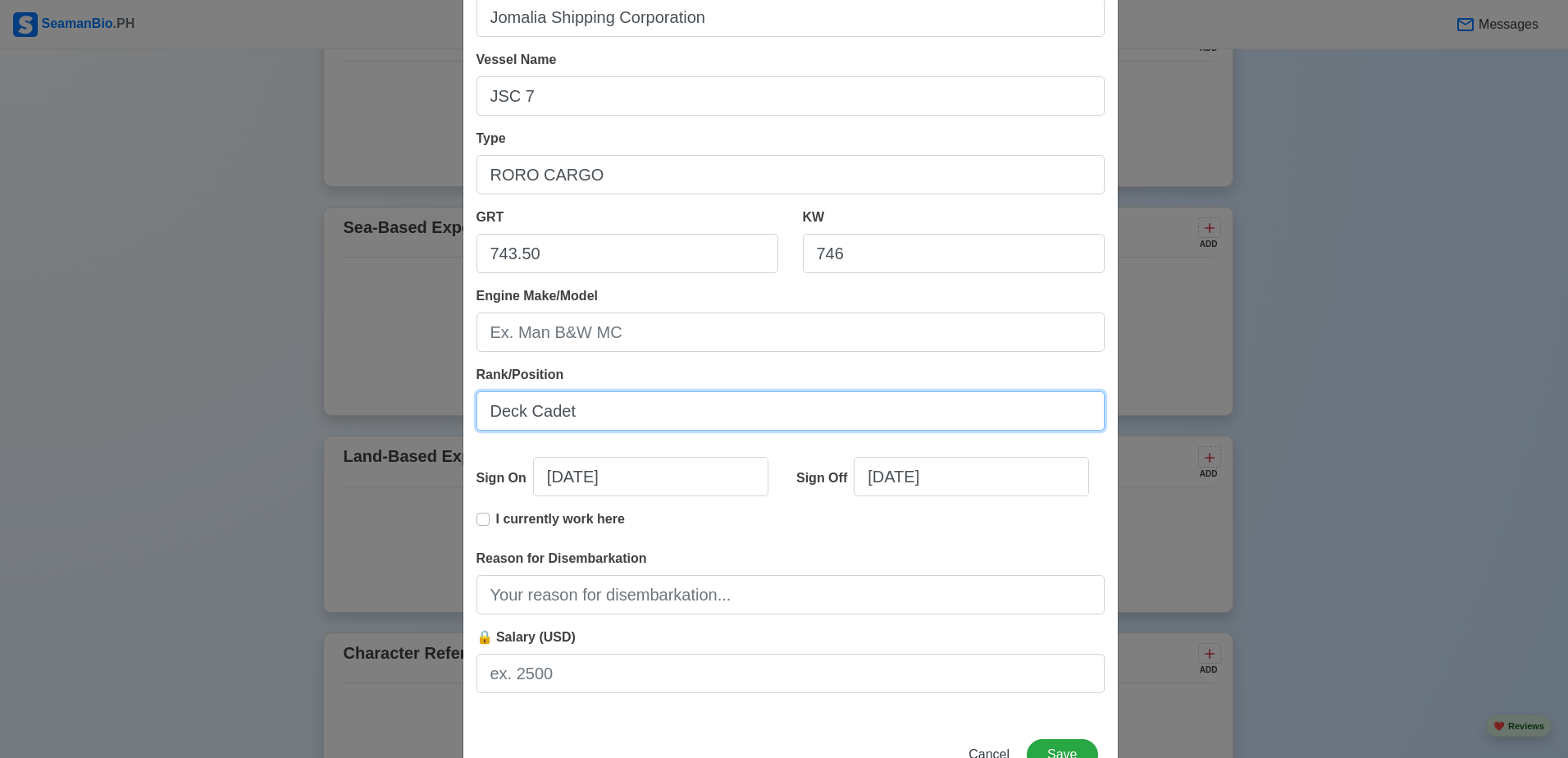
scroll to position [164, 0]
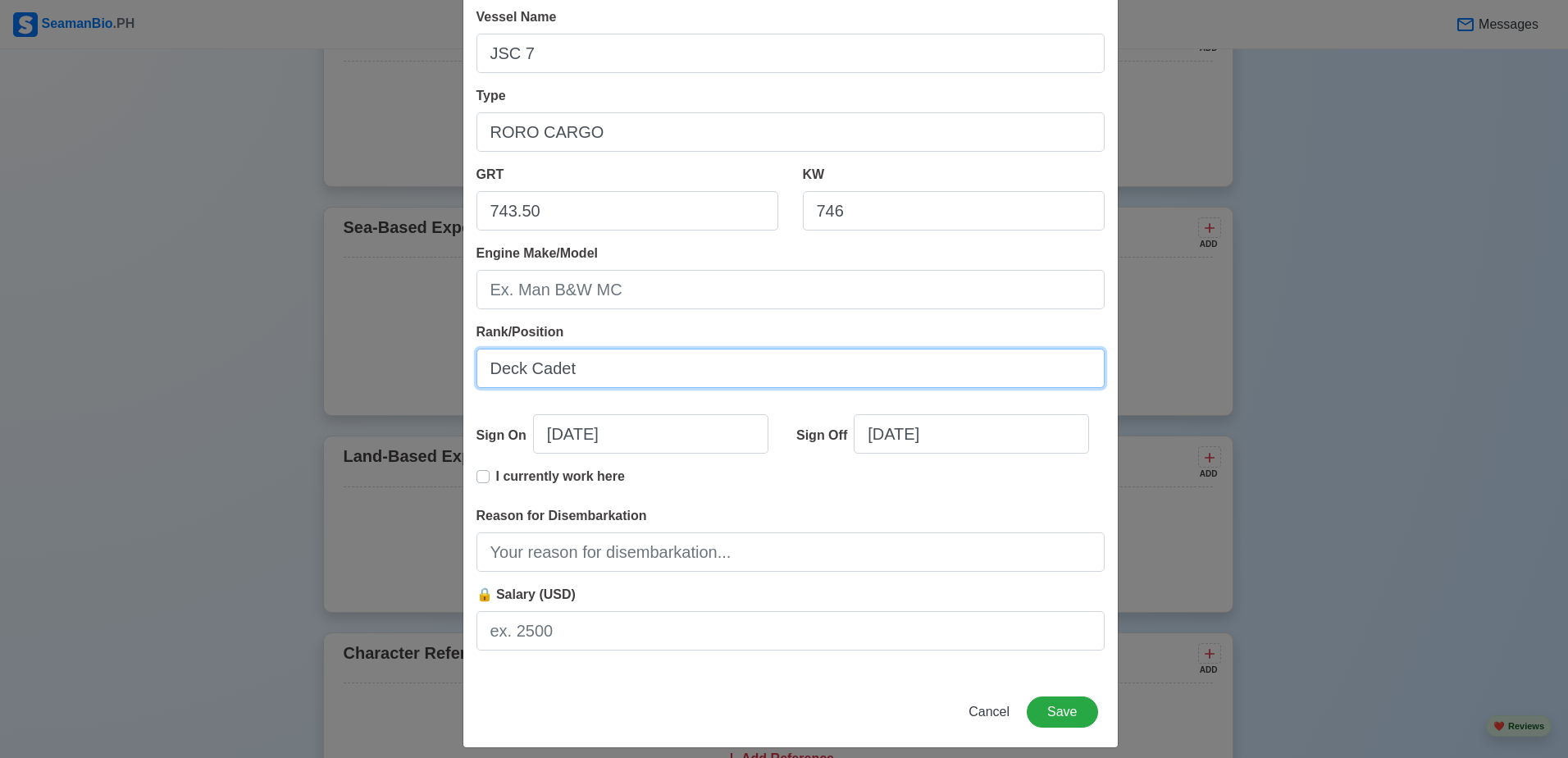
type input "Deck Cadet"
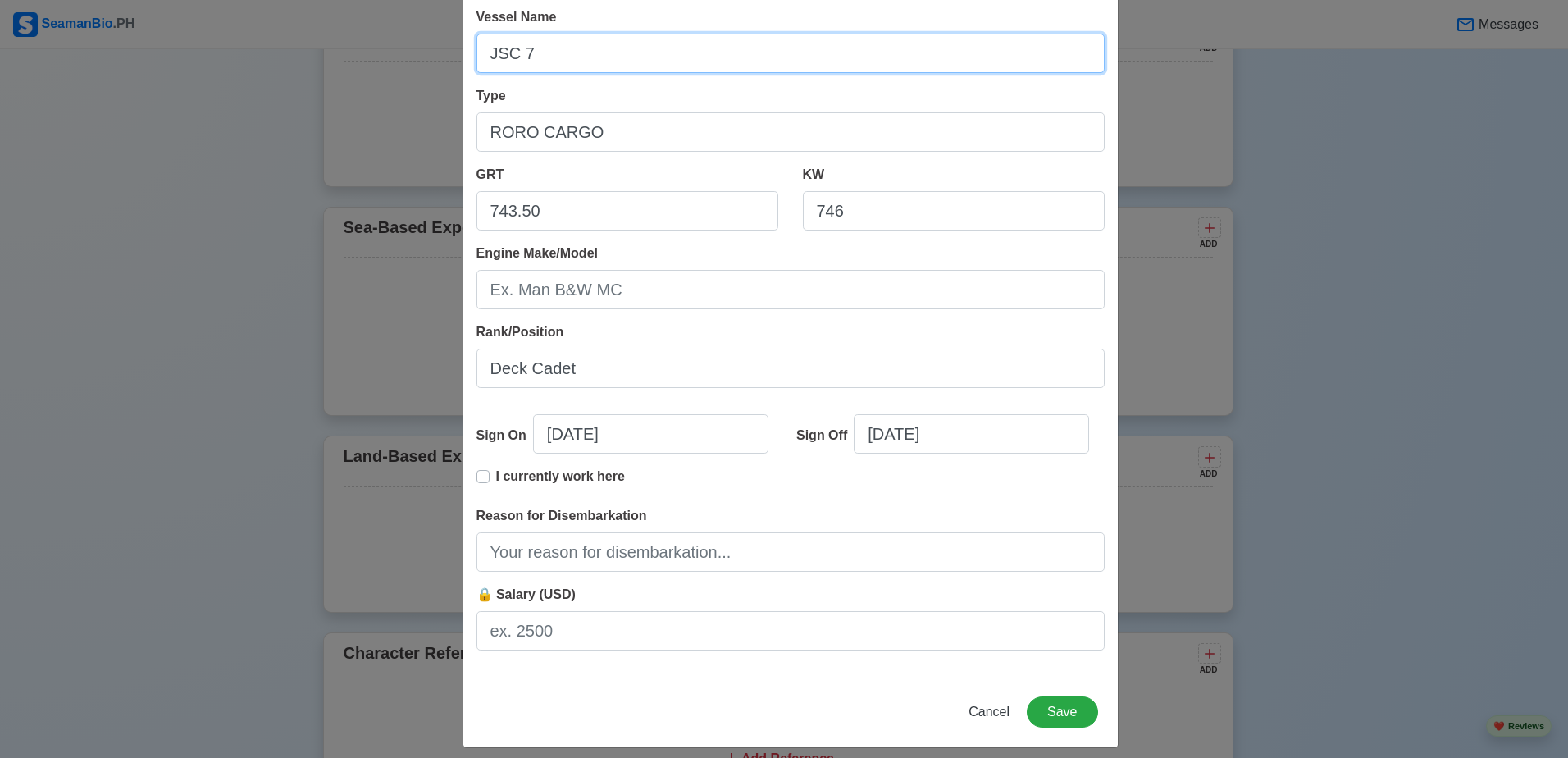
click at [484, 46] on input "JSC 7" at bounding box center [790, 53] width 628 height 39
type input "M/V JSC 7"
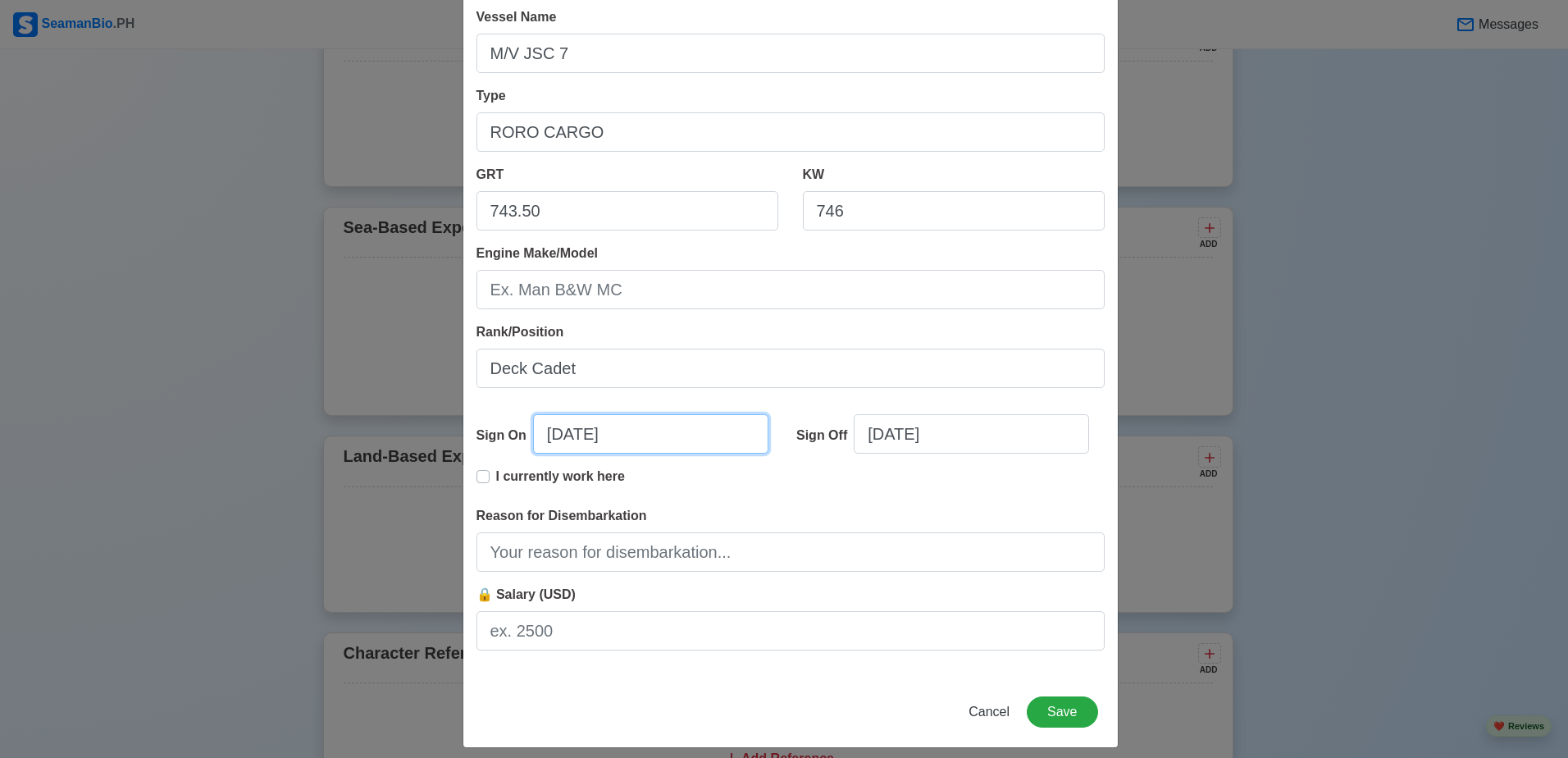
select select "****"
select select "******"
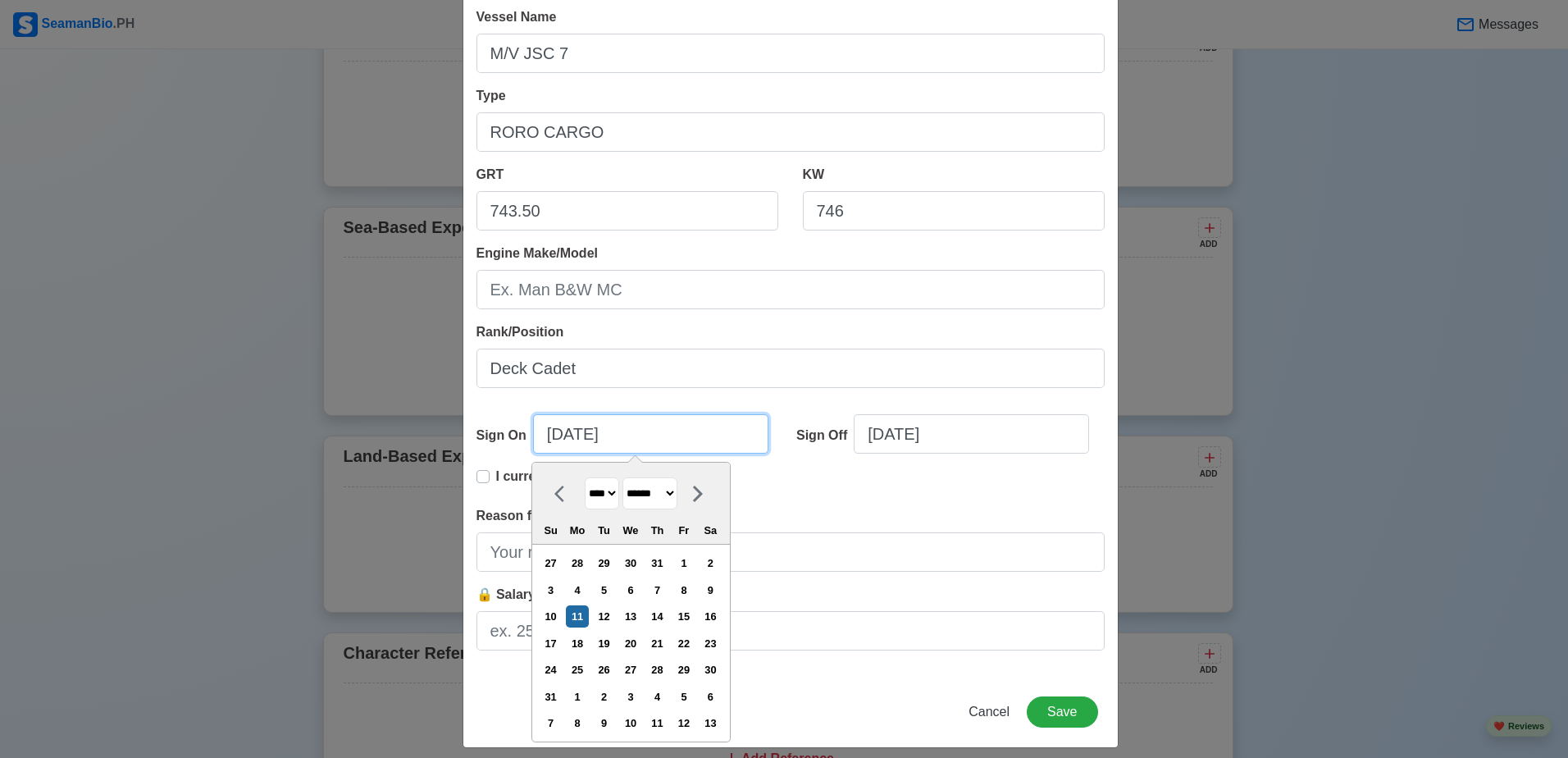
click at [662, 431] on input "08/11/2025" at bounding box center [650, 433] width 235 height 39
click at [605, 488] on select "**** **** **** **** **** **** **** **** **** **** **** **** **** **** **** ****…" at bounding box center [601, 493] width 34 height 32
select select "****"
click at [584, 477] on select "**** **** **** **** **** **** **** **** **** **** **** **** **** **** **** ****…" at bounding box center [601, 493] width 34 height 32
click at [646, 489] on select "******* ******** ***** ***** *** **** **** ****** ********* ******* ******** **…" at bounding box center [649, 493] width 55 height 32
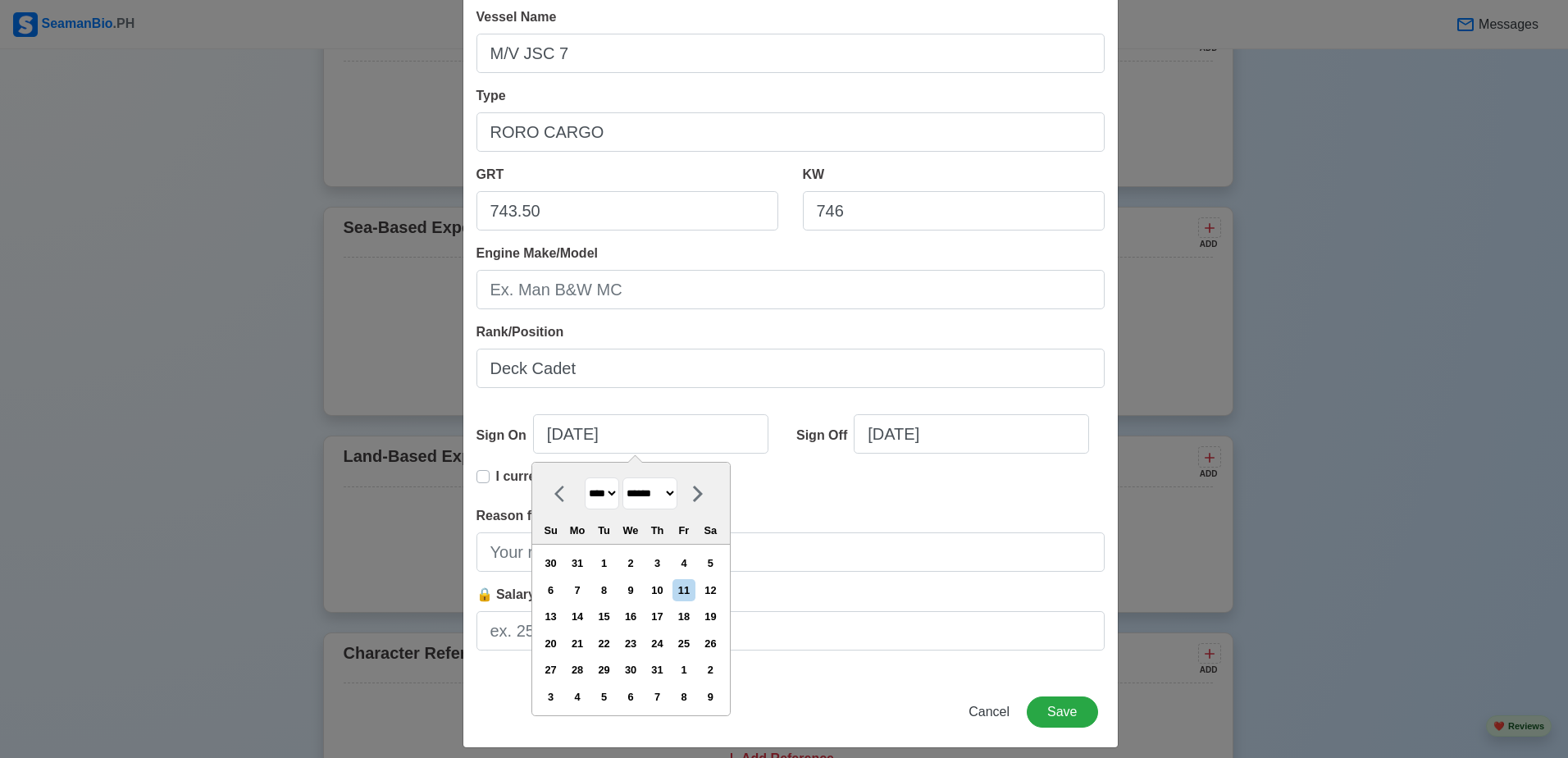
select select "********"
click at [623, 477] on select "******* ******** ***** ***** *** **** **** ****** ********* ******* ******** **…" at bounding box center [649, 493] width 55 height 32
click at [683, 616] on div "15" at bounding box center [682, 616] width 22 height 22
type input "12/15/2023"
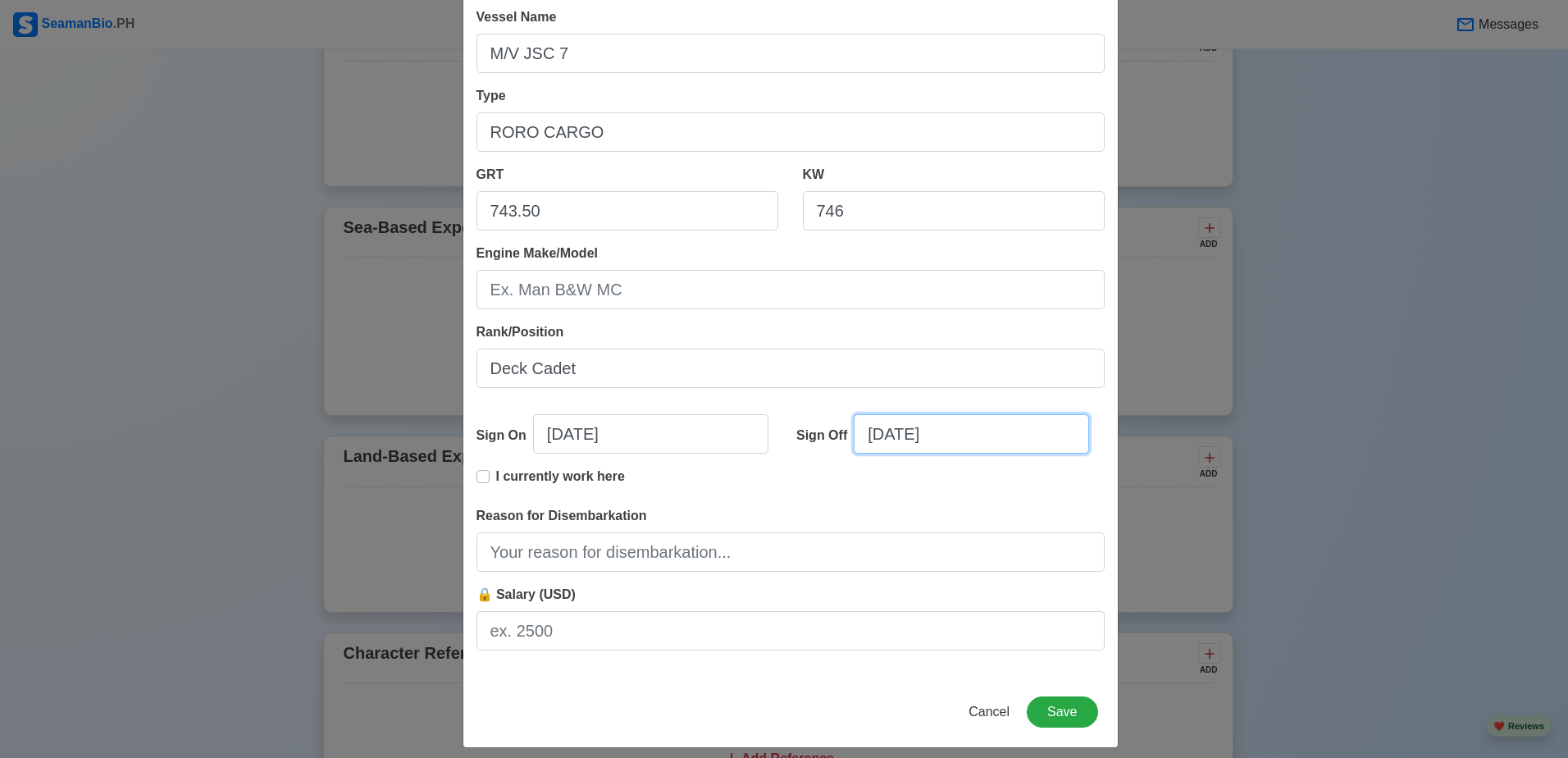
select select "****"
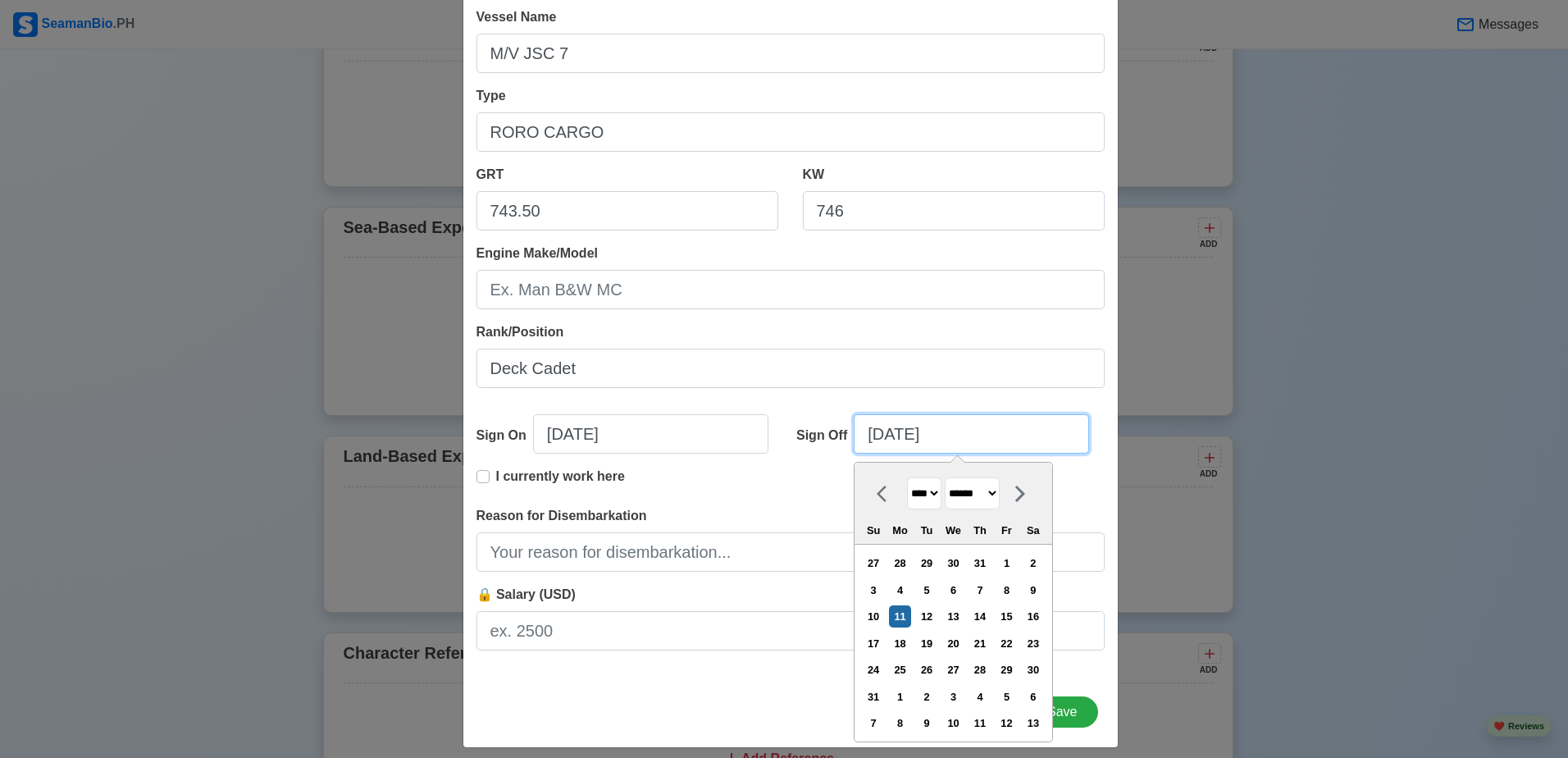
click at [870, 434] on input "08/11/2025" at bounding box center [970, 433] width 235 height 39
click at [971, 495] on select "******* ******** ***** ***** *** **** **** ****** ********* ******* ******** **…" at bounding box center [971, 493] width 55 height 32
select select "********"
click at [945, 477] on select "******* ******** ***** ***** *** **** **** ****** ********* ******* ******** **…" at bounding box center [971, 493] width 55 height 32
click at [954, 584] on div "5" at bounding box center [953, 590] width 22 height 22
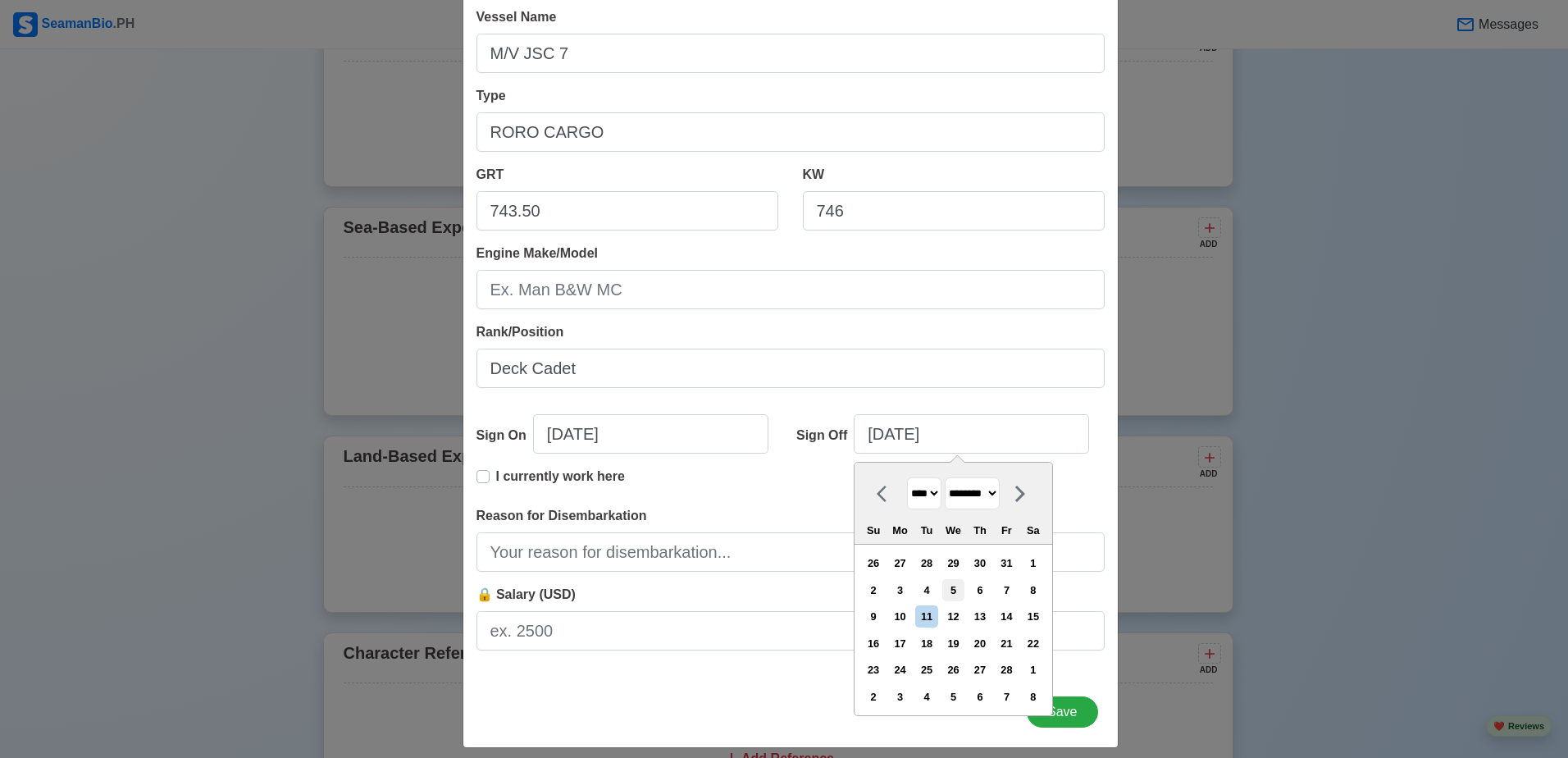
type input "02/05/2025"
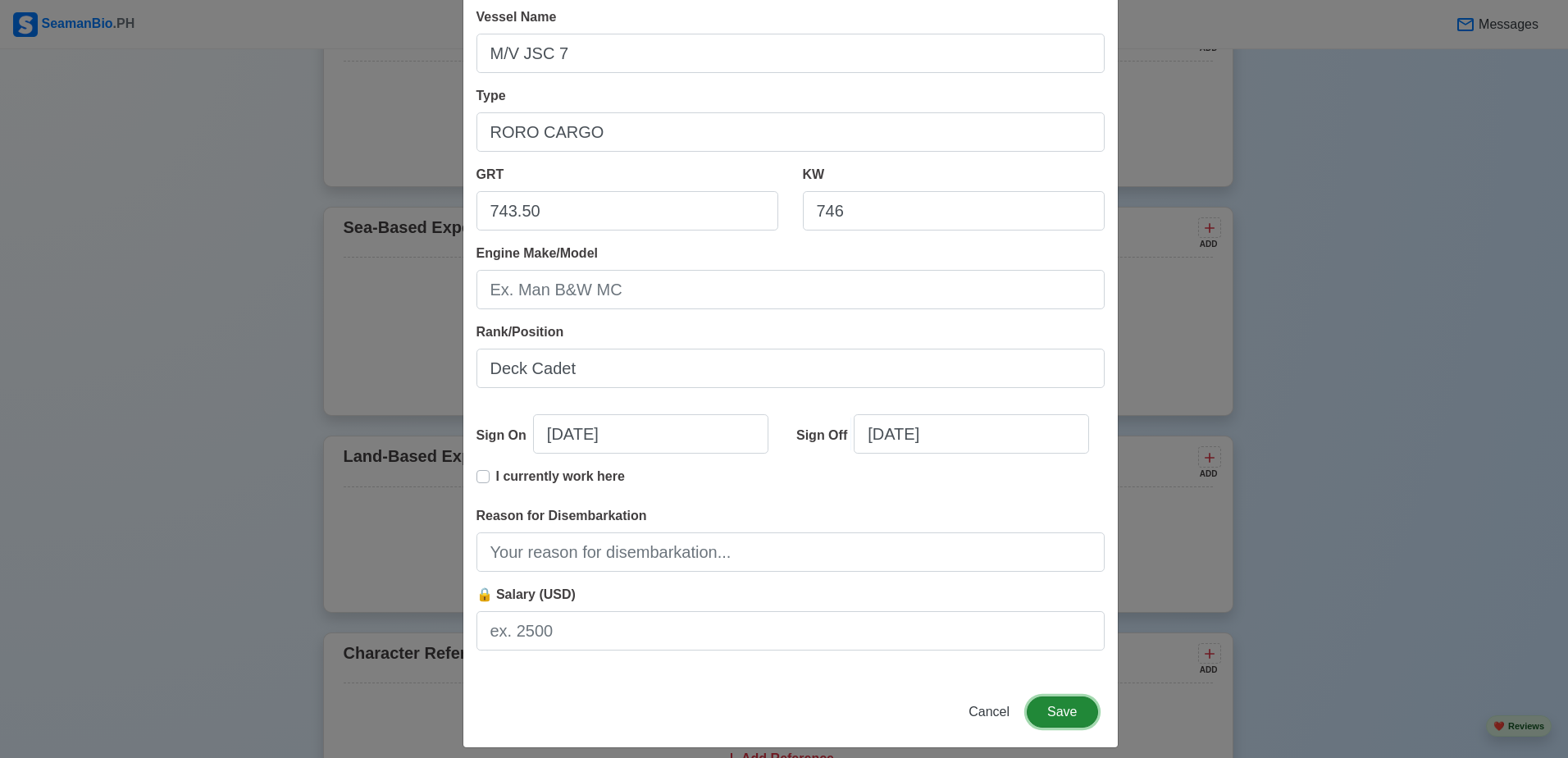
click at [1058, 705] on button "Save" at bounding box center [1061, 712] width 71 height 32
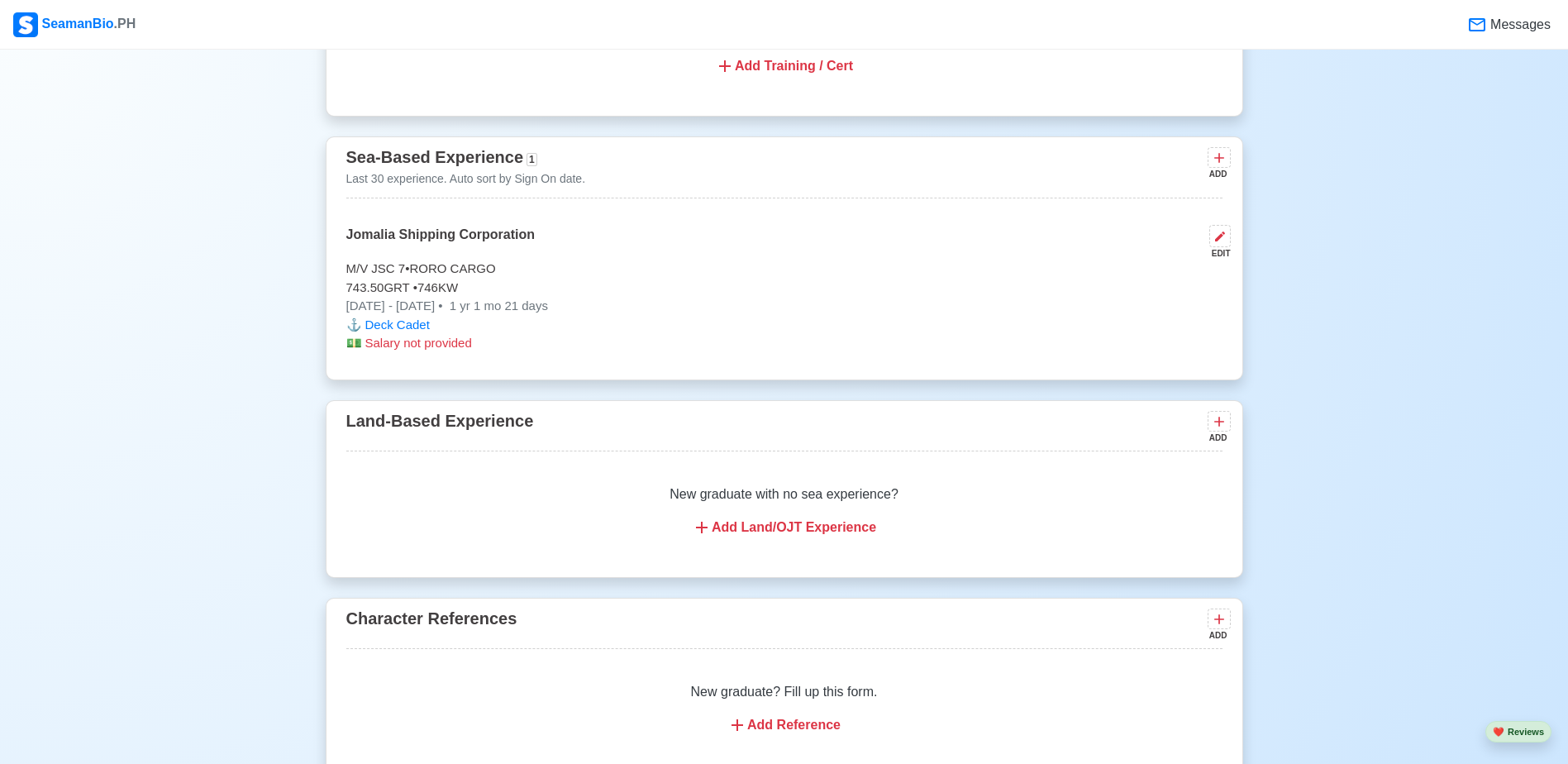
scroll to position [2280, 0]
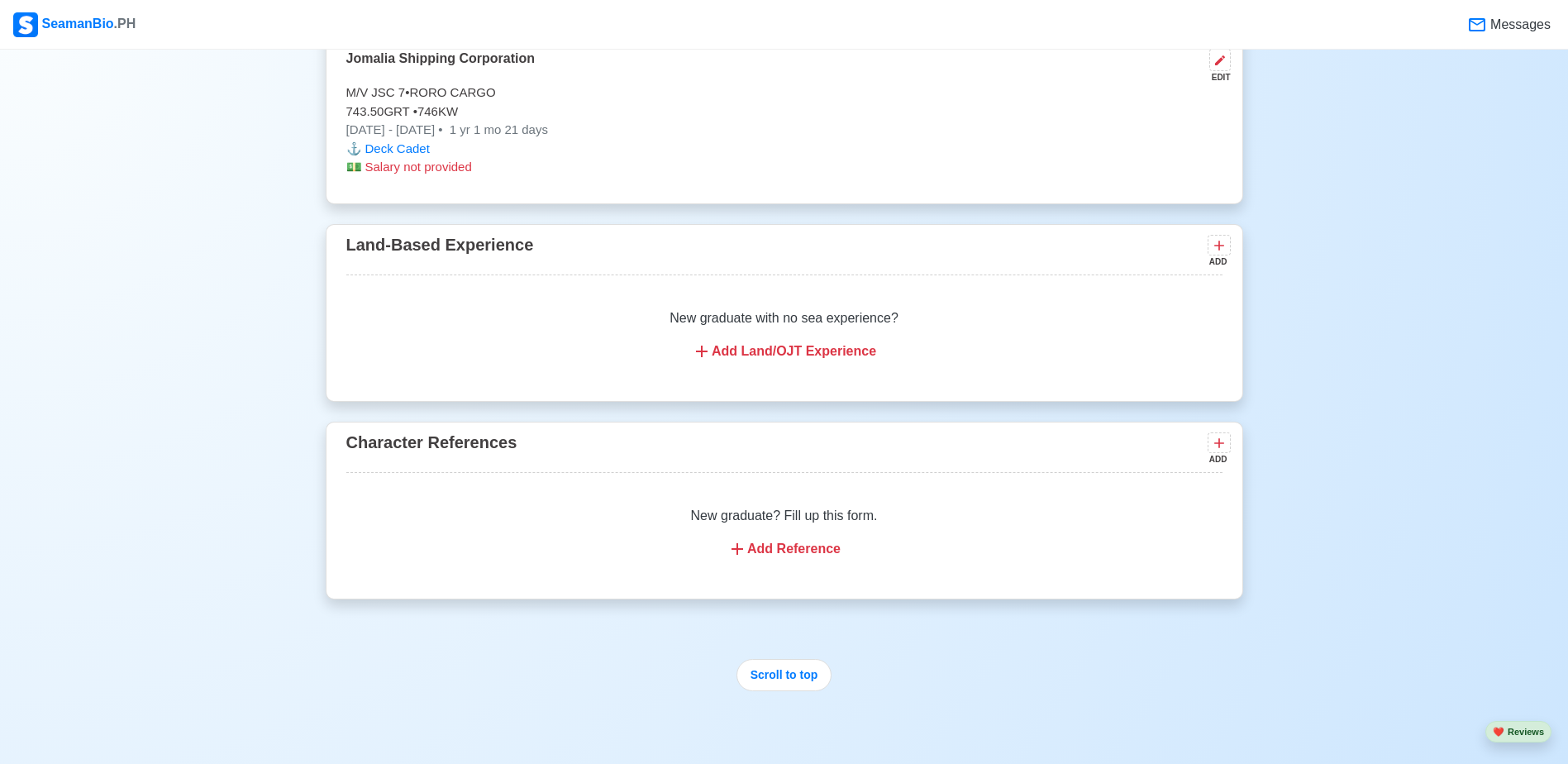
click at [802, 558] on div "Add Reference" at bounding box center [784, 549] width 836 height 19
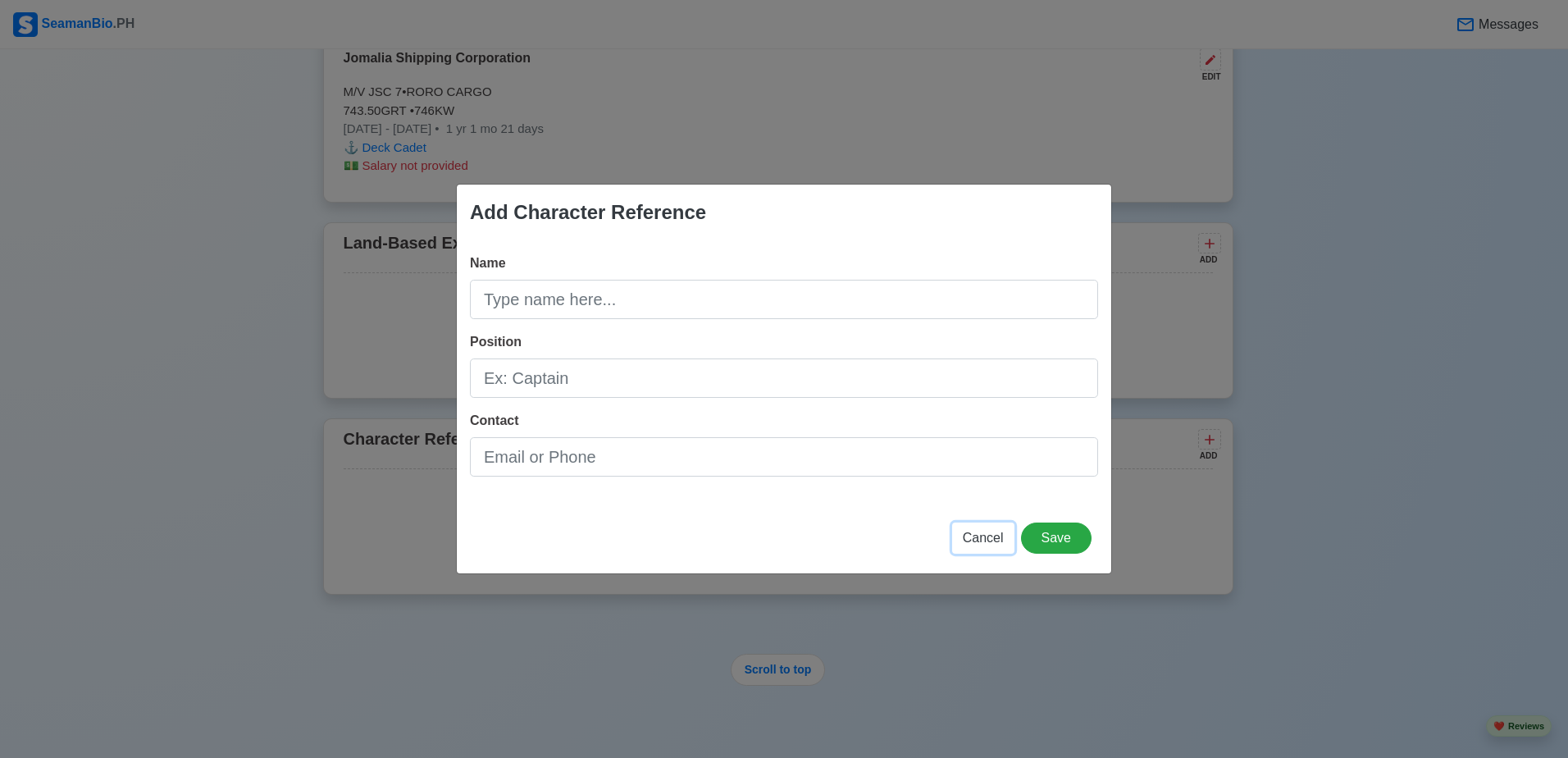
click at [974, 547] on button "Cancel" at bounding box center [983, 538] width 62 height 32
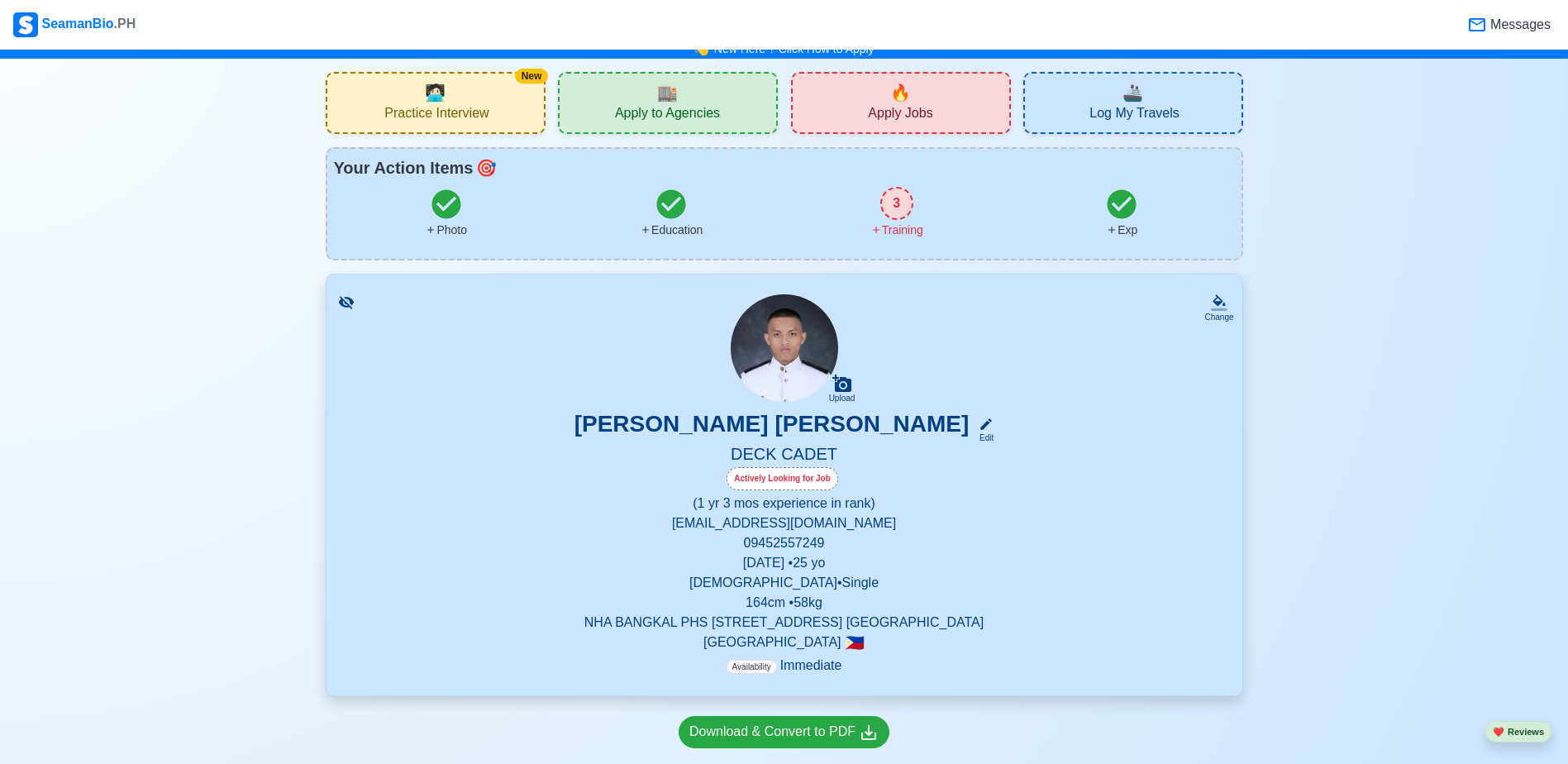
scroll to position [0, 0]
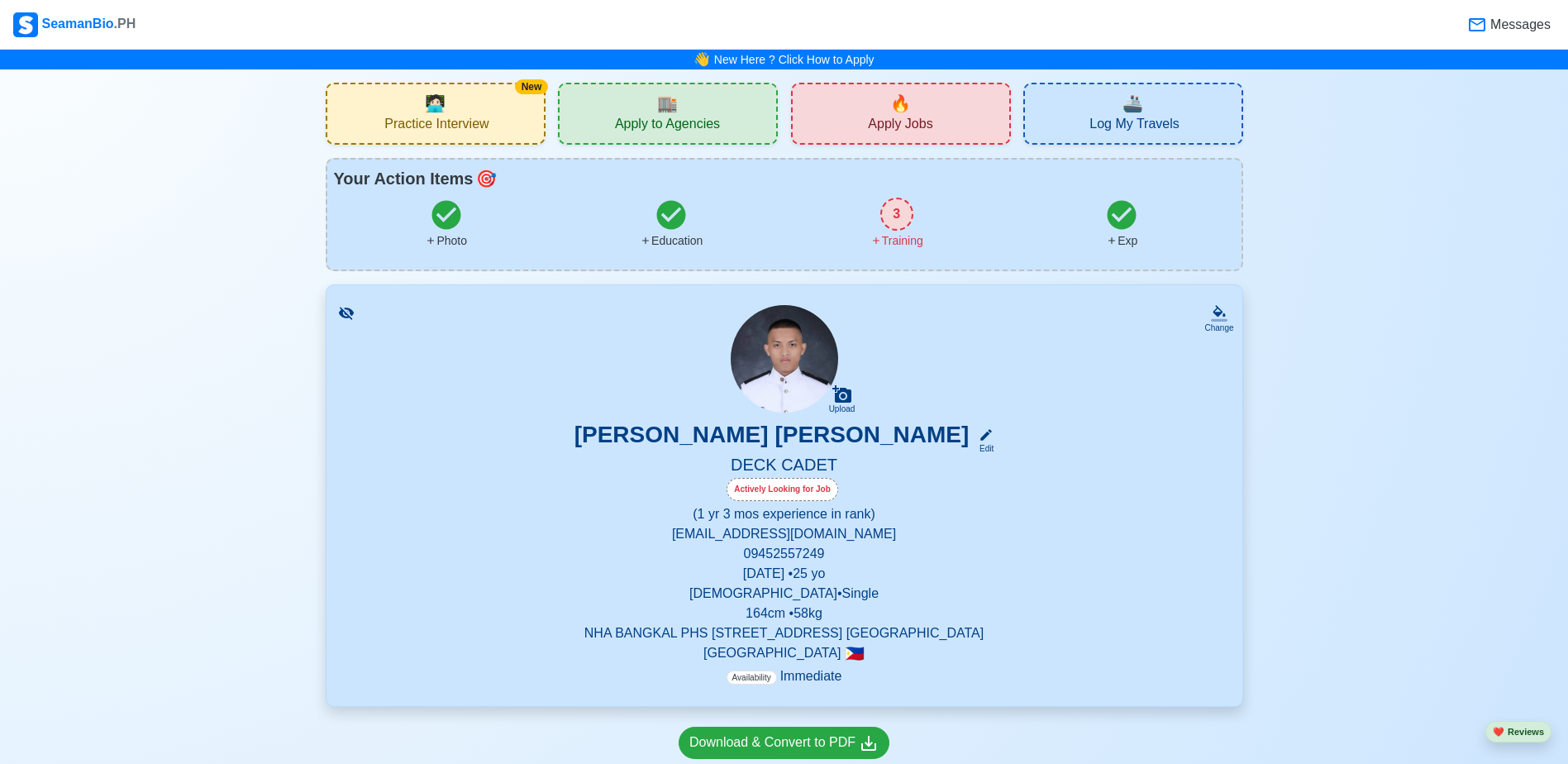
click at [1123, 221] on icon at bounding box center [1122, 214] width 29 height 29
click at [901, 215] on div "3" at bounding box center [896, 213] width 33 height 33
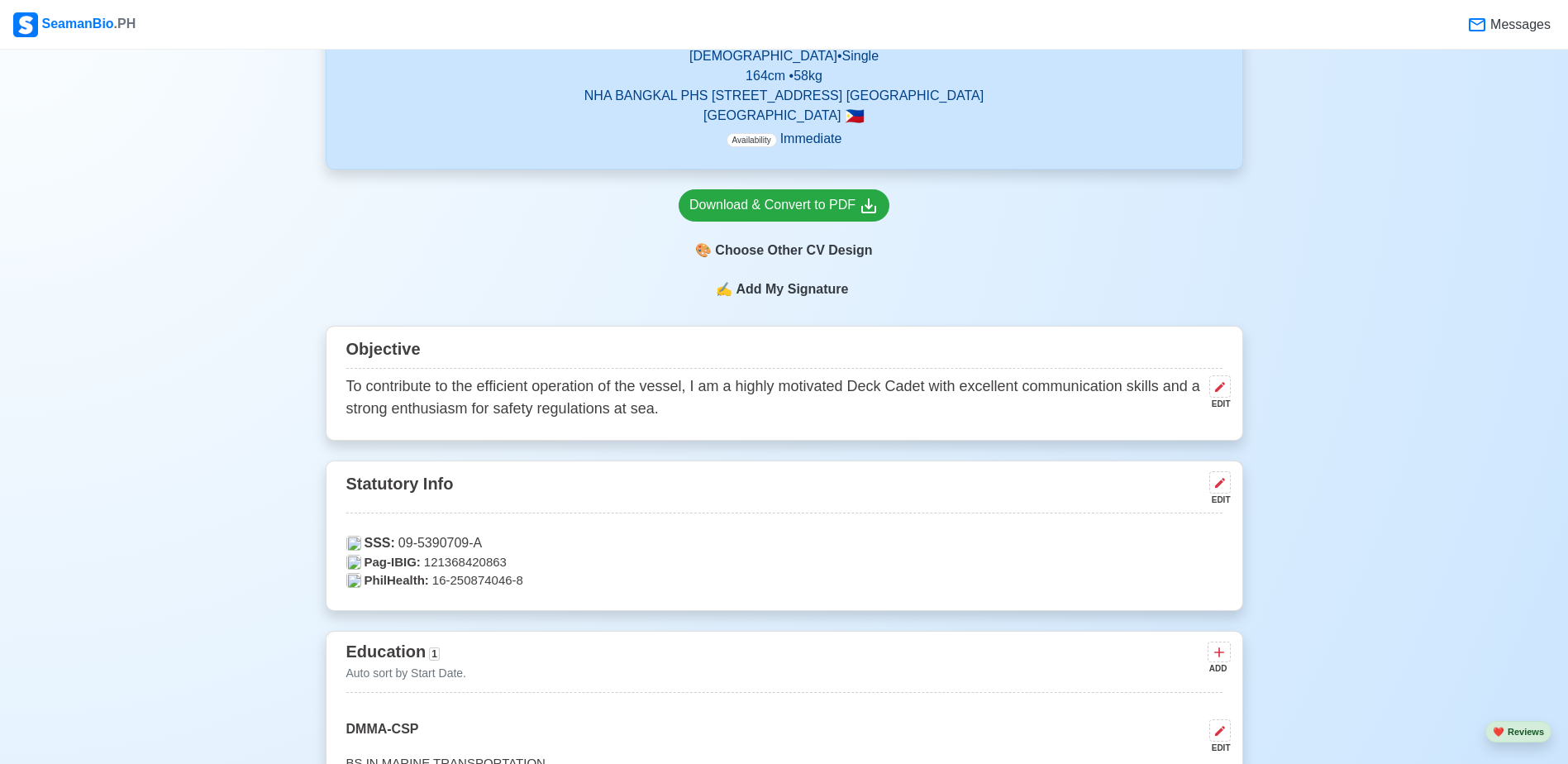
scroll to position [331, 0]
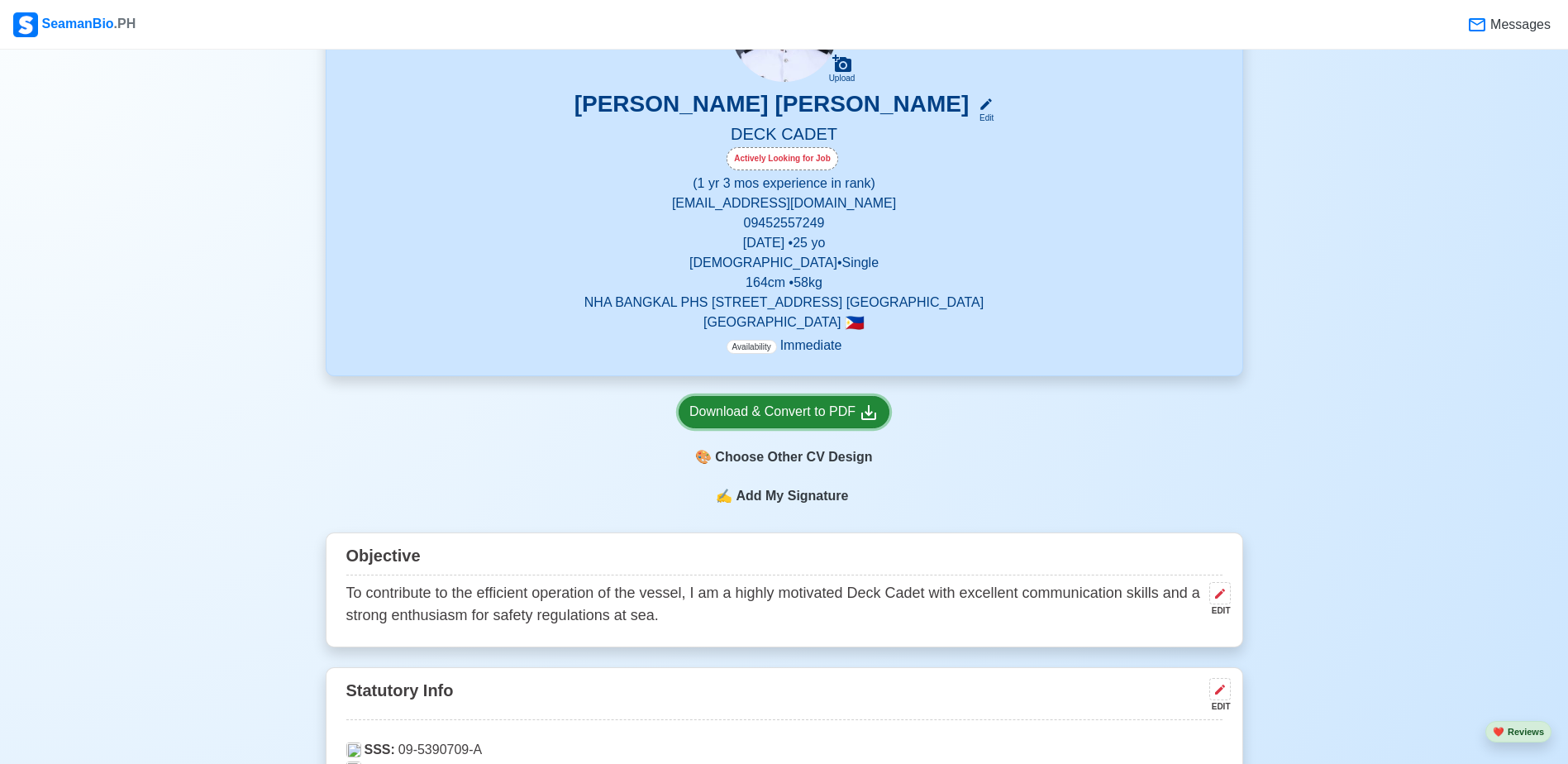
click at [781, 416] on div "Download & Convert to PDF" at bounding box center [783, 411] width 190 height 20
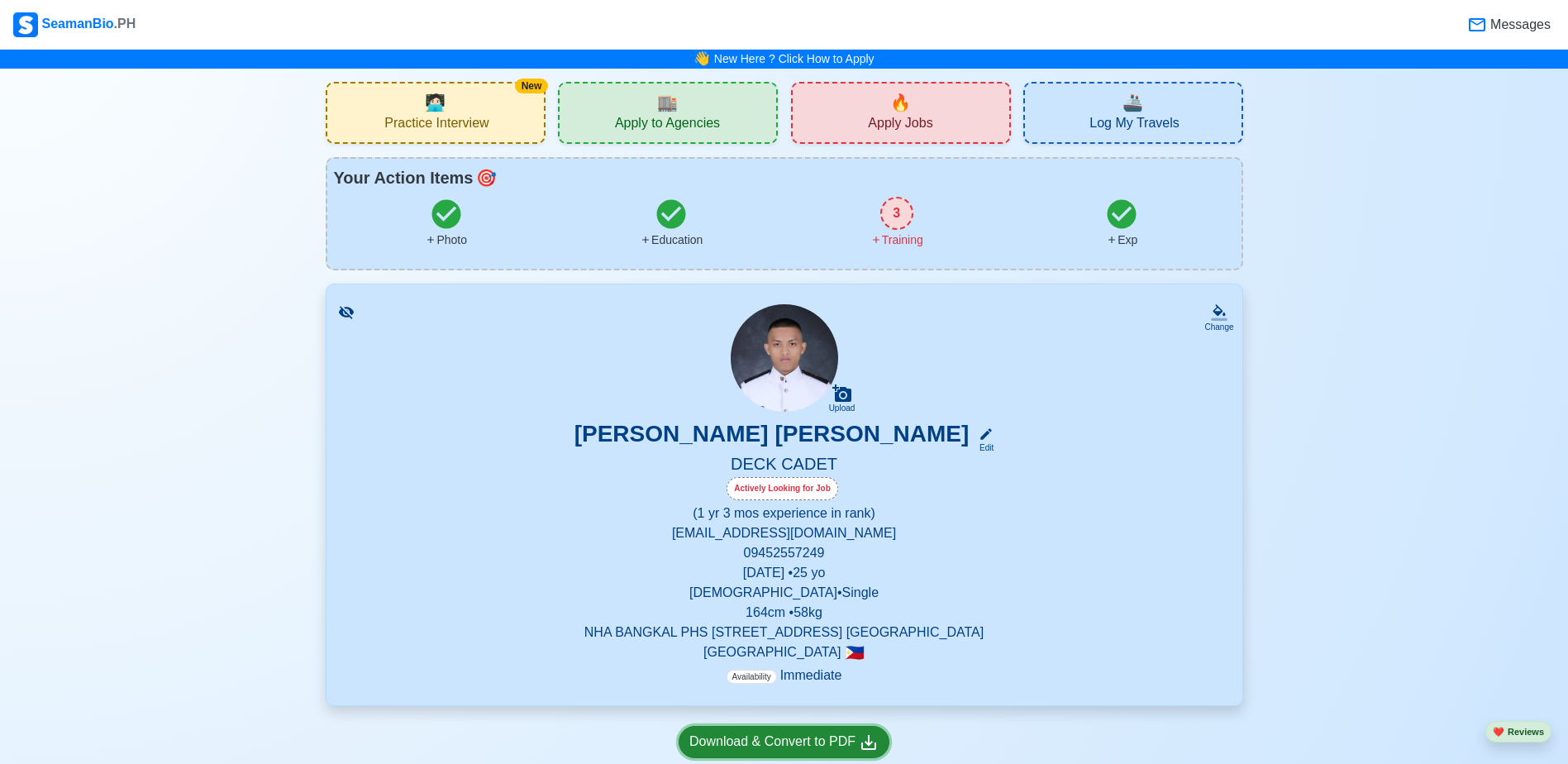
scroll to position [0, 0]
